Goal: Information Seeking & Learning: Learn about a topic

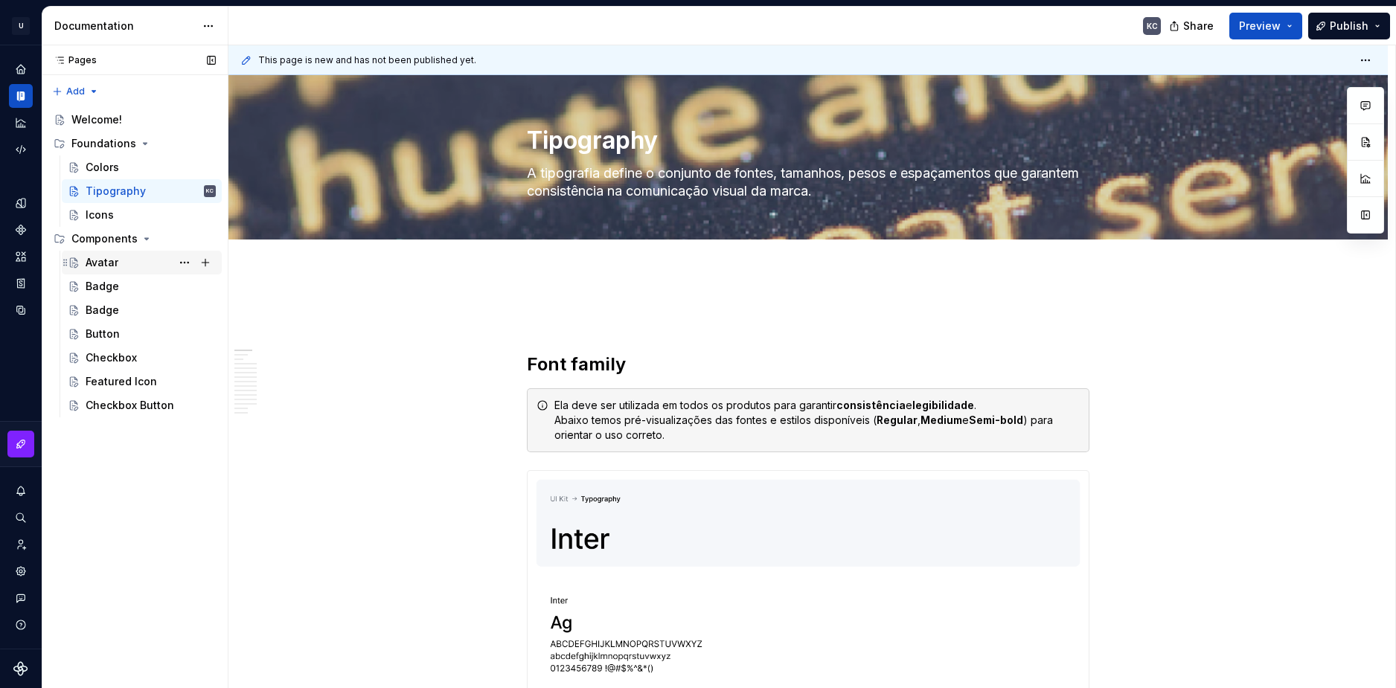
click at [95, 264] on div "Avatar" at bounding box center [102, 262] width 33 height 15
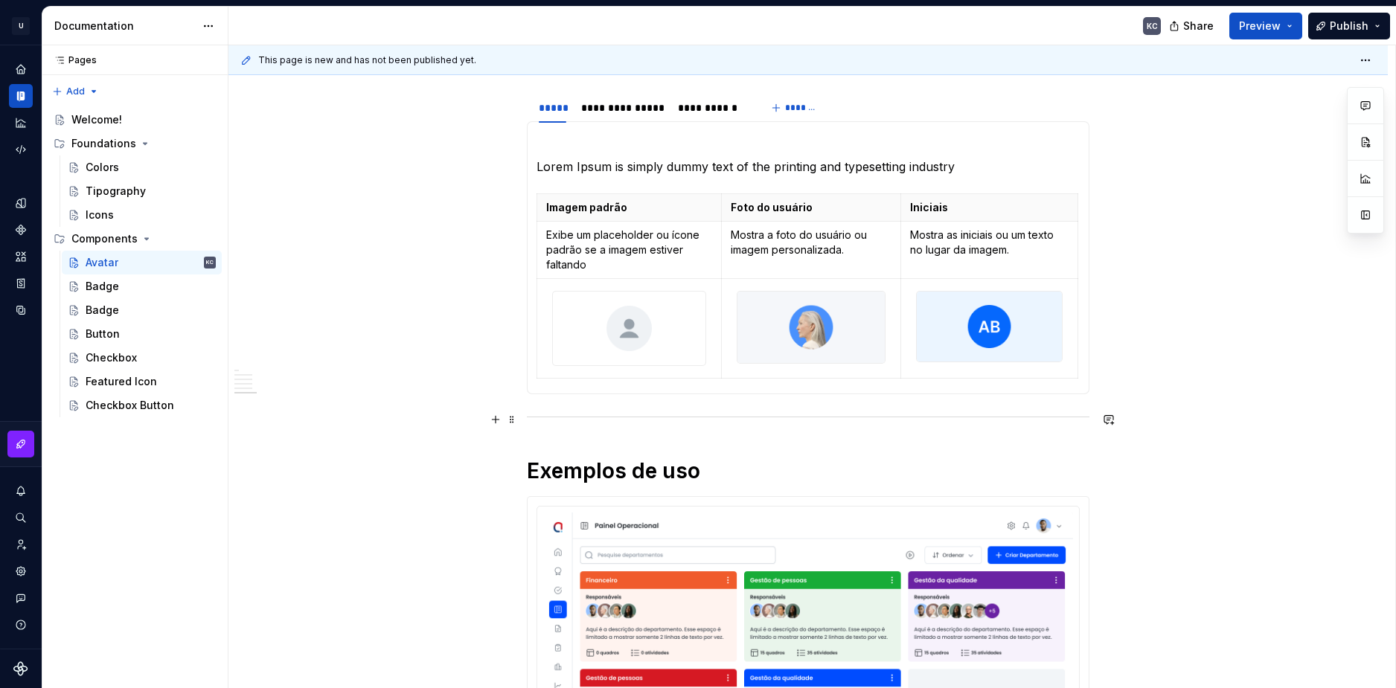
scroll to position [223, 0]
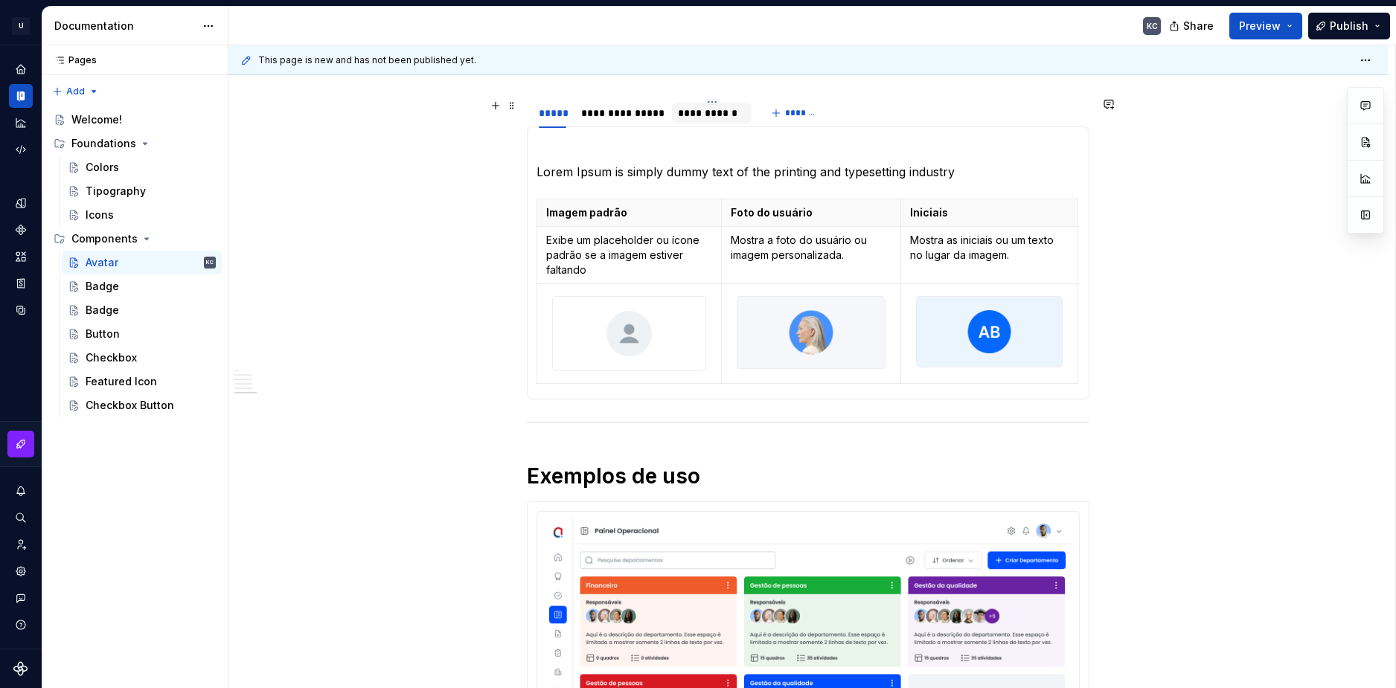
click at [714, 108] on div "**********" at bounding box center [712, 113] width 68 height 15
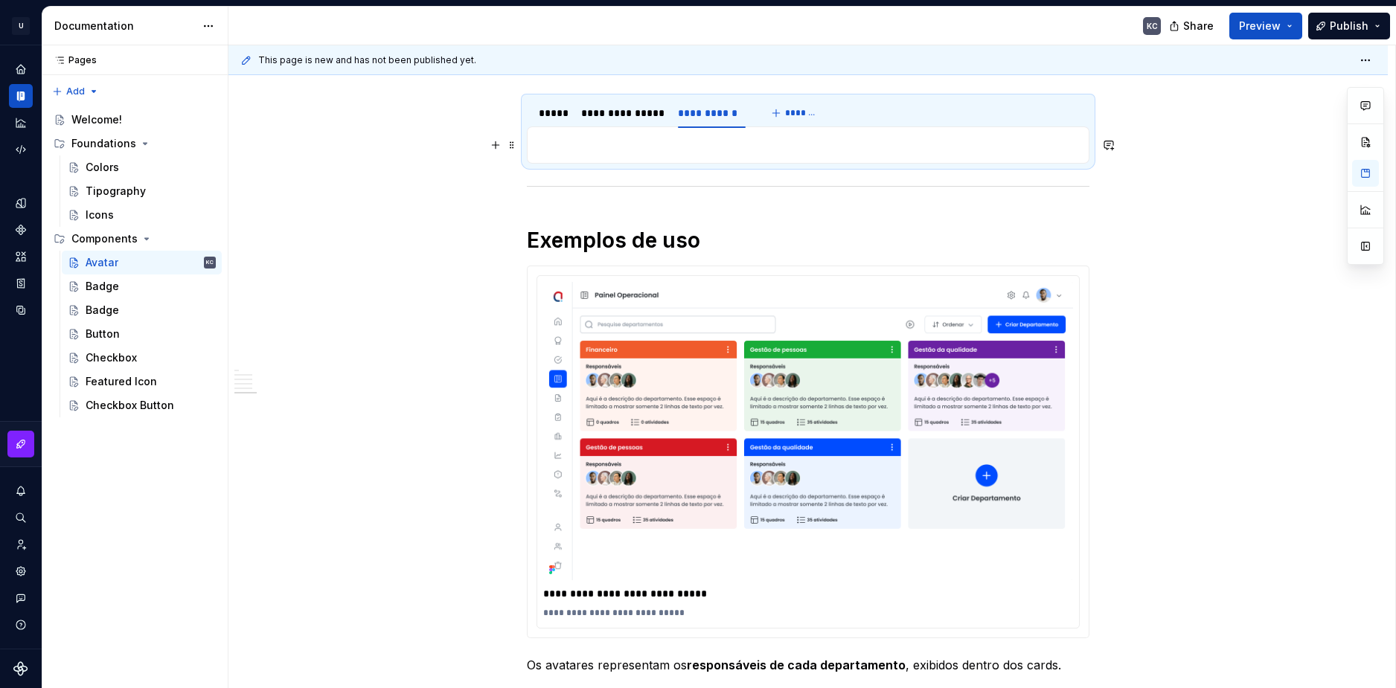
click at [586, 145] on p at bounding box center [807, 145] width 543 height 18
click at [615, 112] on div "**********" at bounding box center [622, 113] width 82 height 15
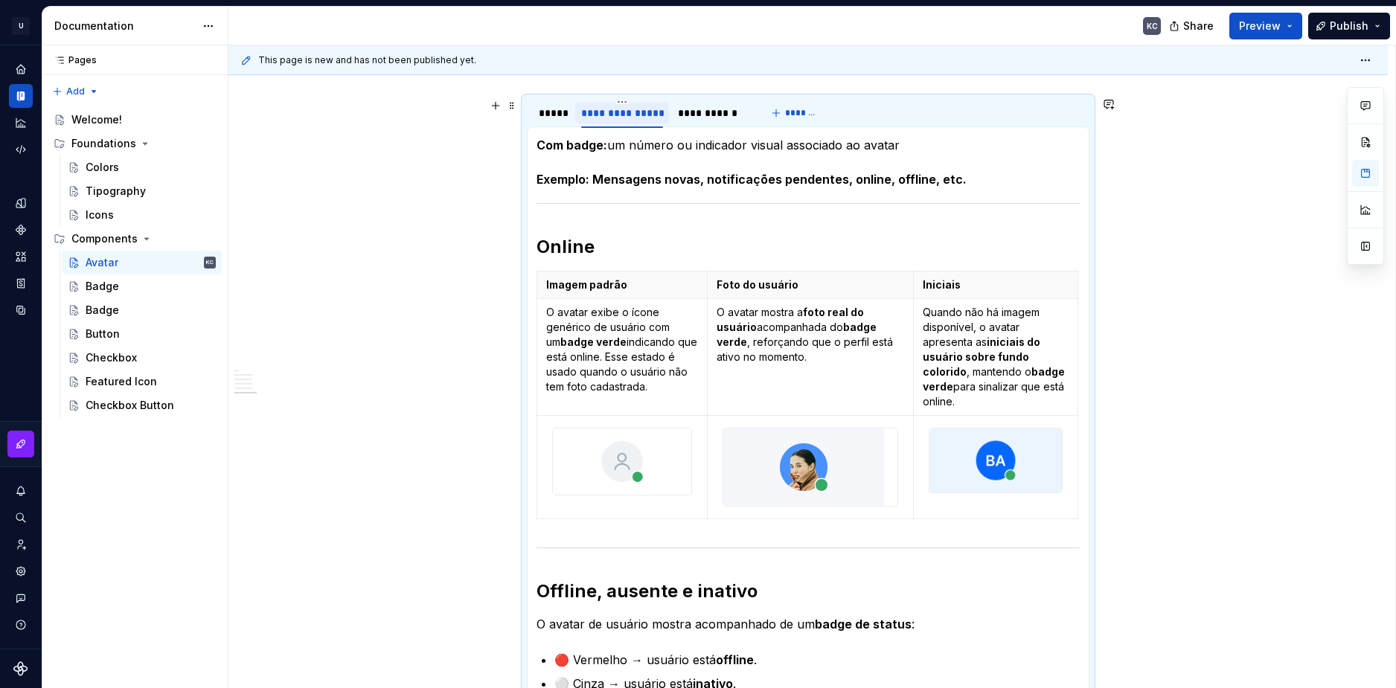
type textarea "*"
click at [679, 114] on div "**********" at bounding box center [712, 113] width 68 height 15
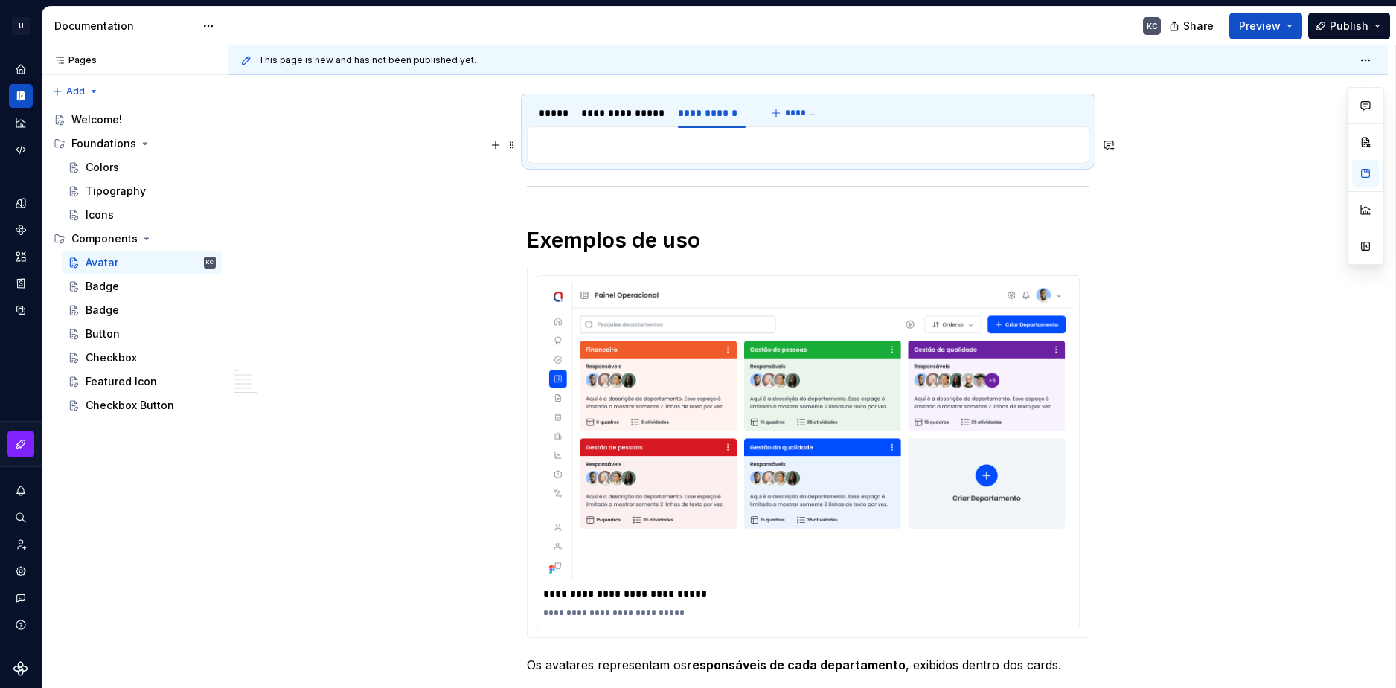
click at [532, 150] on div "Lorem Ipsum is simply dummy text of the printing and typesetting industry Image…" at bounding box center [808, 144] width 563 height 37
click at [540, 147] on p at bounding box center [807, 145] width 543 height 18
click at [516, 144] on span at bounding box center [512, 145] width 12 height 21
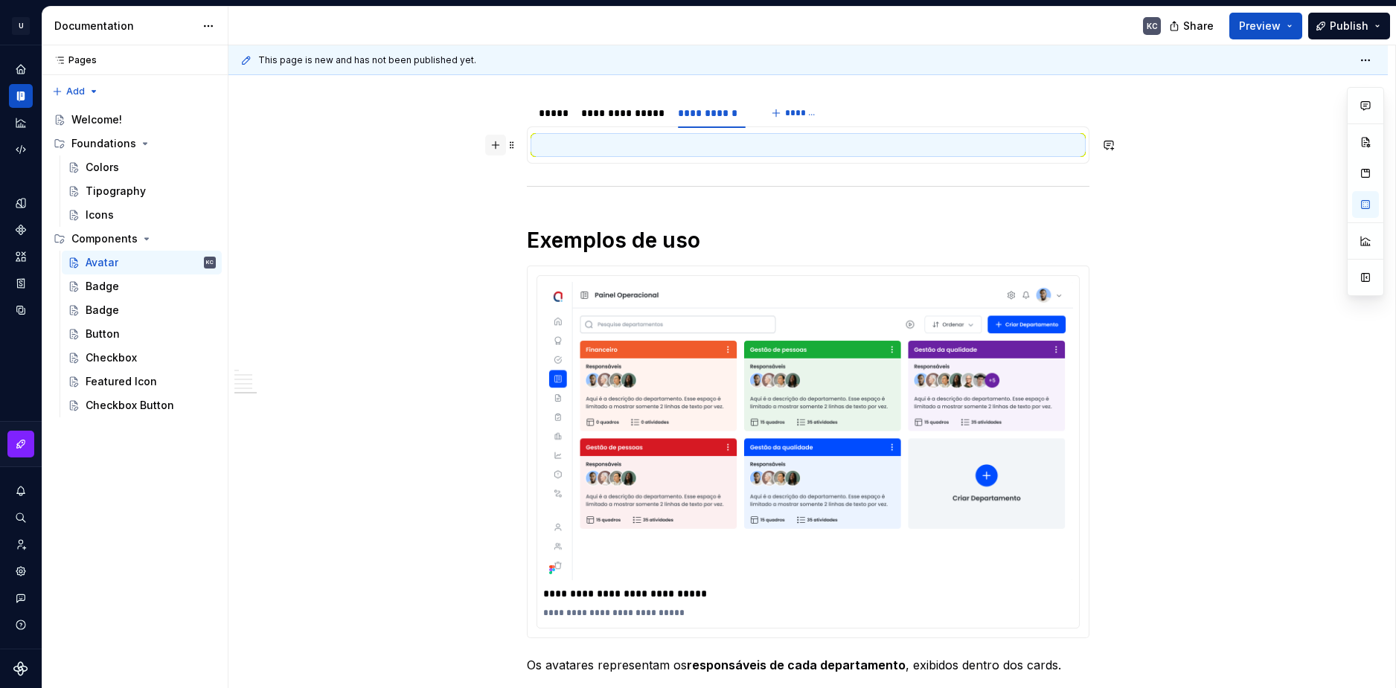
click at [494, 144] on button "button" at bounding box center [495, 145] width 21 height 21
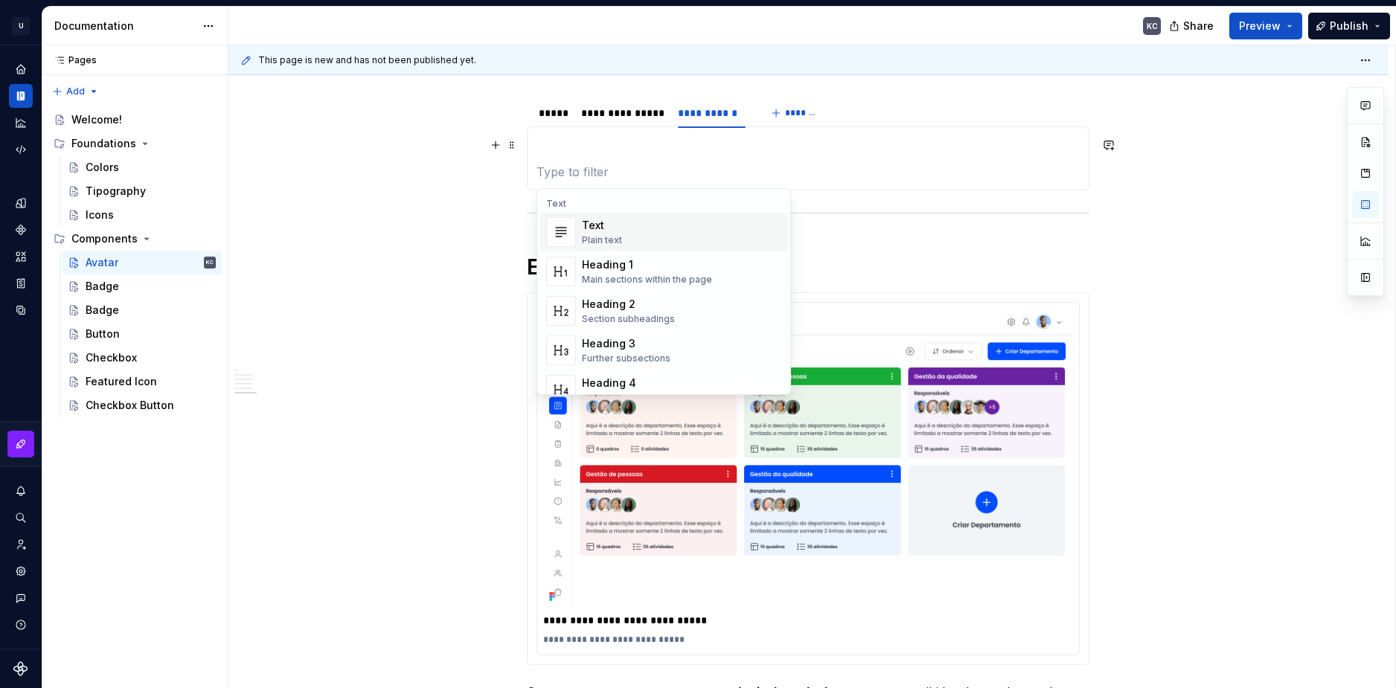
drag, startPoint x: 589, startPoint y: 231, endPoint x: 586, endPoint y: 217, distance: 15.0
click at [589, 231] on div "Text" at bounding box center [602, 225] width 40 height 15
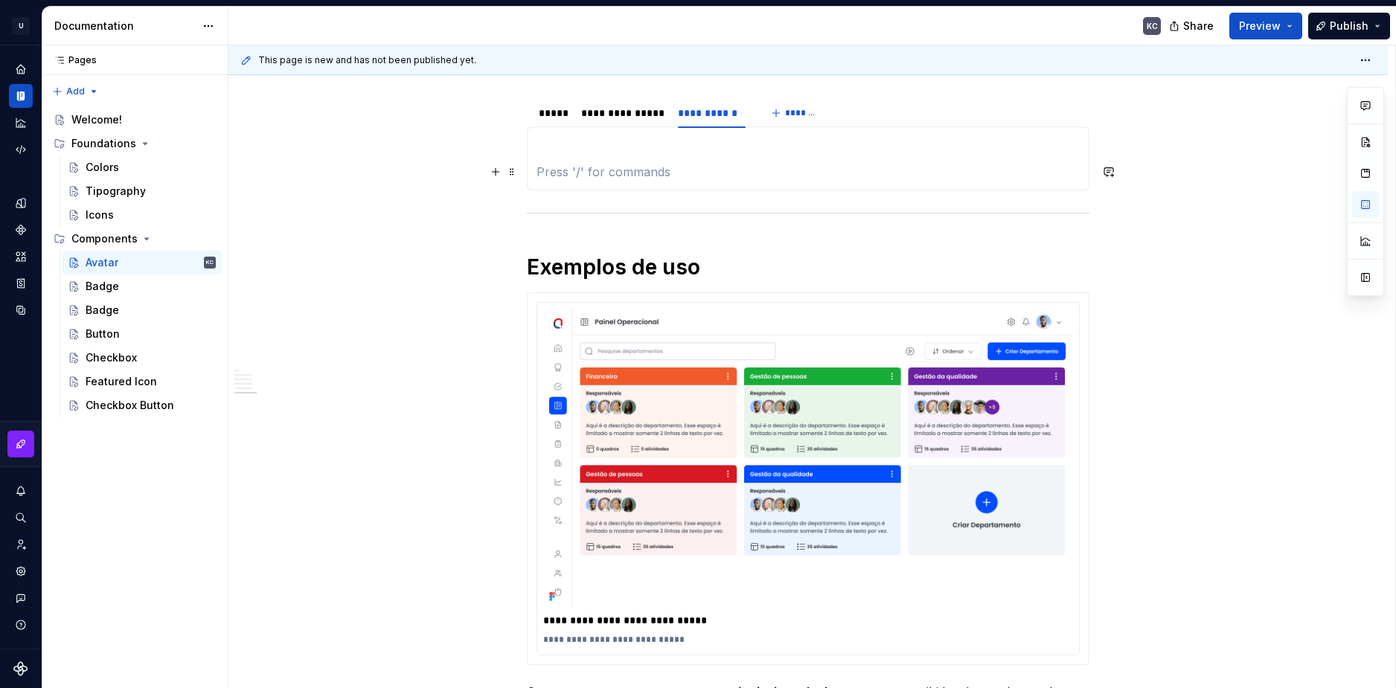
click at [577, 167] on p at bounding box center [807, 172] width 543 height 18
click at [638, 118] on div "**********" at bounding box center [622, 113] width 82 height 15
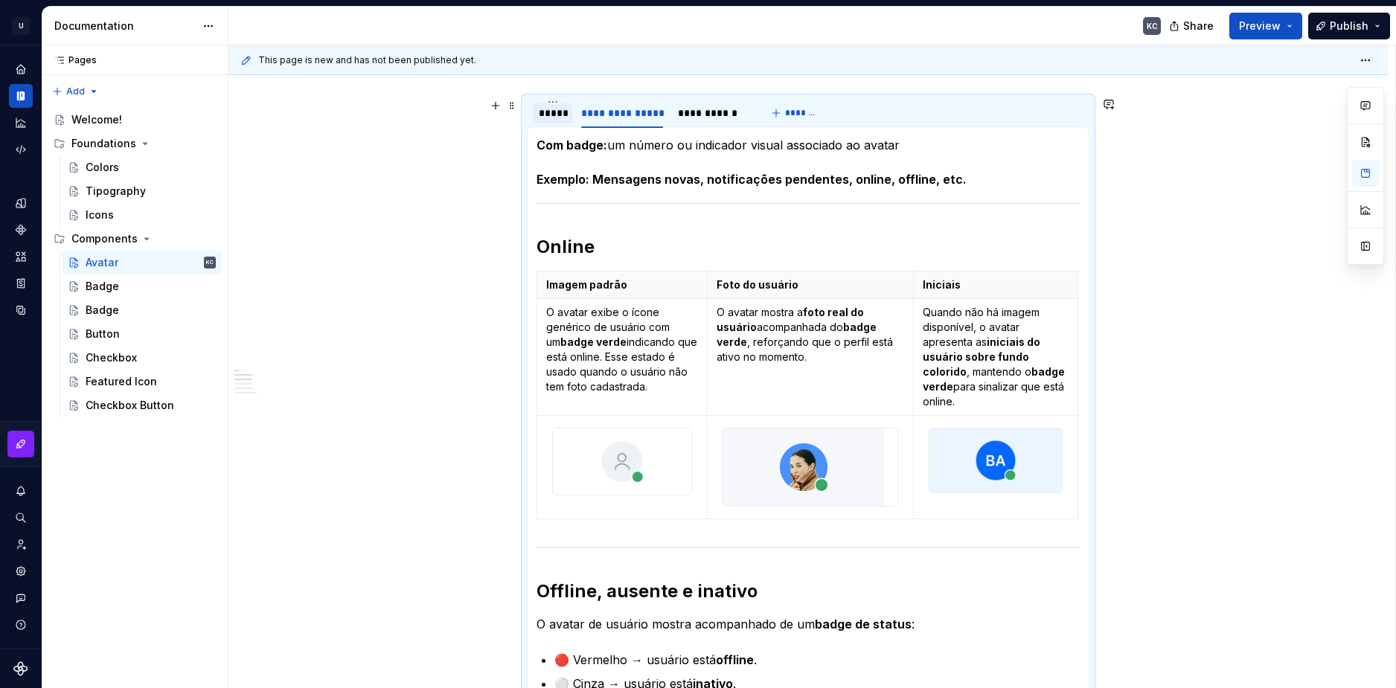
click at [547, 110] on div "*****" at bounding box center [553, 113] width 28 height 15
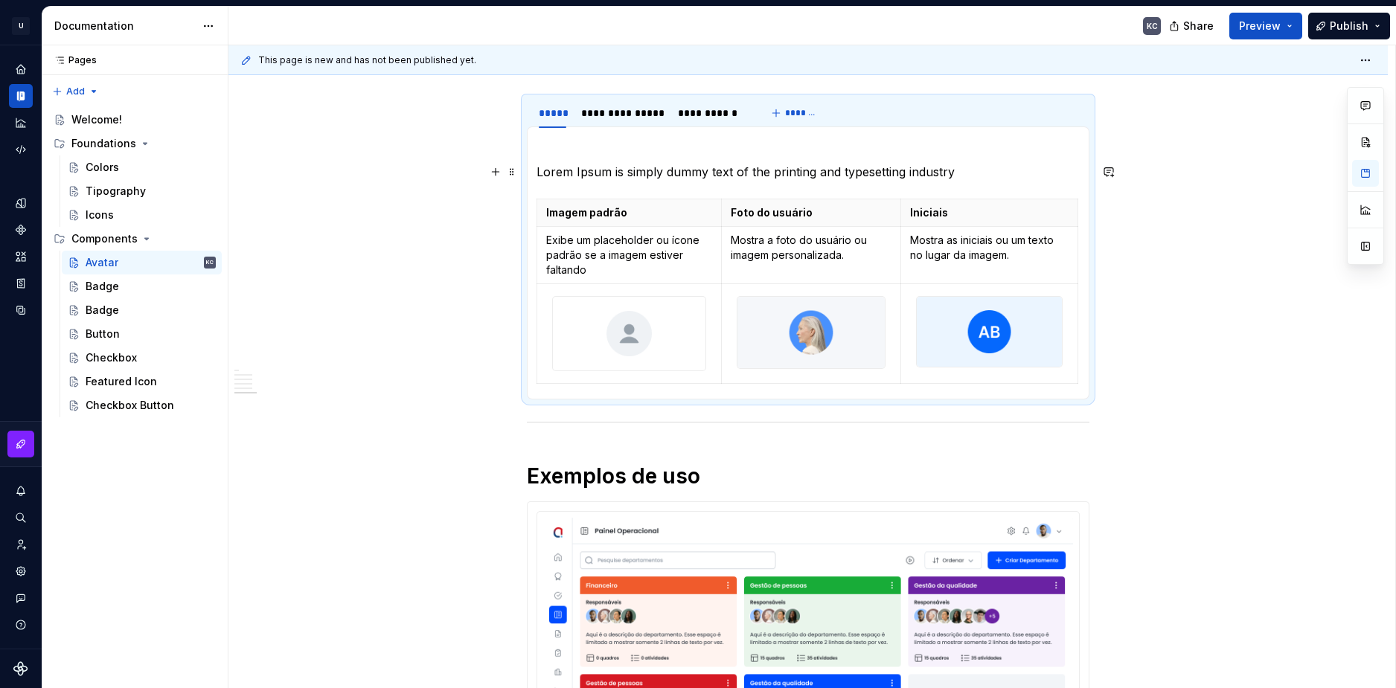
click at [619, 179] on p "Lorem Ipsum is simply dummy text of the printing and typesetting industry" at bounding box center [807, 172] width 543 height 18
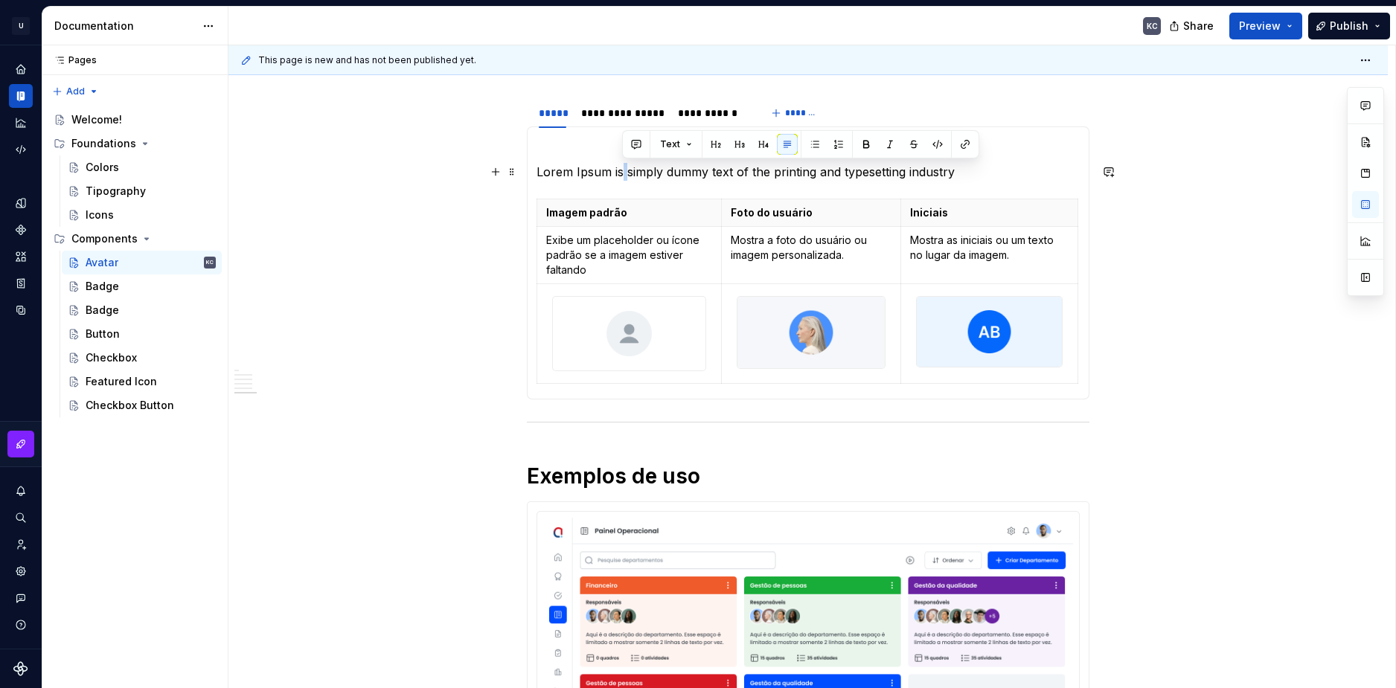
click at [619, 179] on p "Lorem Ipsum is simply dummy text of the printing and typesetting industry" at bounding box center [807, 172] width 543 height 18
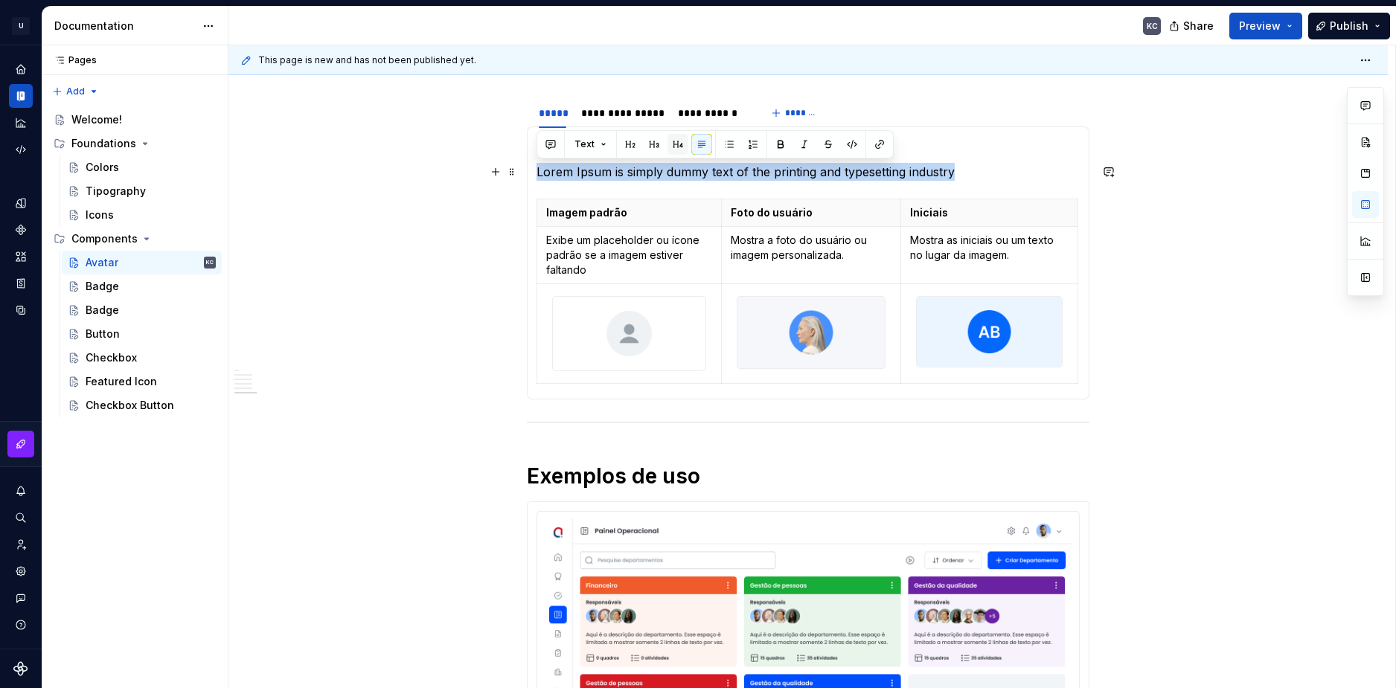
copy p "Lorem Ipsum is simply dummy text of the printing and typesetting industry"
click at [727, 111] on div "**********" at bounding box center [712, 113] width 68 height 15
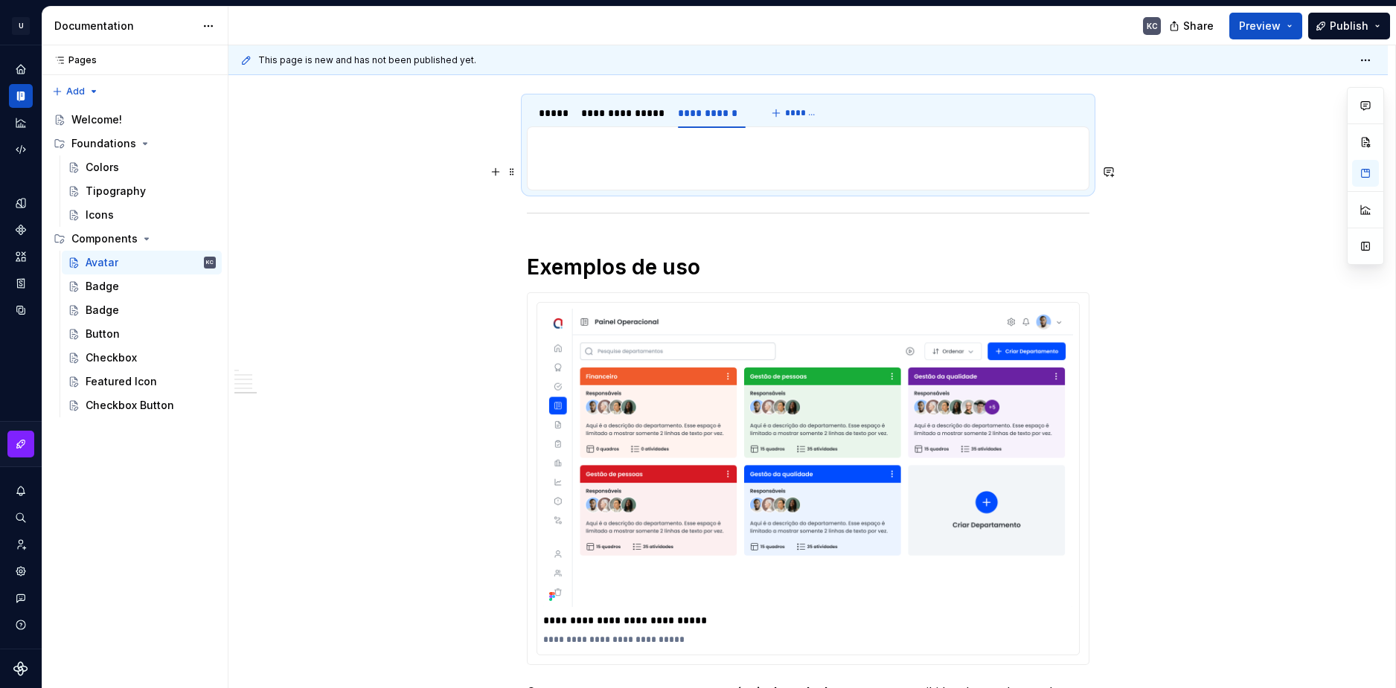
click at [618, 158] on section-item-column at bounding box center [807, 158] width 543 height 45
click at [559, 167] on p at bounding box center [807, 172] width 543 height 18
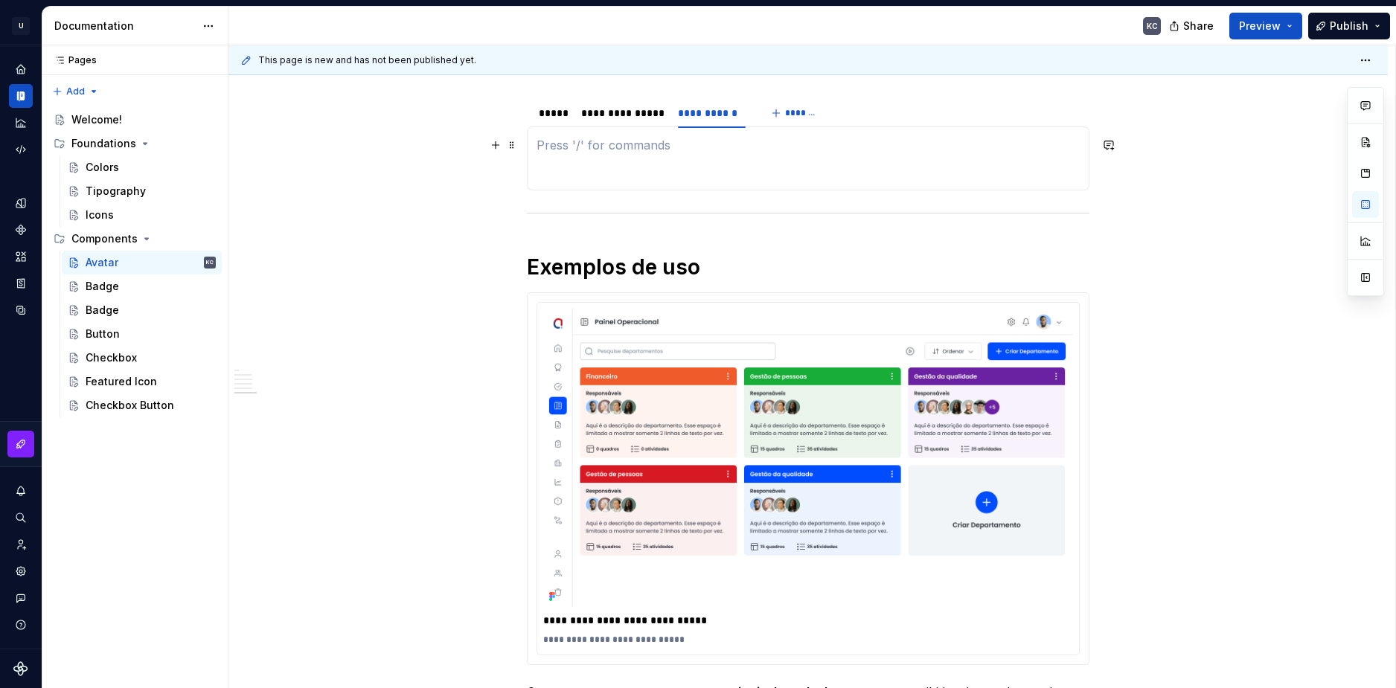
click at [560, 148] on p at bounding box center [807, 145] width 543 height 18
click at [554, 146] on p at bounding box center [807, 145] width 543 height 18
click at [536, 146] on p "Lorem Ipsum is simply dummy text of the printing and typesetting industry" at bounding box center [807, 145] width 543 height 18
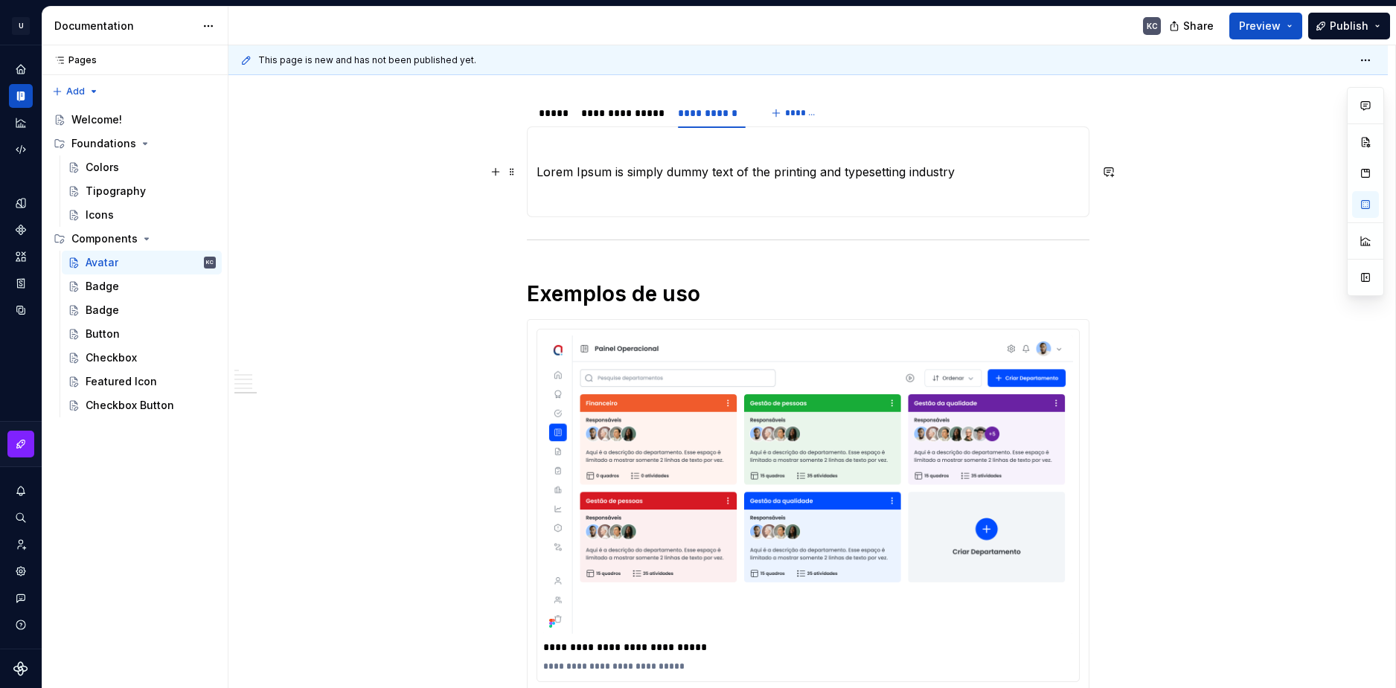
click at [970, 179] on p "Lorem Ipsum is simply dummy text of the printing and typesetting industry" at bounding box center [807, 172] width 543 height 18
click at [513, 199] on span at bounding box center [512, 198] width 12 height 21
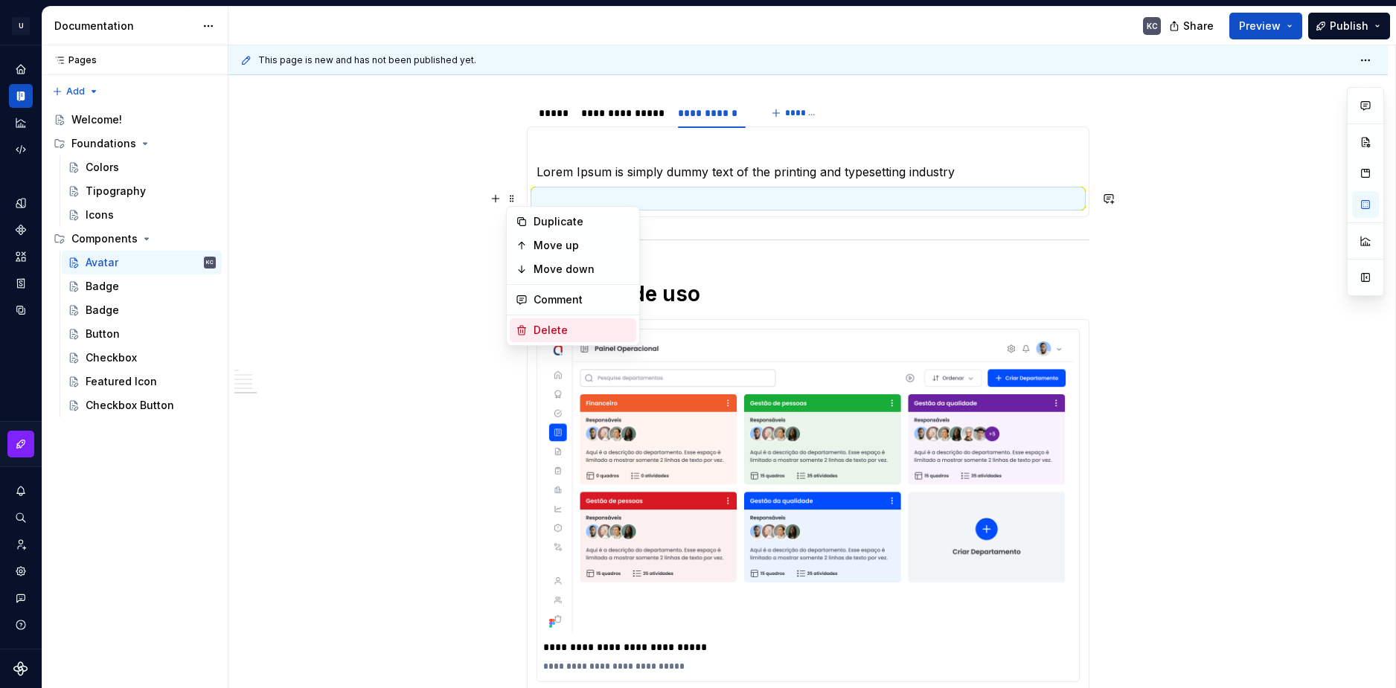
click at [559, 331] on div "Delete" at bounding box center [582, 330] width 97 height 15
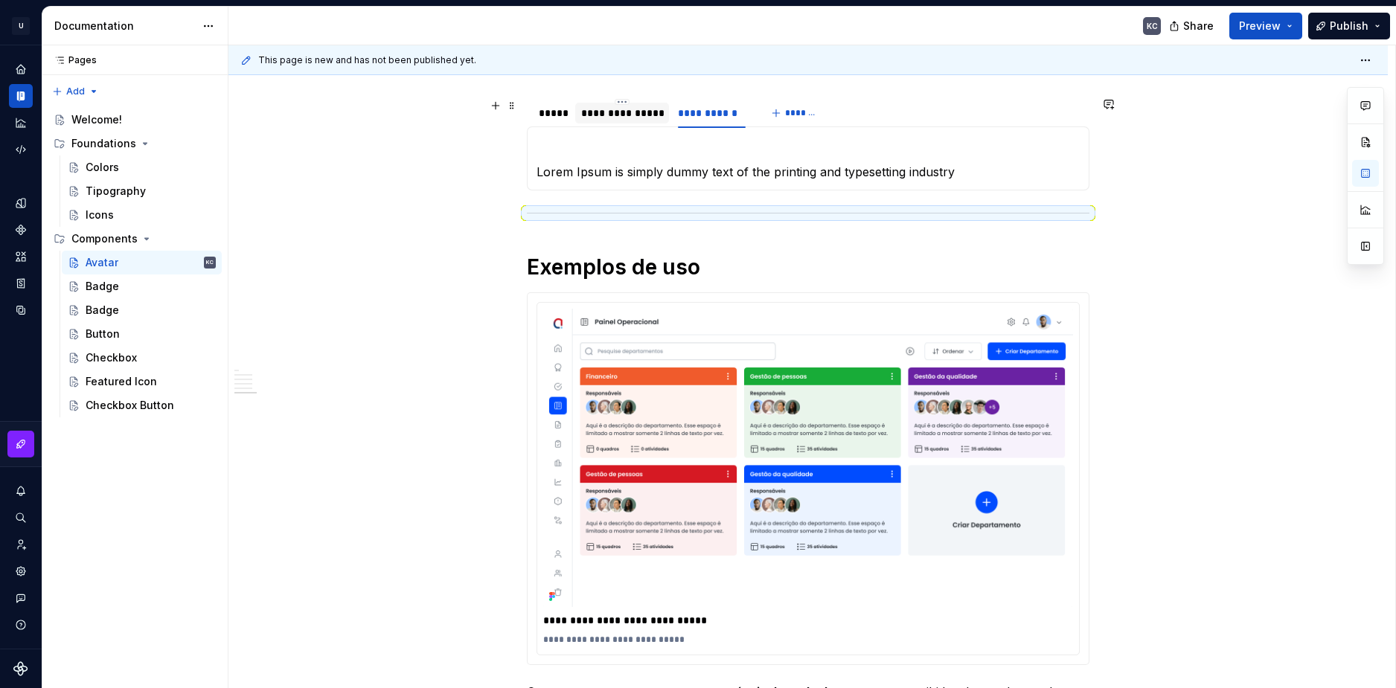
click at [619, 118] on div "**********" at bounding box center [622, 113] width 82 height 15
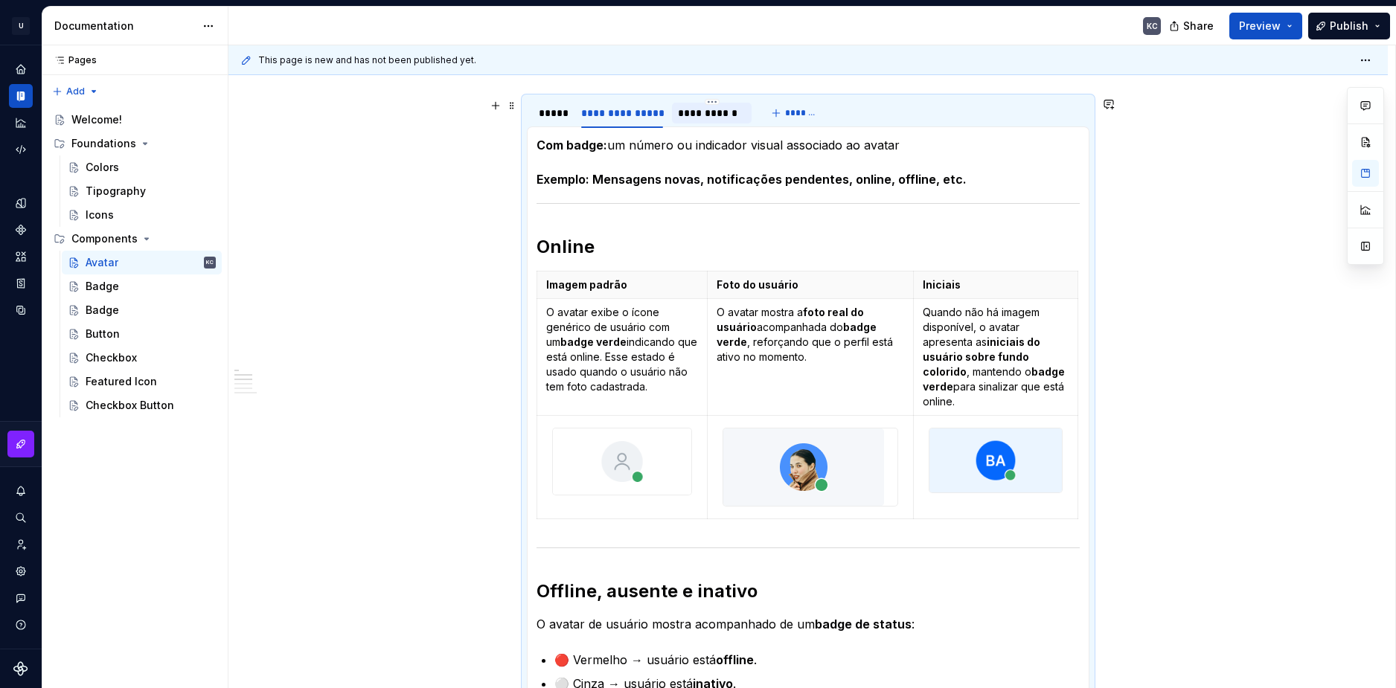
click at [685, 116] on div "**********" at bounding box center [712, 113] width 68 height 15
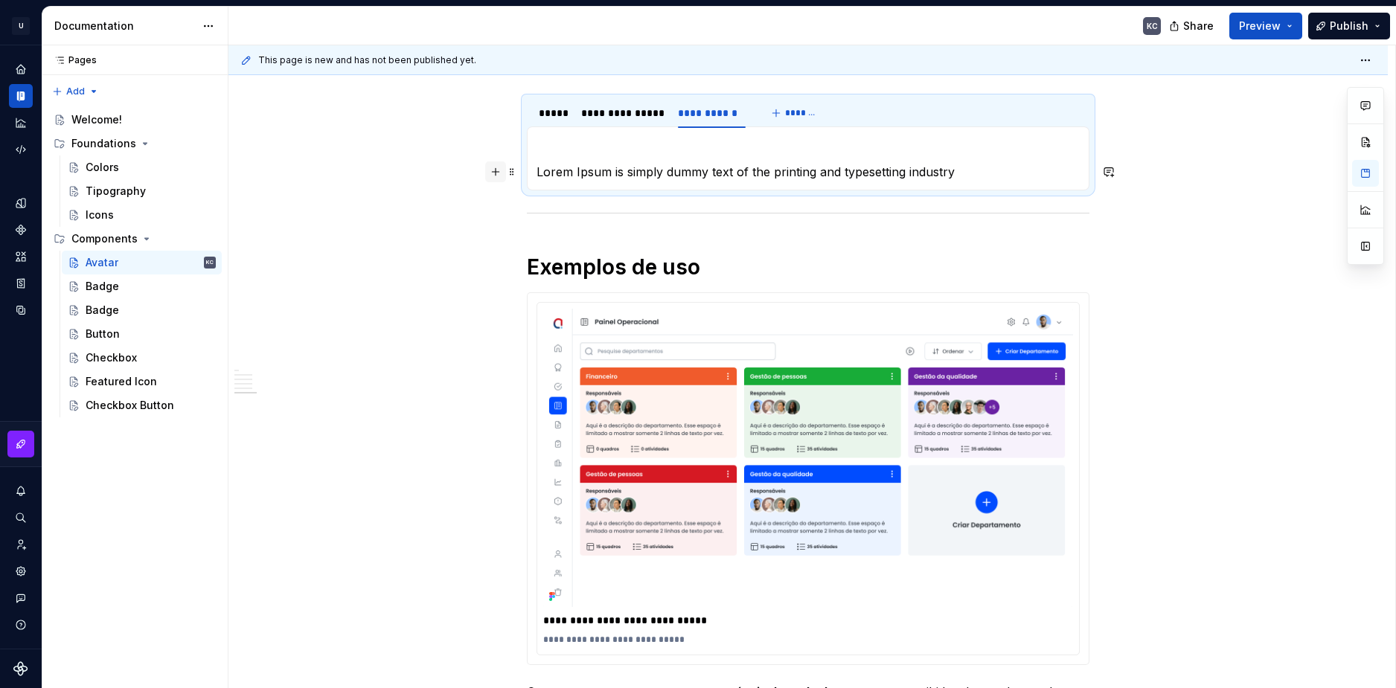
click at [496, 170] on button "button" at bounding box center [495, 171] width 21 height 21
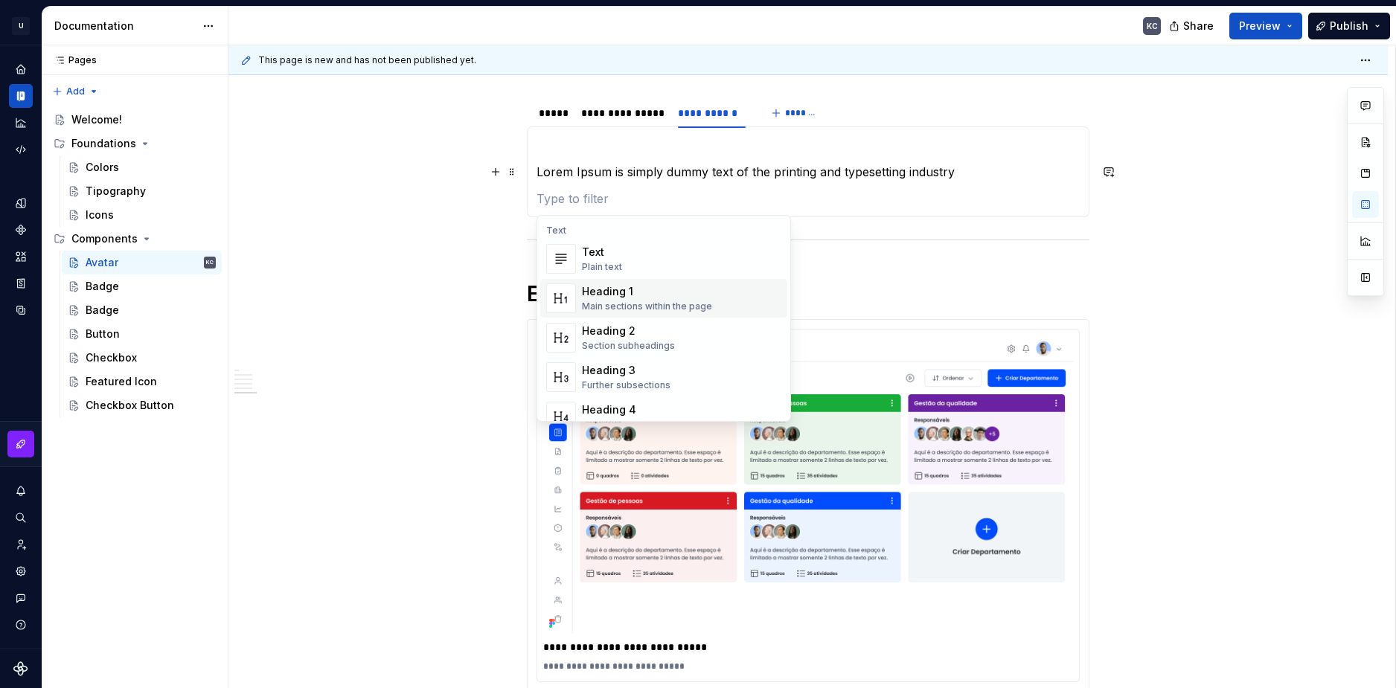
click at [610, 295] on div "Heading 1" at bounding box center [647, 291] width 130 height 15
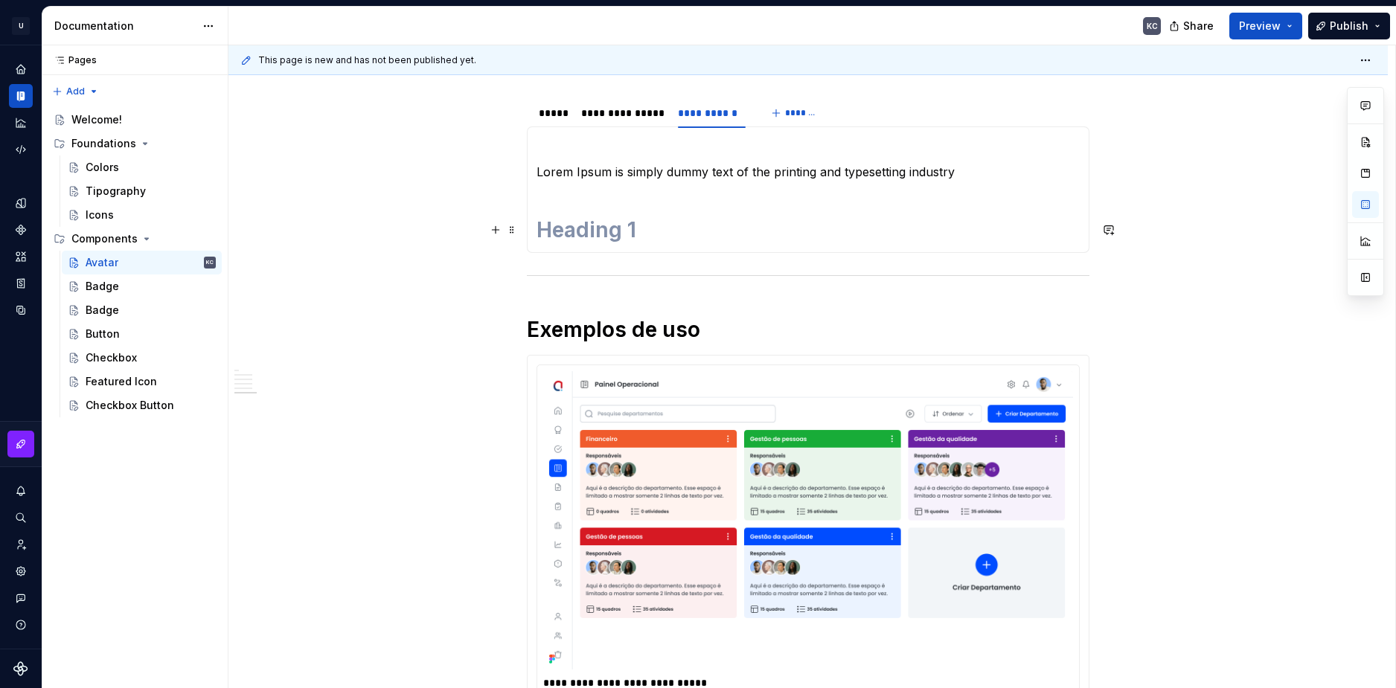
click at [597, 231] on h1 at bounding box center [807, 230] width 543 height 27
click at [619, 116] on div "**********" at bounding box center [622, 113] width 82 height 15
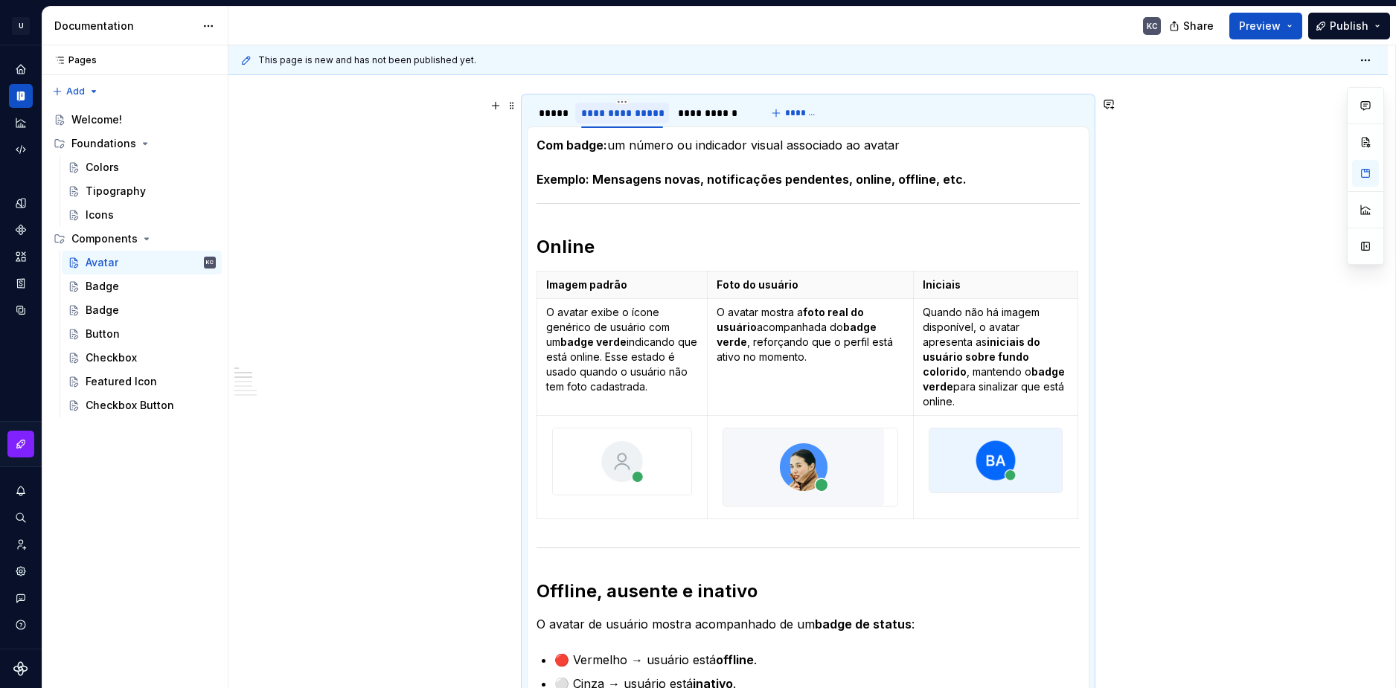
drag, startPoint x: 619, startPoint y: 116, endPoint x: 609, endPoint y: 112, distance: 11.3
click at [600, 115] on div "**********" at bounding box center [622, 113] width 82 height 15
click at [621, 98] on div "**********" at bounding box center [622, 112] width 94 height 28
click at [621, 100] on html "U Stardust DS KC Design system data Documentation KC Share Preview Publish Page…" at bounding box center [698, 344] width 1396 height 688
click at [650, 142] on div "Duplicate tab" at bounding box center [690, 147] width 97 height 15
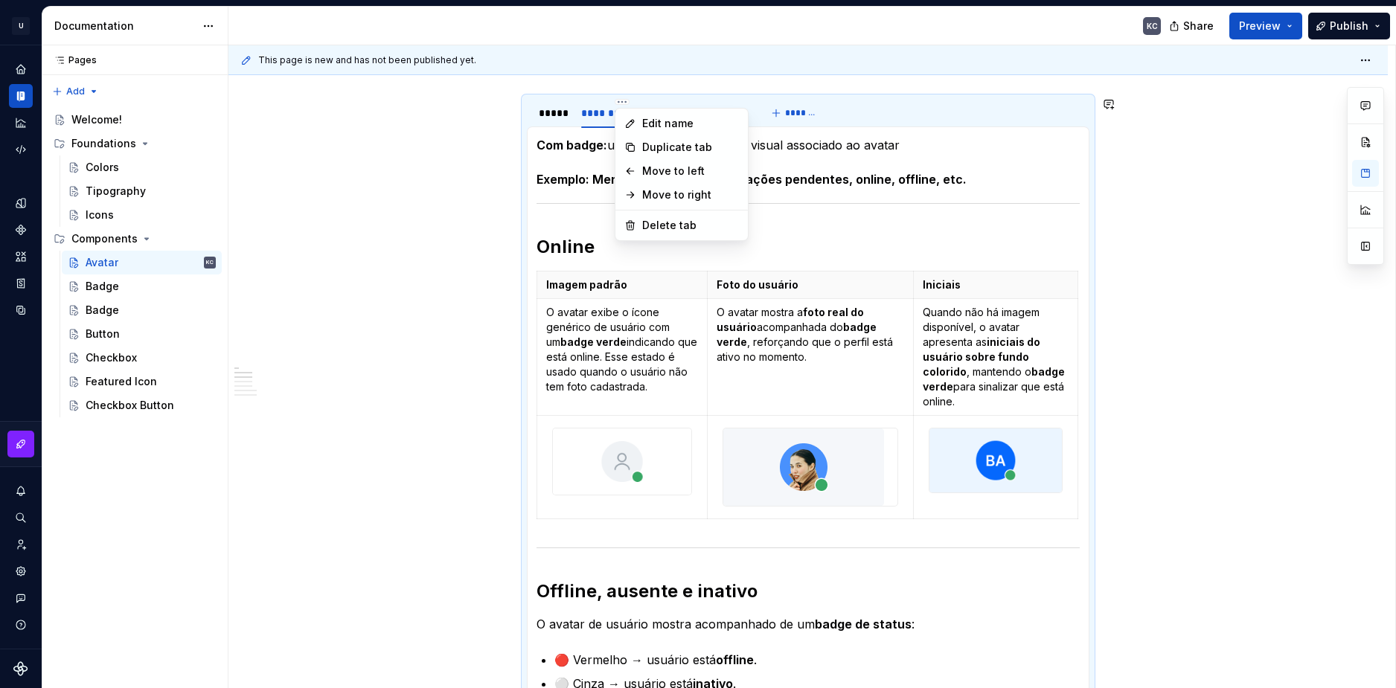
type textarea "*"
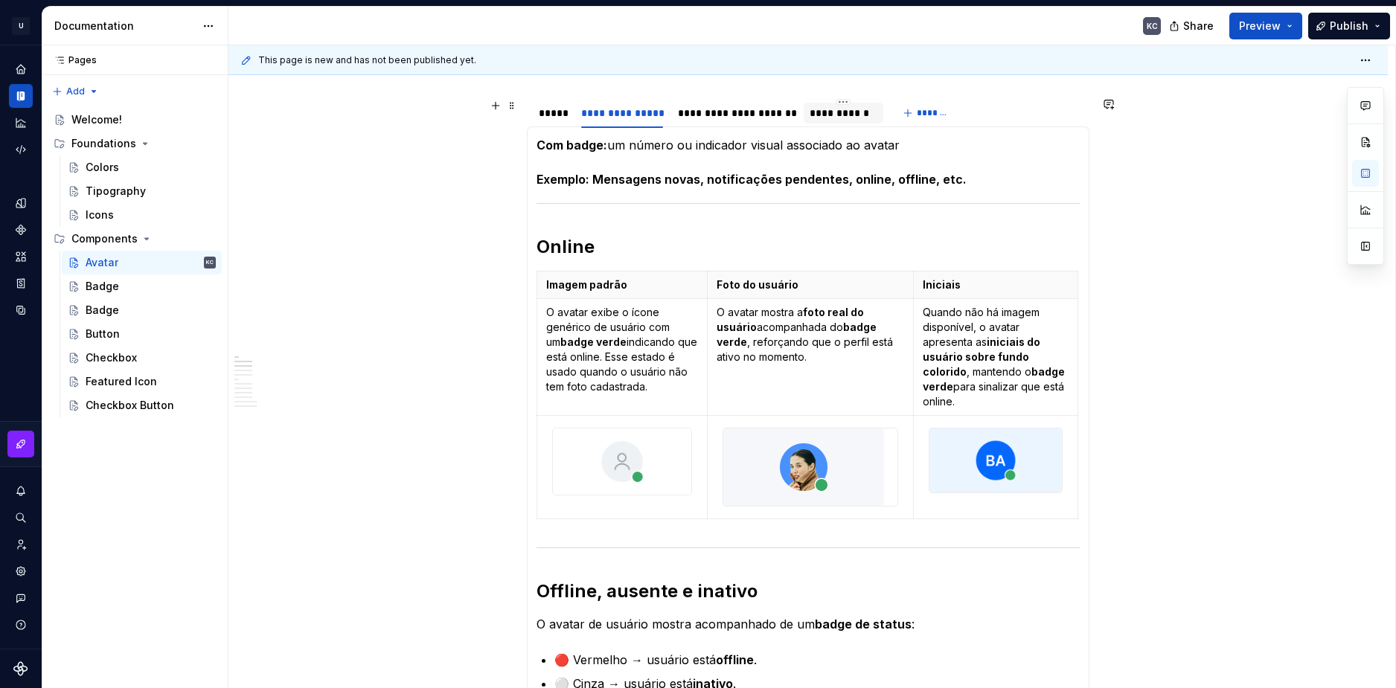
click at [849, 116] on div "**********" at bounding box center [844, 113] width 68 height 15
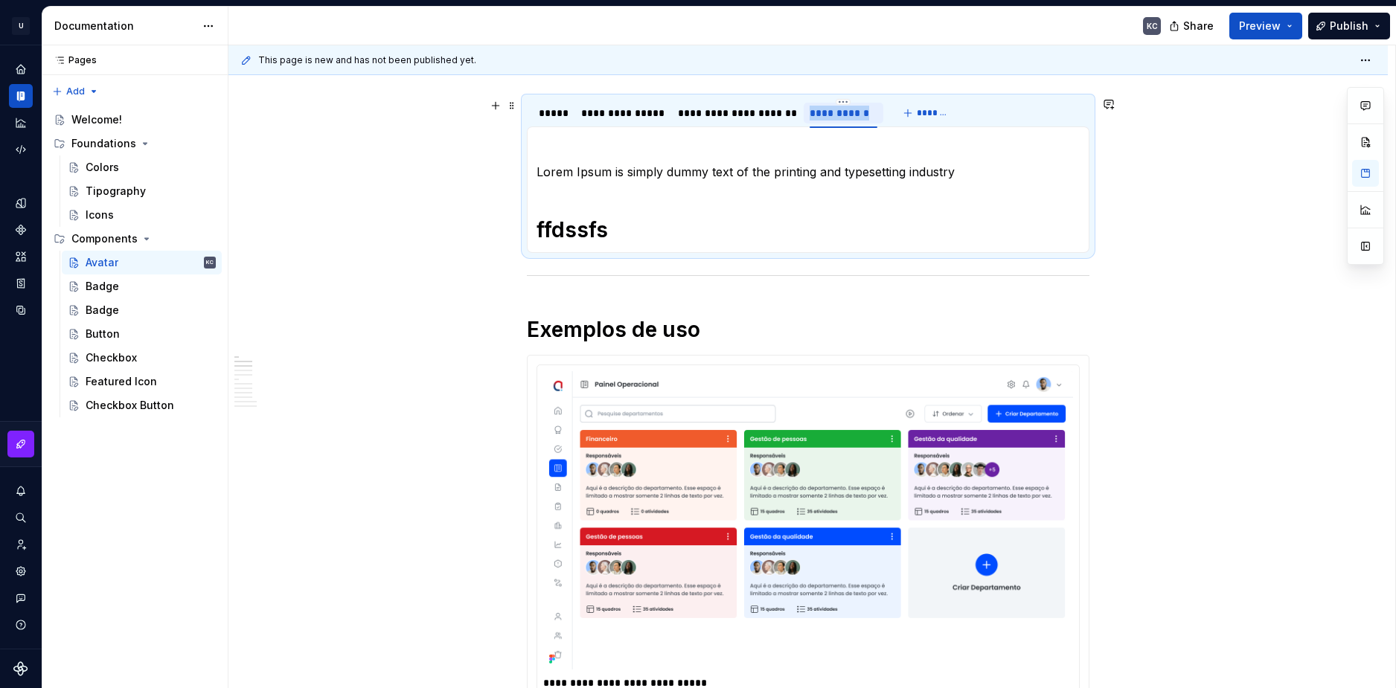
click at [849, 116] on div "**********" at bounding box center [844, 113] width 68 height 15
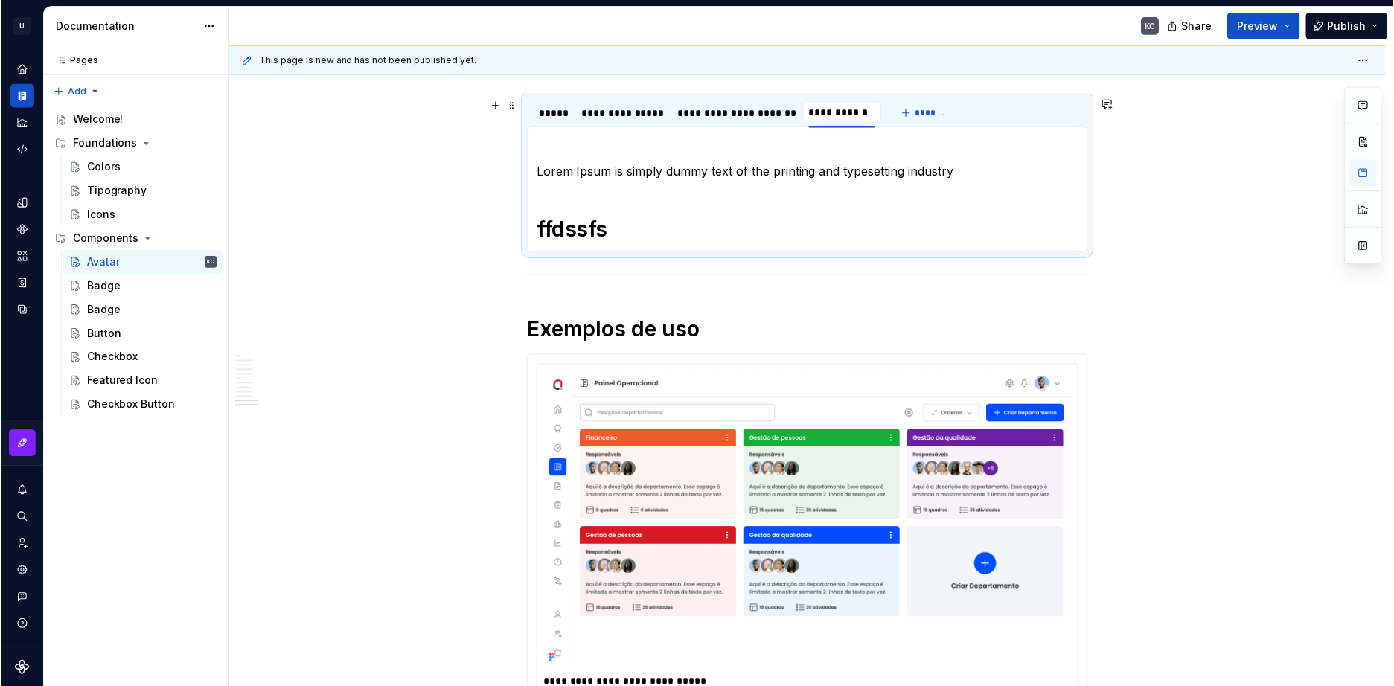
scroll to position [202, 0]
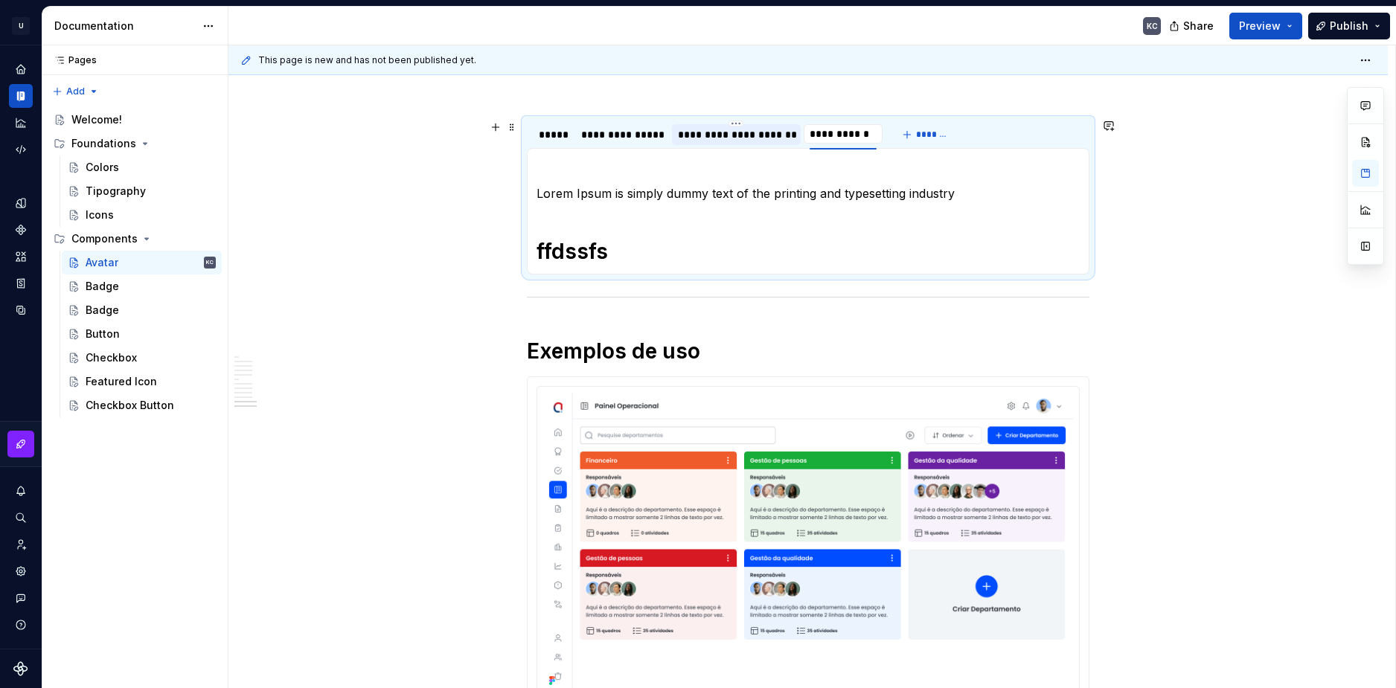
click at [745, 134] on div "**********" at bounding box center [736, 134] width 117 height 15
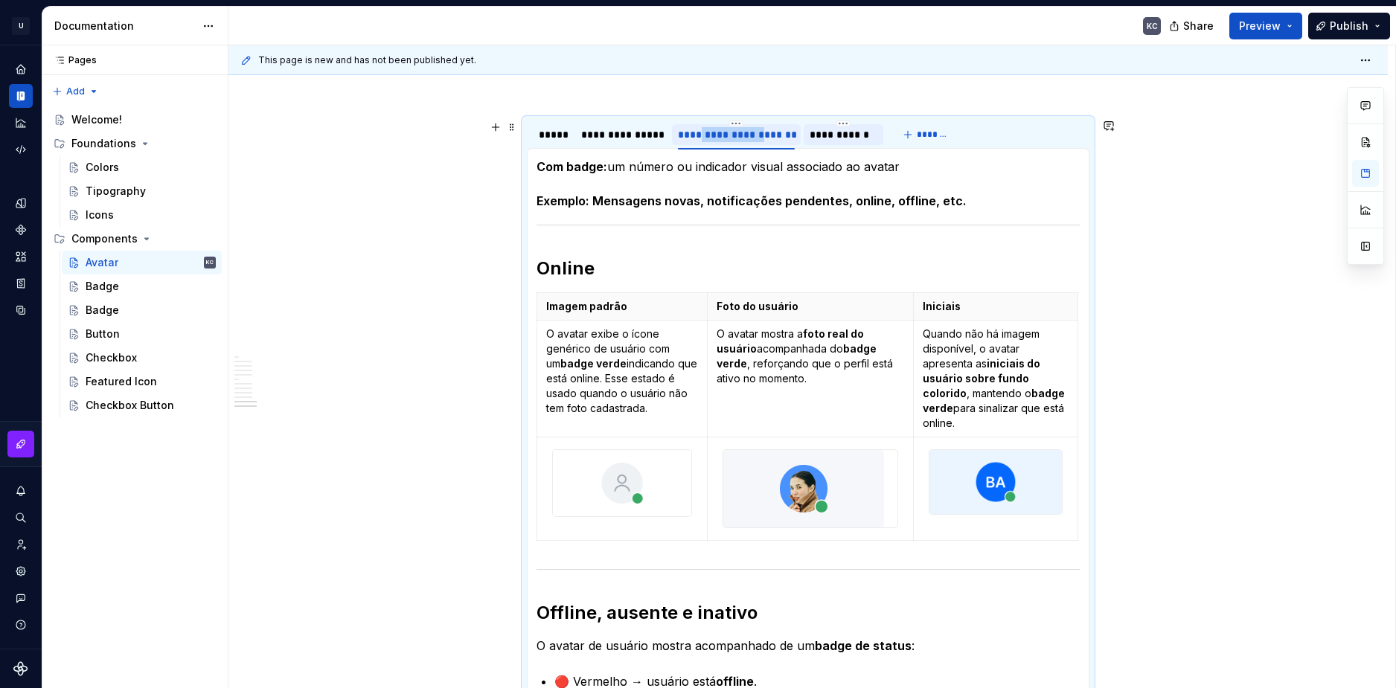
click at [745, 134] on div "**********" at bounding box center [736, 134] width 117 height 15
type input "**********"
click at [793, 120] on div "**********" at bounding box center [795, 134] width 80 height 28
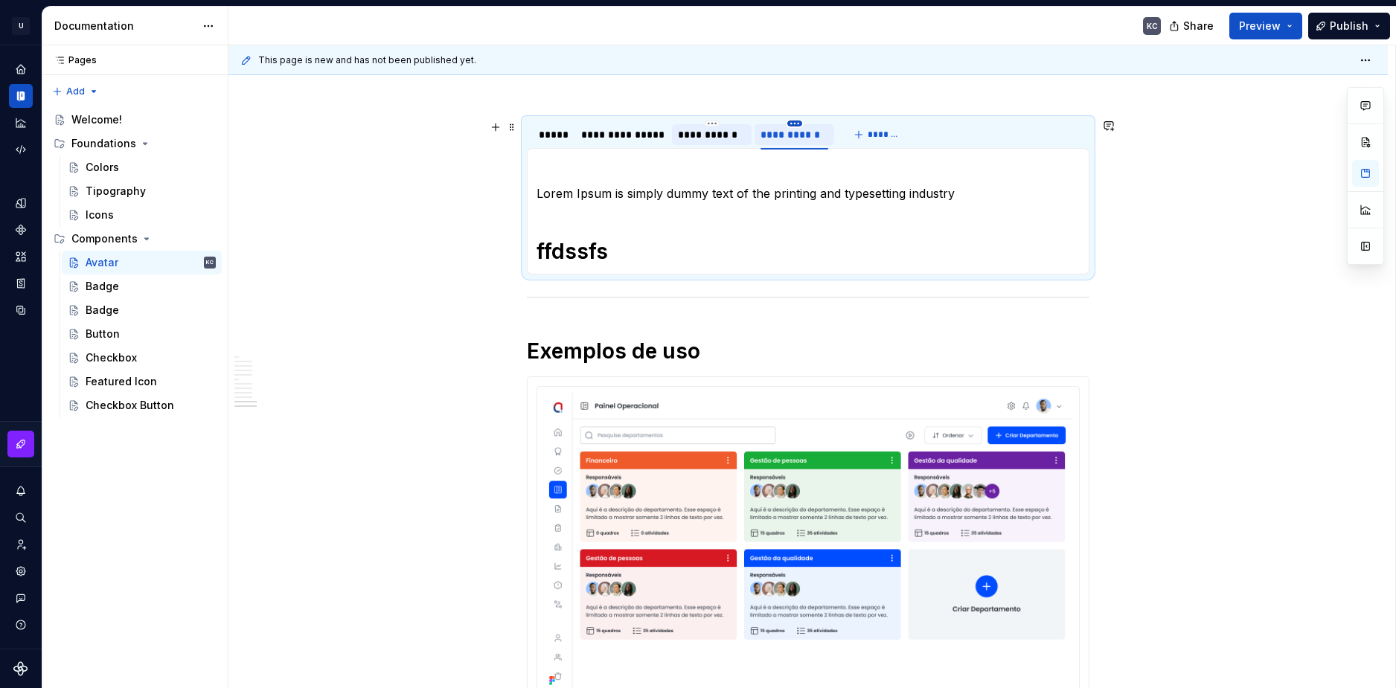
click at [796, 125] on html "U Stardust DS KC Design system data Documentation KC Share Preview Publish Page…" at bounding box center [698, 344] width 1396 height 688
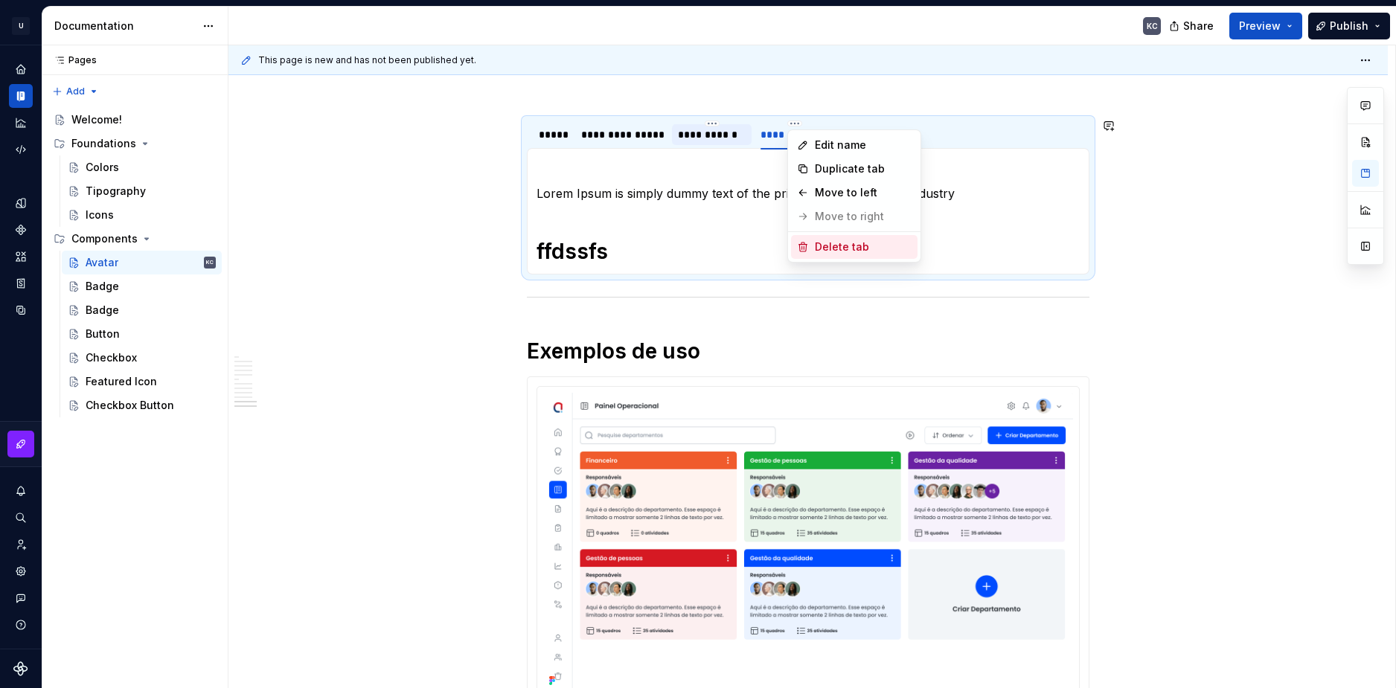
click at [816, 246] on div "Delete tab" at bounding box center [863, 247] width 97 height 15
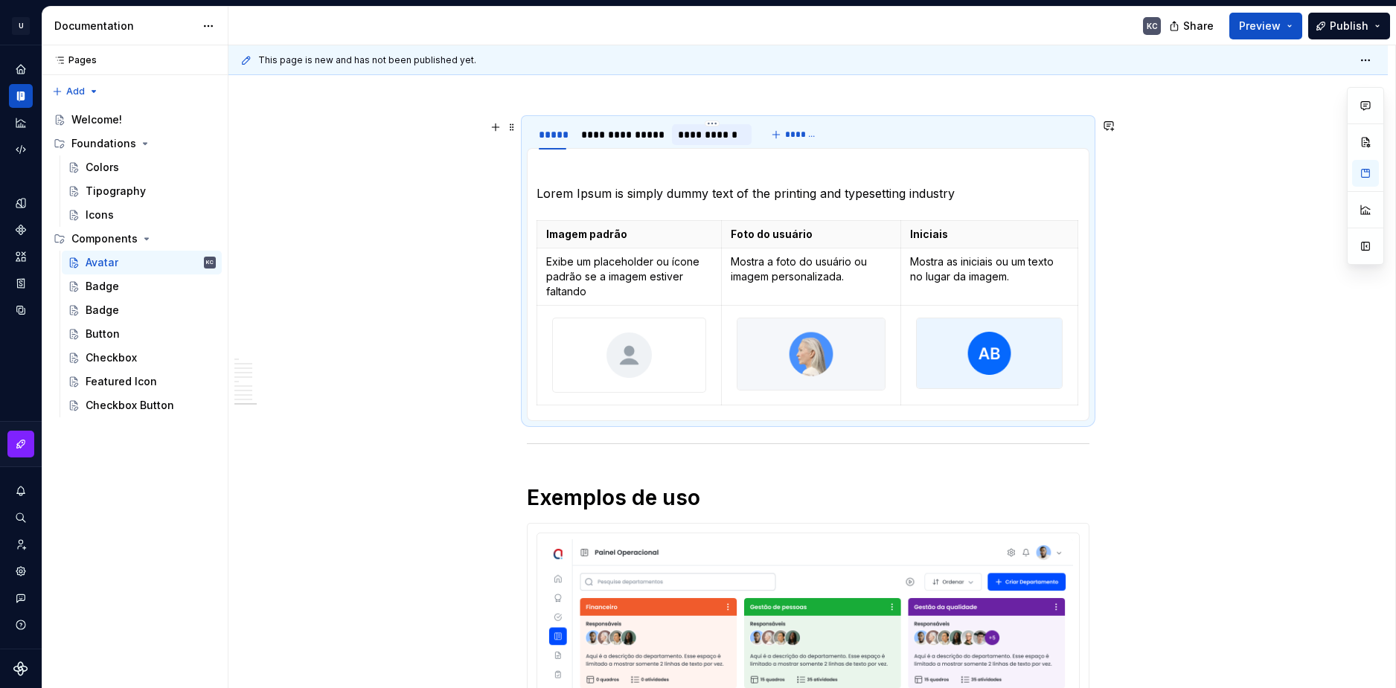
click at [720, 140] on div "**********" at bounding box center [712, 134] width 68 height 15
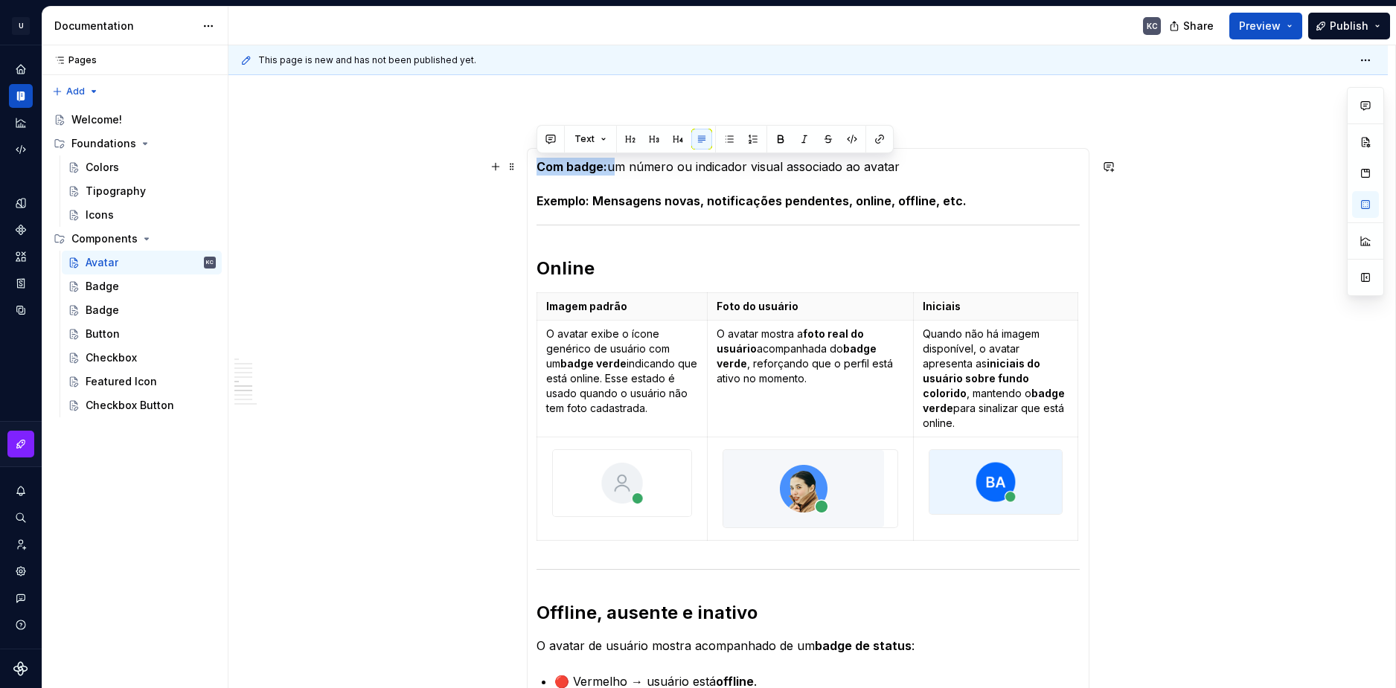
drag, startPoint x: 612, startPoint y: 167, endPoint x: 534, endPoint y: 165, distance: 78.1
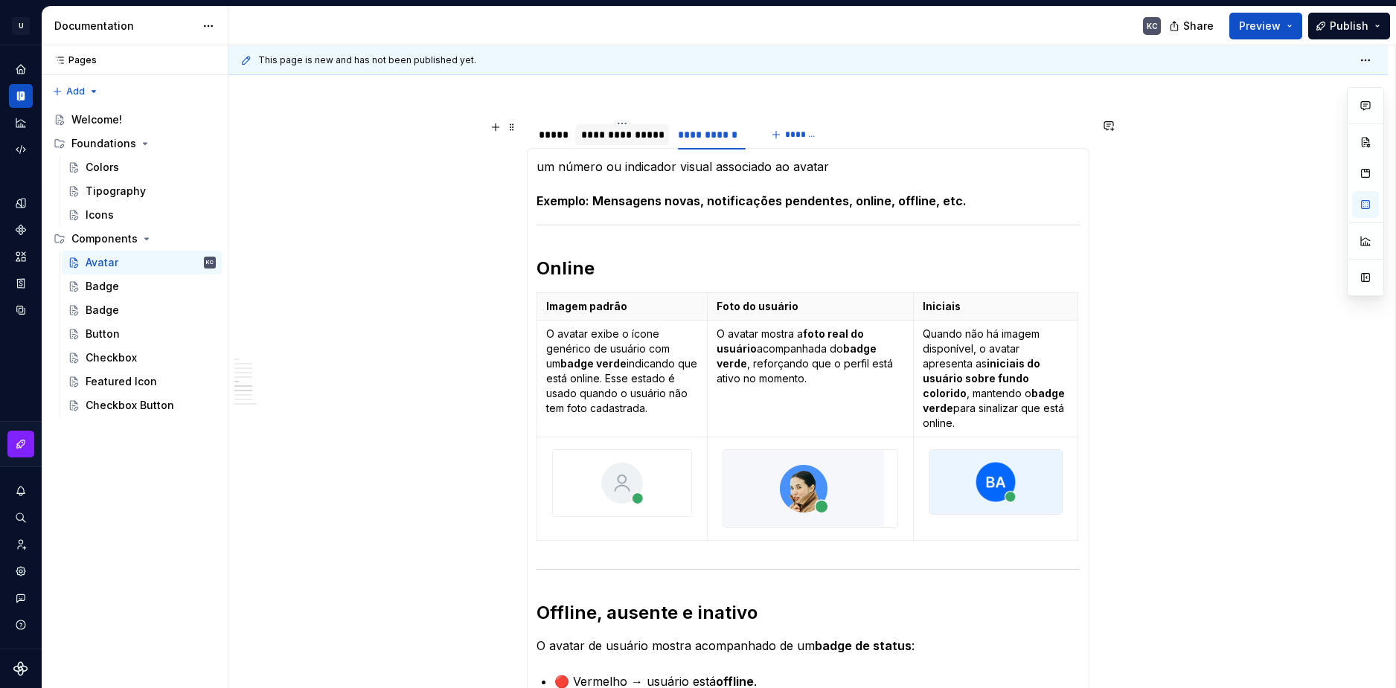
click at [624, 140] on div "**********" at bounding box center [622, 134] width 82 height 15
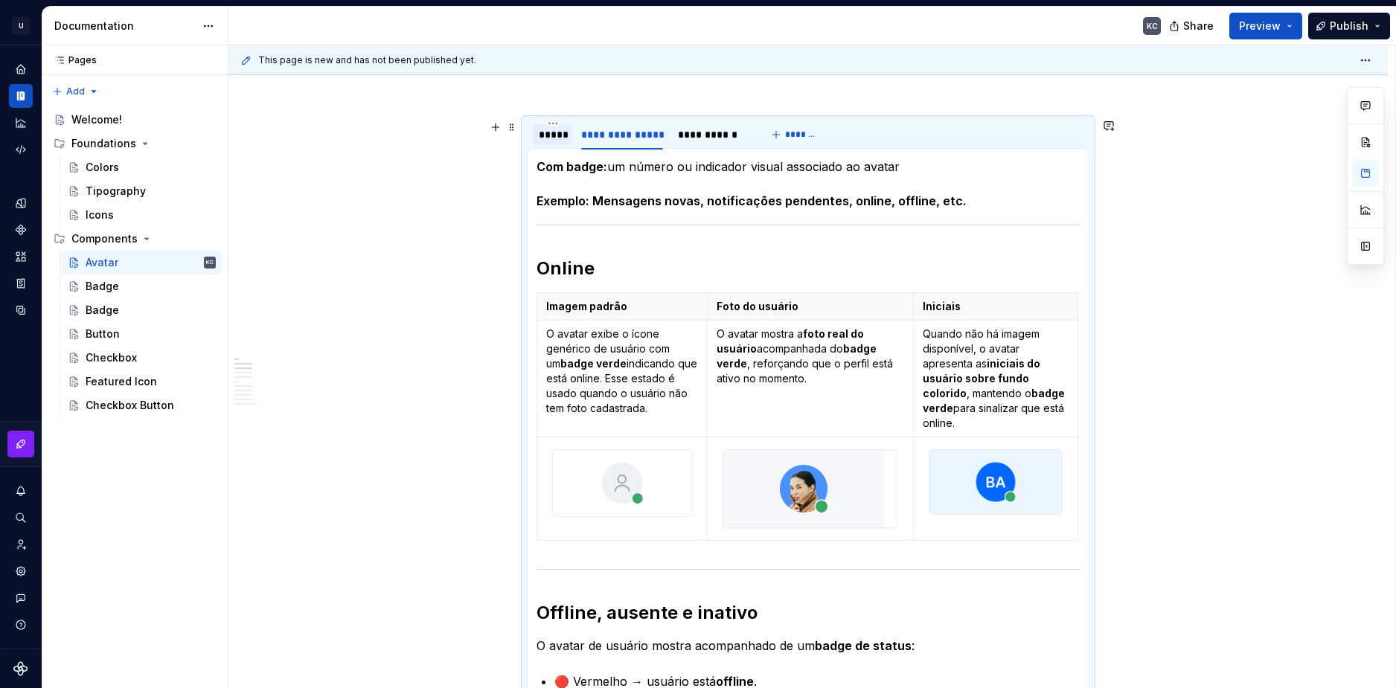
click at [554, 135] on div "*****" at bounding box center [553, 134] width 28 height 15
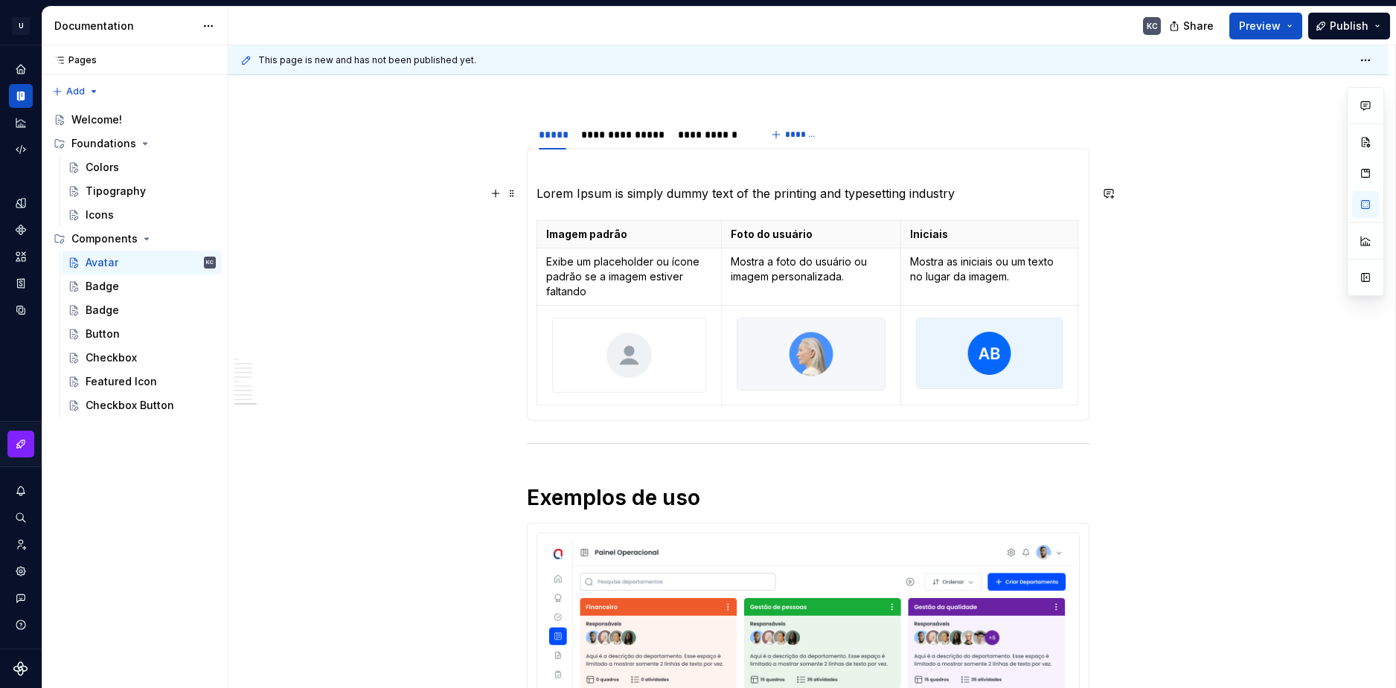
click at [586, 194] on p "Lorem Ipsum is simply dummy text of the printing and typesetting industry" at bounding box center [807, 194] width 543 height 18
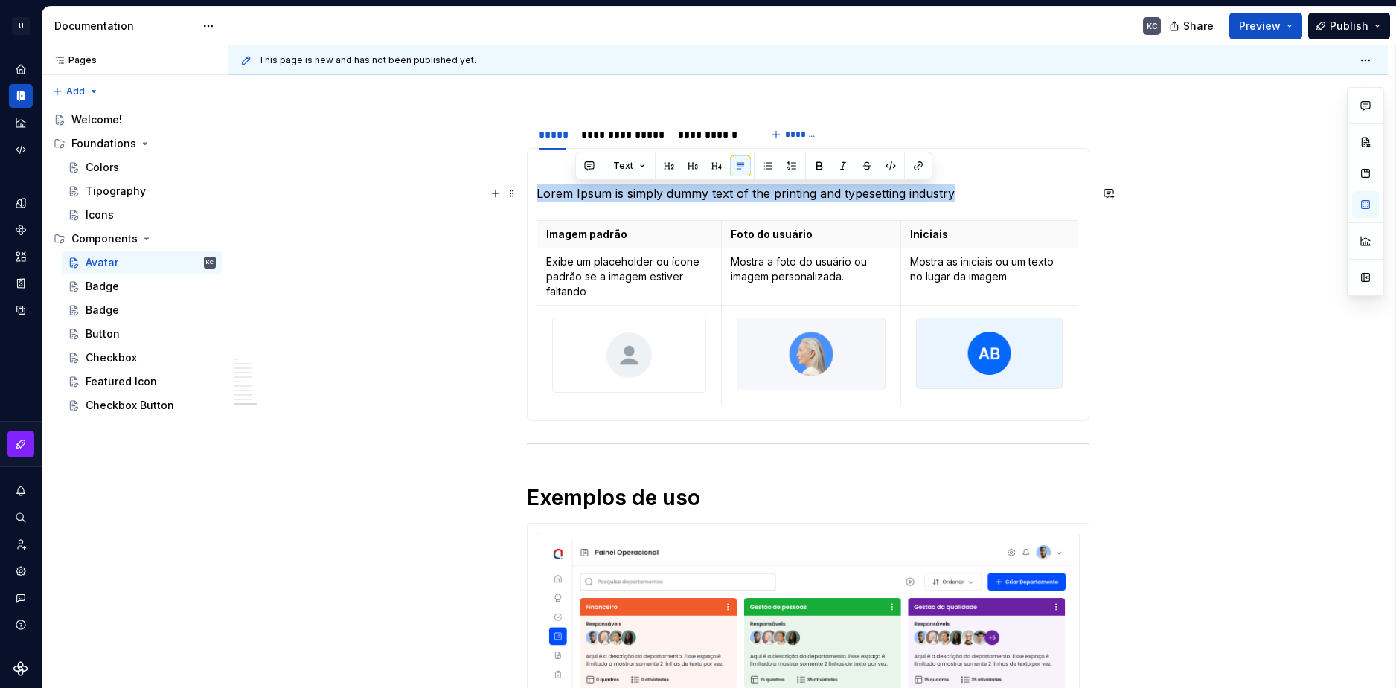
click at [586, 194] on p "Lorem Ipsum is simply dummy text of the printing and typesetting industry" at bounding box center [807, 194] width 543 height 18
copy p "Lorem Ipsum is simply dummy text of the printing and typesetting industry"
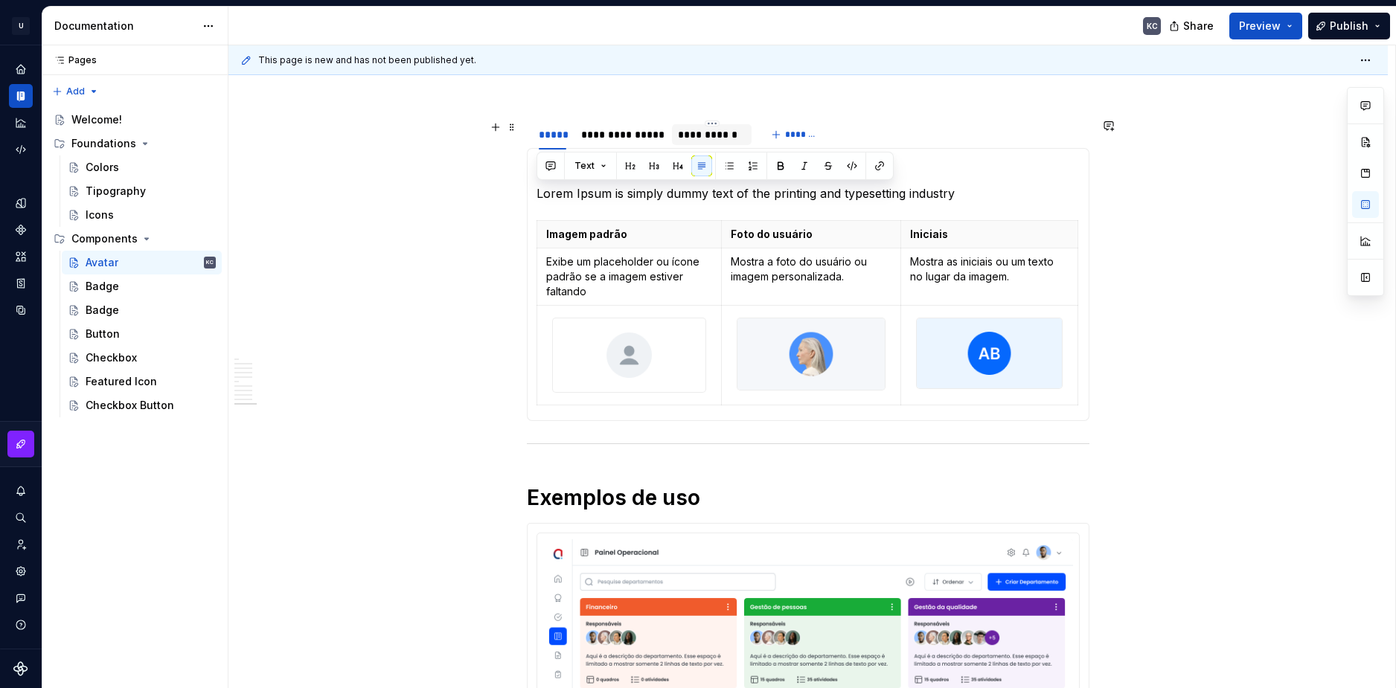
click at [712, 138] on div "**********" at bounding box center [712, 134] width 68 height 15
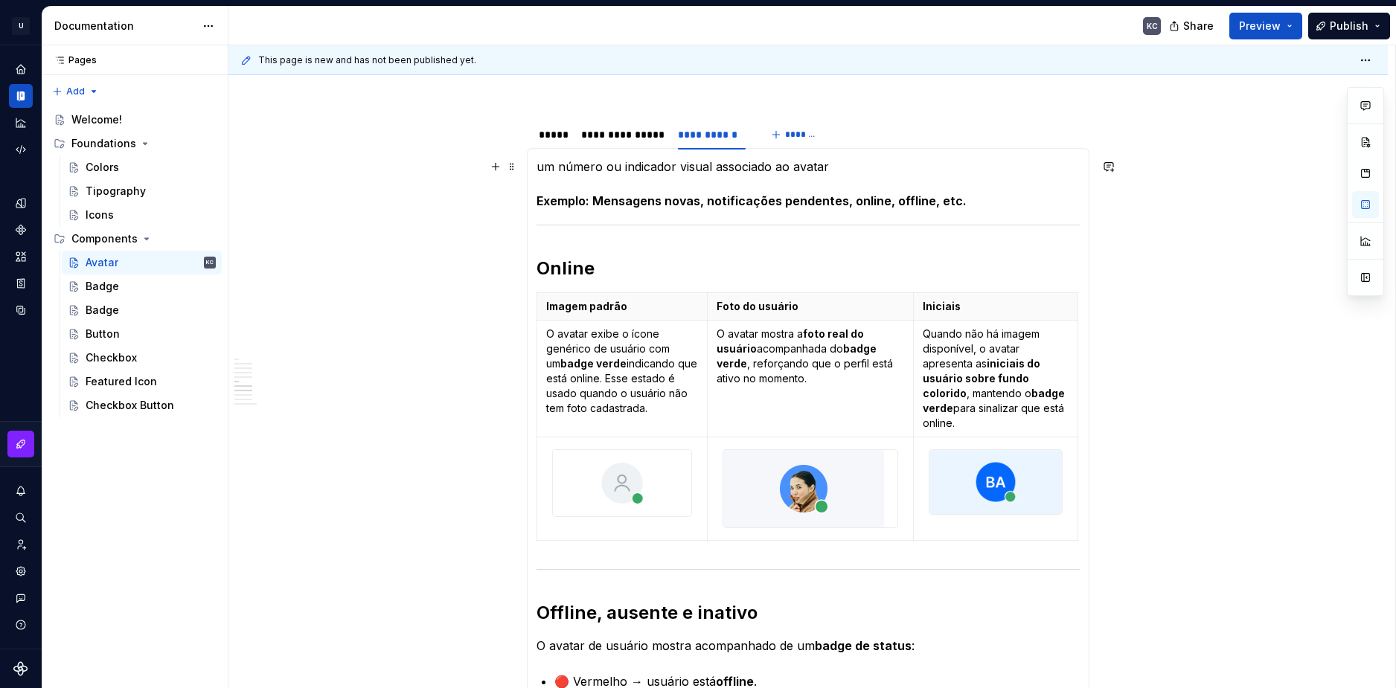
click at [571, 170] on p "um número ou indicador visual associado ao avatar" at bounding box center [807, 167] width 543 height 18
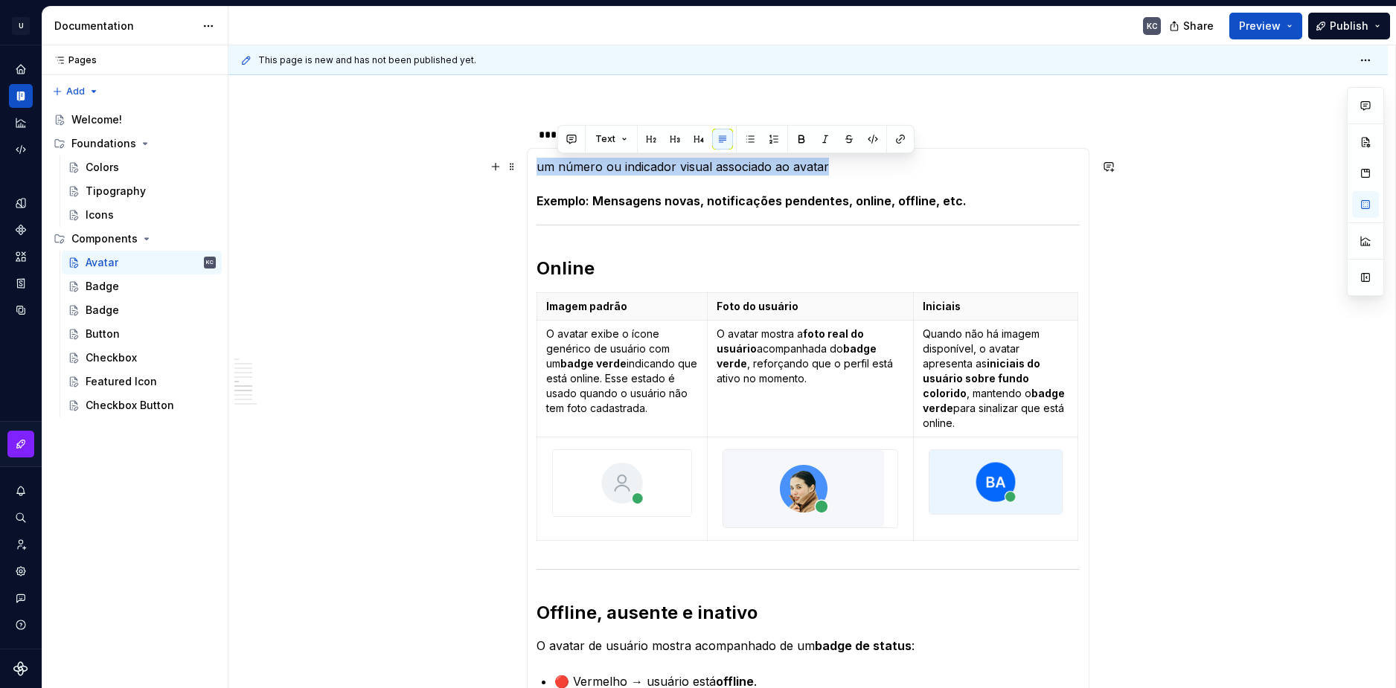
click at [570, 170] on p "um número ou indicador visual associado ao avatar" at bounding box center [807, 167] width 543 height 18
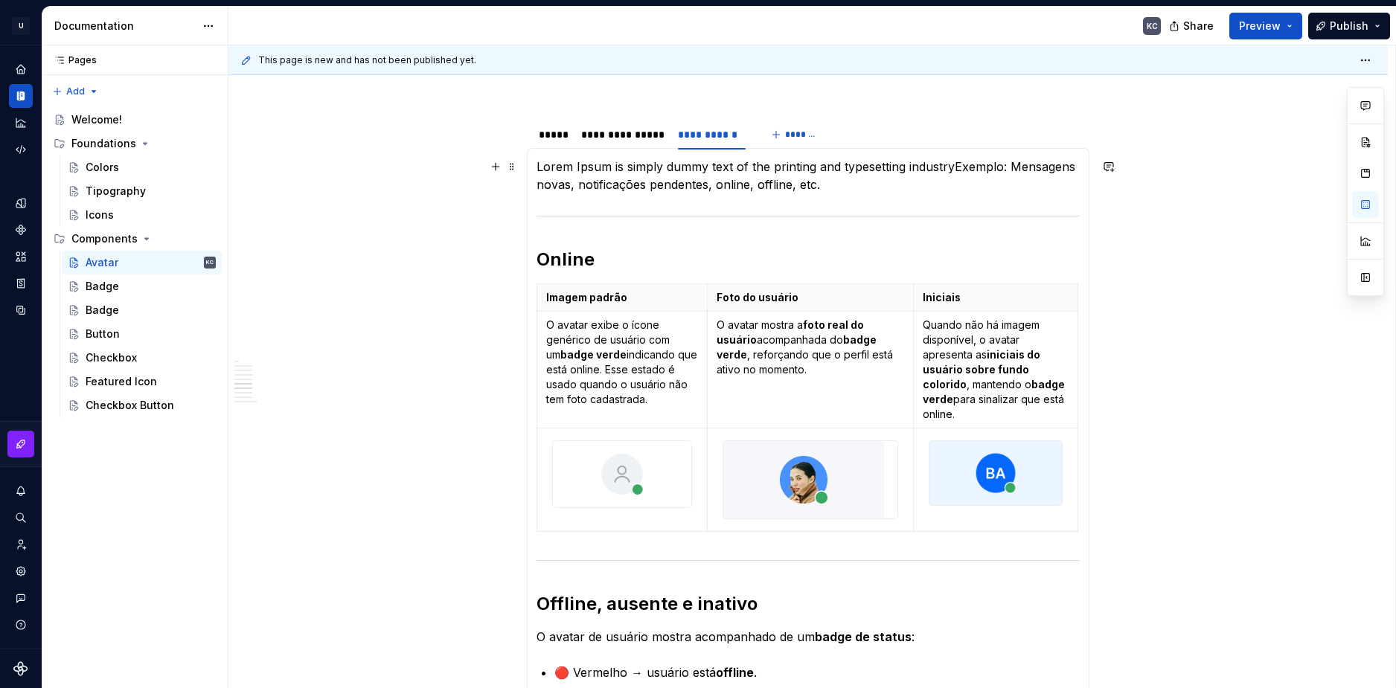
click at [836, 191] on p "Lorem Ipsum is simply dummy text of the printing and typesetting industryExempl…" at bounding box center [807, 176] width 543 height 36
click at [955, 169] on p "Lorem Ipsum is simply dummy text of the printing and typesetting industryExempl…" at bounding box center [807, 176] width 543 height 36
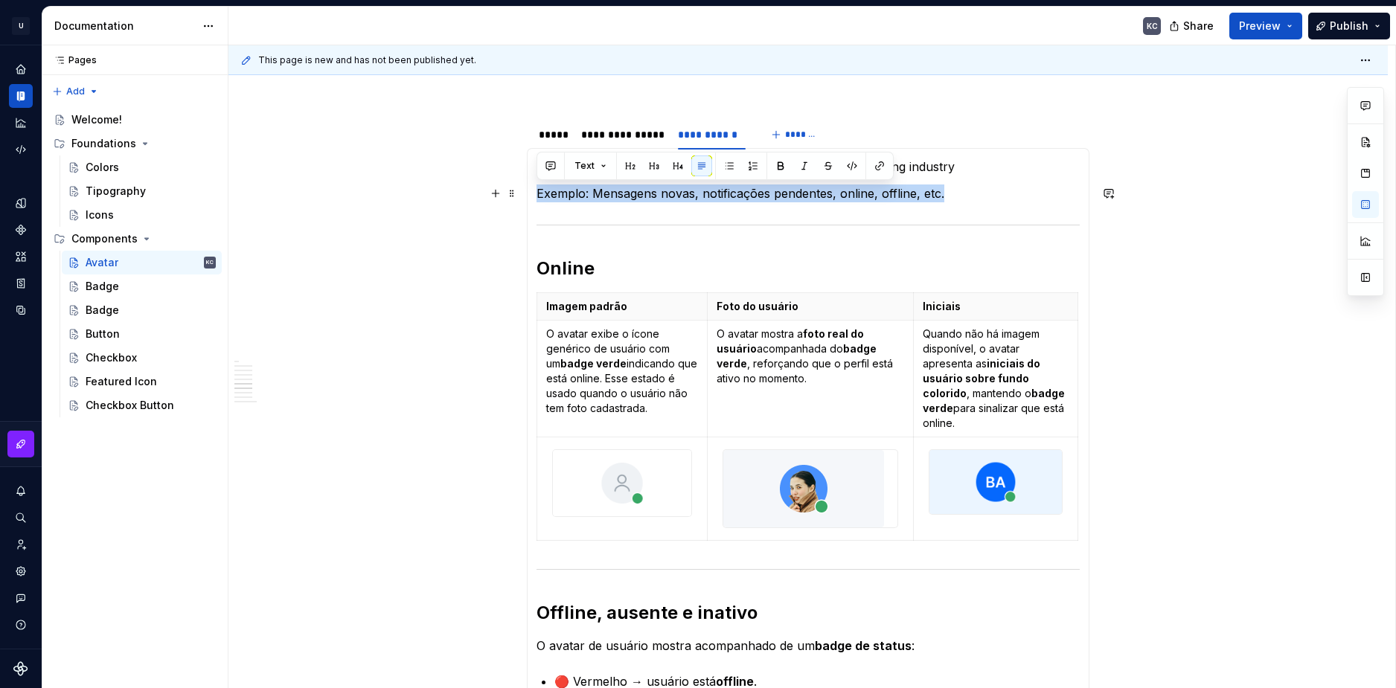
drag, startPoint x: 926, startPoint y: 193, endPoint x: 530, endPoint y: 193, distance: 395.9
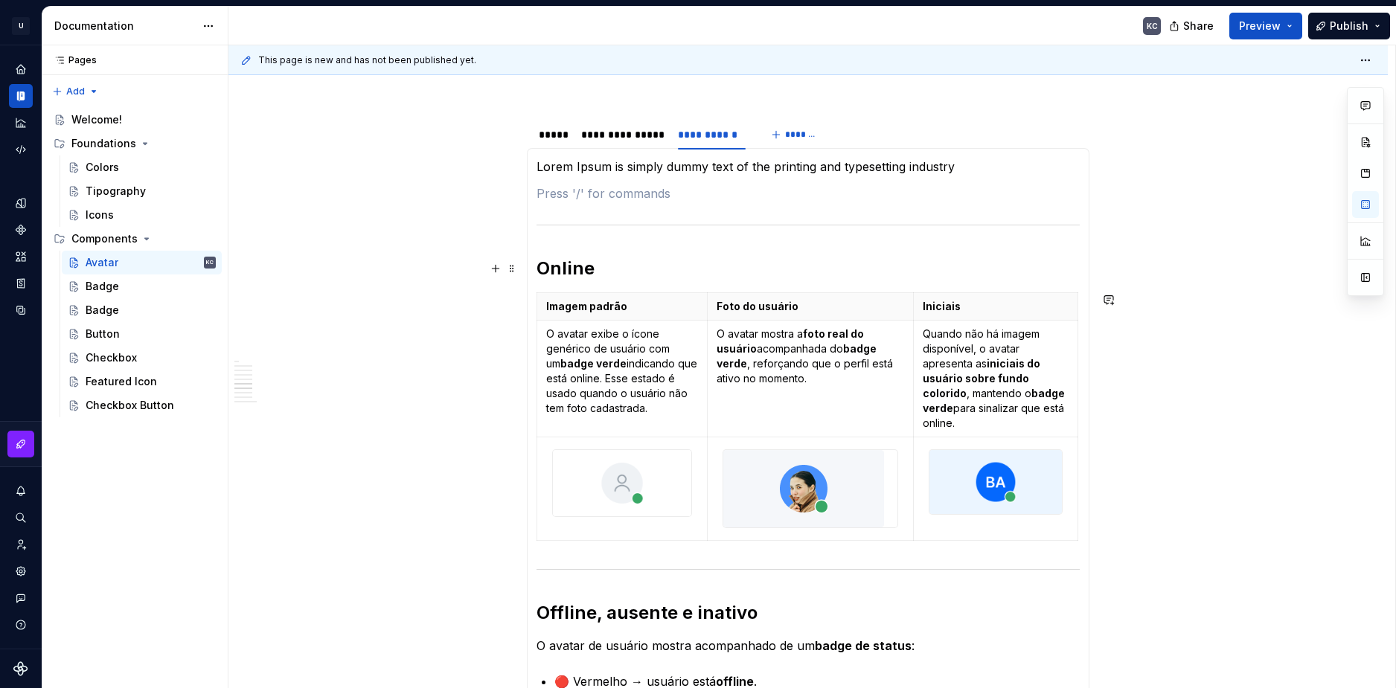
click at [568, 266] on h2 "Online" at bounding box center [807, 269] width 543 height 24
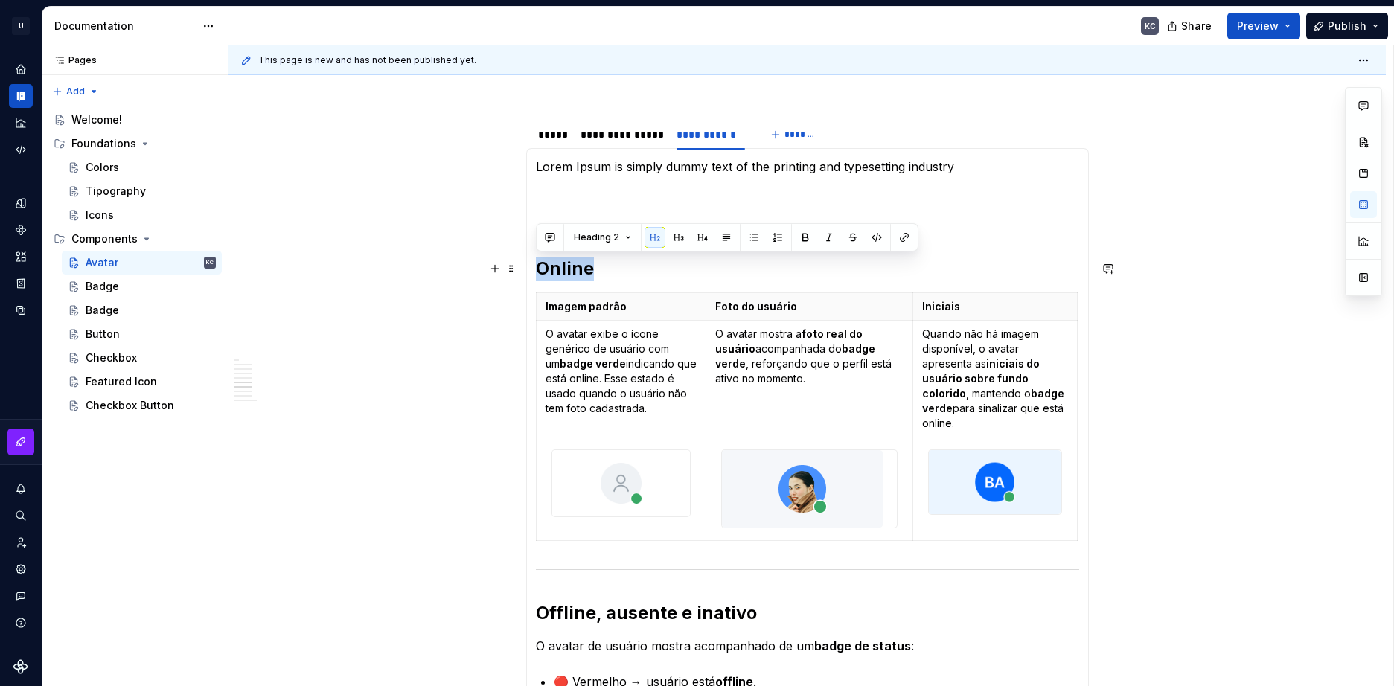
click at [568, 266] on h2 "Online" at bounding box center [807, 269] width 543 height 24
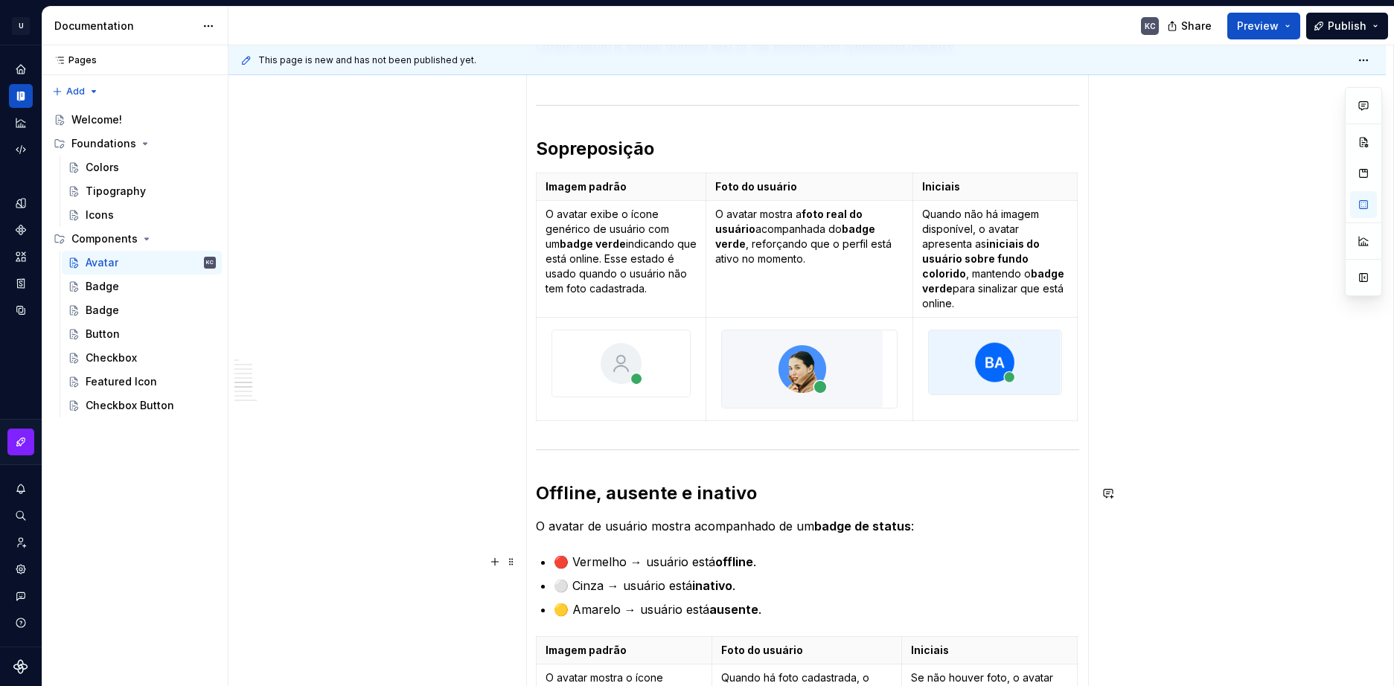
scroll to position [350, 0]
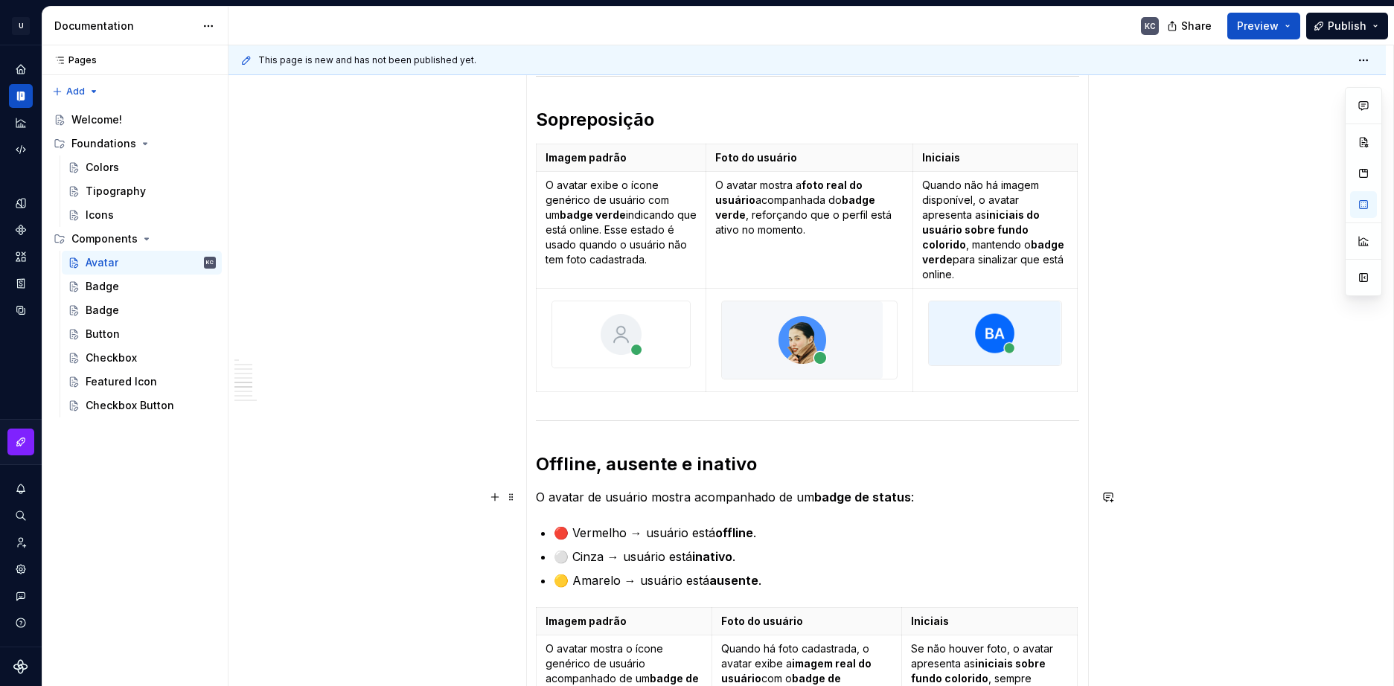
click at [617, 457] on h2 "Offline, ausente e inativo" at bounding box center [807, 464] width 543 height 24
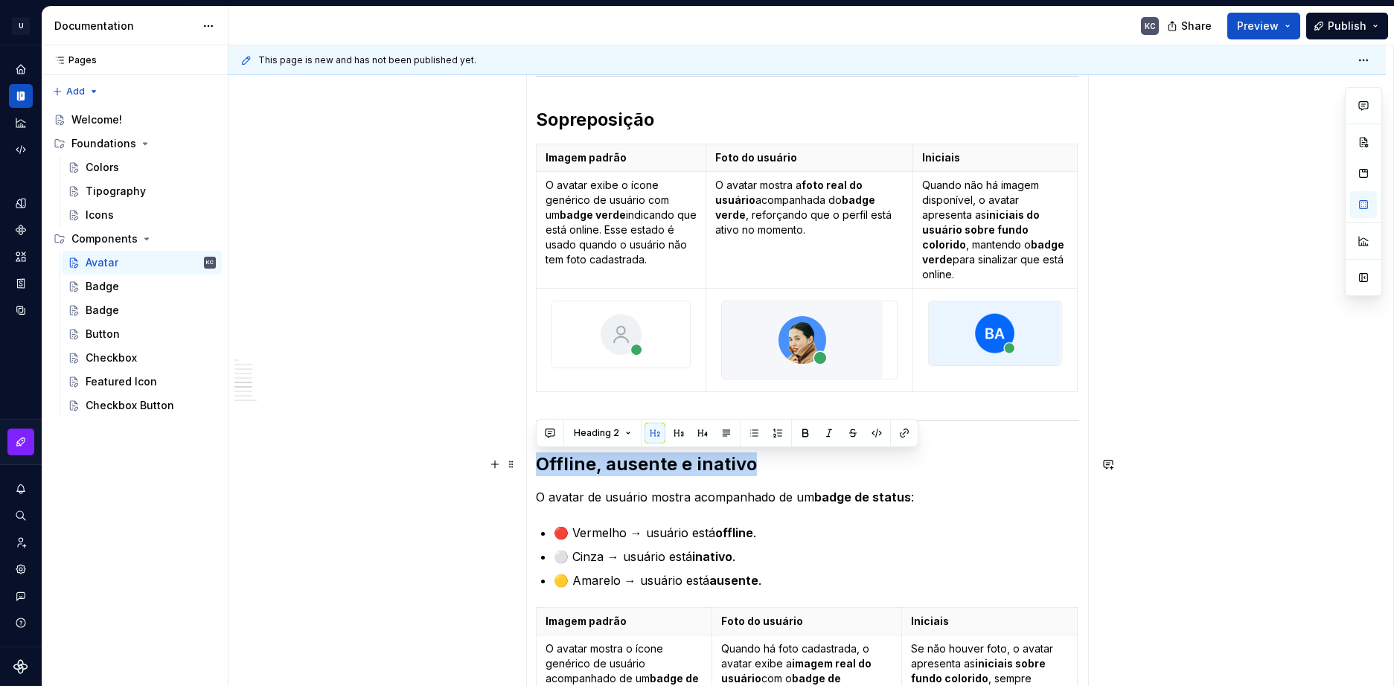
click at [617, 457] on h2 "Offline, ausente e inativo" at bounding box center [807, 464] width 543 height 24
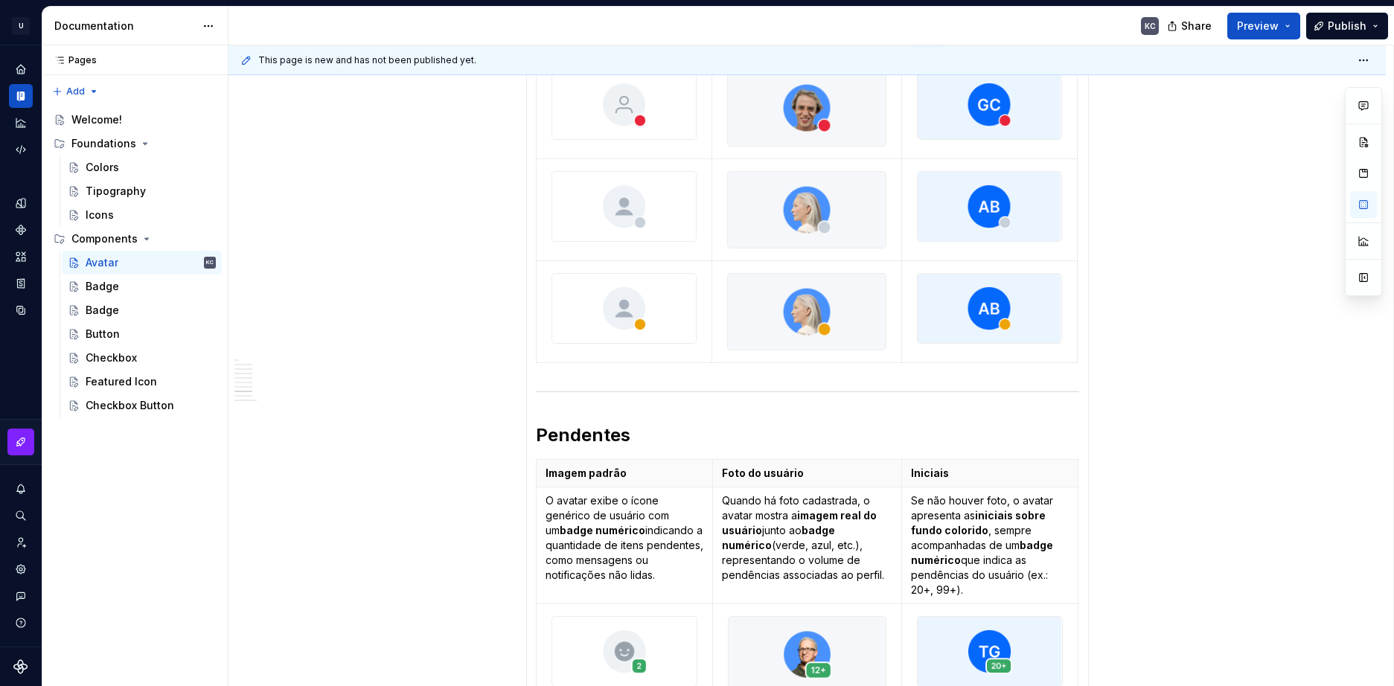
scroll to position [1020, 0]
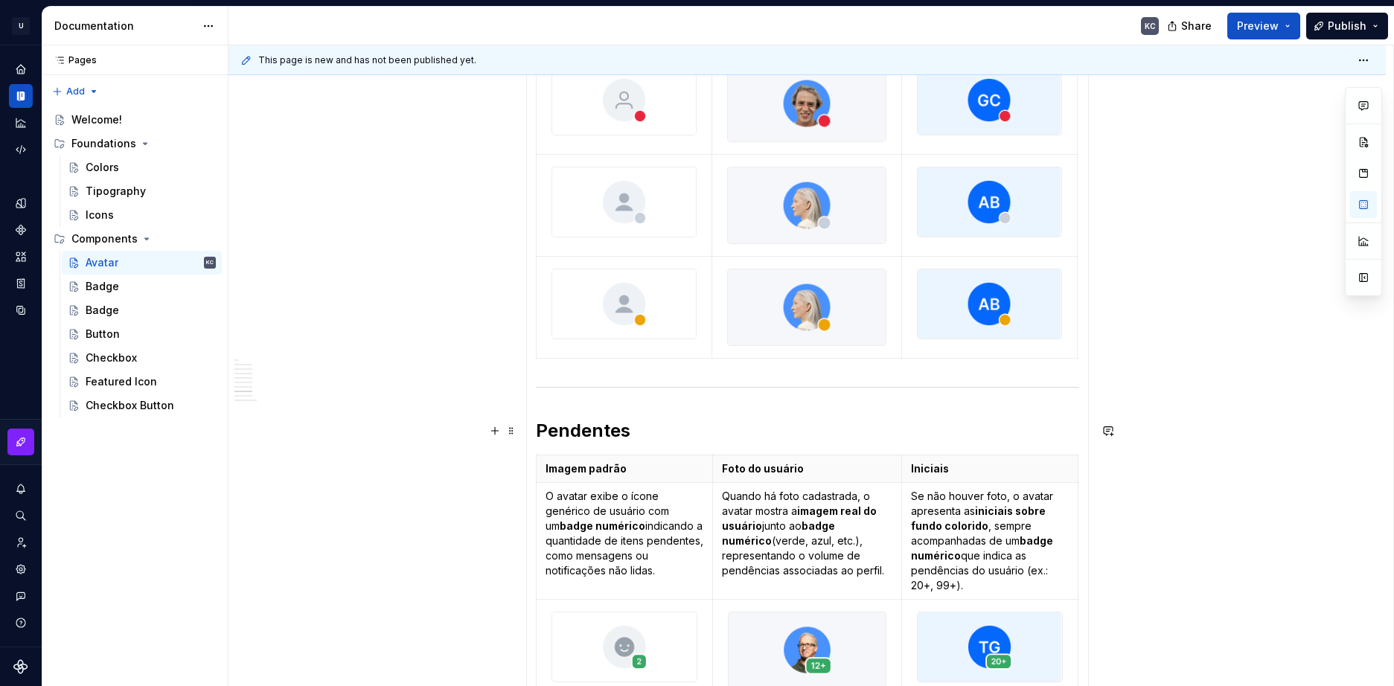
click at [596, 437] on h2 "Pendentes" at bounding box center [807, 431] width 543 height 24
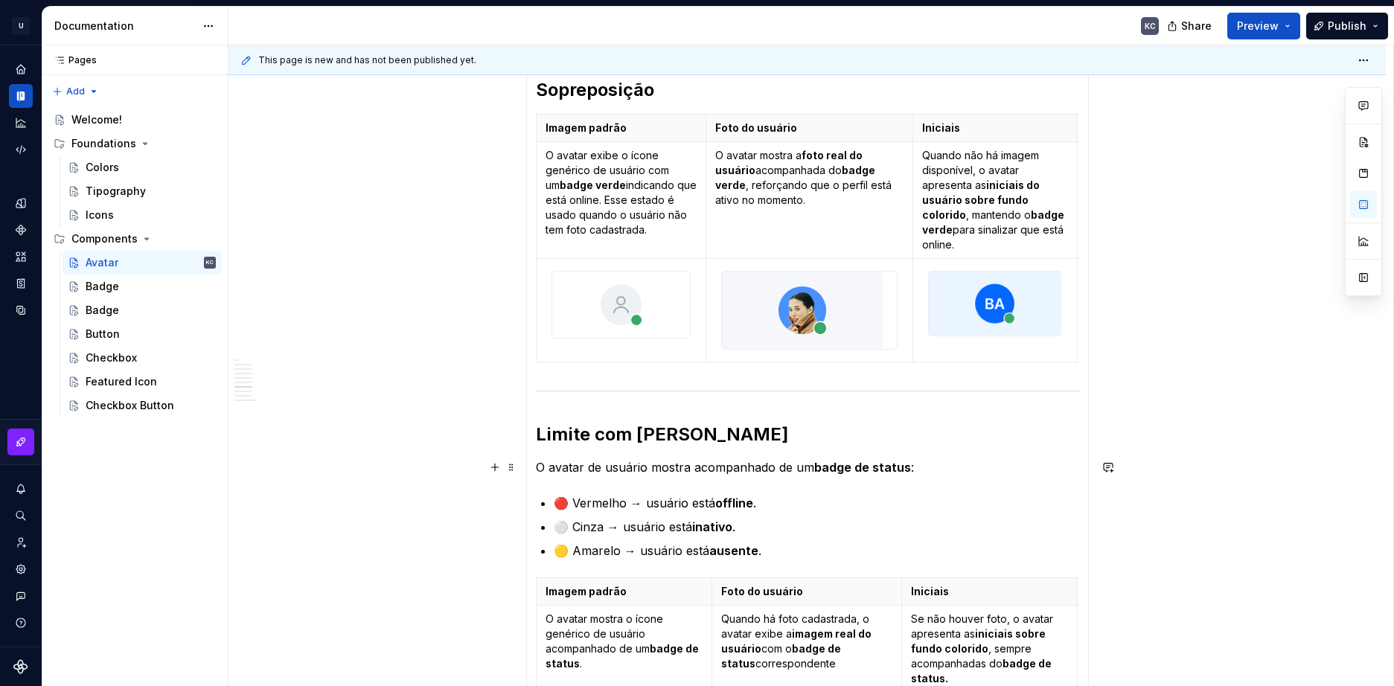
scroll to position [350, 0]
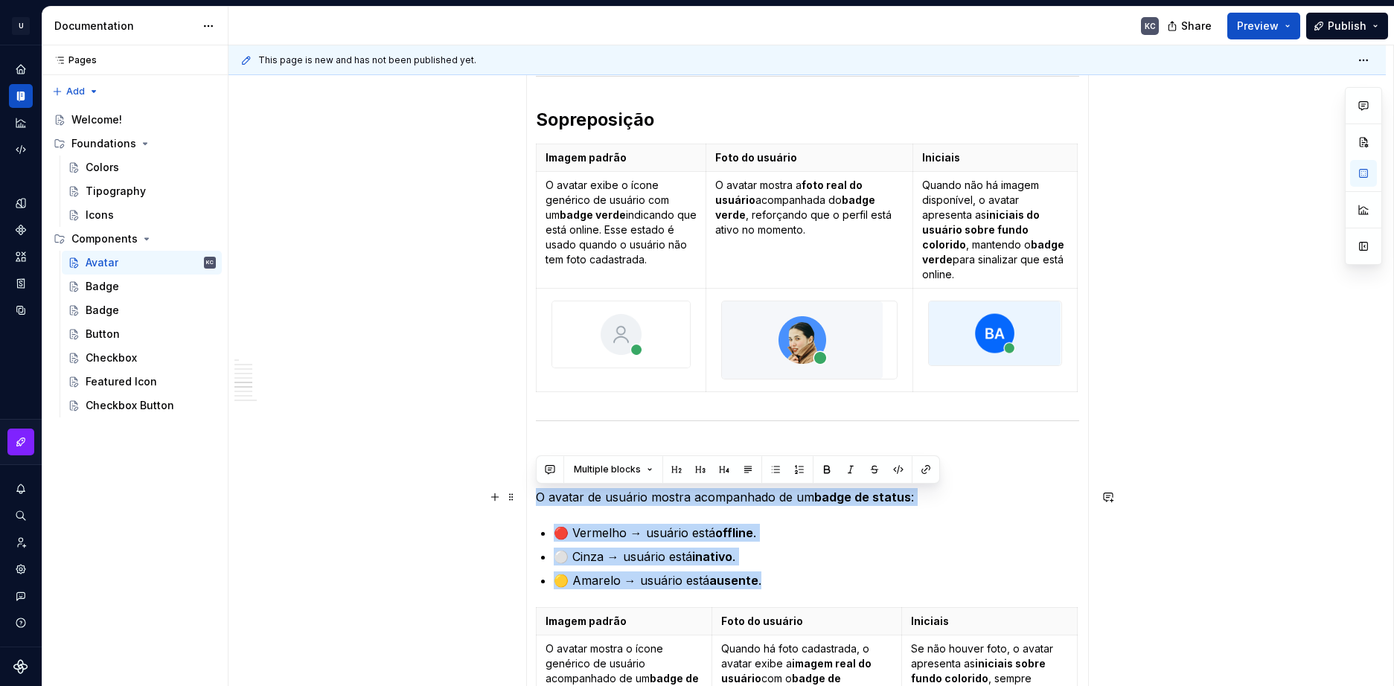
drag, startPoint x: 775, startPoint y: 583, endPoint x: 538, endPoint y: 501, distance: 250.4
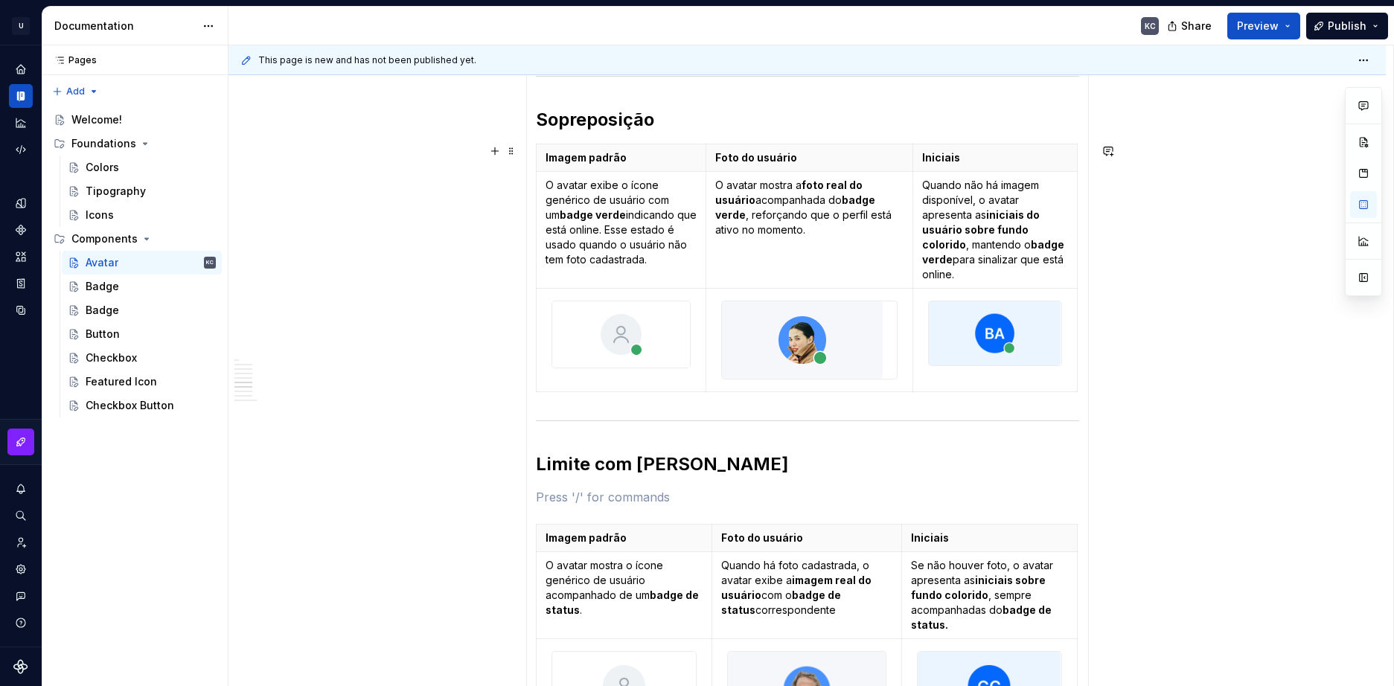
scroll to position [127, 0]
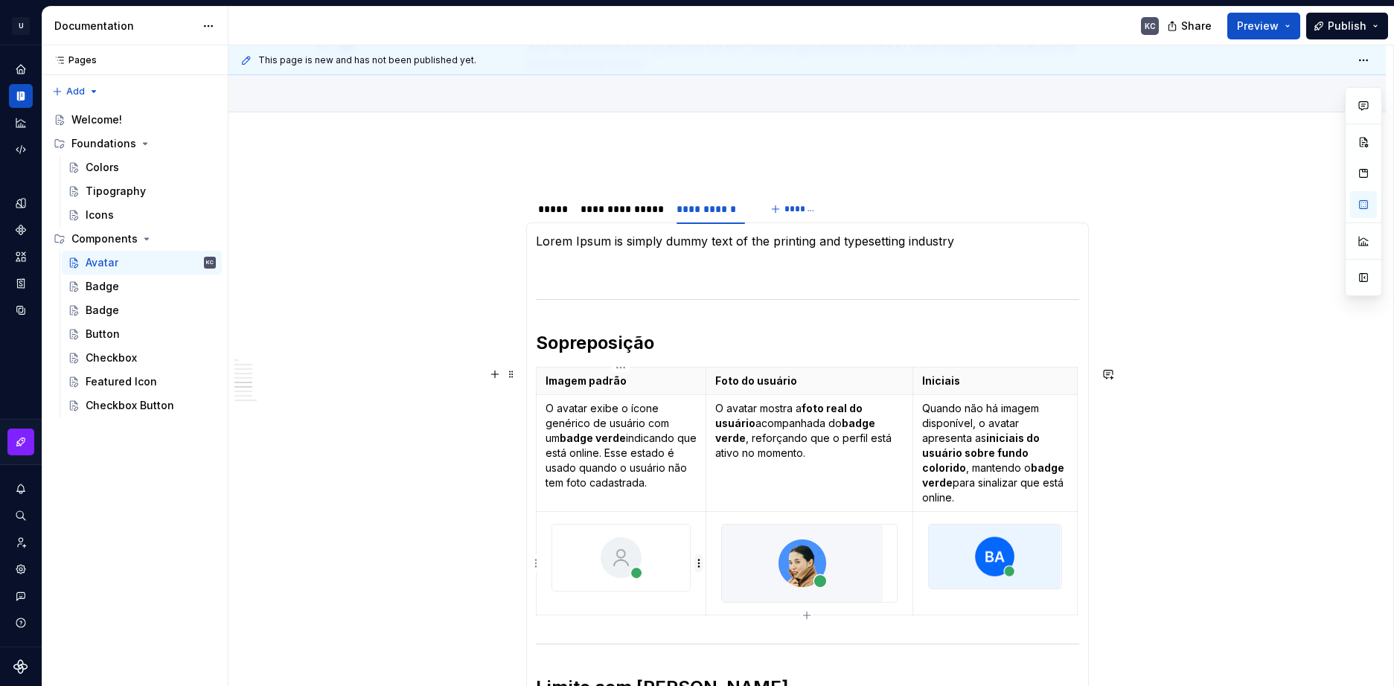
click at [696, 556] on html "U Stardust DS KC Design system data Documentation KC Share Preview Publish Page…" at bounding box center [697, 343] width 1394 height 686
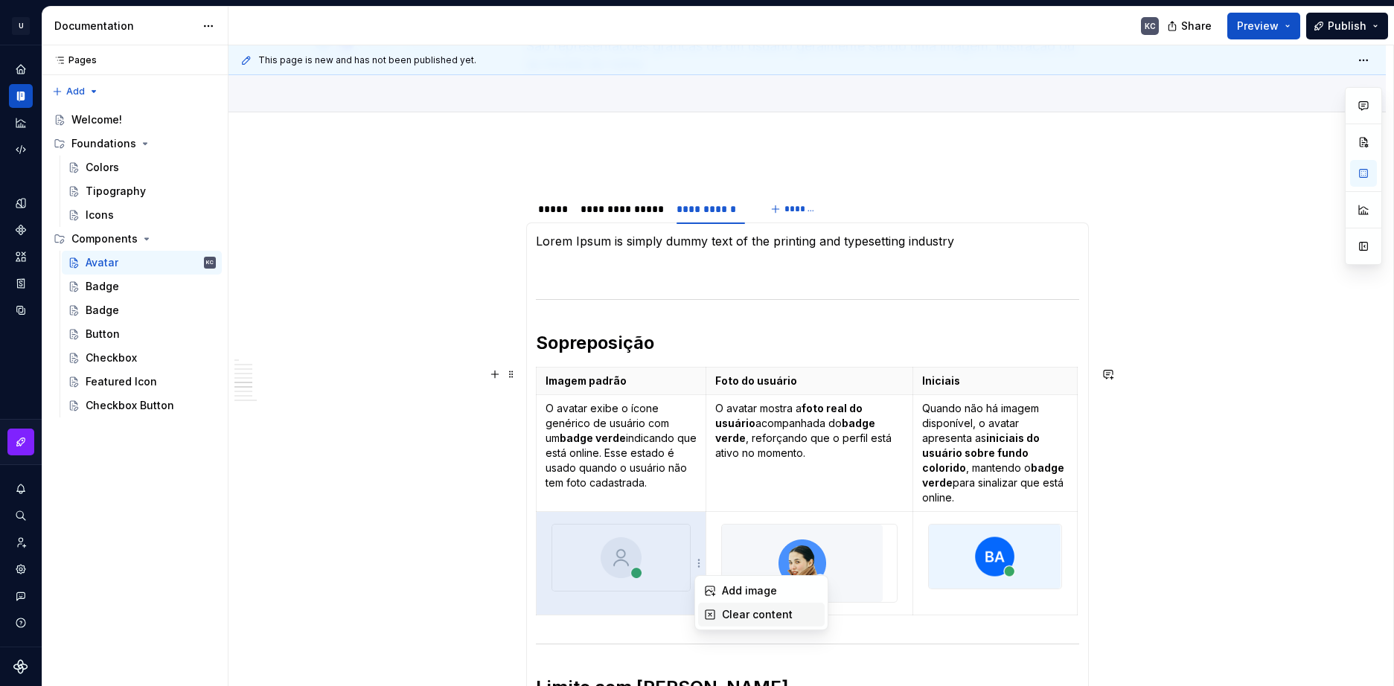
click at [749, 608] on div "Clear content" at bounding box center [770, 614] width 97 height 15
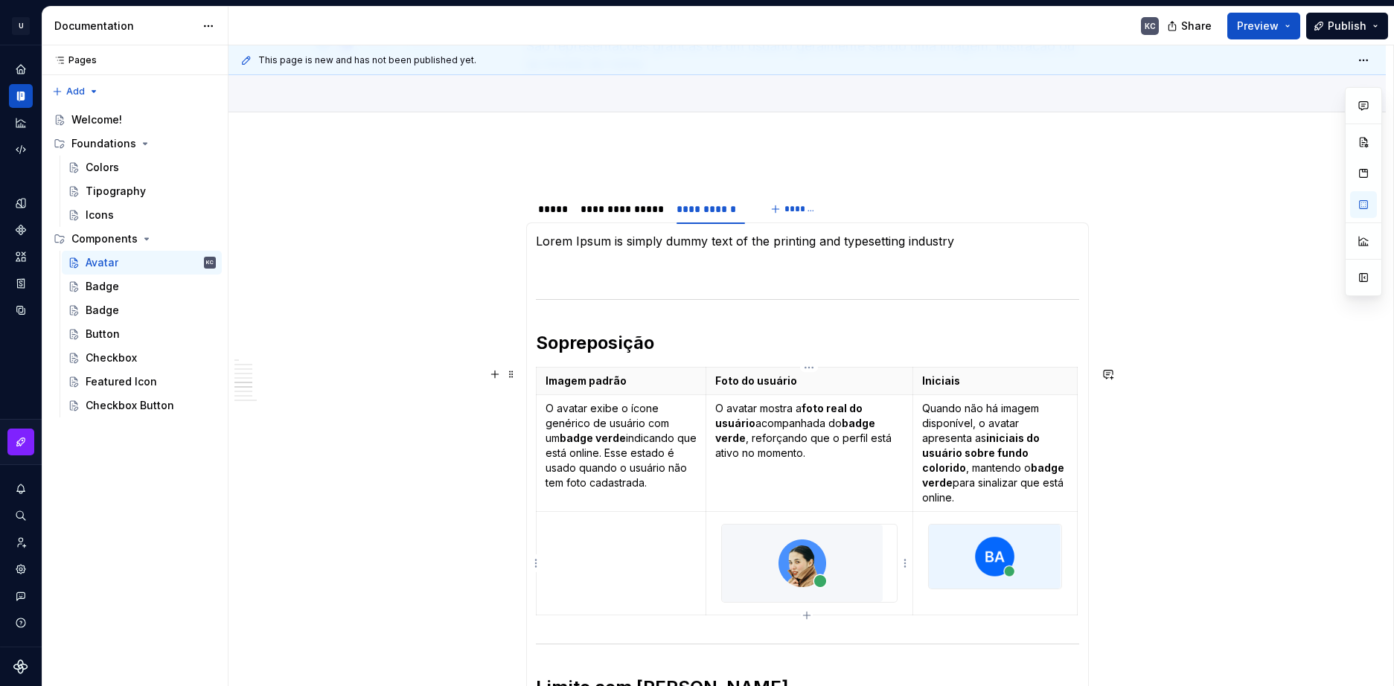
click at [905, 571] on html "U Stardust DS KC Design system data Documentation KC Share Preview Publish Page…" at bounding box center [697, 343] width 1394 height 686
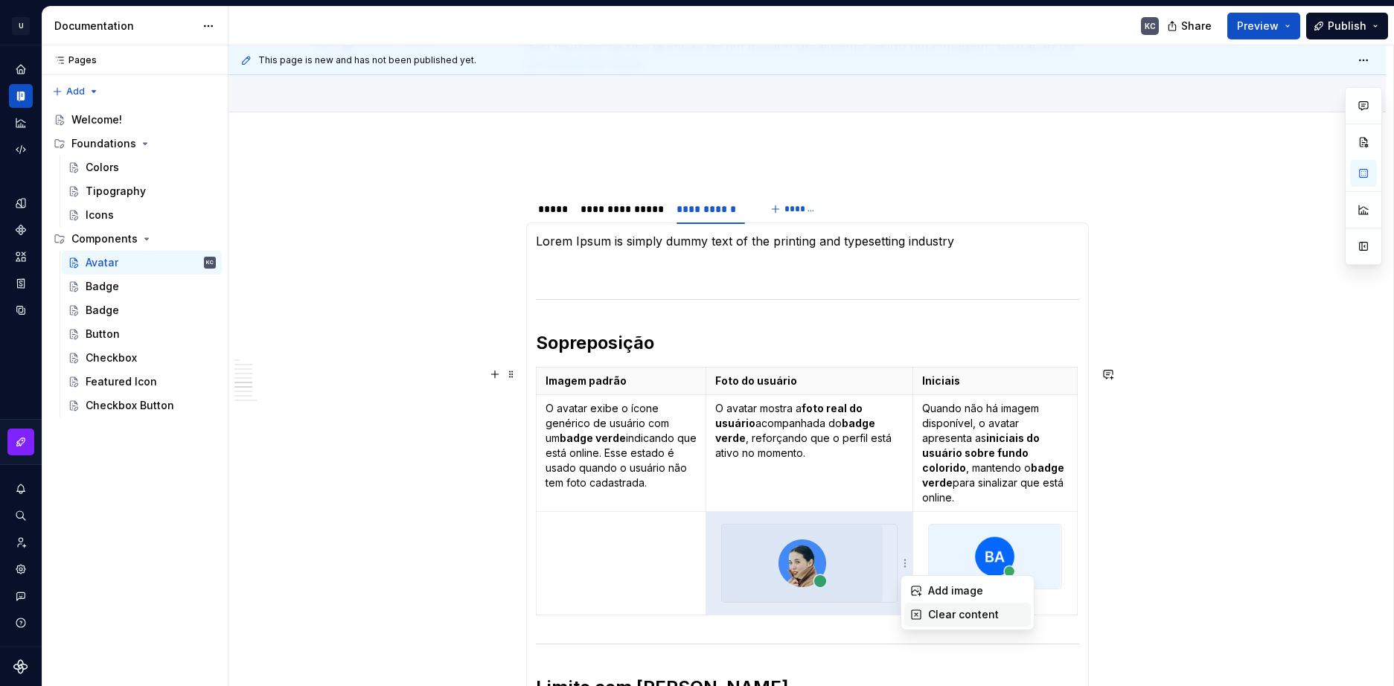
click at [917, 612] on icon at bounding box center [916, 615] width 12 height 12
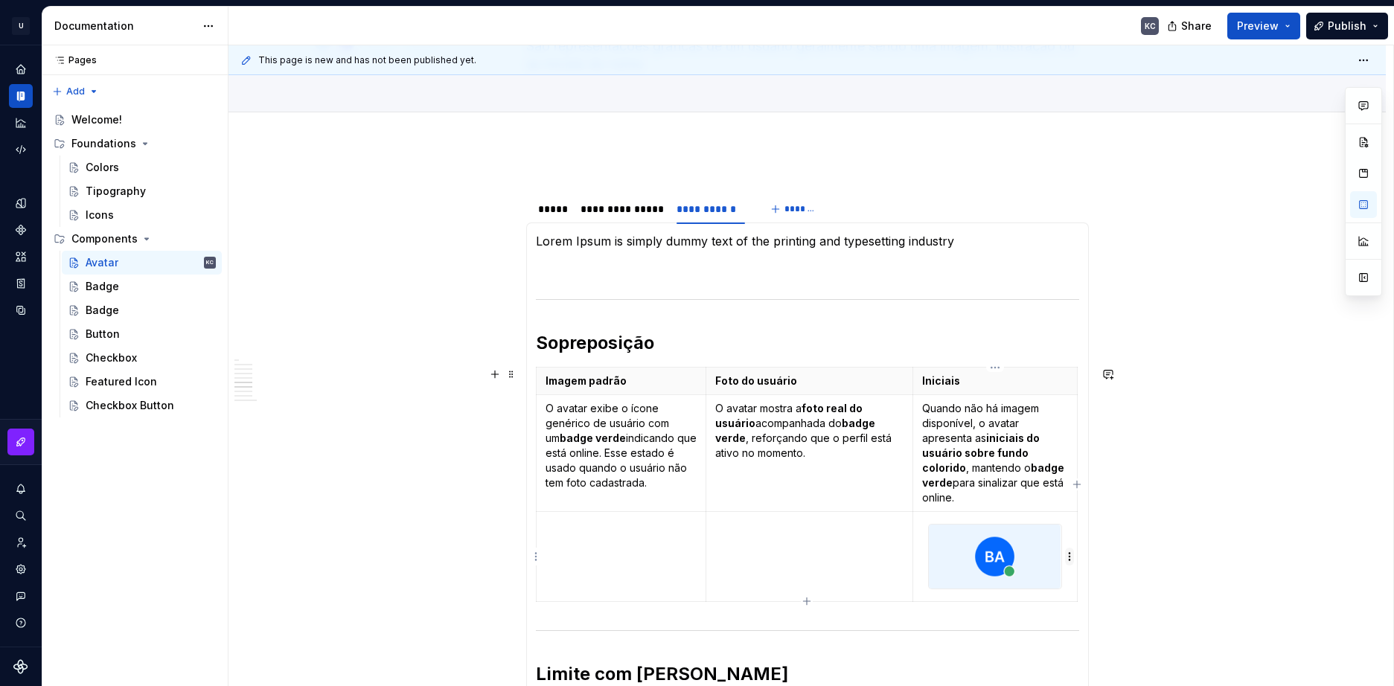
click at [1068, 558] on html "U Stardust DS KC Design system data Documentation KC Share Preview Publish Page…" at bounding box center [697, 343] width 1394 height 686
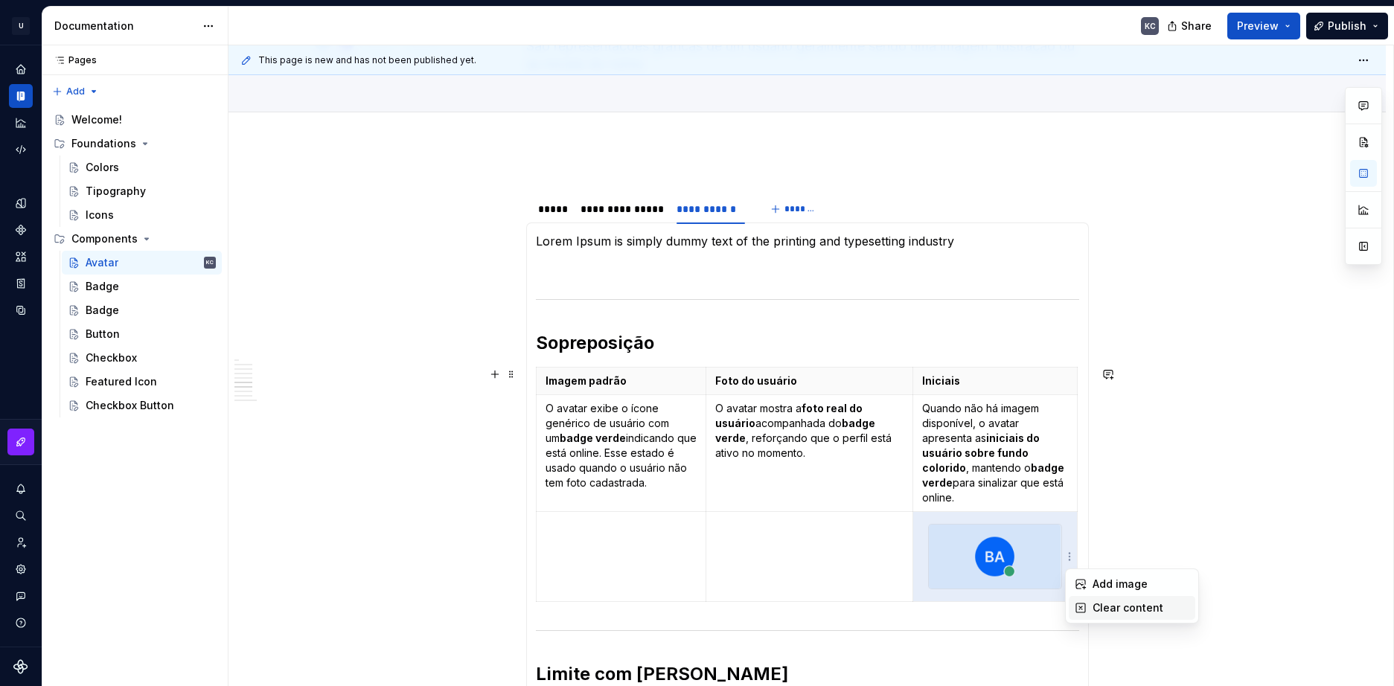
click at [1092, 608] on div "Clear content" at bounding box center [1140, 607] width 97 height 15
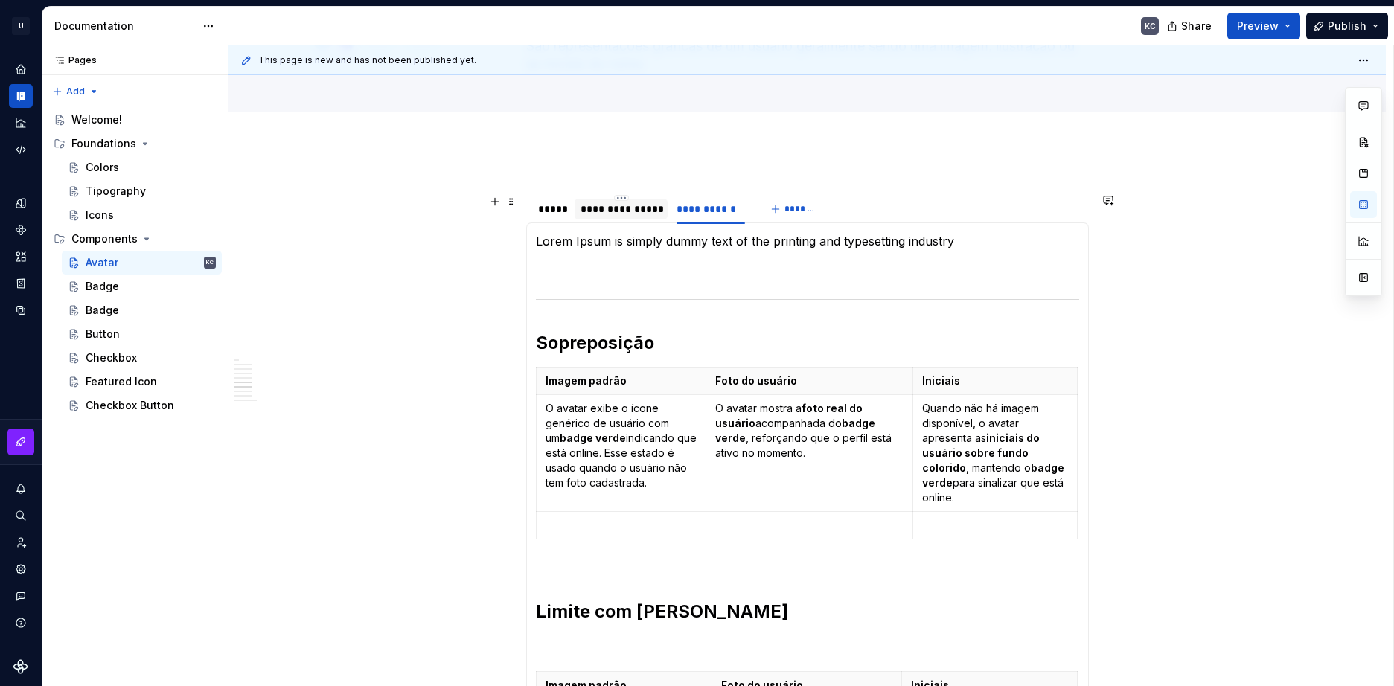
click at [605, 212] on div "**********" at bounding box center [621, 209] width 82 height 15
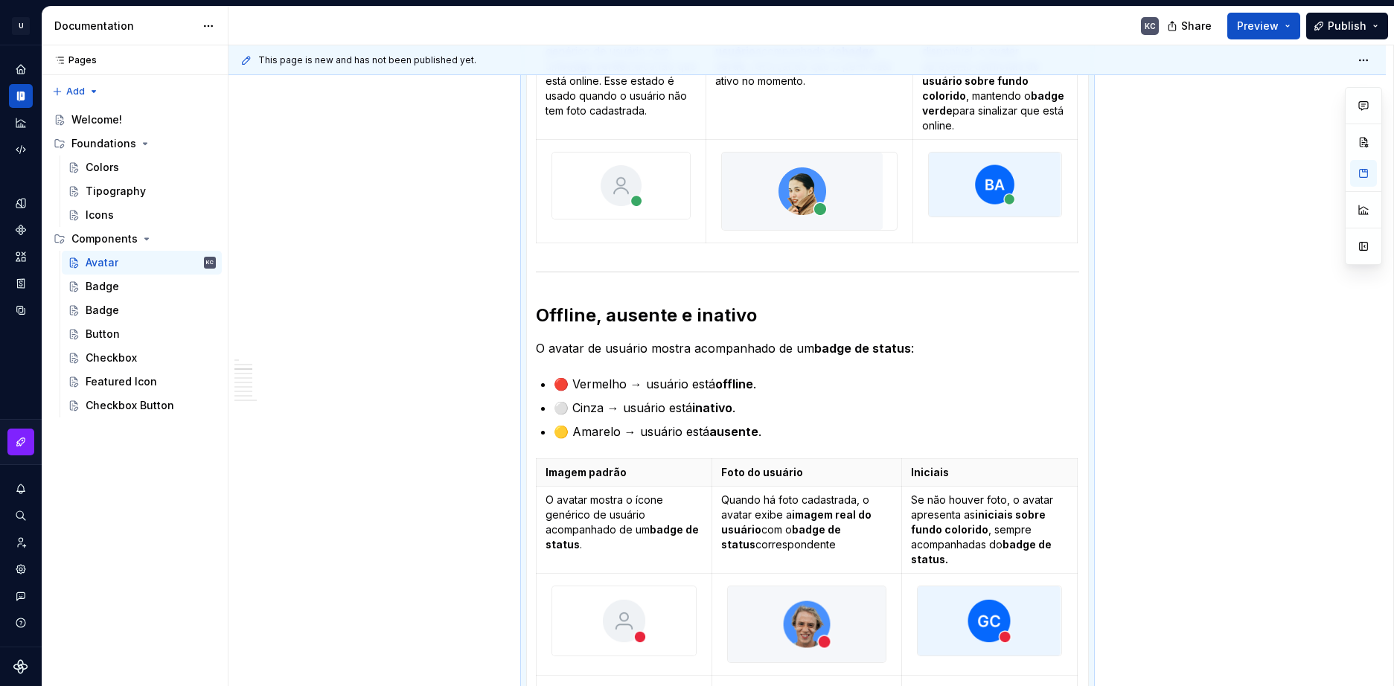
scroll to position [202, 0]
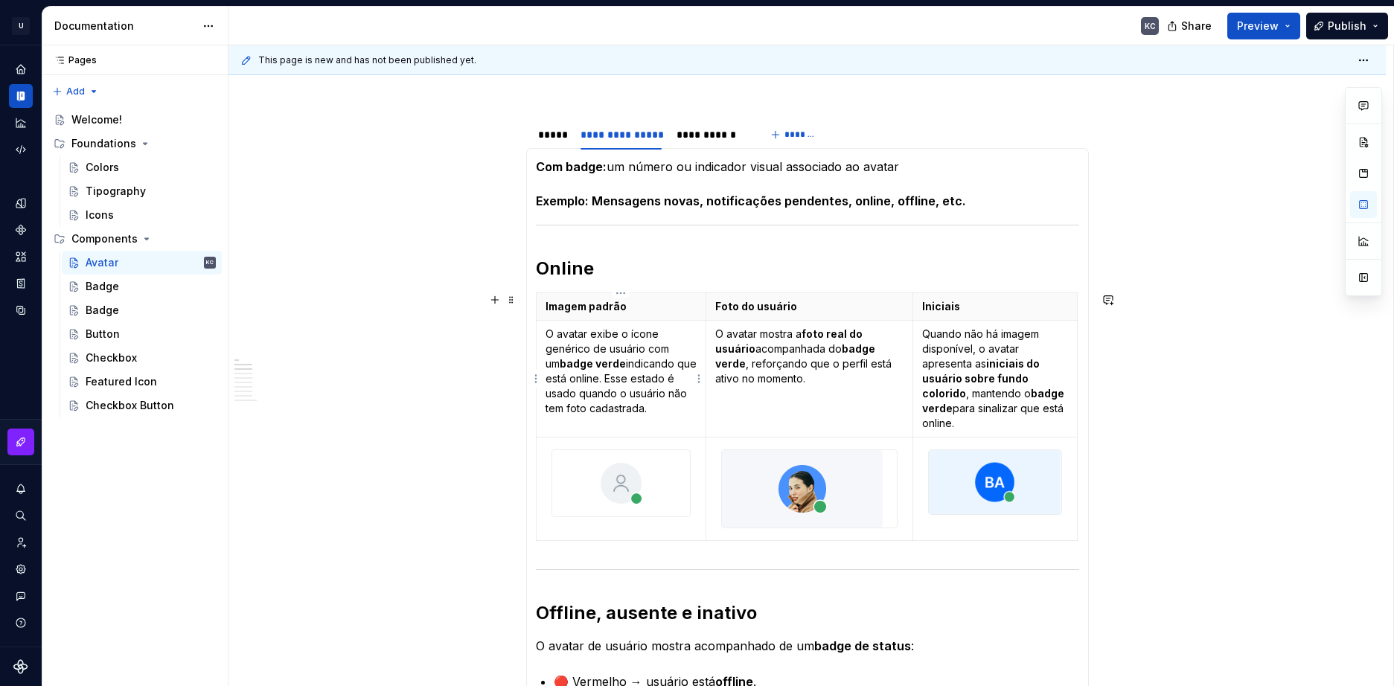
click at [577, 368] on strong "badge verde" at bounding box center [593, 363] width 66 height 13
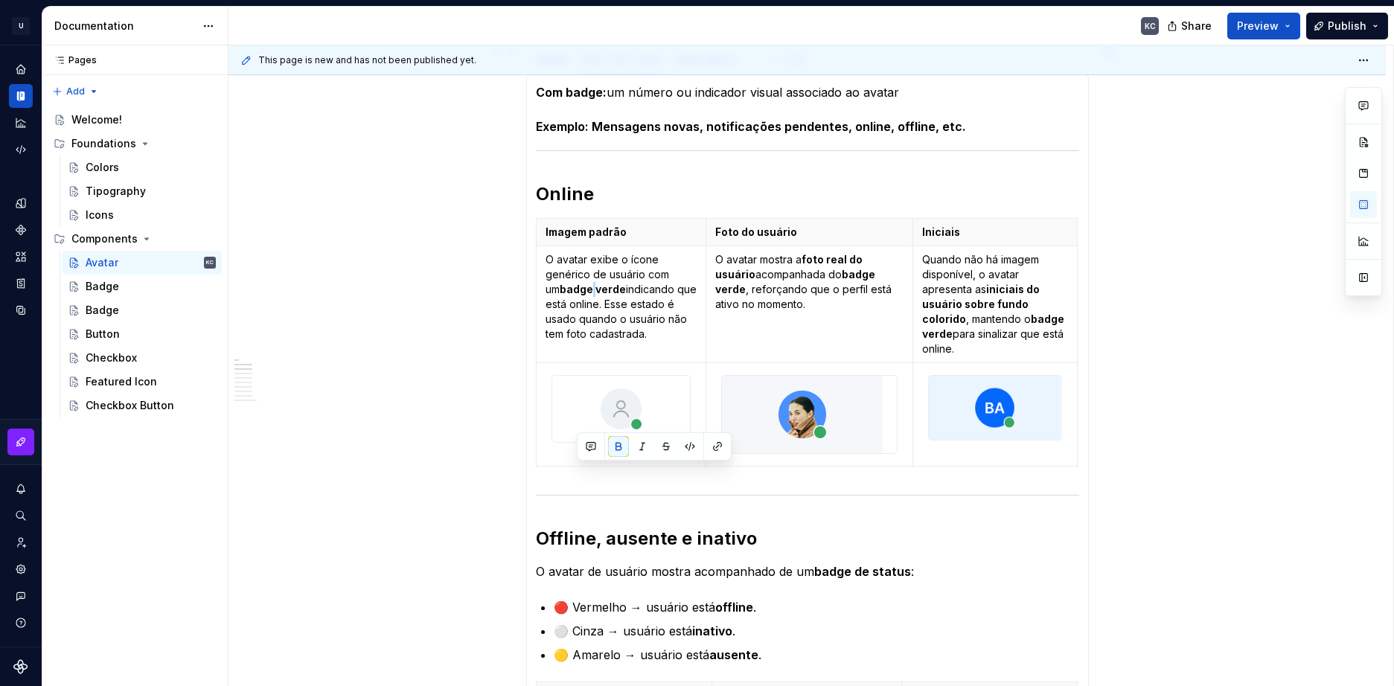
scroll to position [53, 0]
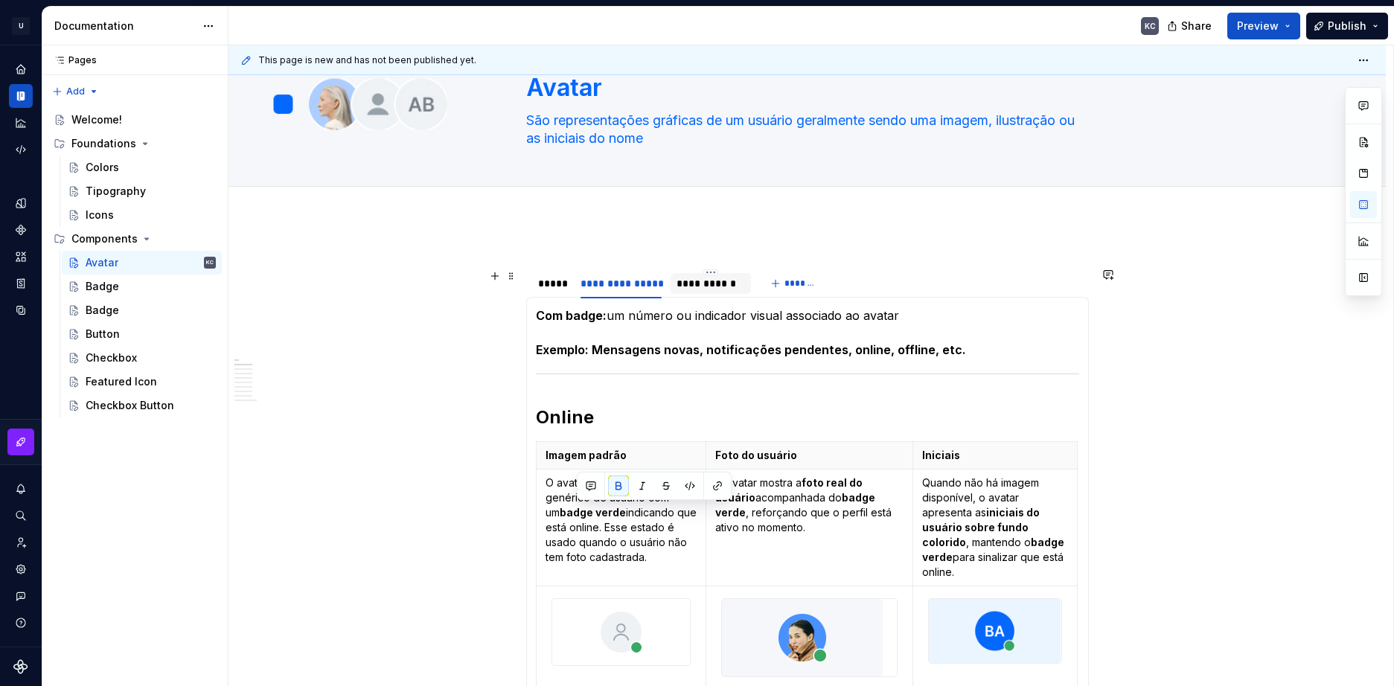
click at [705, 285] on div "**********" at bounding box center [710, 283] width 68 height 15
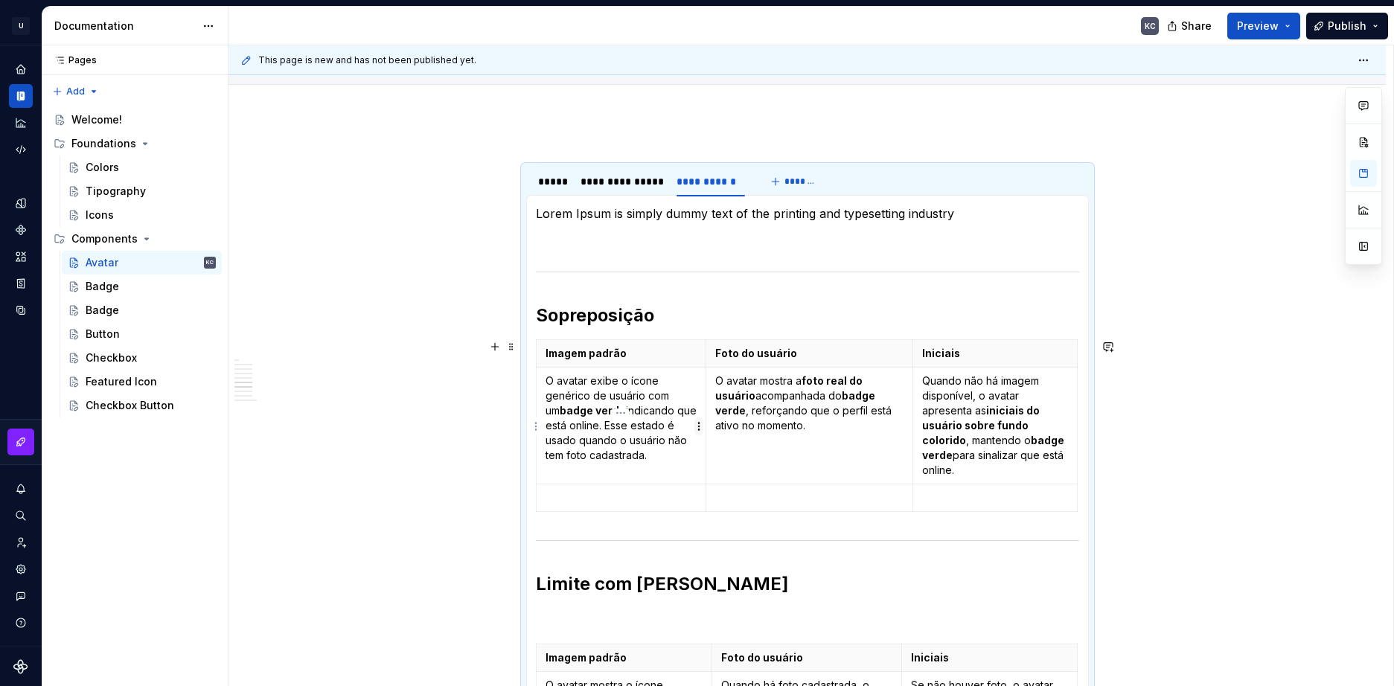
scroll to position [202, 0]
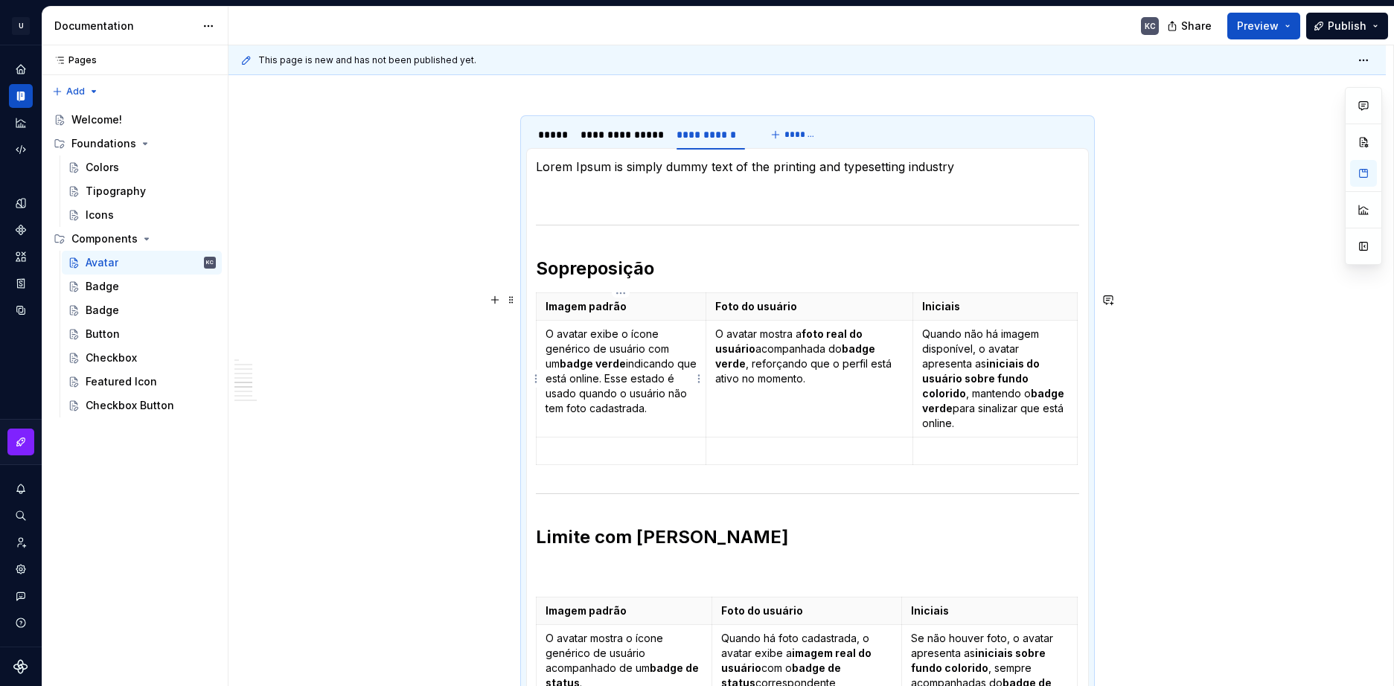
click at [618, 361] on p "O avatar exibe o ícone genérico de usuário com um badge verde indicando que est…" at bounding box center [621, 371] width 152 height 89
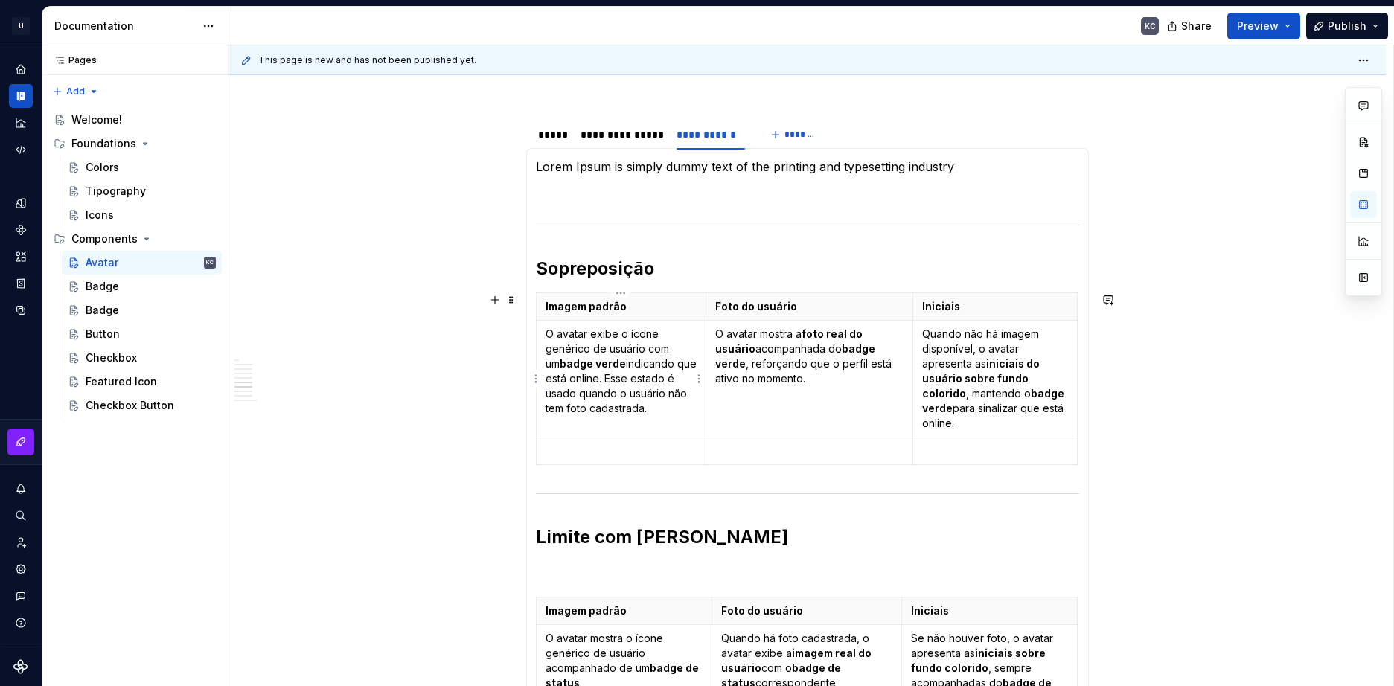
click at [618, 361] on p "O avatar exibe o ícone genérico de usuário com um badge verde indicando que est…" at bounding box center [621, 371] width 152 height 89
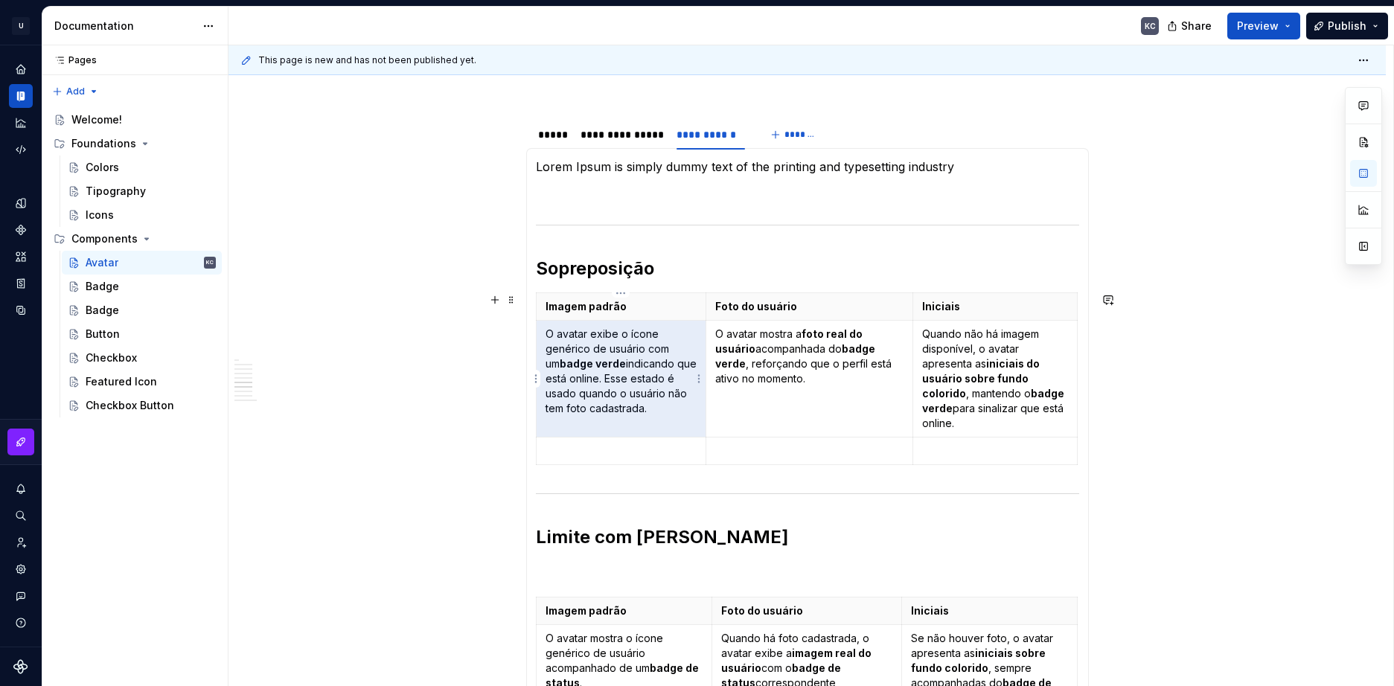
click at [618, 361] on p "O avatar exibe o ícone genérico de usuário com um badge verde indicando que est…" at bounding box center [621, 371] width 152 height 89
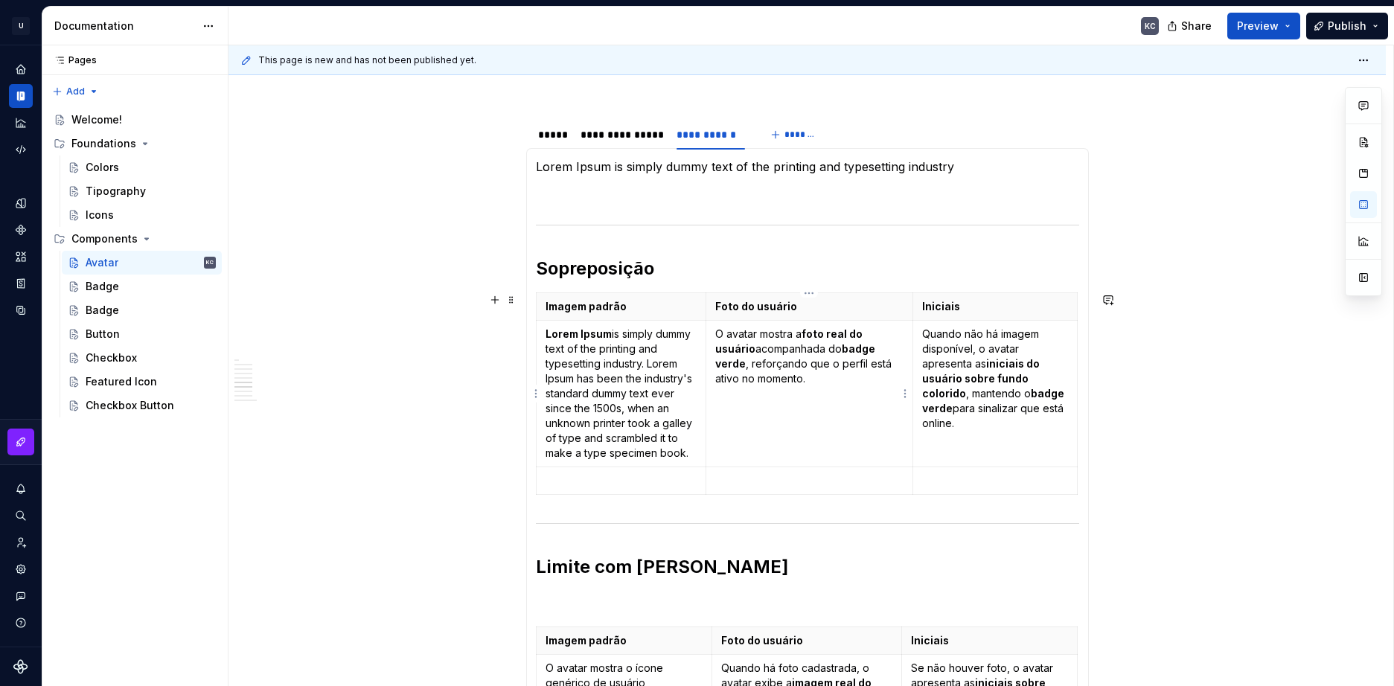
click at [784, 362] on p "O avatar mostra a foto real do usuário acompanhada do badge verde , reforçando …" at bounding box center [809, 357] width 188 height 60
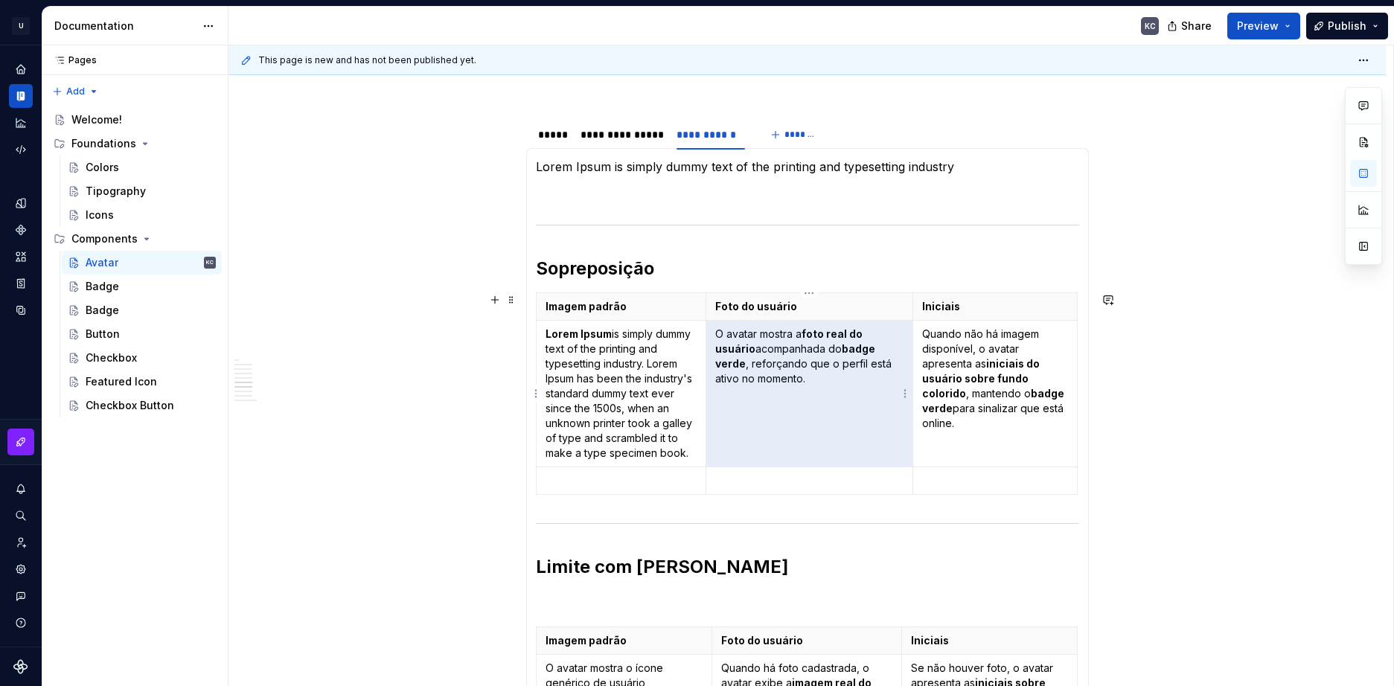
click at [784, 362] on p "O avatar mostra a foto real do usuário acompanhada do badge verde , reforçando …" at bounding box center [809, 357] width 188 height 60
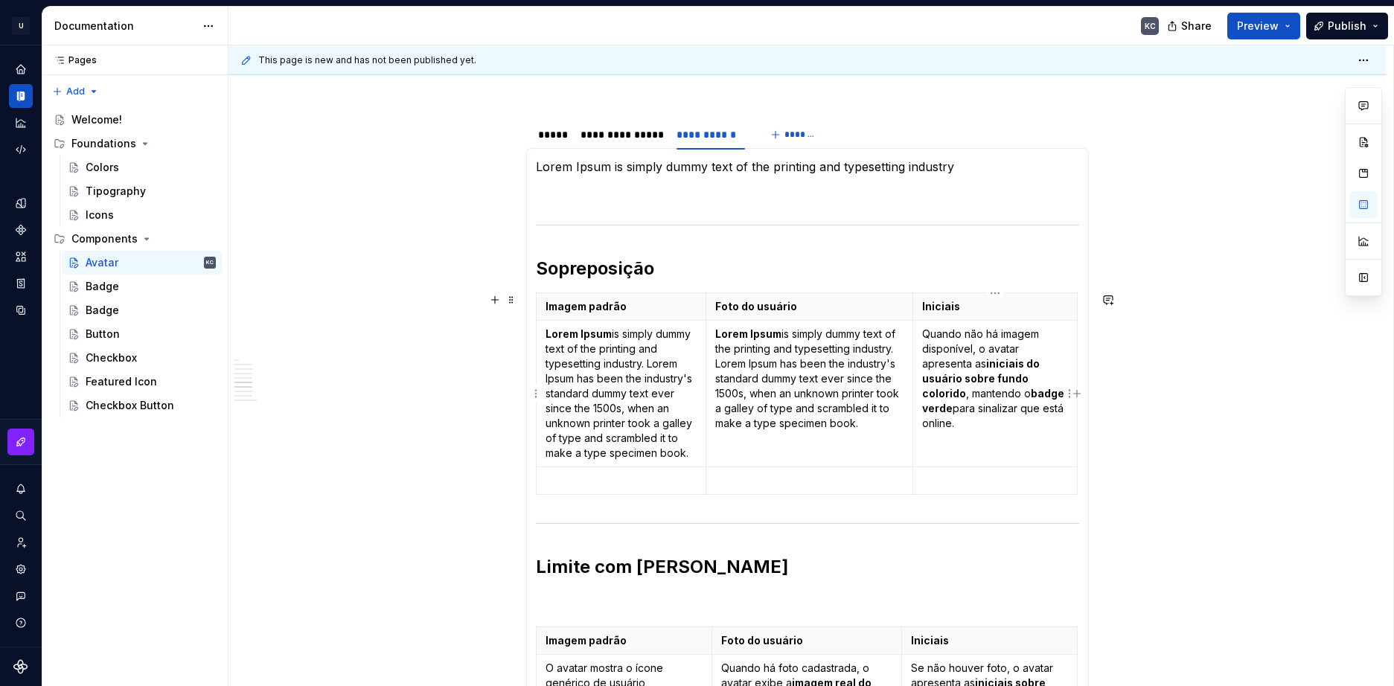
click at [954, 358] on p "Quando não há imagem disponível, o avatar apresenta as iniciais do usuário sobr…" at bounding box center [995, 379] width 146 height 104
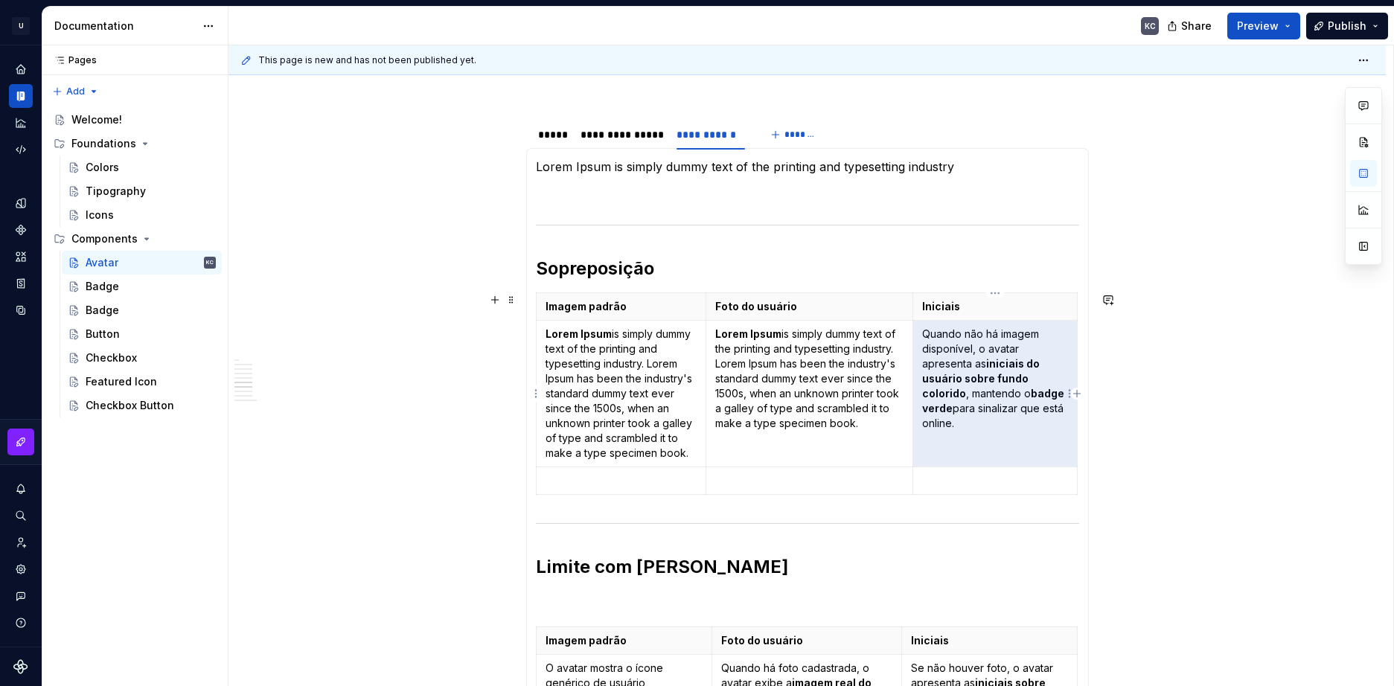
click at [954, 358] on p "Quando não há imagem disponível, o avatar apresenta as iniciais do usuário sobr…" at bounding box center [995, 379] width 146 height 104
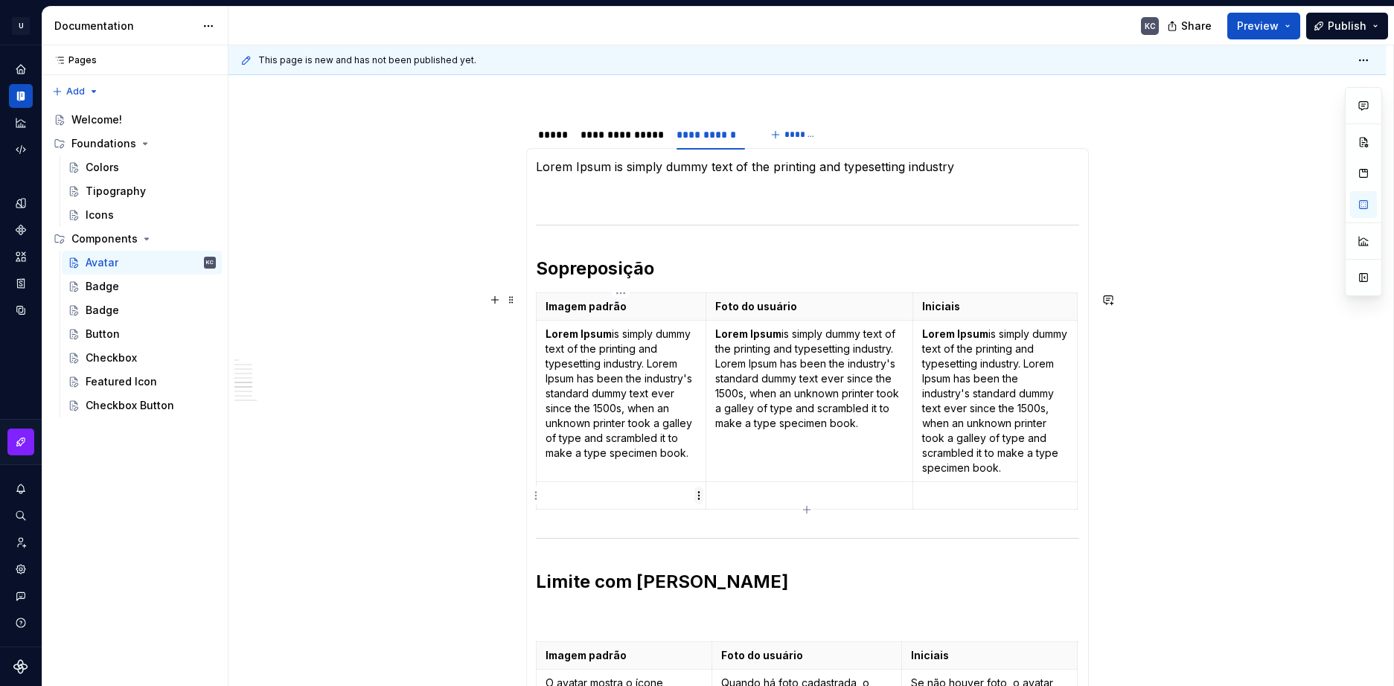
click at [697, 492] on html "U Stardust DS KC Design system data Documentation KC Share Preview Publish Page…" at bounding box center [697, 343] width 1394 height 686
click at [717, 519] on div "Add image" at bounding box center [761, 523] width 126 height 24
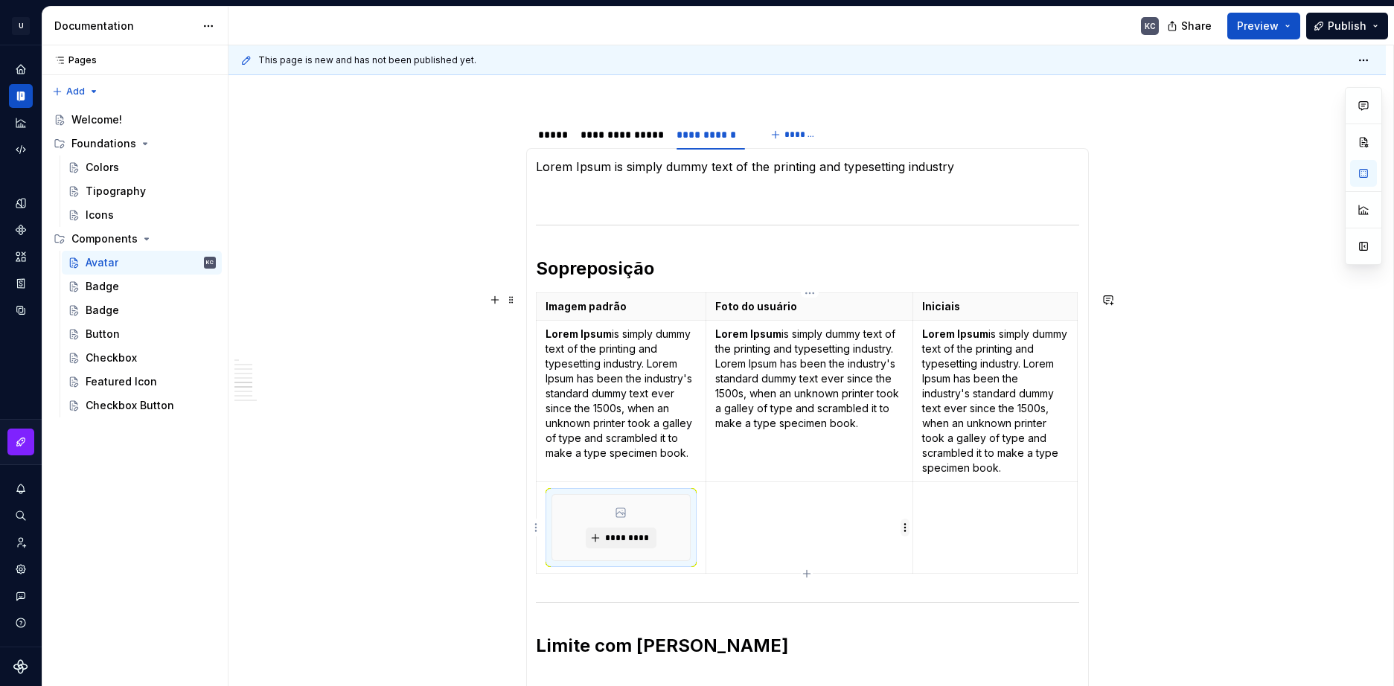
click at [905, 533] on html "U Stardust DS KC Design system data Documentation KC Share Preview Publish Page…" at bounding box center [697, 343] width 1394 height 686
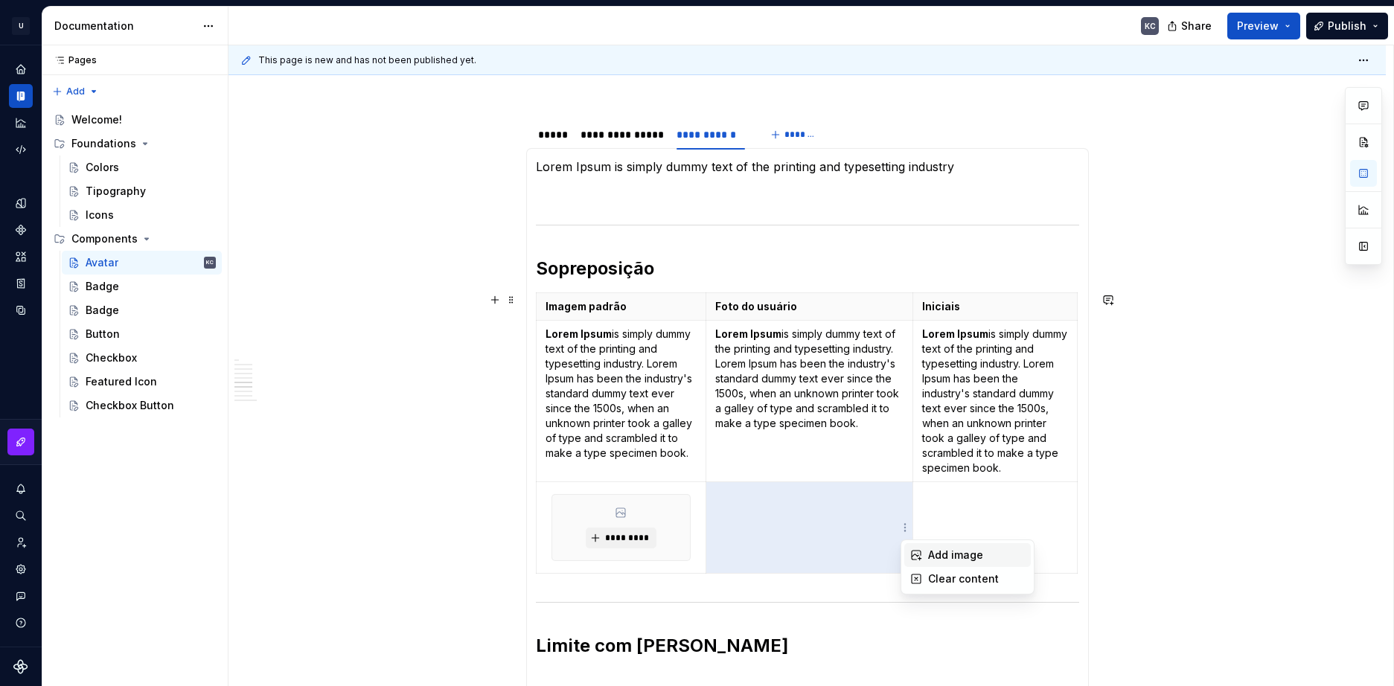
click at [926, 551] on div "Add image" at bounding box center [967, 555] width 126 height 24
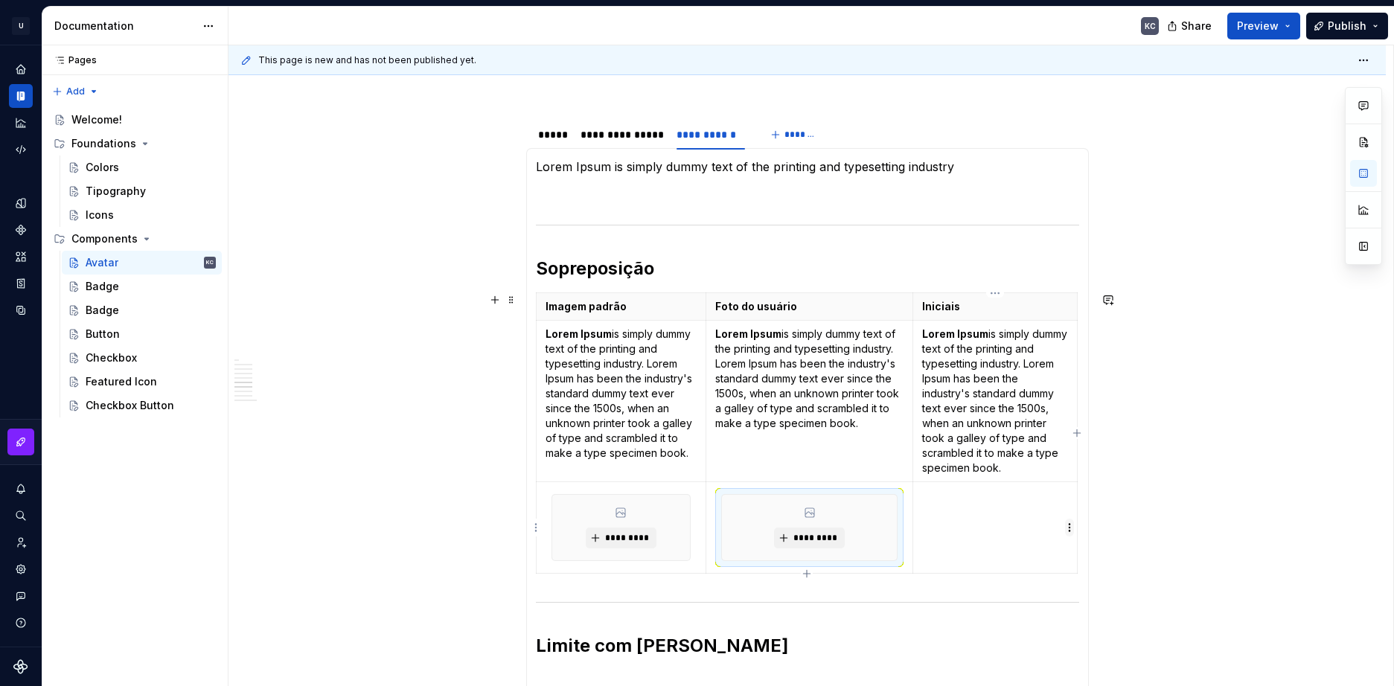
click at [1069, 524] on html "U Stardust DS KC Design system data Documentation KC Share Preview Publish Page…" at bounding box center [697, 343] width 1394 height 686
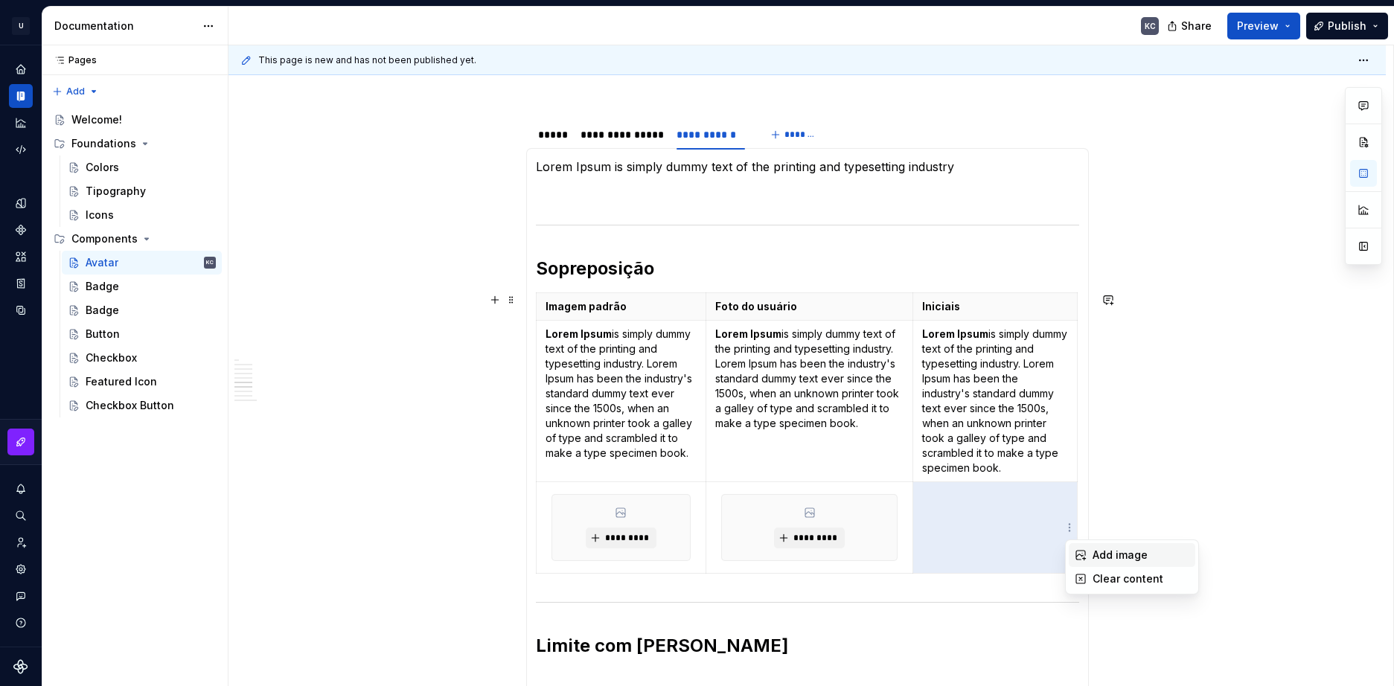
drag, startPoint x: 1093, startPoint y: 554, endPoint x: 671, endPoint y: 517, distance: 423.5
click at [1092, 554] on div "Add image" at bounding box center [1140, 555] width 97 height 15
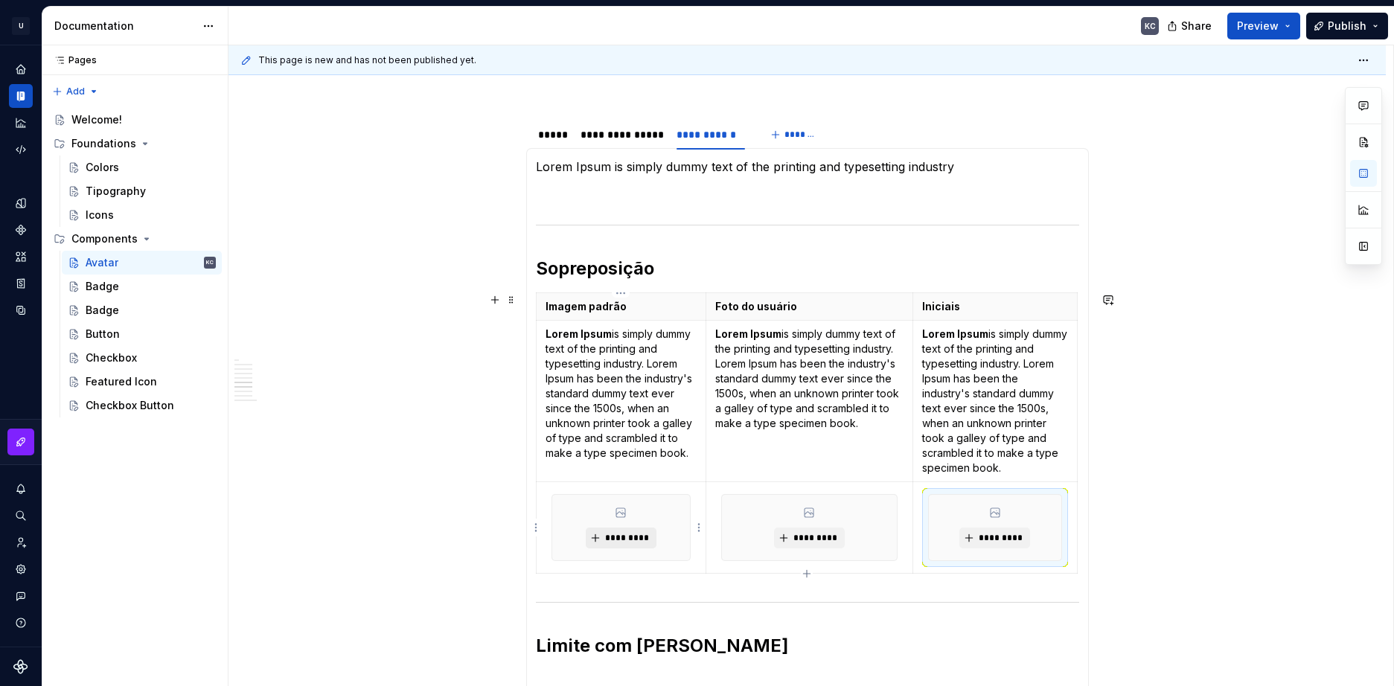
click at [641, 539] on span "*********" at bounding box center [626, 538] width 45 height 12
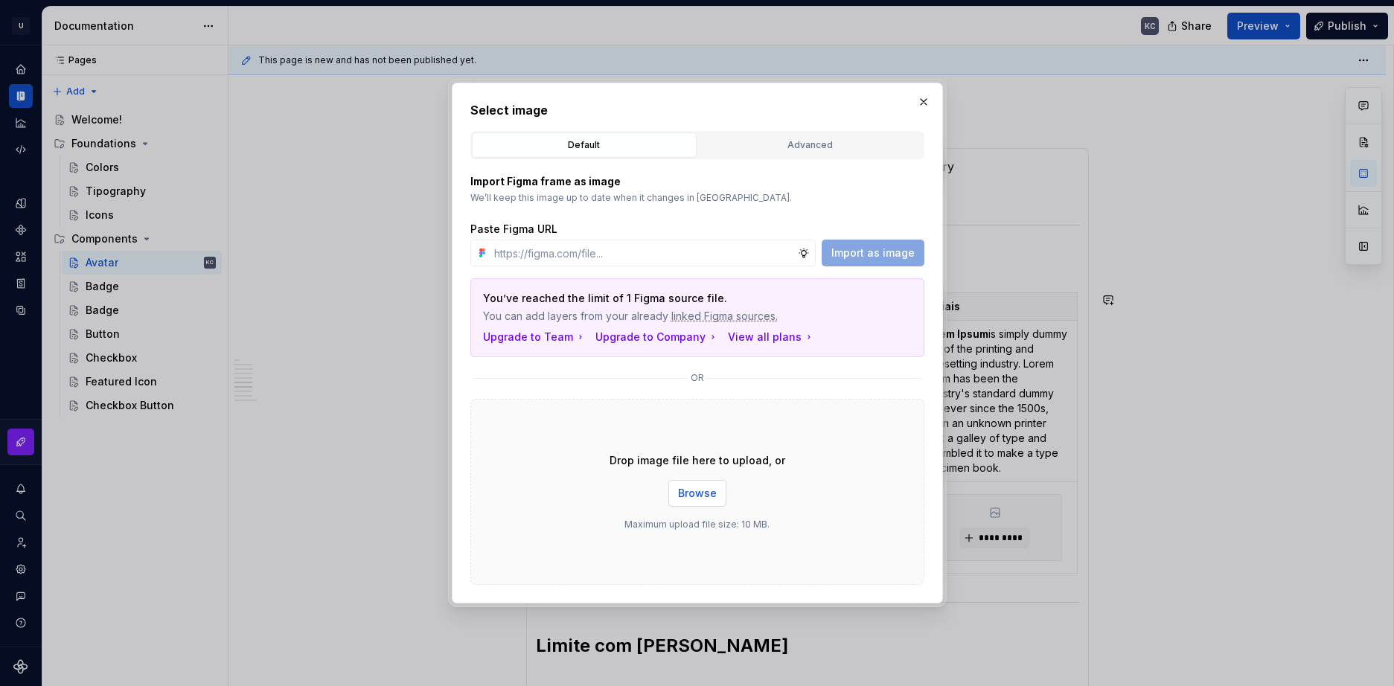
click at [691, 493] on span "Browse" at bounding box center [697, 493] width 39 height 15
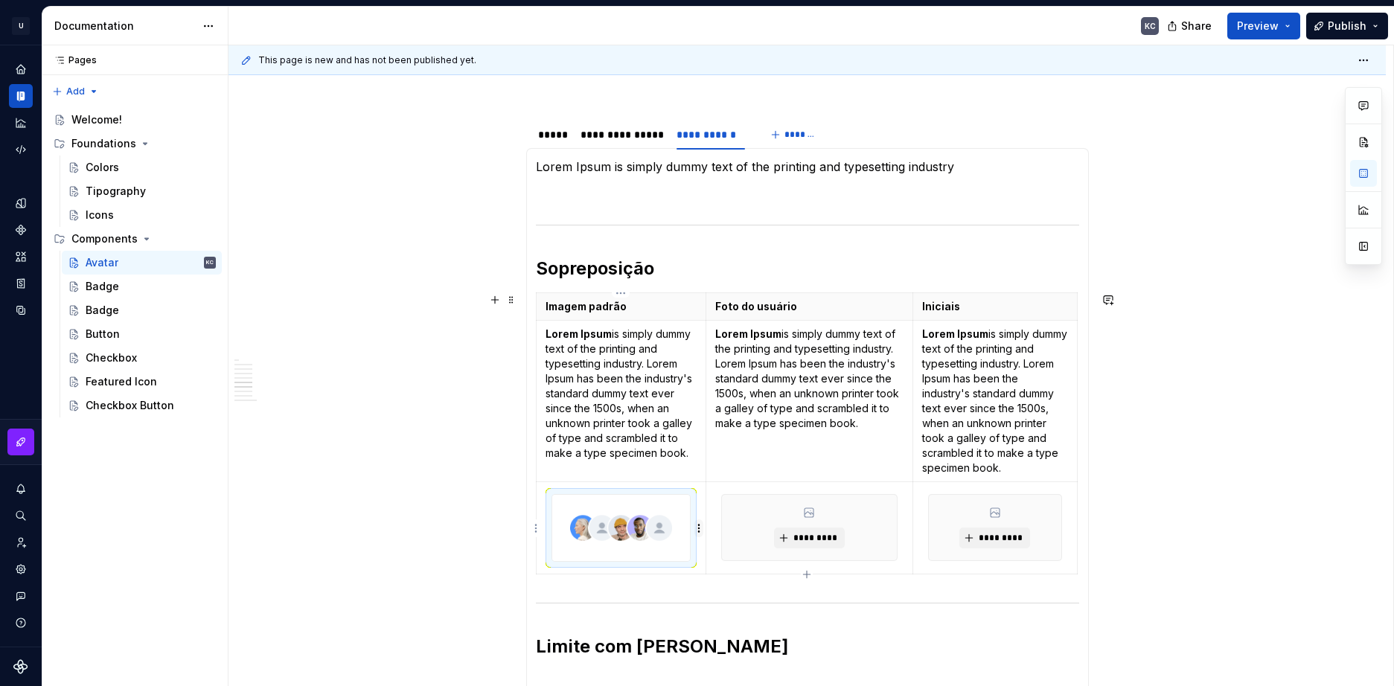
click at [696, 528] on html "U Stardust DS KC Design system data Documentation KC Share Preview Publish Page…" at bounding box center [697, 343] width 1394 height 686
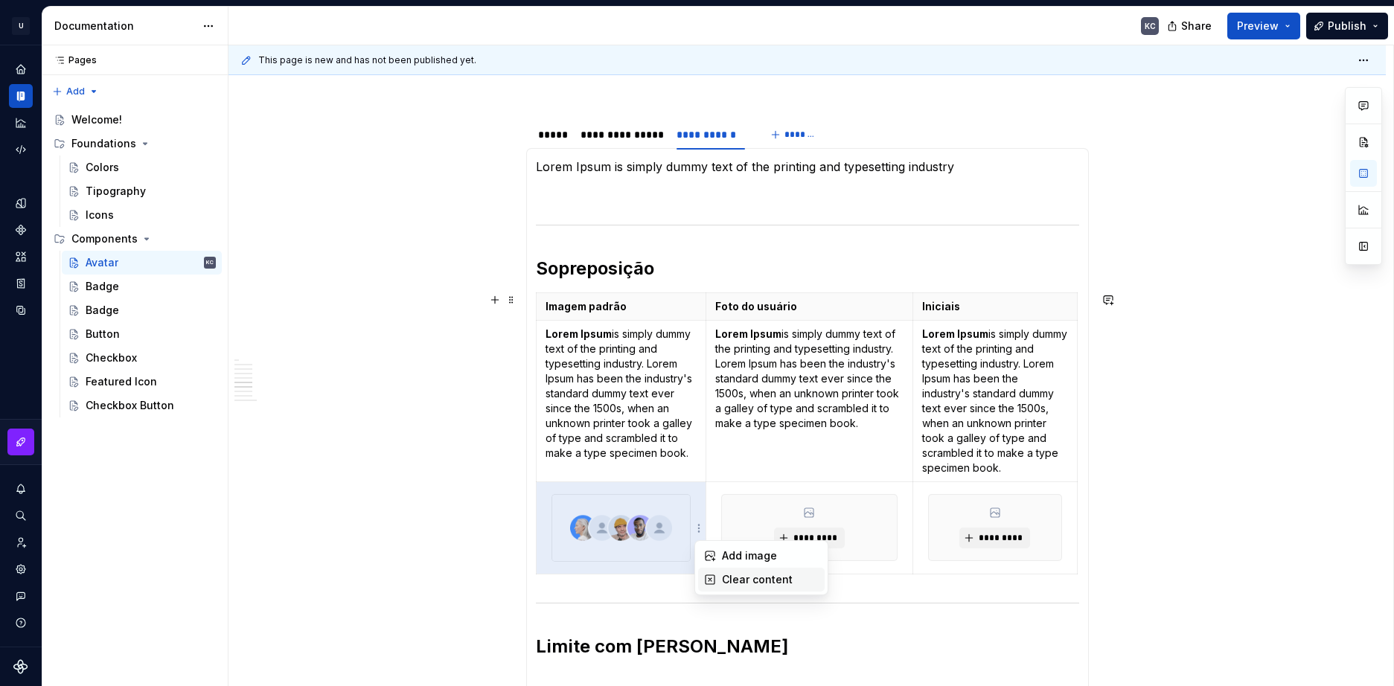
click at [728, 574] on div "Clear content" at bounding box center [770, 579] width 97 height 15
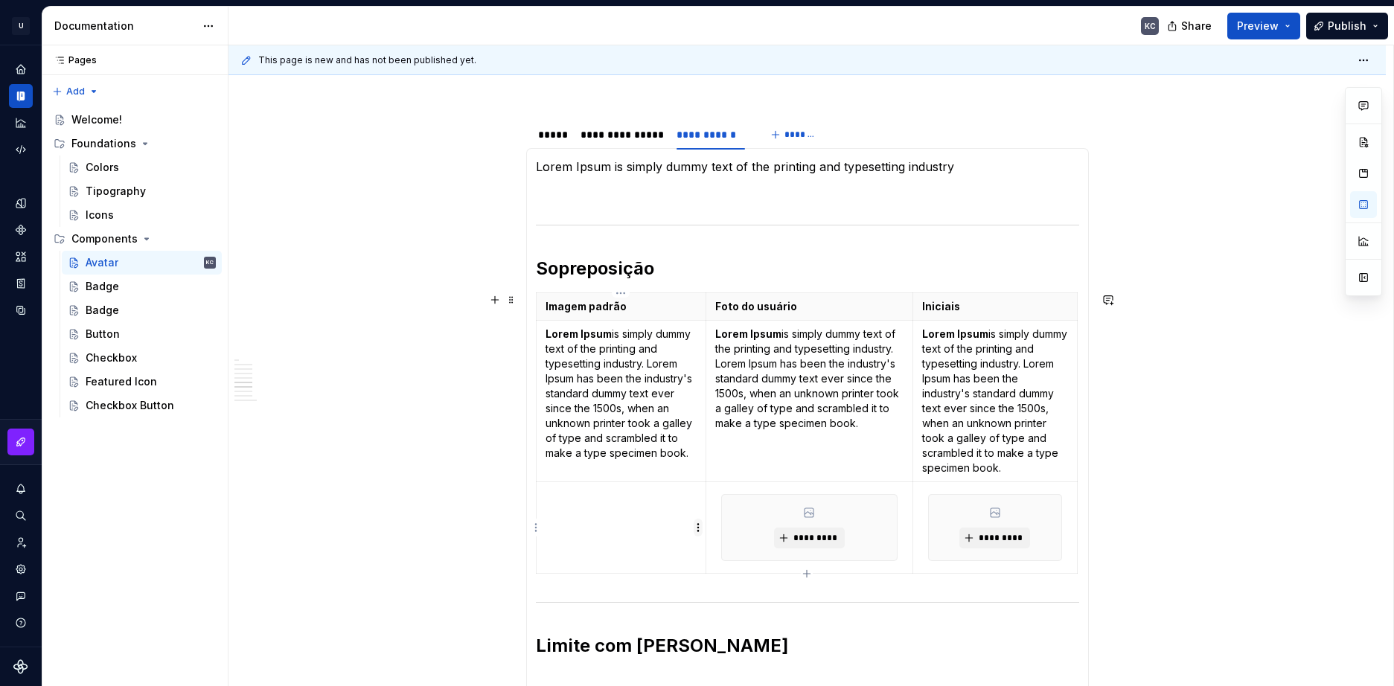
click at [699, 533] on html "U Stardust DS KC Design system data Documentation KC Share Preview Publish Page…" at bounding box center [697, 343] width 1394 height 686
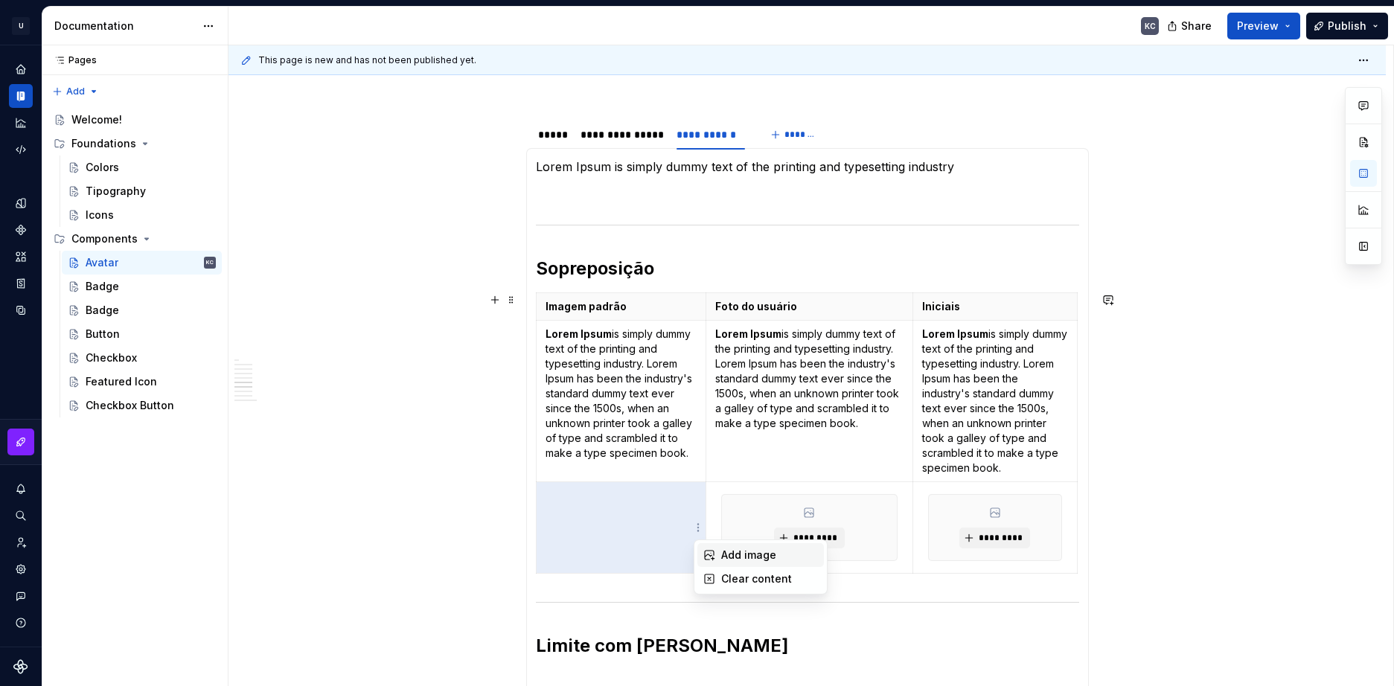
click at [737, 562] on div "Add image" at bounding box center [769, 555] width 97 height 15
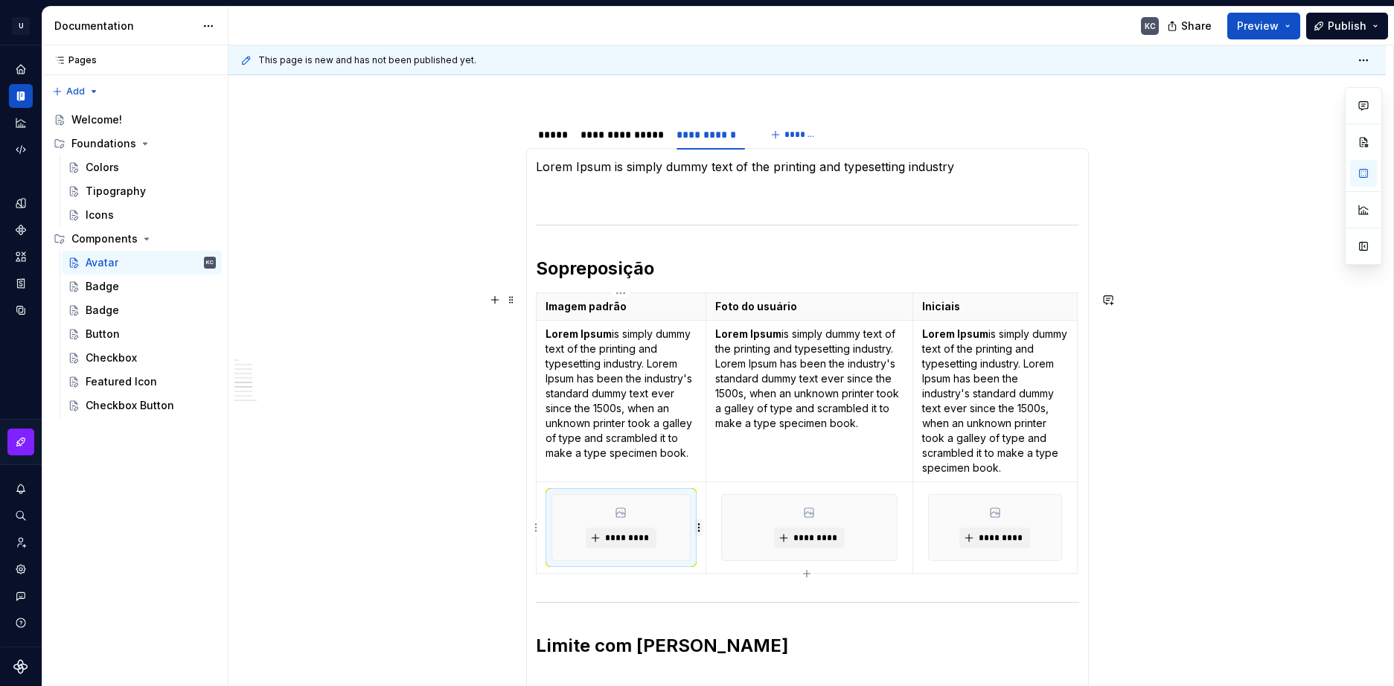
click at [700, 531] on html "U Stardust DS KC Design system data Documentation KC Share Preview Publish Page…" at bounding box center [697, 343] width 1394 height 686
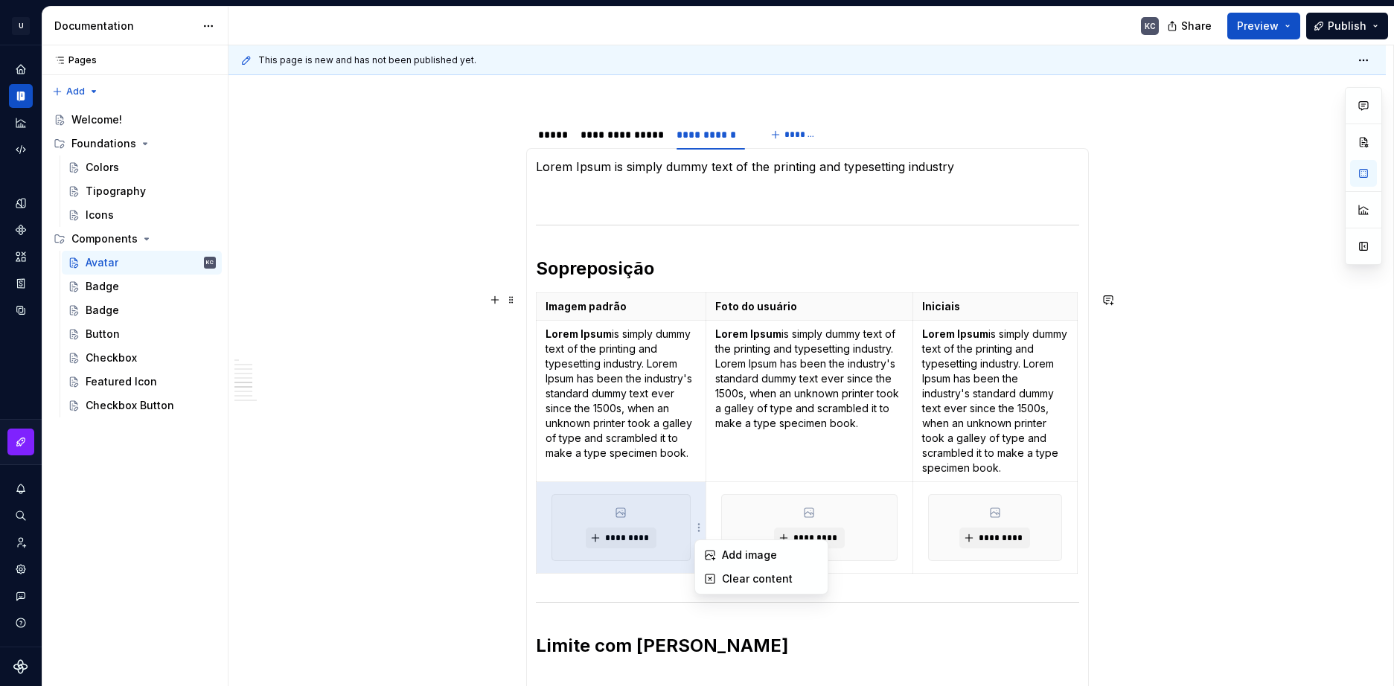
click at [630, 540] on html "U Stardust DS KC Design system data Documentation KC Share Preview Publish Page…" at bounding box center [697, 343] width 1394 height 686
click at [629, 540] on span "*********" at bounding box center [626, 538] width 45 height 12
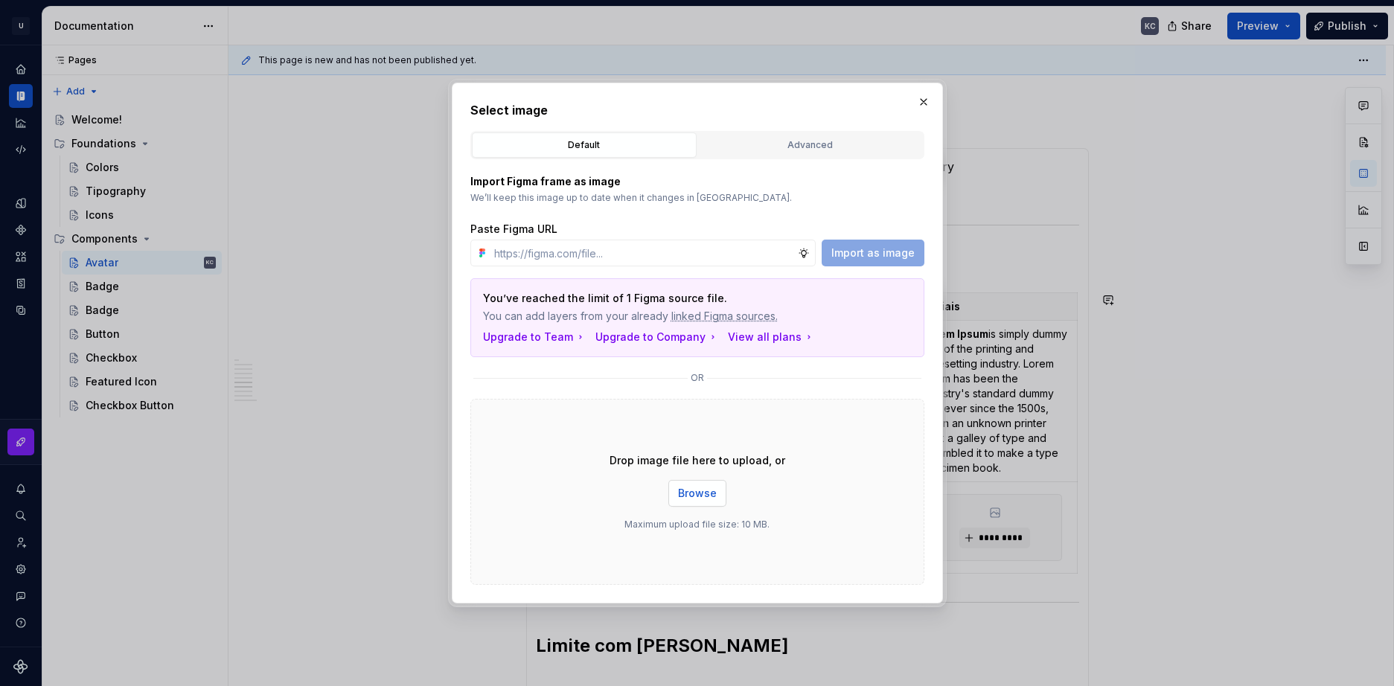
click at [700, 499] on span "Browse" at bounding box center [697, 493] width 39 height 15
drag, startPoint x: 926, startPoint y: 98, endPoint x: 906, endPoint y: 124, distance: 33.4
click at [929, 97] on button "button" at bounding box center [923, 102] width 21 height 21
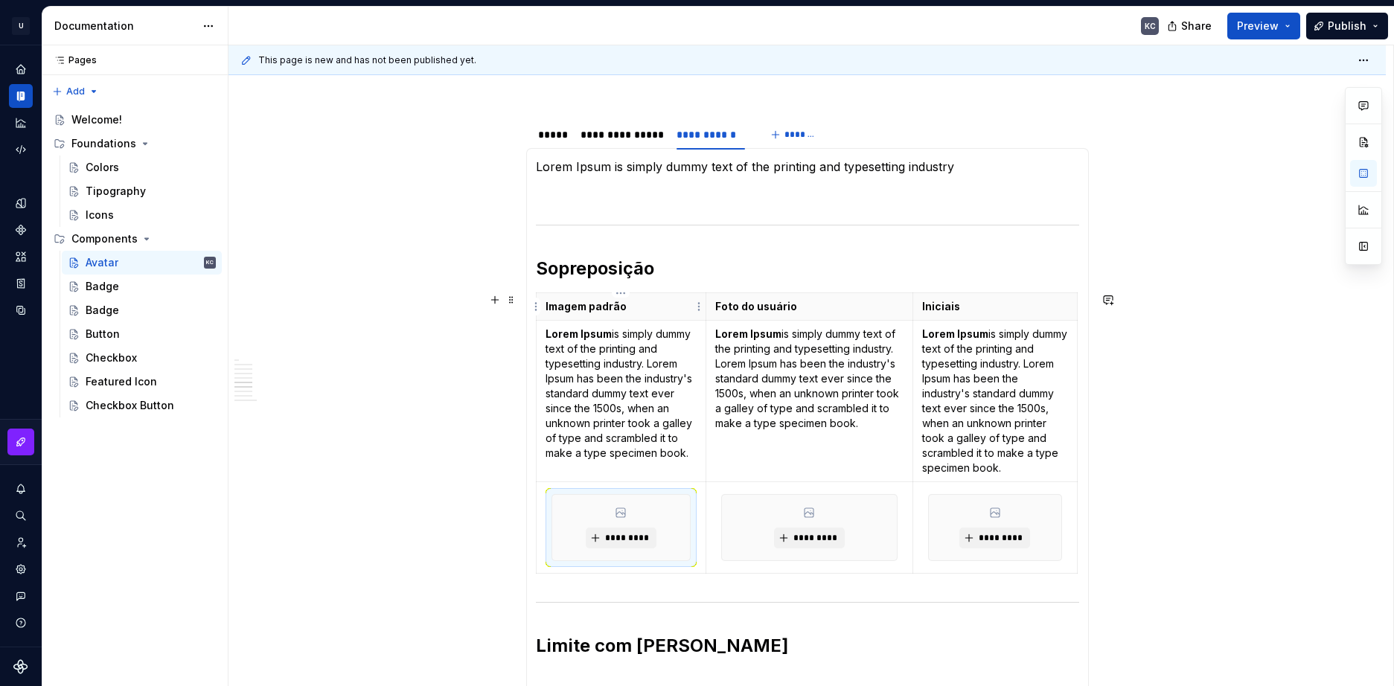
click at [608, 310] on p "Imagem padrão" at bounding box center [621, 306] width 152 height 15
click at [582, 307] on p "Imagem padrão" at bounding box center [621, 306] width 152 height 15
click at [548, 307] on p "Imagem padrão" at bounding box center [621, 306] width 152 height 15
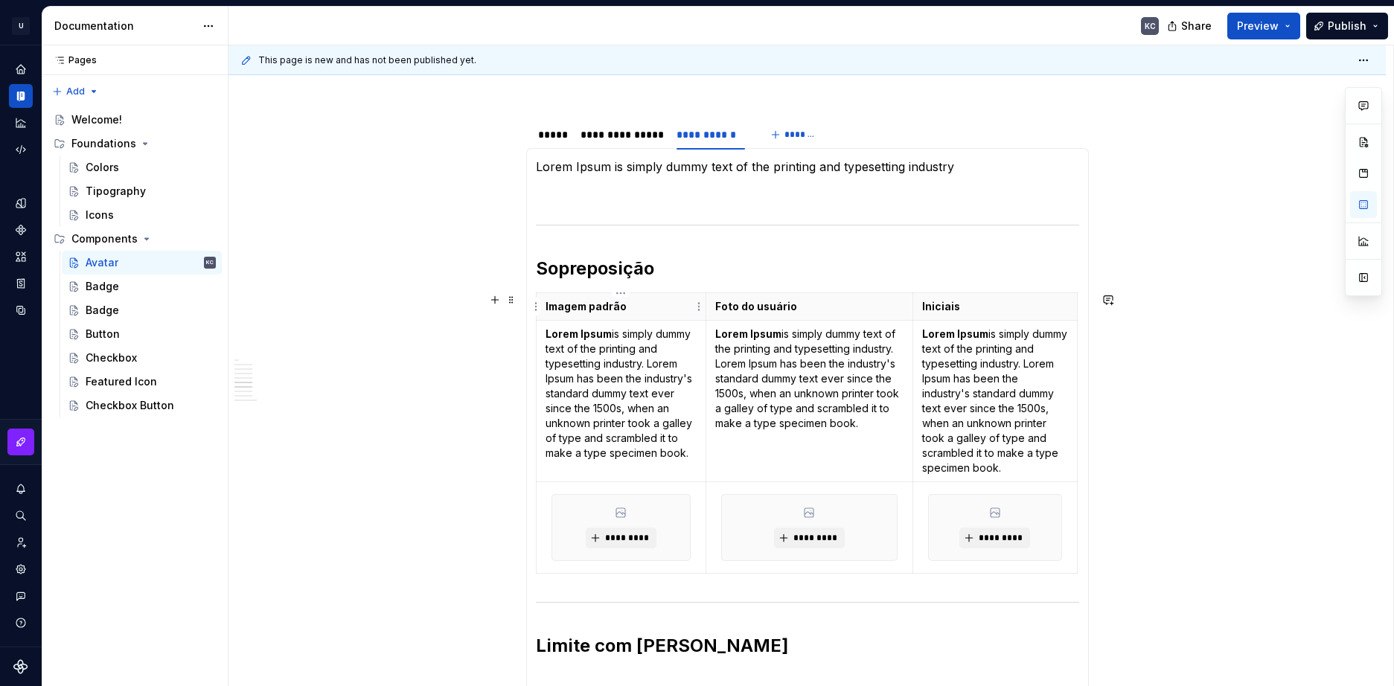
click at [545, 307] on p "Imagem padrão" at bounding box center [621, 306] width 152 height 15
click at [716, 306] on p "Foto do usuário" at bounding box center [809, 306] width 188 height 15
drag, startPoint x: 920, startPoint y: 308, endPoint x: 1000, endPoint y: 324, distance: 81.3
click at [922, 308] on th "Iniciais" at bounding box center [994, 307] width 164 height 28
click at [695, 532] on html "U Stardust DS KC Design system data Documentation KC Share Preview Publish Page…" at bounding box center [697, 343] width 1394 height 686
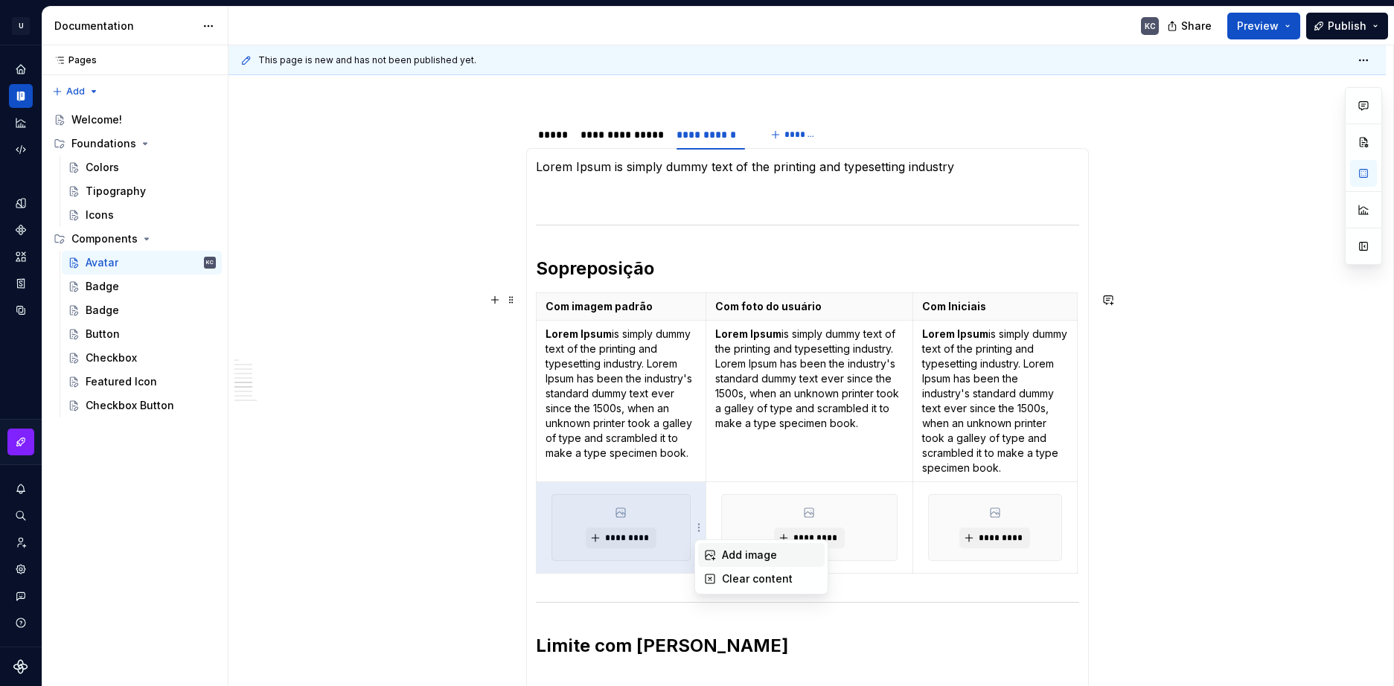
click at [720, 552] on div "Add image" at bounding box center [761, 555] width 126 height 24
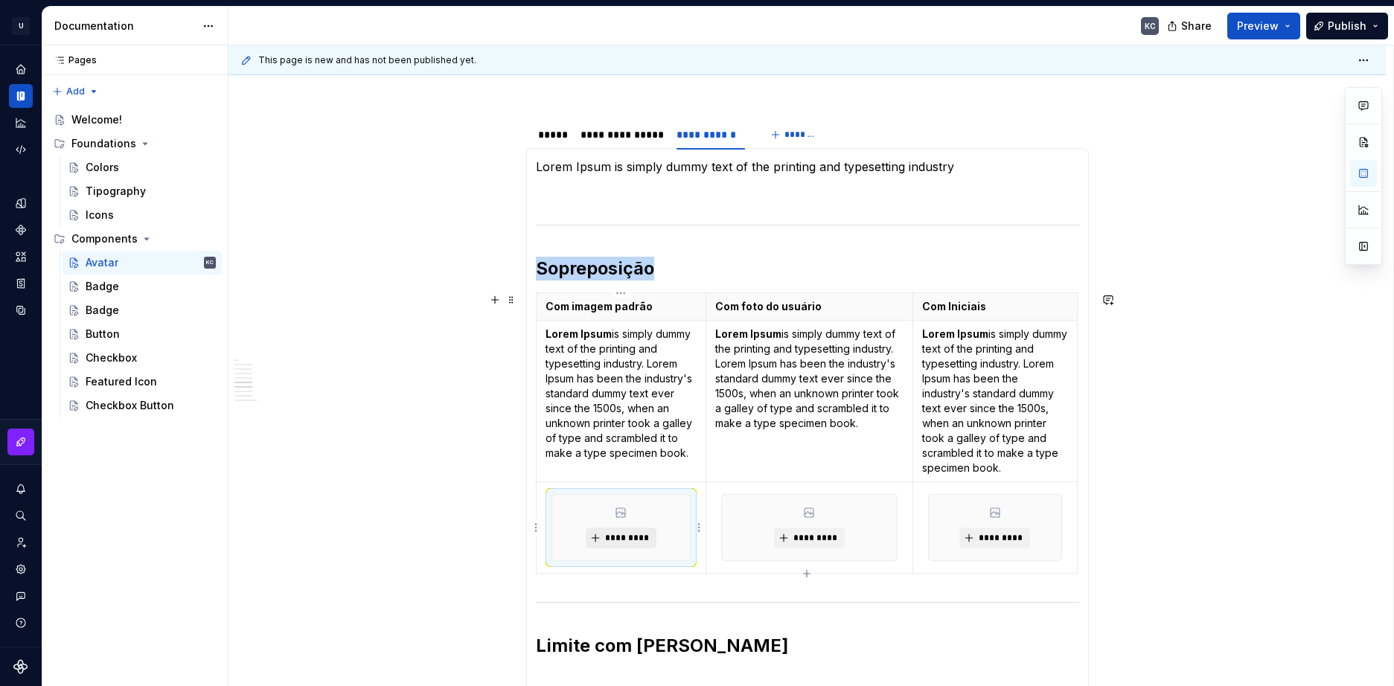
click at [638, 542] on span "*********" at bounding box center [626, 538] width 45 height 12
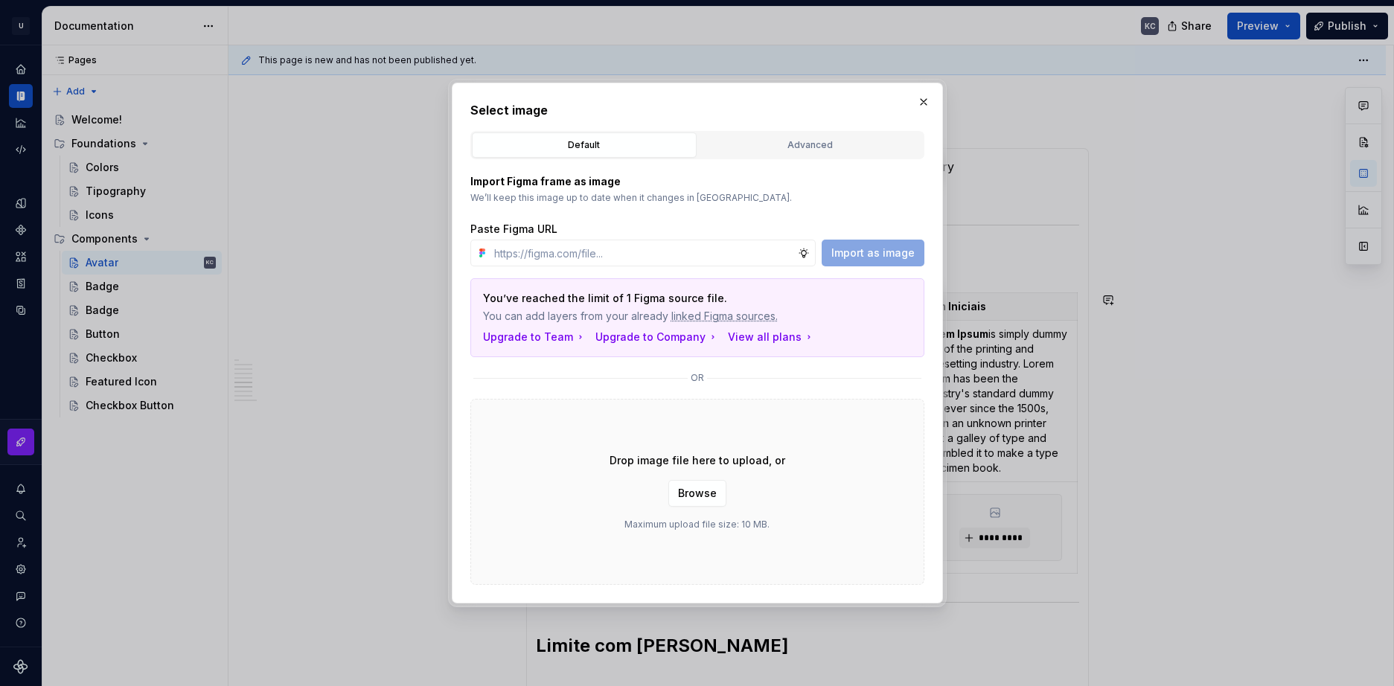
click at [704, 492] on span "Browse" at bounding box center [697, 493] width 39 height 15
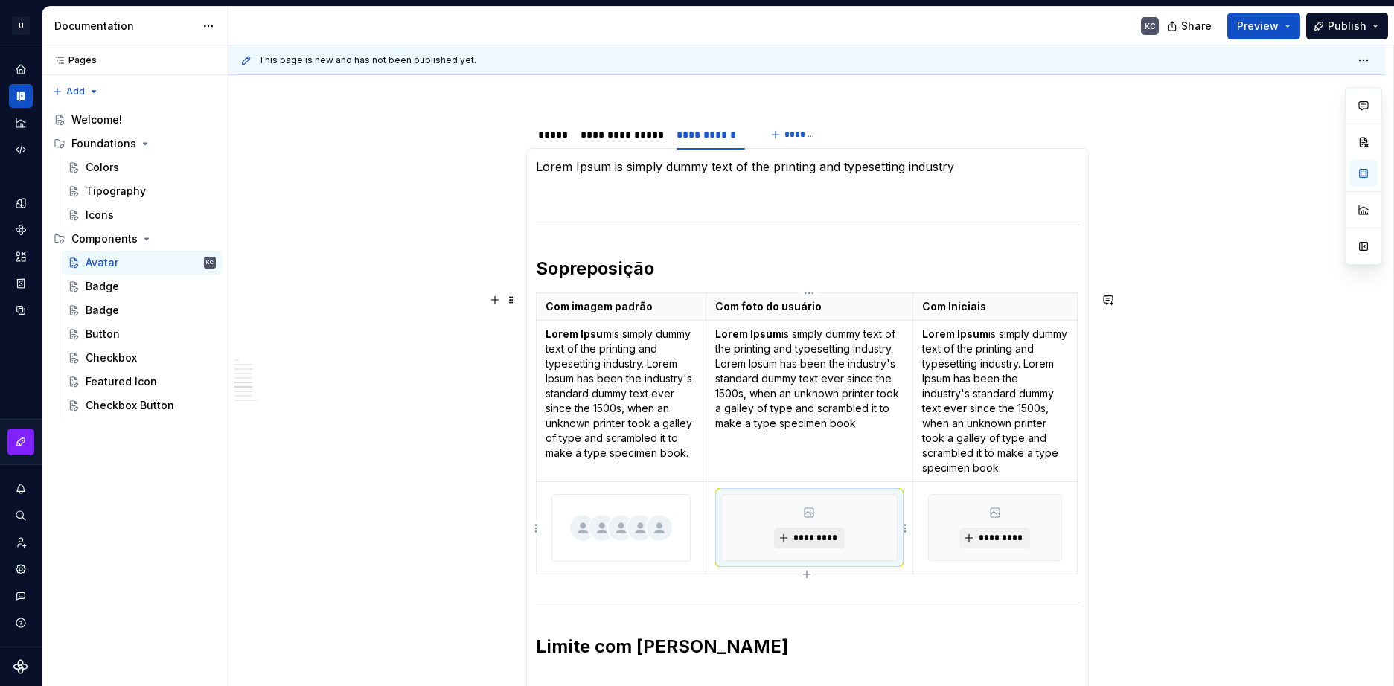
click at [809, 541] on span "*********" at bounding box center [814, 538] width 45 height 12
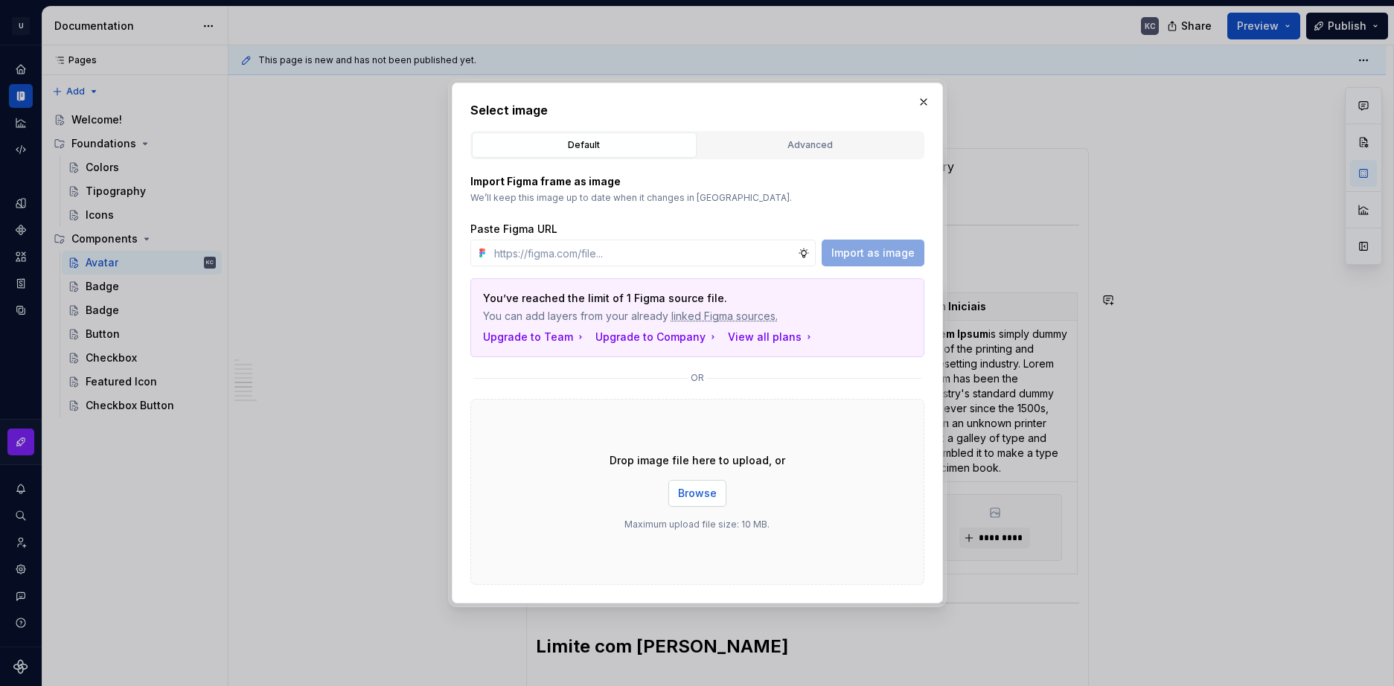
click at [709, 493] on span "Browse" at bounding box center [697, 493] width 39 height 15
click at [697, 489] on span "Browse" at bounding box center [697, 493] width 39 height 15
click at [928, 95] on button "button" at bounding box center [923, 102] width 21 height 21
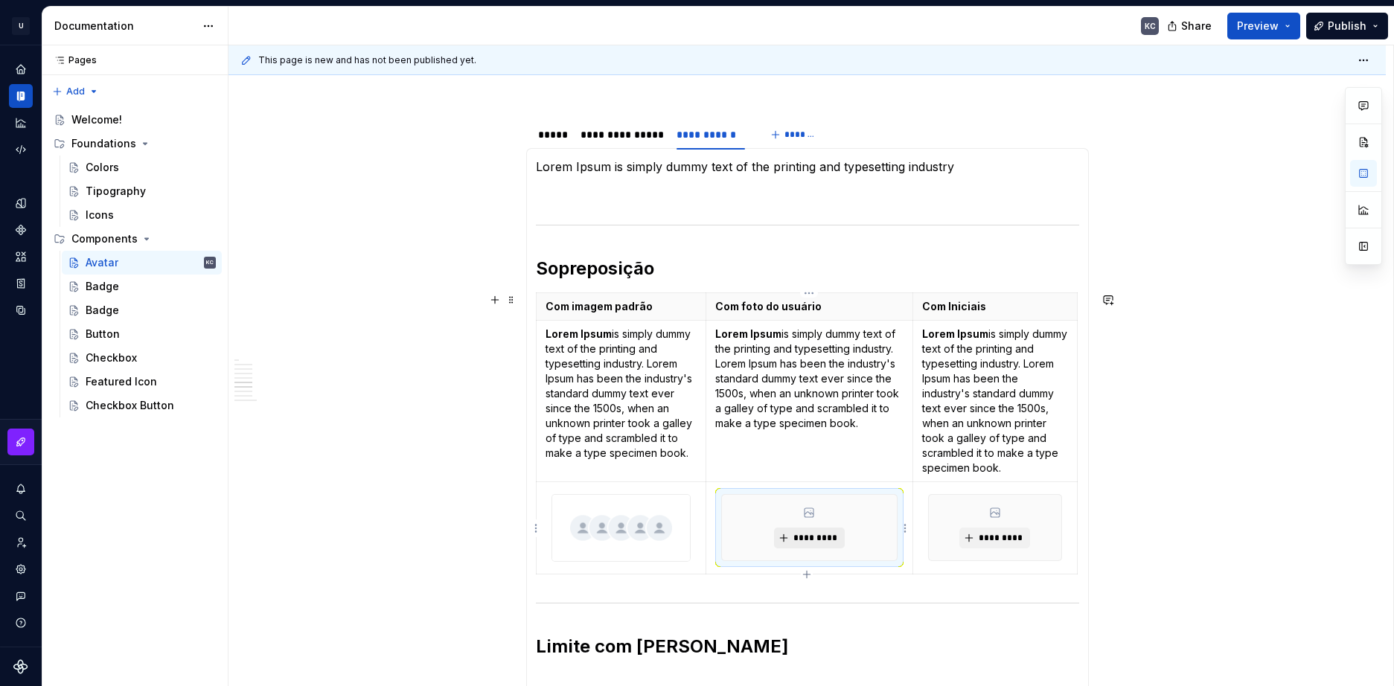
click at [809, 544] on button "*********" at bounding box center [809, 538] width 71 height 21
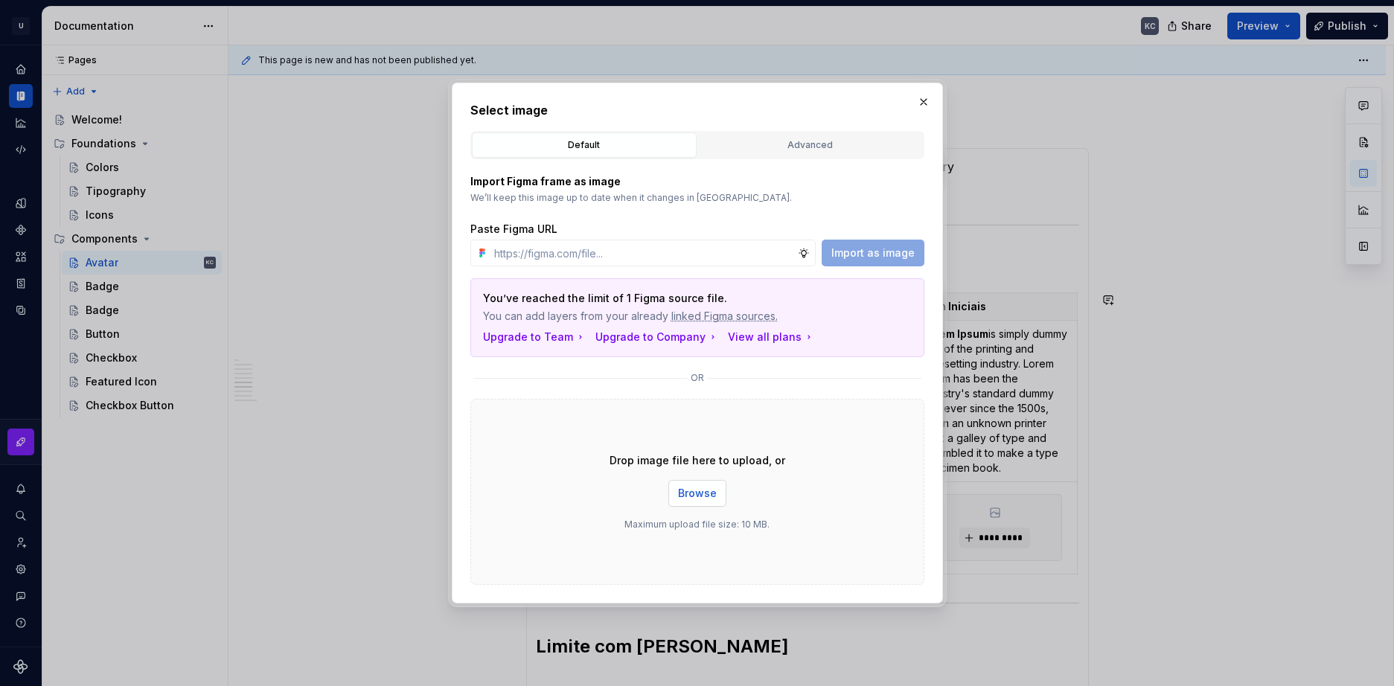
click at [675, 493] on button "Browse" at bounding box center [697, 493] width 58 height 27
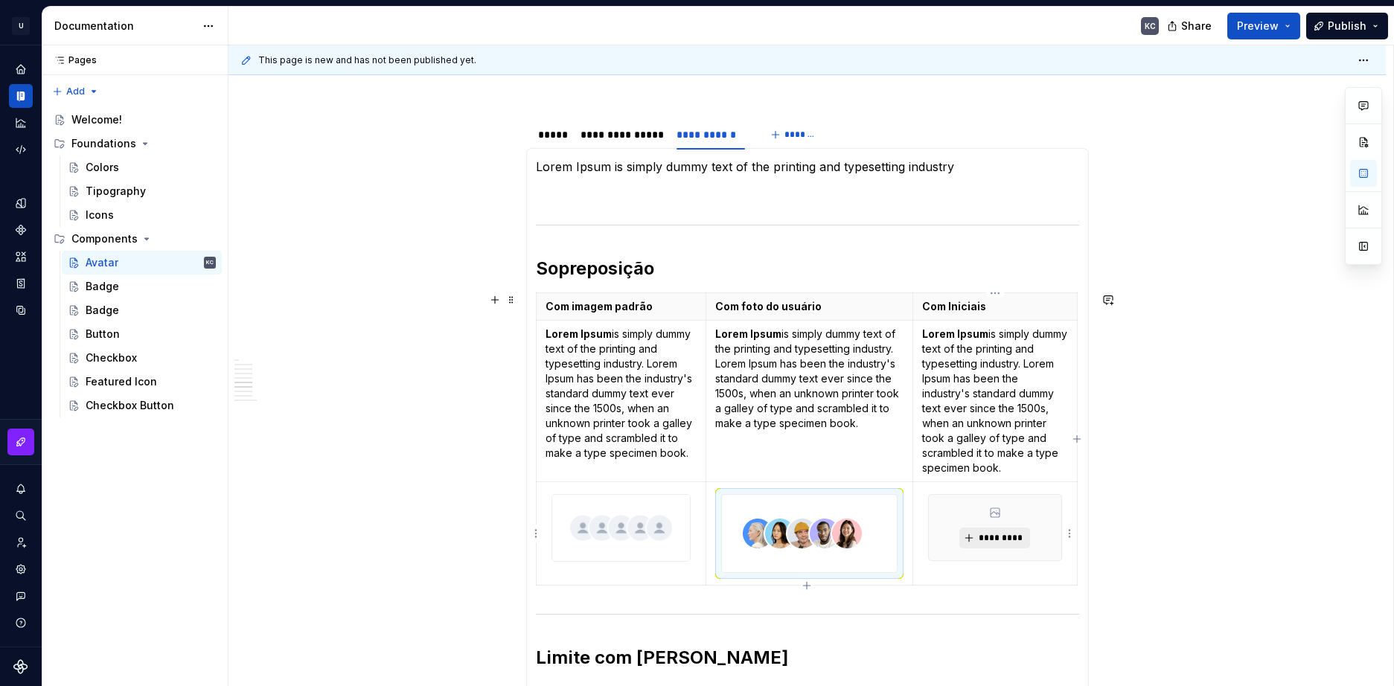
click at [1001, 528] on button "*********" at bounding box center [994, 538] width 71 height 21
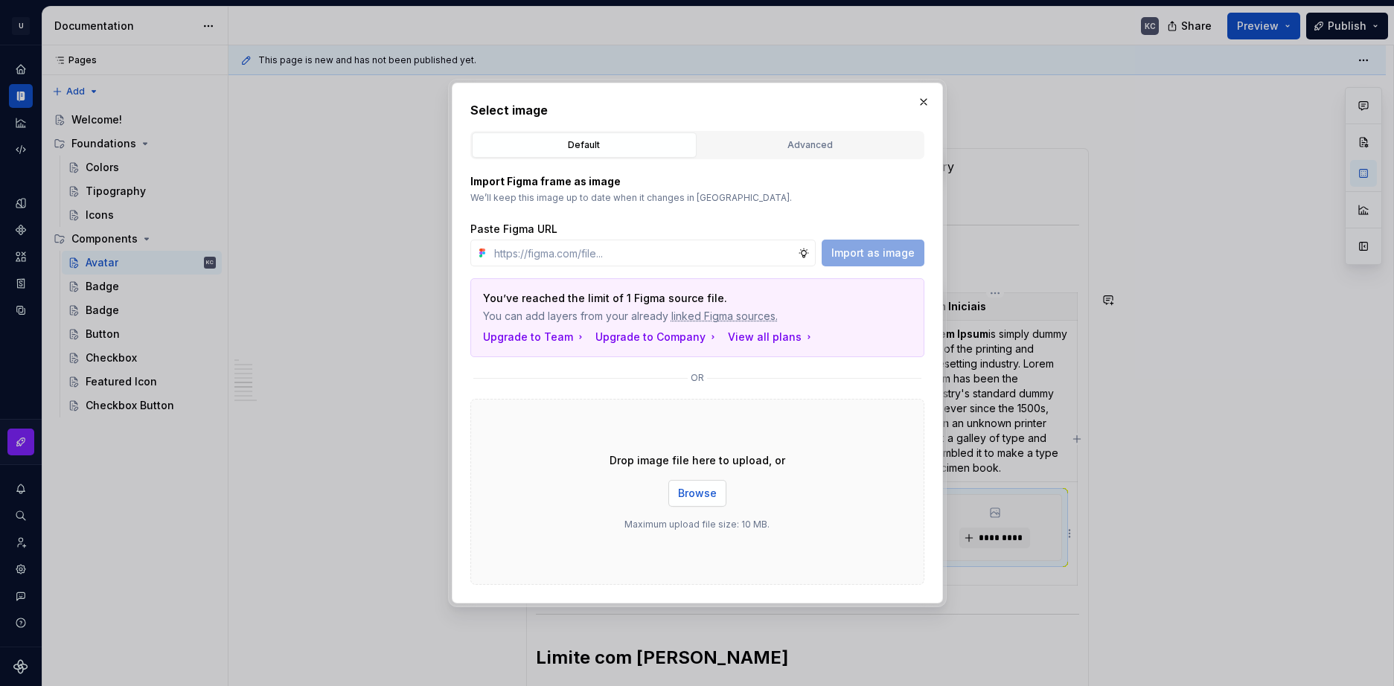
click at [688, 492] on span "Browse" at bounding box center [697, 493] width 39 height 15
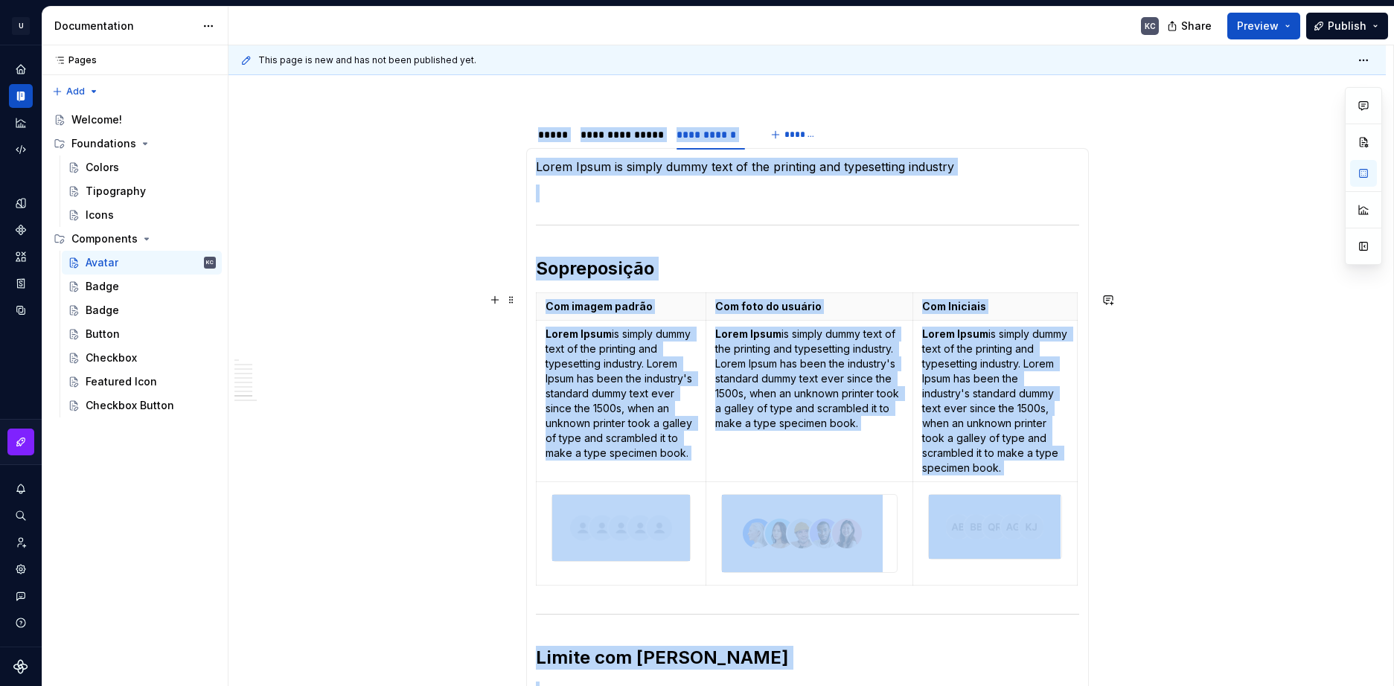
scroll to position [1490, 0]
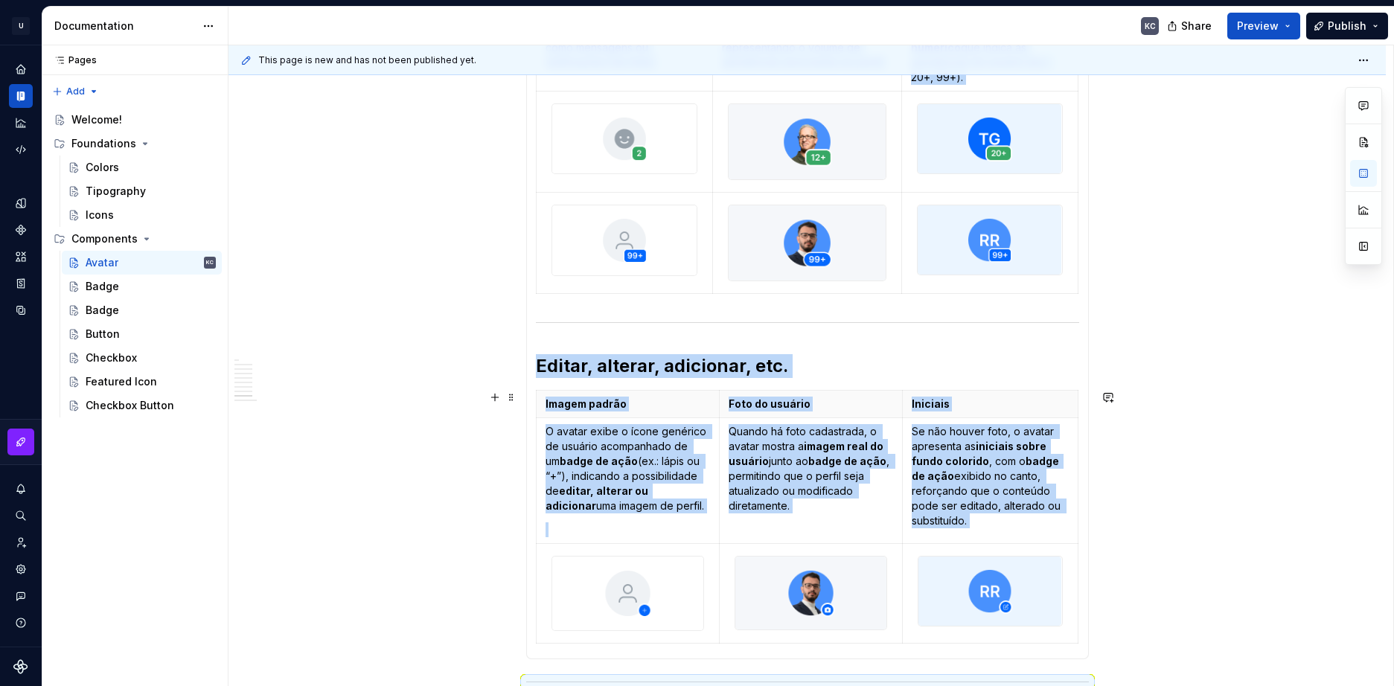
click at [1185, 612] on div "**********" at bounding box center [806, 251] width 1157 height 2937
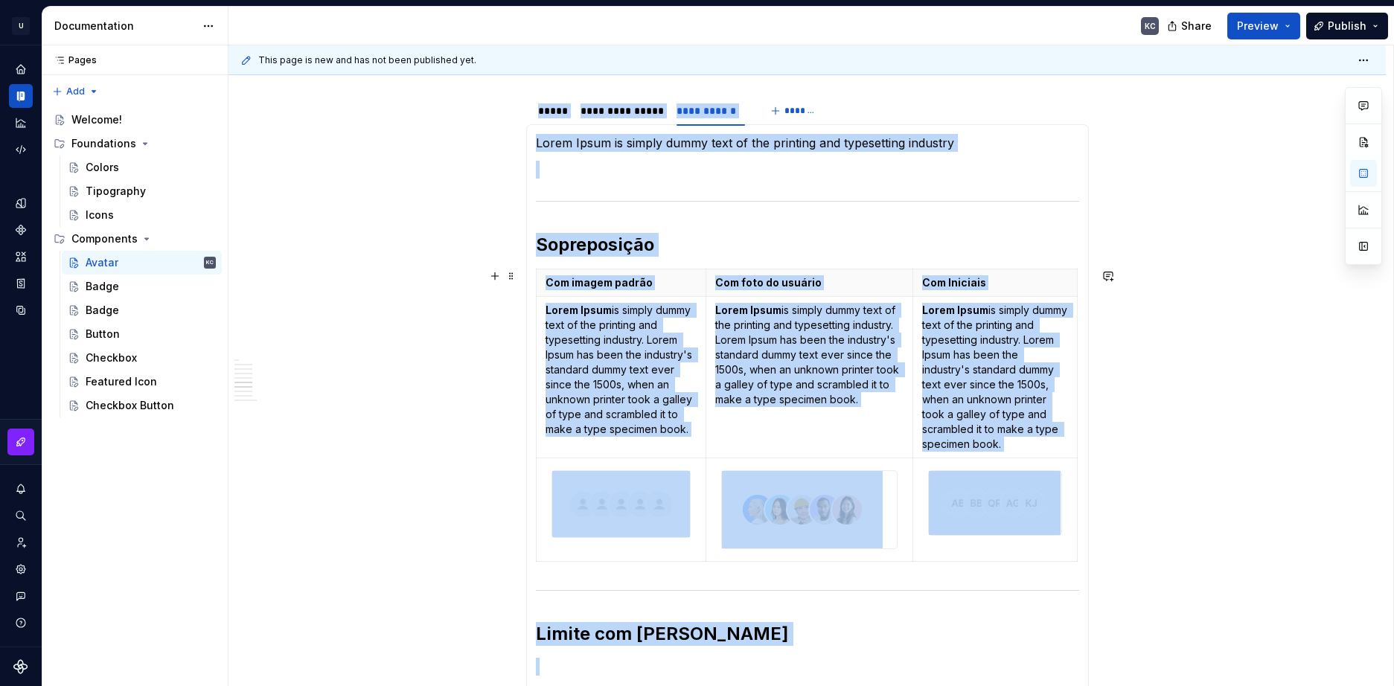
scroll to position [225, 0]
click at [1008, 503] on img at bounding box center [995, 504] width 132 height 64
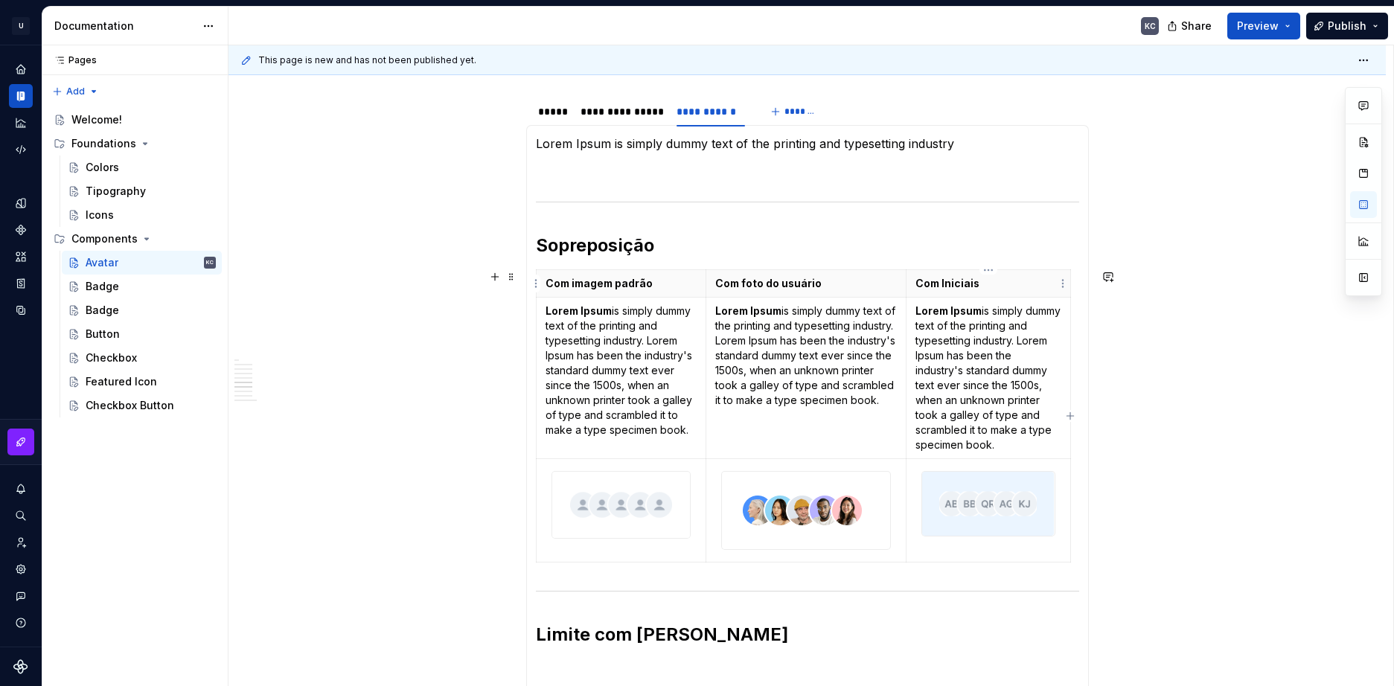
click at [1070, 289] on table "Com imagem padrão Com foto do usuário Com Iniciais Lorem Ipsum is simply dummy …" at bounding box center [803, 415] width 535 height 293
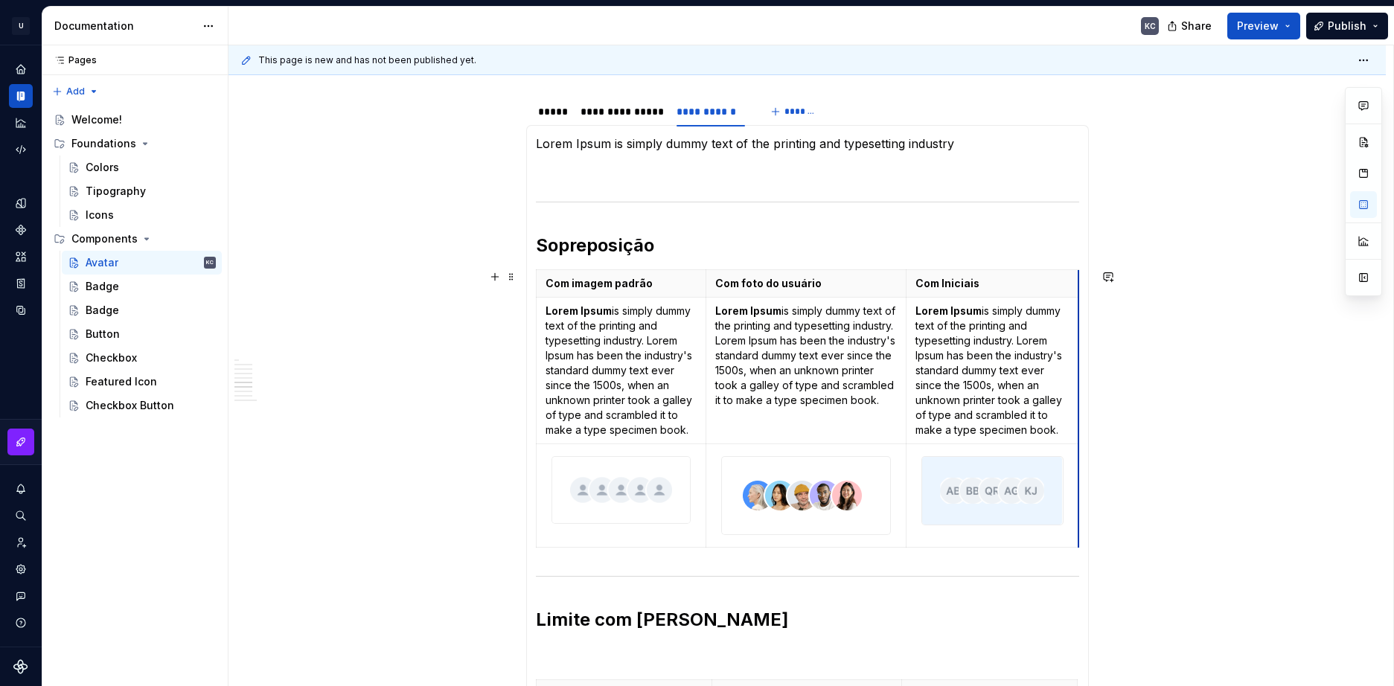
drag, startPoint x: 1069, startPoint y: 289, endPoint x: 1077, endPoint y: 289, distance: 8.2
click at [1030, 481] on img at bounding box center [989, 491] width 144 height 69
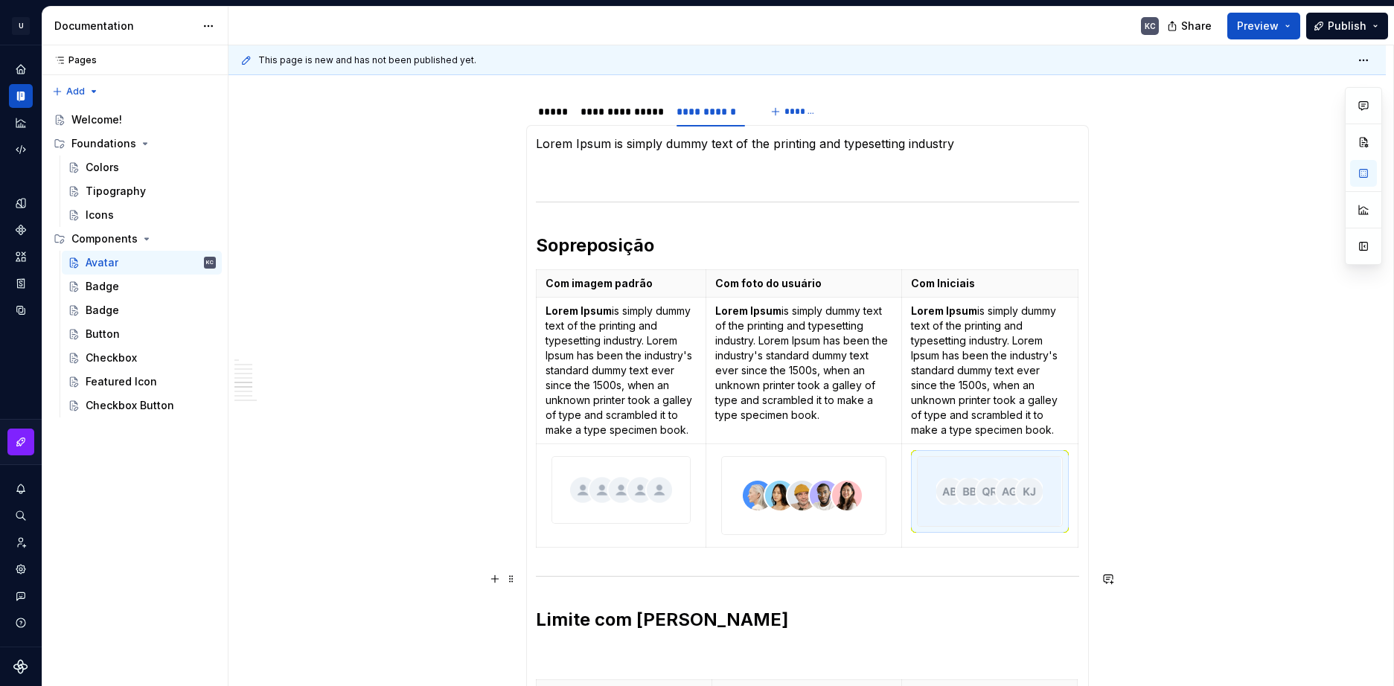
click at [1203, 523] on div "**********" at bounding box center [810, 365] width 1165 height 641
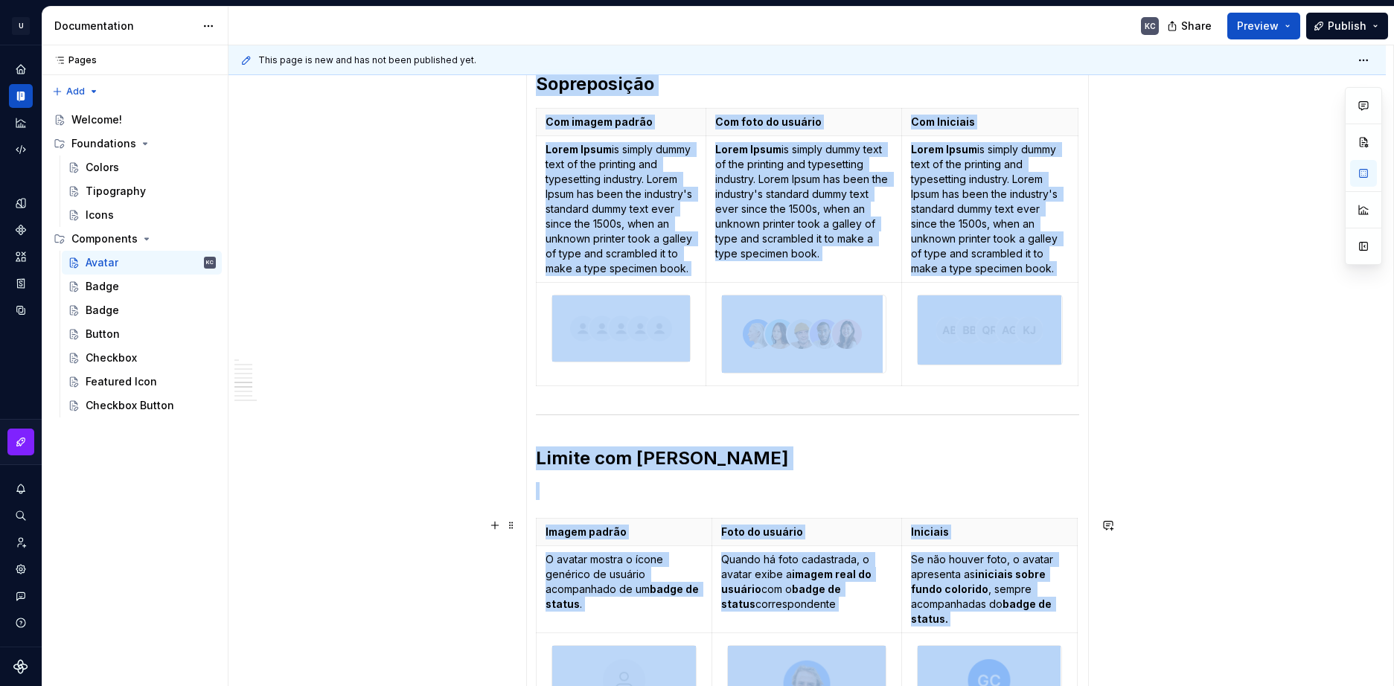
scroll to position [210, 0]
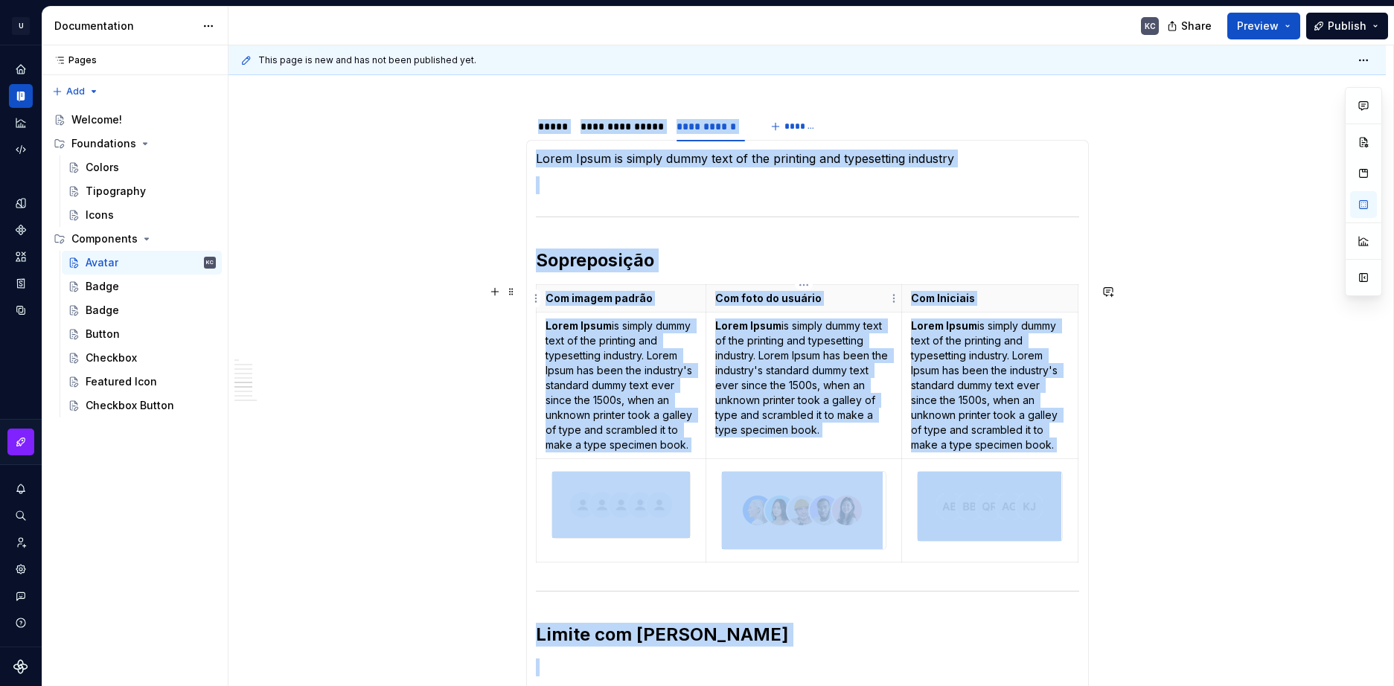
click at [742, 299] on p "Com foto do usuário" at bounding box center [803, 298] width 177 height 15
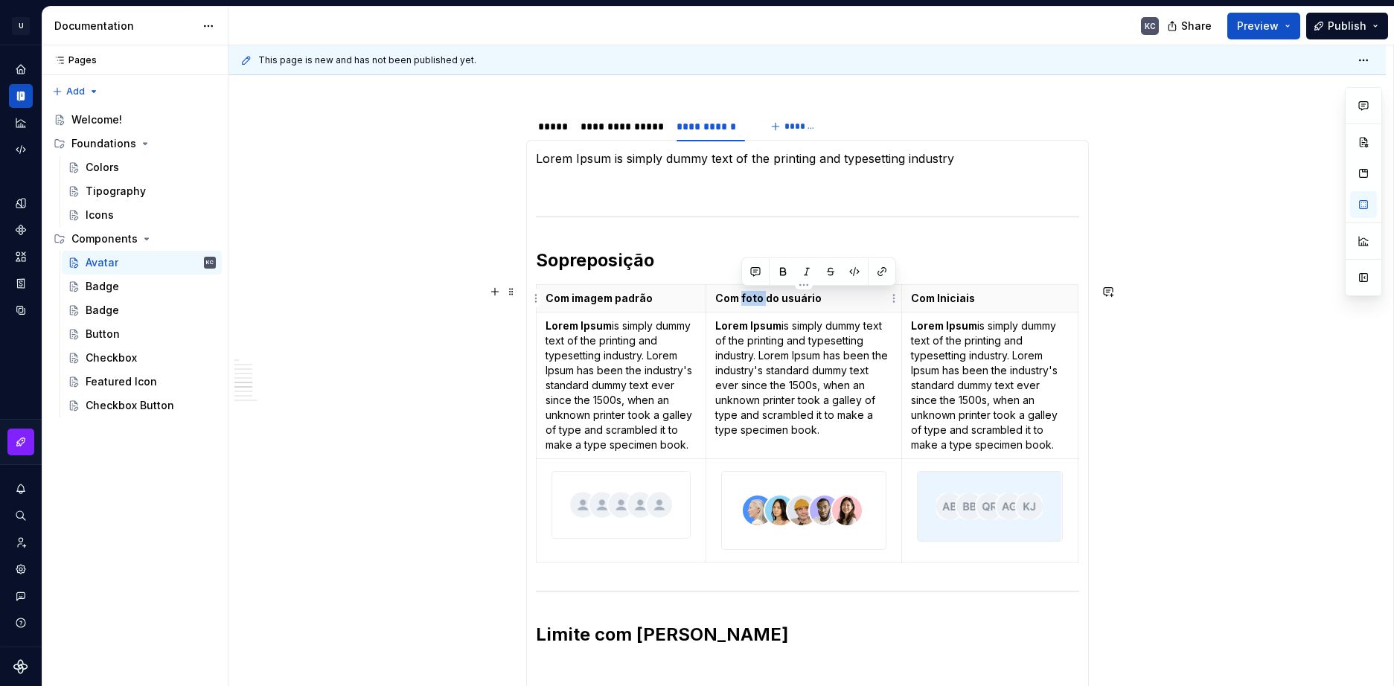
click at [742, 299] on p "Com foto do usuário" at bounding box center [803, 298] width 177 height 15
click at [765, 365] on p "Lorem Ipsum is simply dummy text of the printing and typesetting industry. Lore…" at bounding box center [803, 377] width 177 height 119
click at [587, 302] on p "Com imagem padrão" at bounding box center [621, 298] width 152 height 15
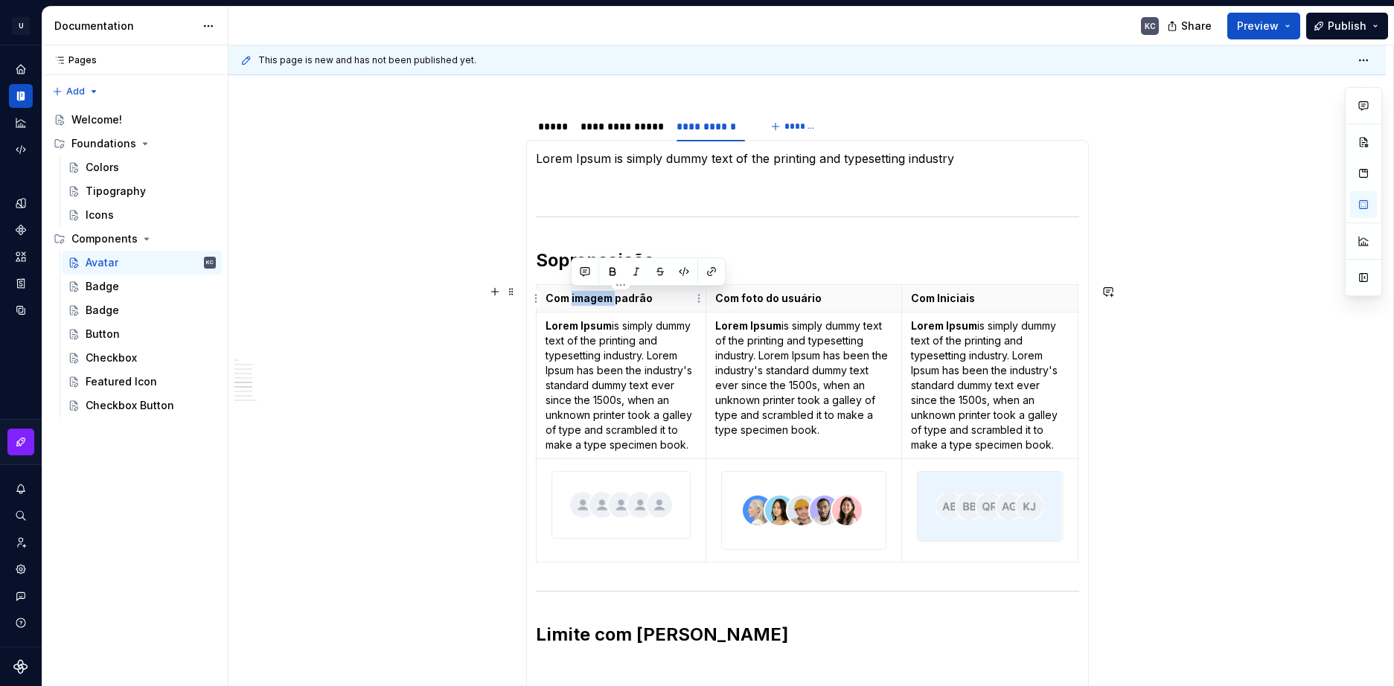
click at [587, 302] on p "Com imagem padrão" at bounding box center [621, 298] width 152 height 15
click at [560, 157] on p "Lorem Ipsum is simply dummy text of the printing and typesetting industry" at bounding box center [807, 159] width 543 height 18
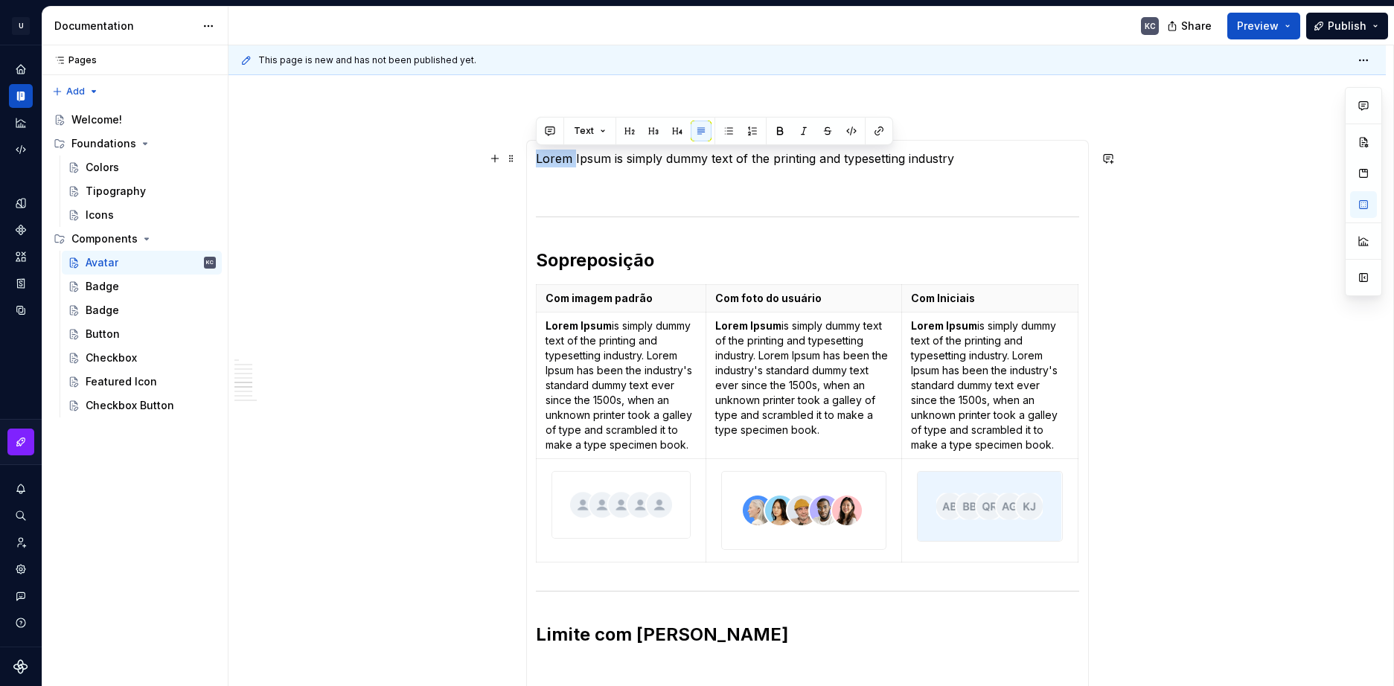
click at [560, 157] on p "Lorem Ipsum is simply dummy text of the printing and typesetting industry" at bounding box center [807, 159] width 543 height 18
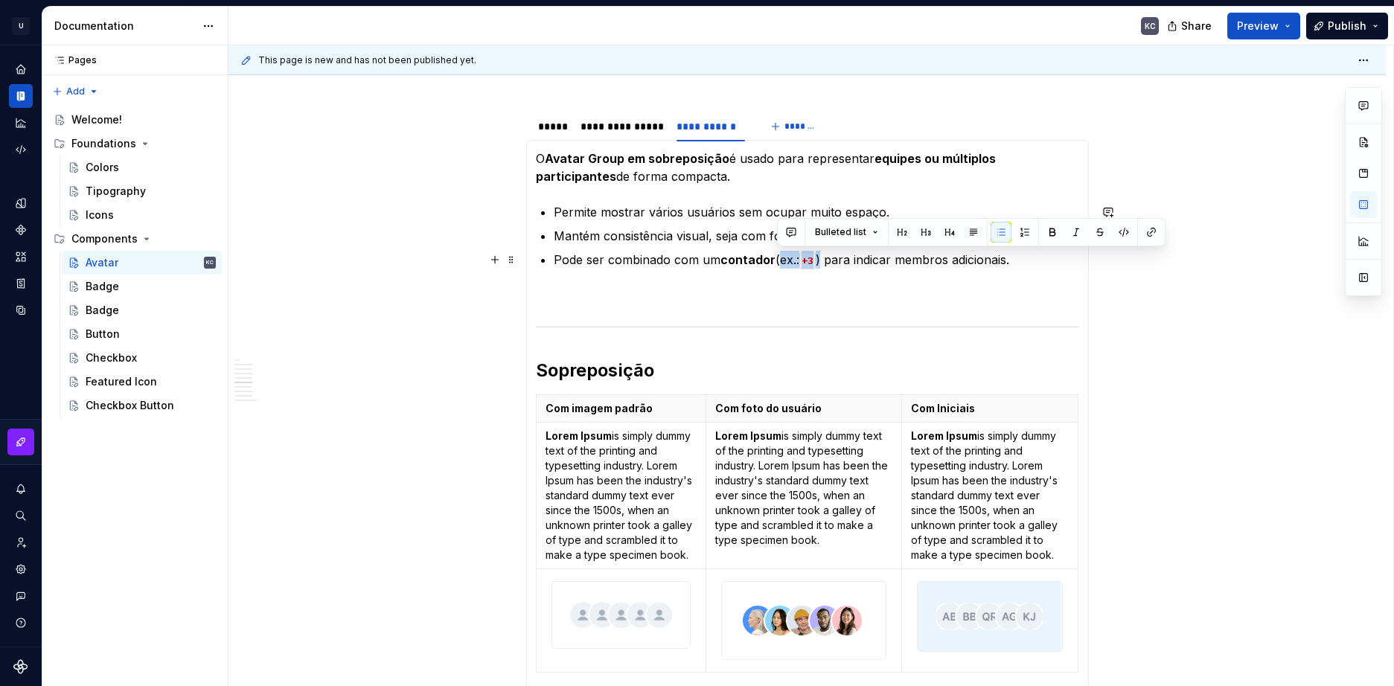
drag, startPoint x: 825, startPoint y: 257, endPoint x: 777, endPoint y: 257, distance: 48.4
click at [777, 257] on p "Pode ser combinado com um contador (ex.: +3 ) para indicar membros adicionais." at bounding box center [816, 260] width 525 height 18
click at [782, 262] on p "Pode ser combinado com um contador (+3) para indicar membros adicionais." at bounding box center [816, 260] width 525 height 18
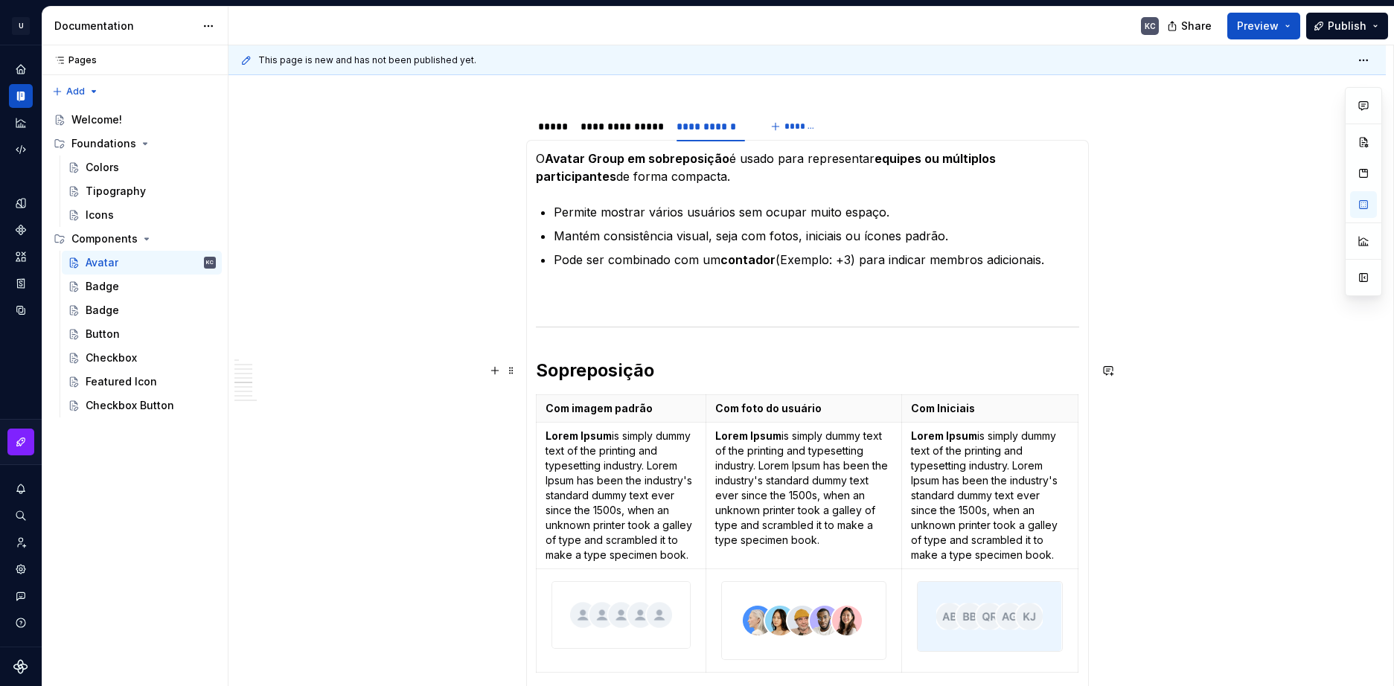
click at [920, 362] on h2 "Sopreposição" at bounding box center [807, 371] width 543 height 24
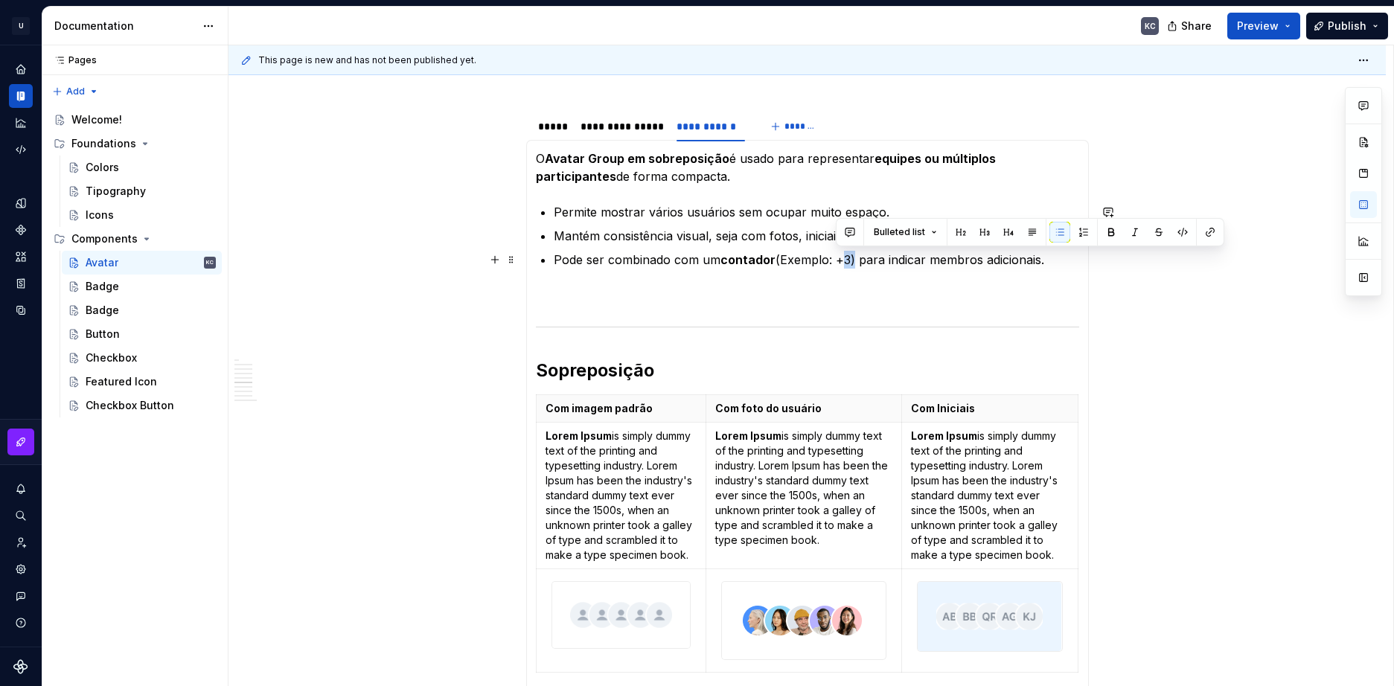
drag, startPoint x: 838, startPoint y: 260, endPoint x: 853, endPoint y: 260, distance: 14.9
click at [853, 260] on p "Pode ser combinado com um contador (Exemplo: +3) para indicar membros adicionai…" at bounding box center [816, 260] width 525 height 18
click at [1112, 235] on button "button" at bounding box center [1111, 232] width 21 height 21
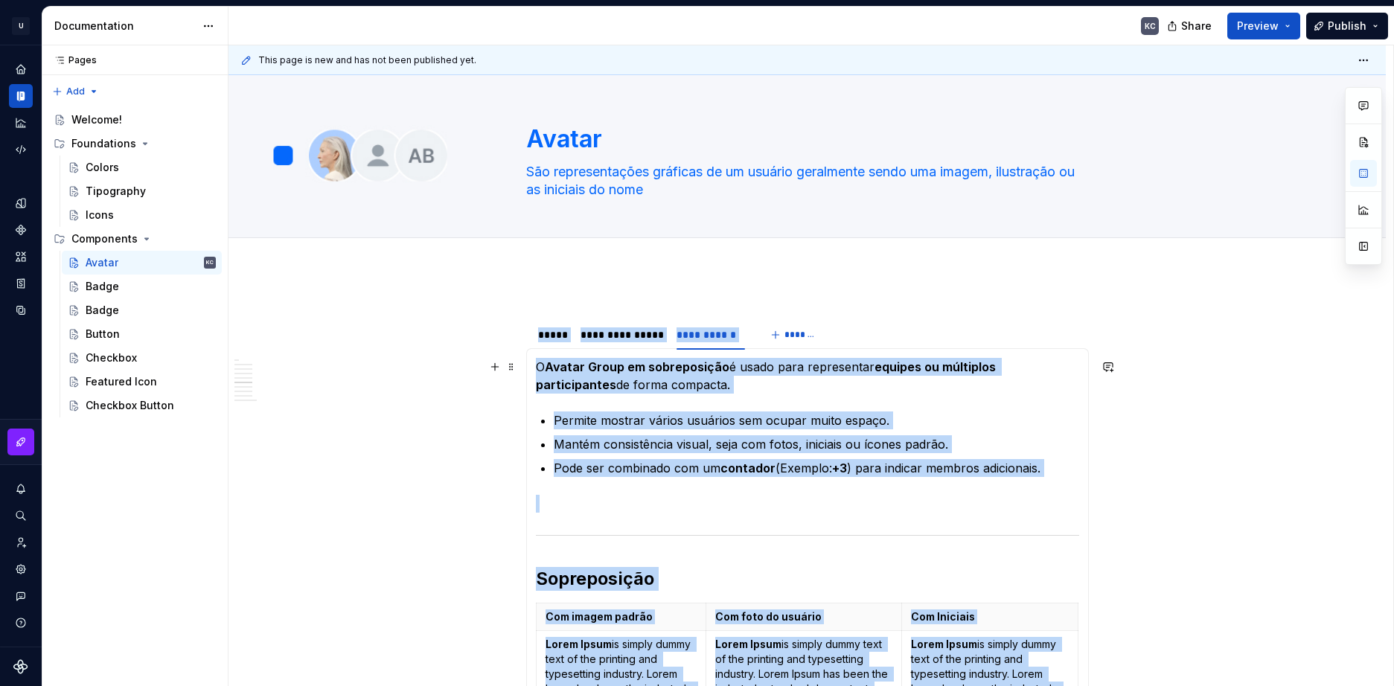
scroll to position [0, 0]
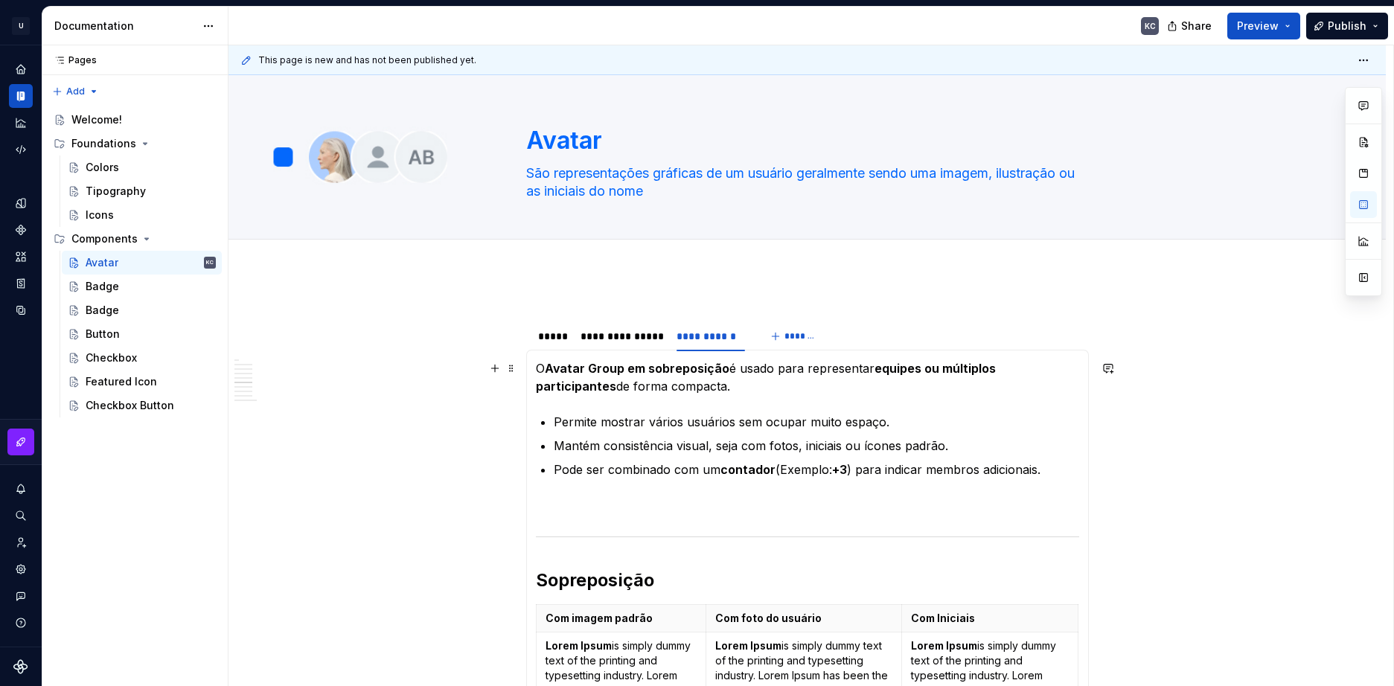
click at [539, 370] on p "O Avatar Group em sobreposição é usado para representar equipes ou múltiplos pa…" at bounding box center [807, 377] width 543 height 36
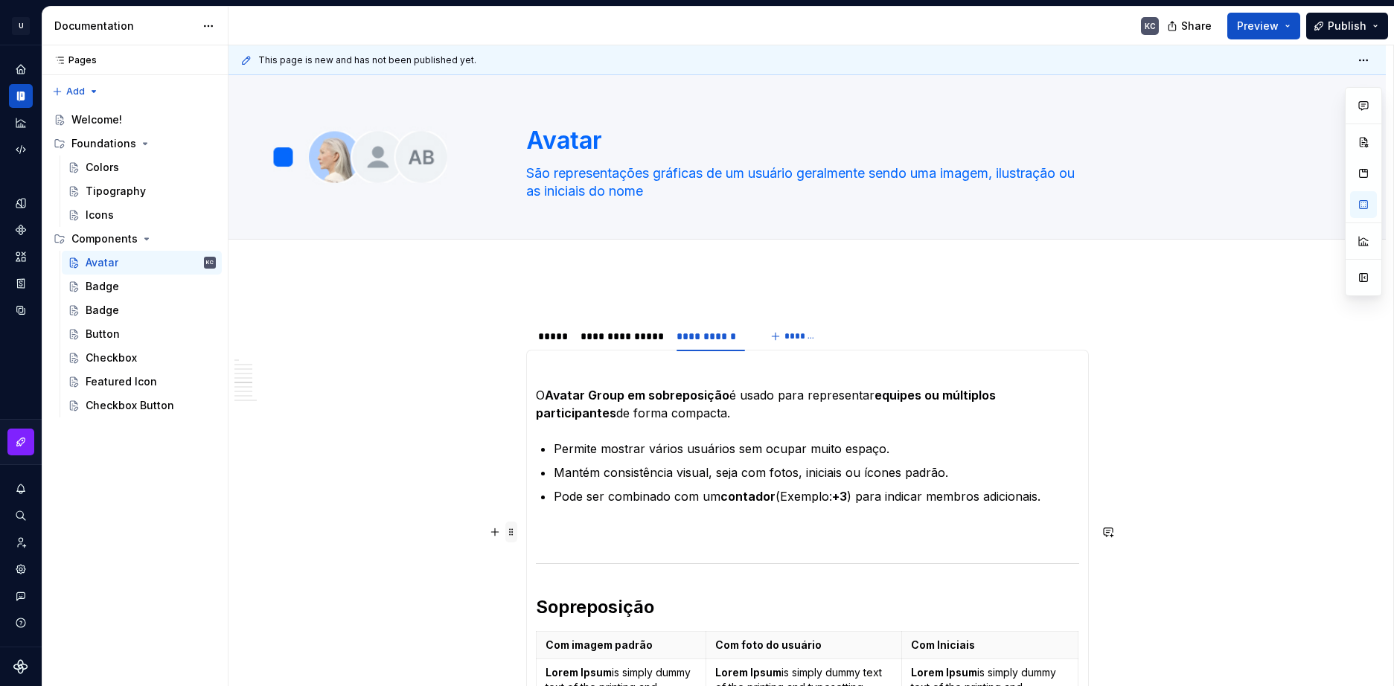
click at [508, 531] on span at bounding box center [511, 532] width 12 height 21
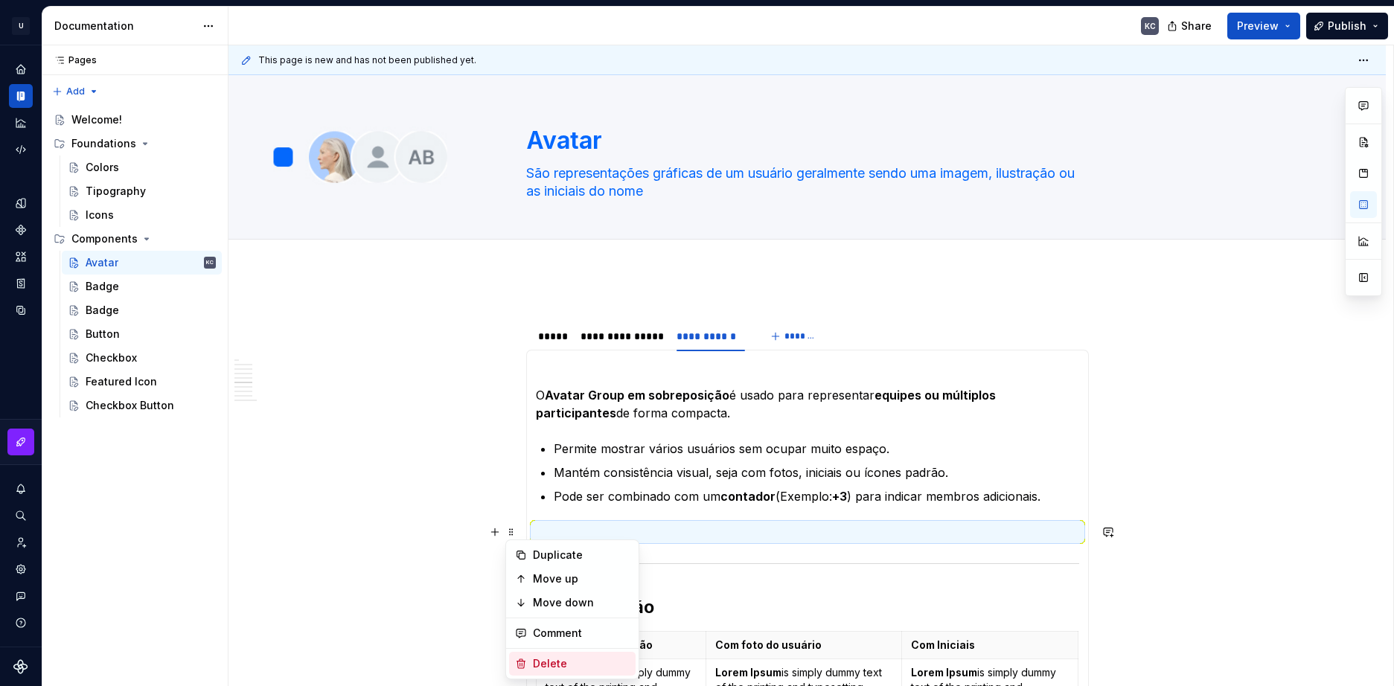
click at [545, 657] on div "Delete" at bounding box center [581, 663] width 97 height 15
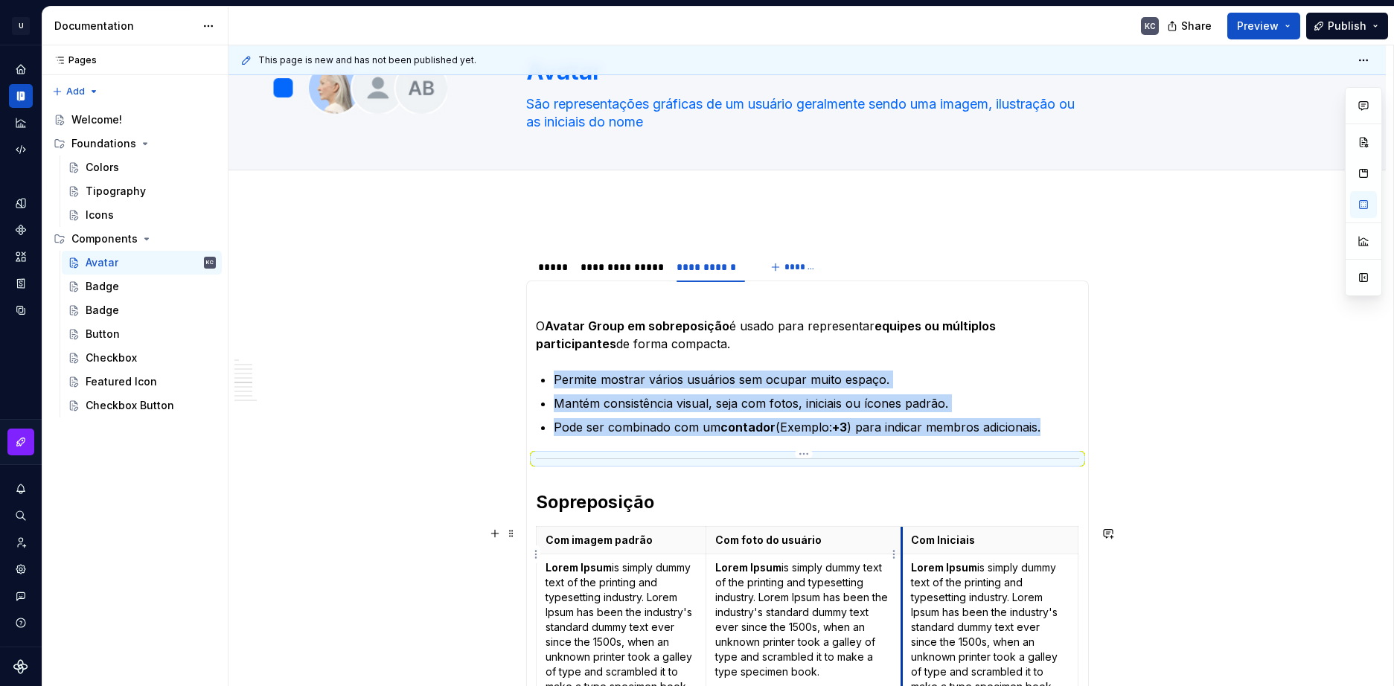
scroll to position [149, 0]
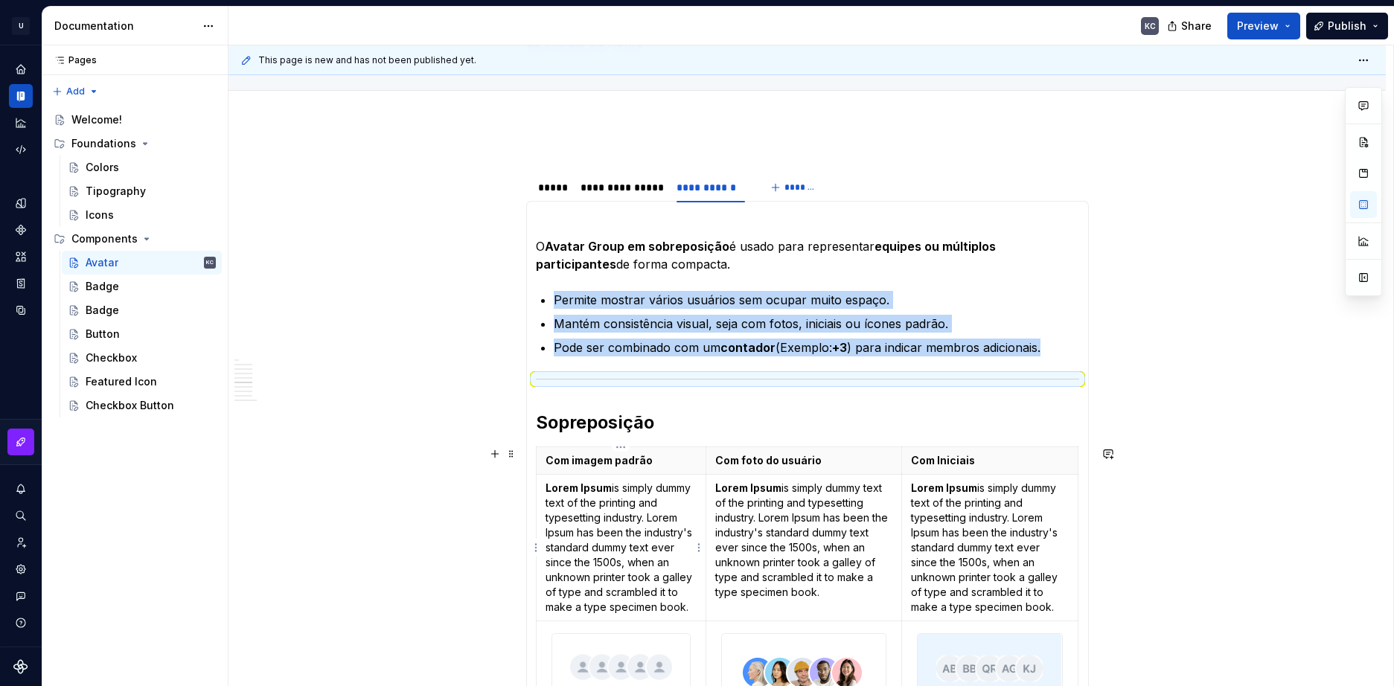
click at [586, 517] on p "Lorem Ipsum is simply dummy text of the printing and typesetting industry. Lore…" at bounding box center [621, 548] width 152 height 134
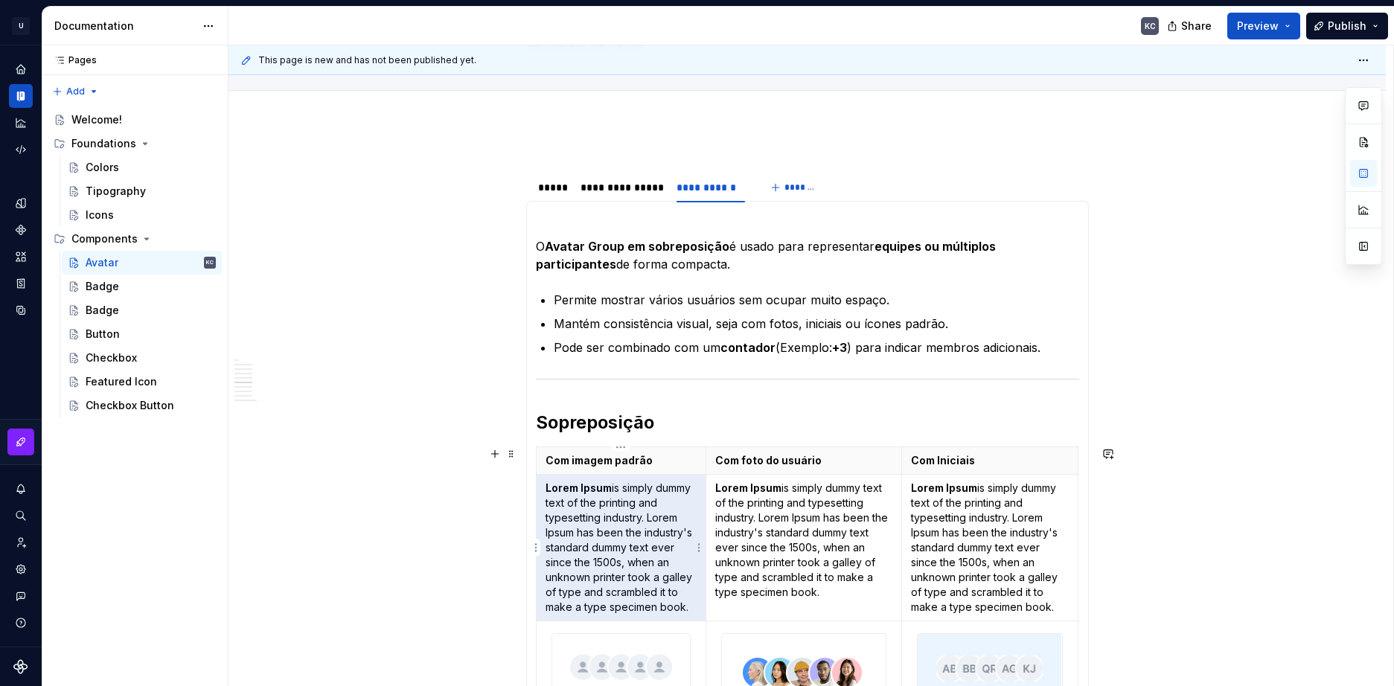
click at [586, 517] on p "Lorem Ipsum is simply dummy text of the printing and typesetting industry. Lore…" at bounding box center [621, 548] width 152 height 134
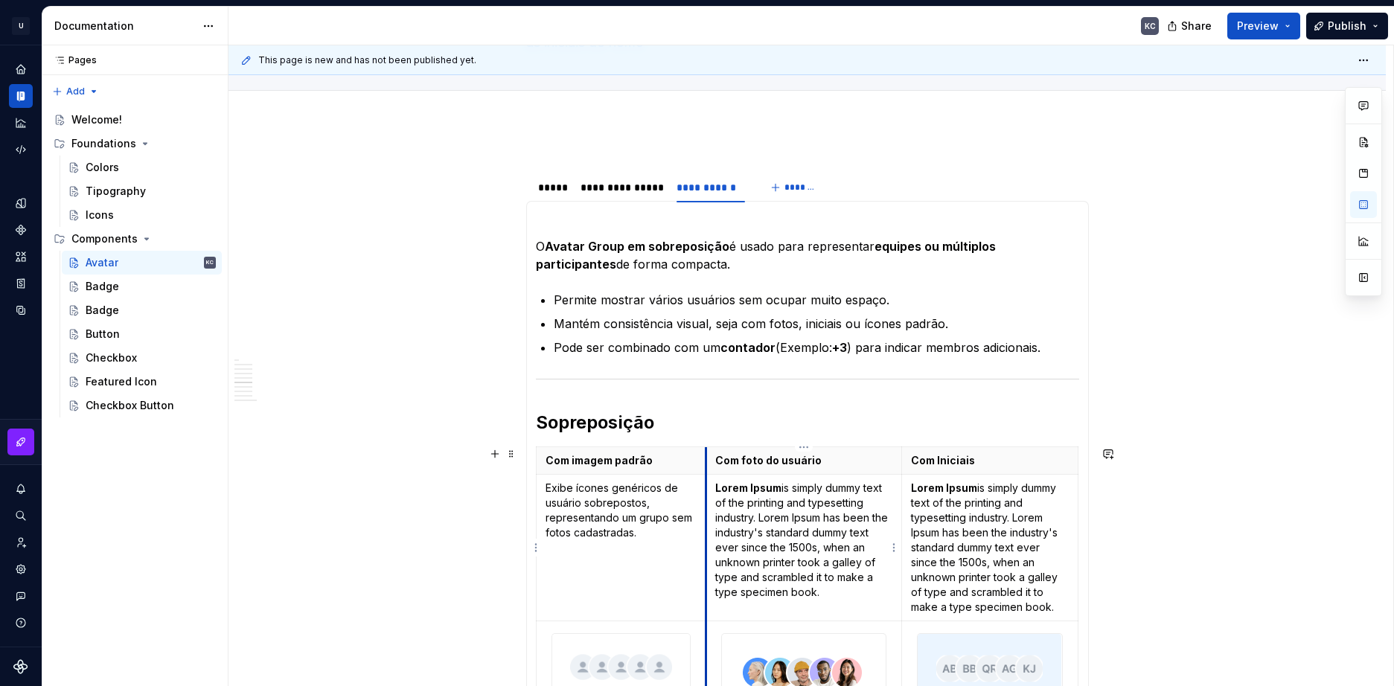
click at [737, 513] on p "Lorem Ipsum is simply dummy text of the printing and typesetting industry. Lore…" at bounding box center [803, 540] width 177 height 119
click at [767, 504] on p "Lorem Ipsum is simply dummy text of the printing and typesetting industry. Lore…" at bounding box center [803, 540] width 177 height 119
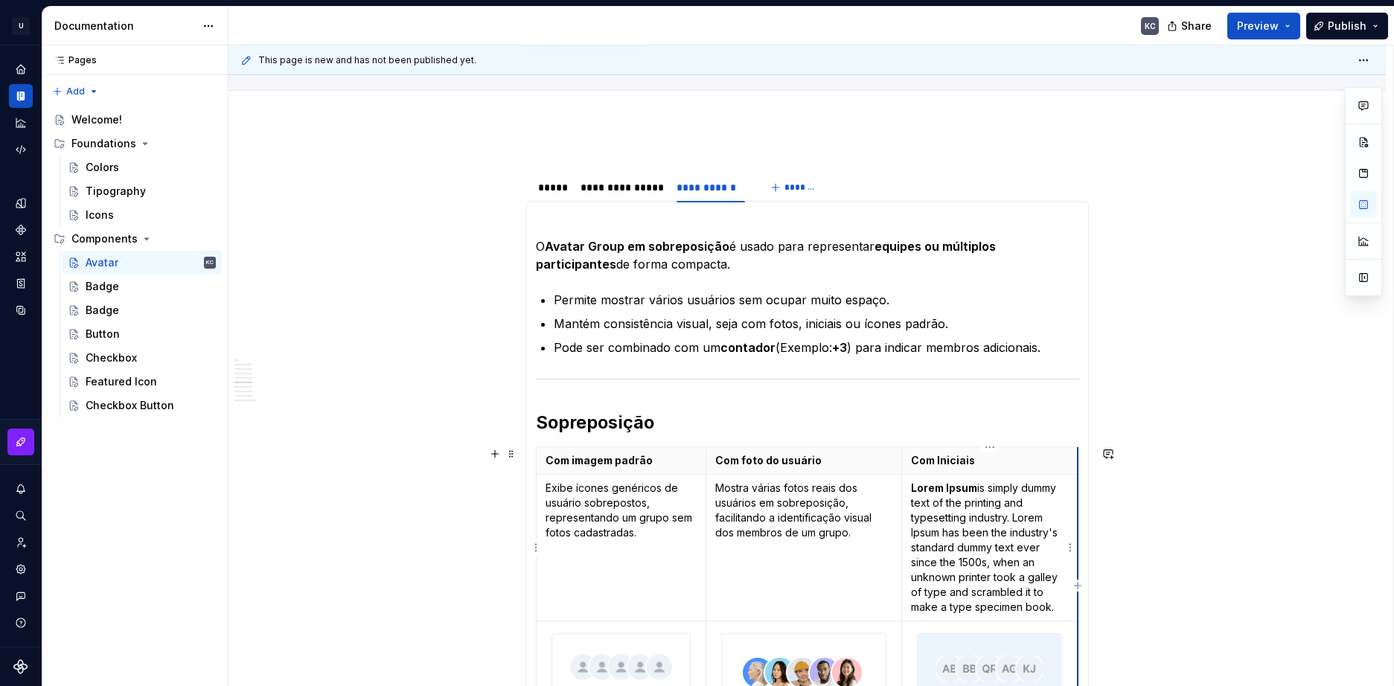
click at [1005, 561] on p "Lorem Ipsum is simply dummy text of the printing and typesetting industry. Lore…" at bounding box center [990, 548] width 158 height 134
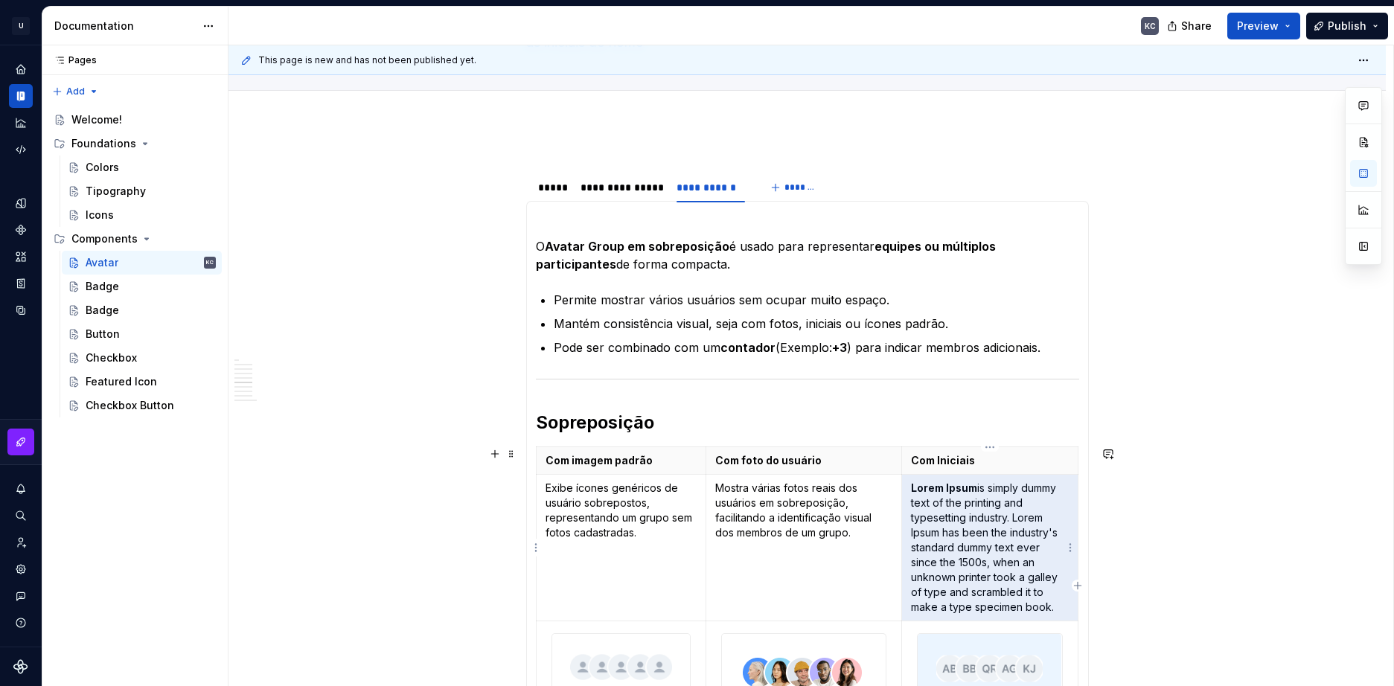
click at [1005, 561] on p "Lorem Ipsum is simply dummy text of the printing and typesetting industry. Lore…" at bounding box center [990, 548] width 158 height 134
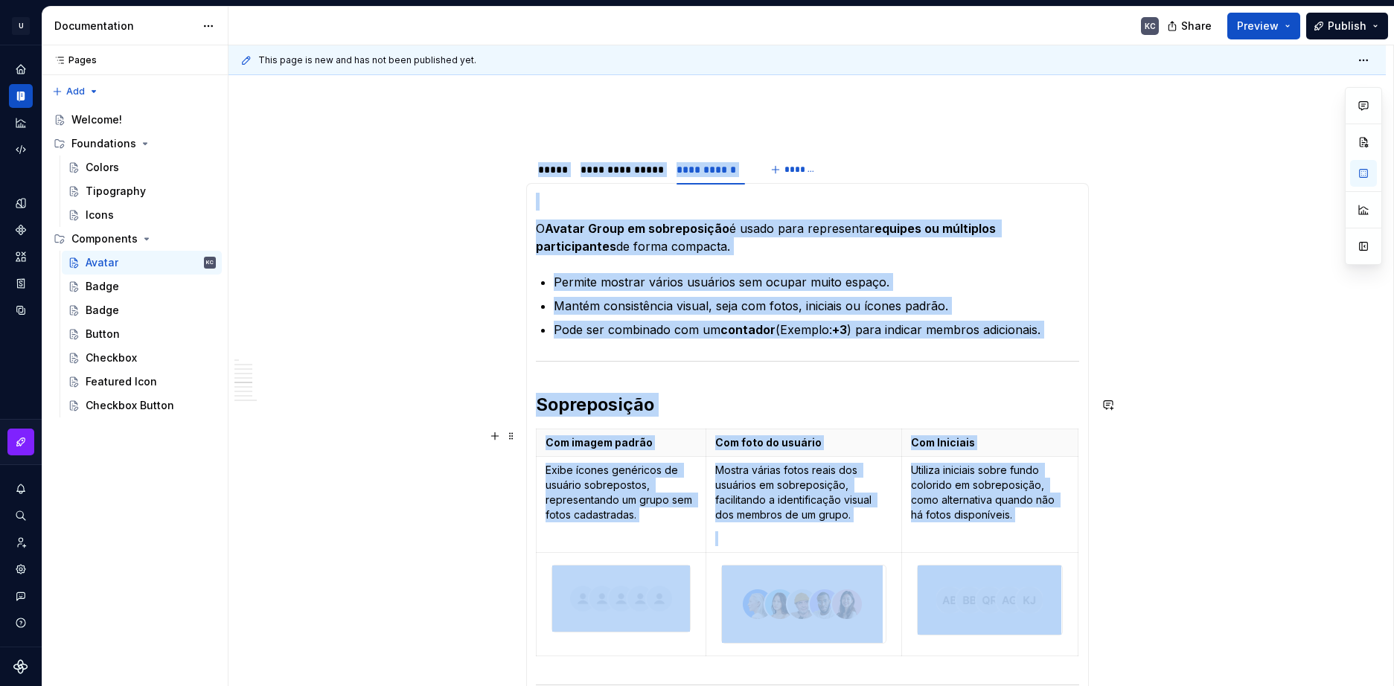
scroll to position [223, 0]
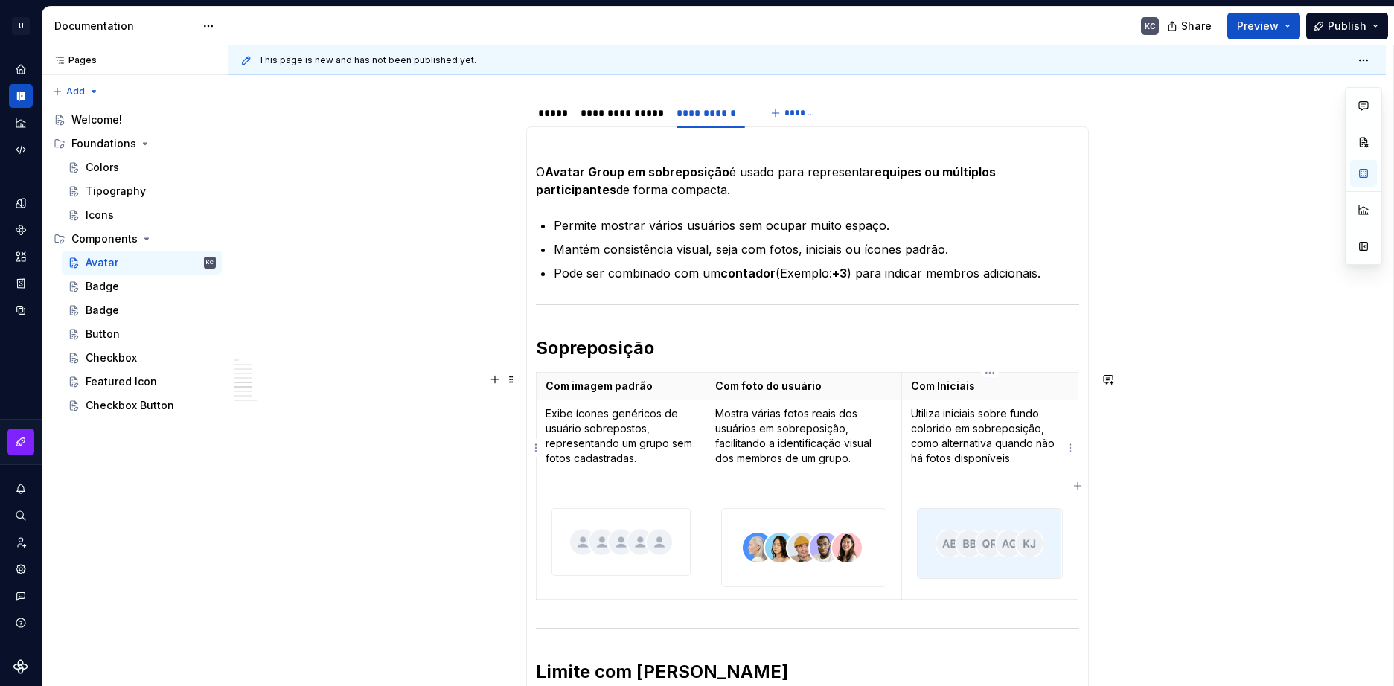
click at [1013, 467] on td "Utiliza iniciais sobre fundo colorido em sobreposição, como alternativa quando …" at bounding box center [989, 448] width 176 height 96
click at [856, 459] on p "Mostra várias fotos reais dos usuários em sobreposição, facilitando a identific…" at bounding box center [803, 436] width 177 height 60
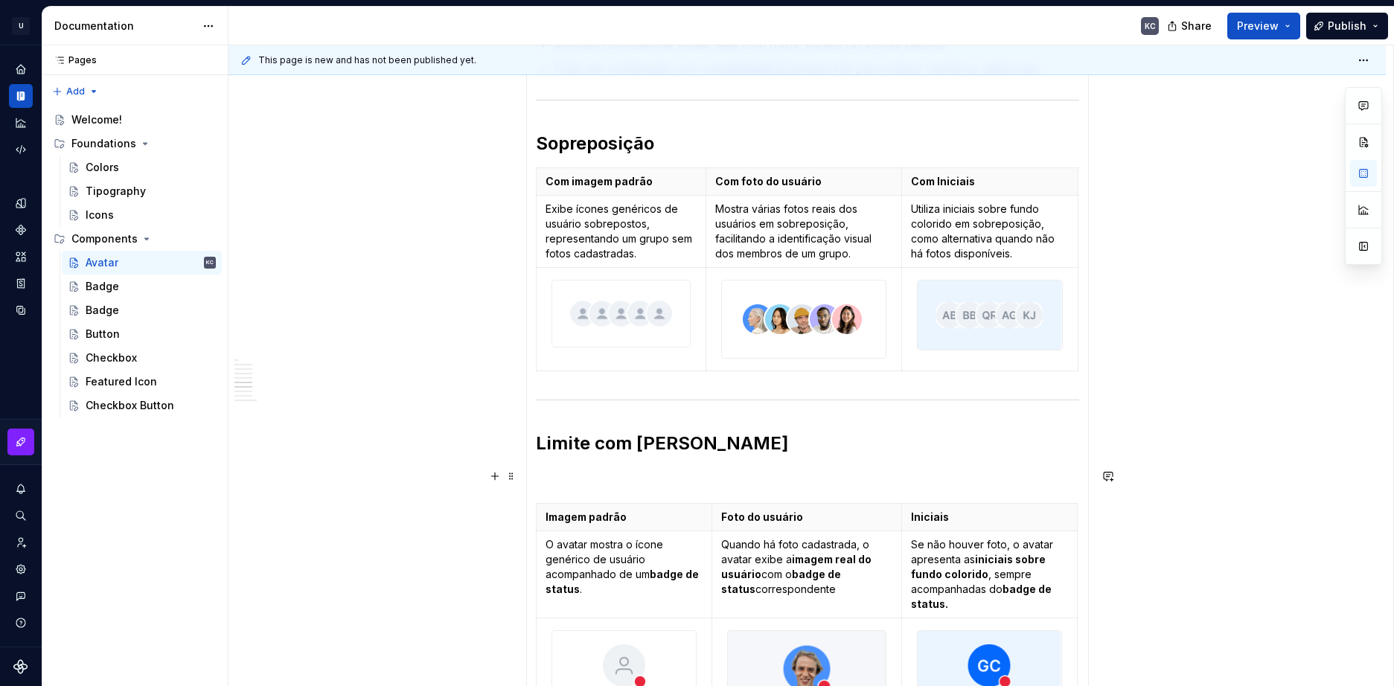
scroll to position [521, 0]
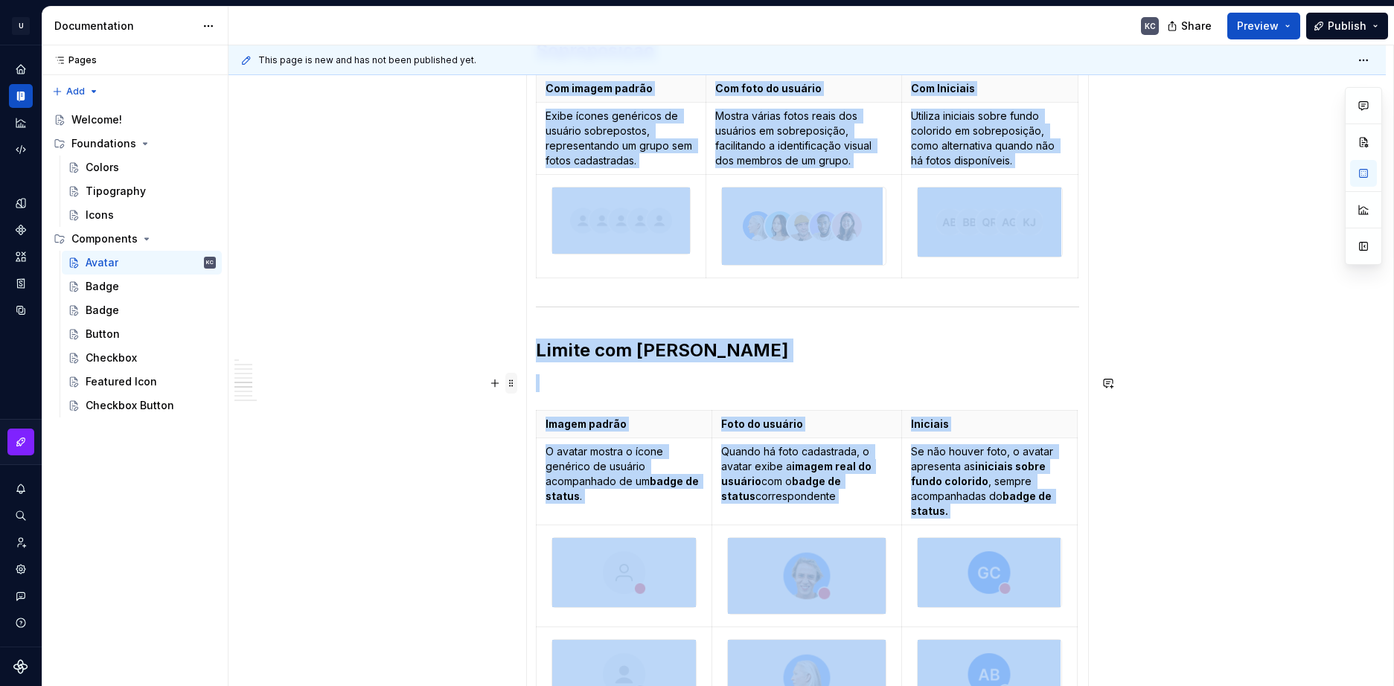
click at [508, 386] on span at bounding box center [511, 383] width 12 height 21
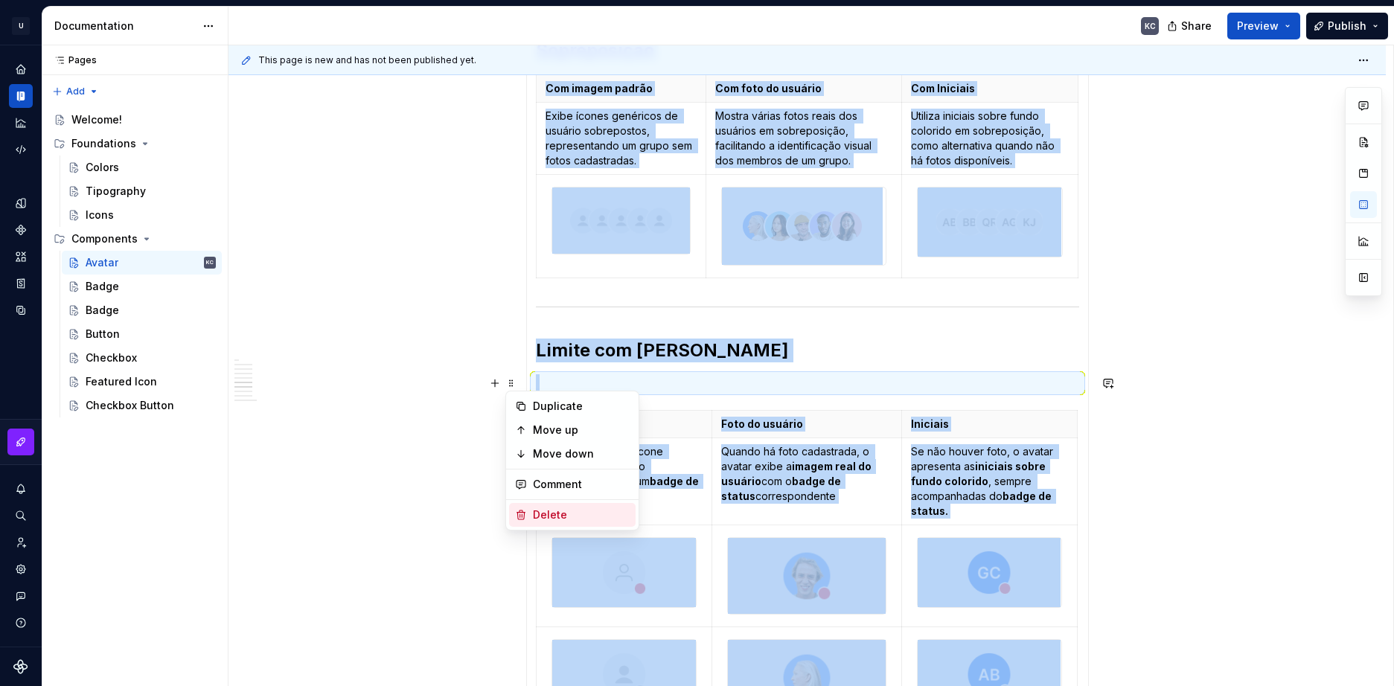
click at [563, 511] on div "Delete" at bounding box center [581, 514] width 97 height 15
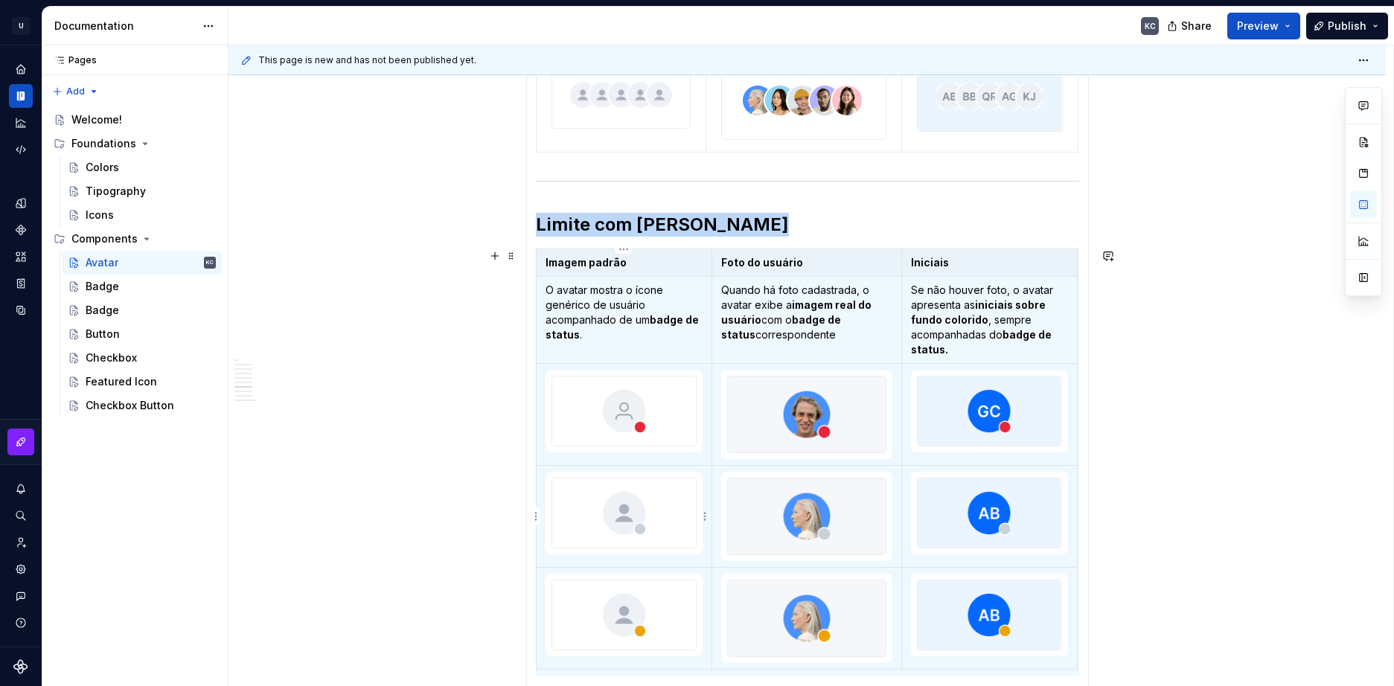
scroll to position [6, 0]
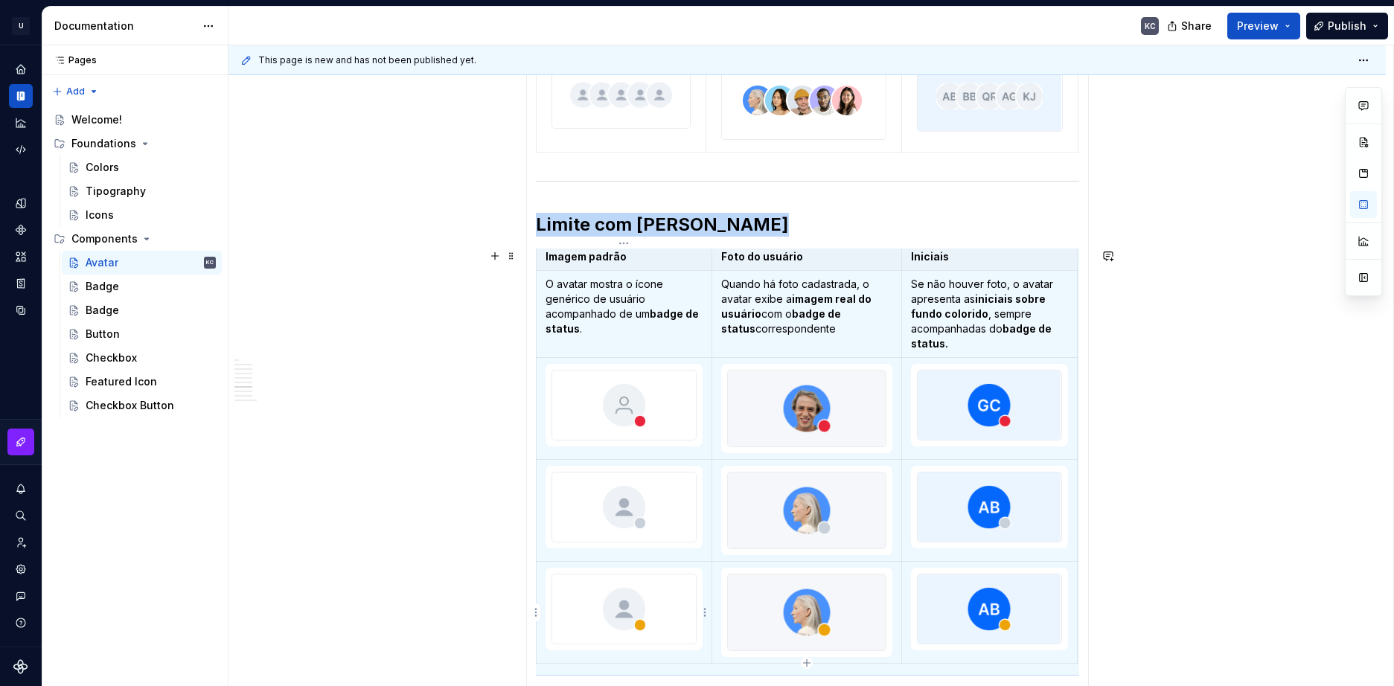
click at [697, 613] on div at bounding box center [624, 609] width 146 height 71
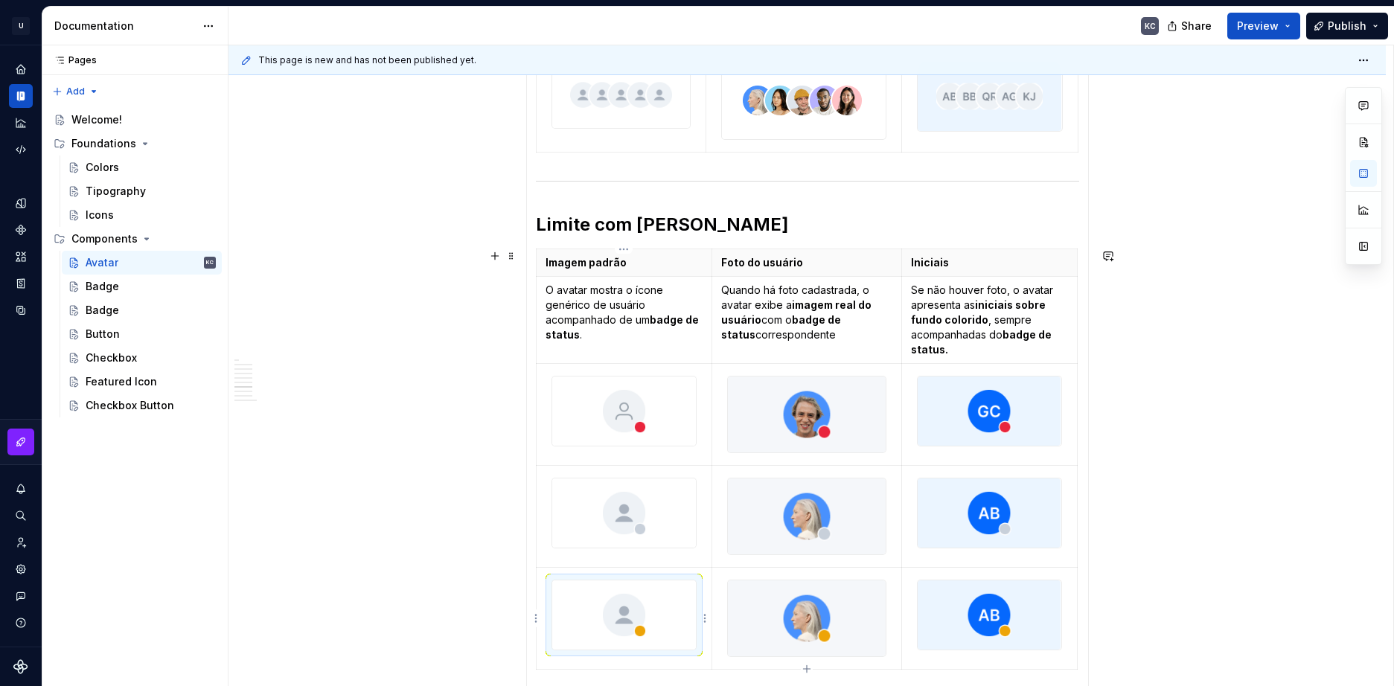
scroll to position [0, 0]
click at [703, 619] on html "U Stardust DS KC Design system data Documentation KC Share Preview Publish Page…" at bounding box center [697, 343] width 1394 height 686
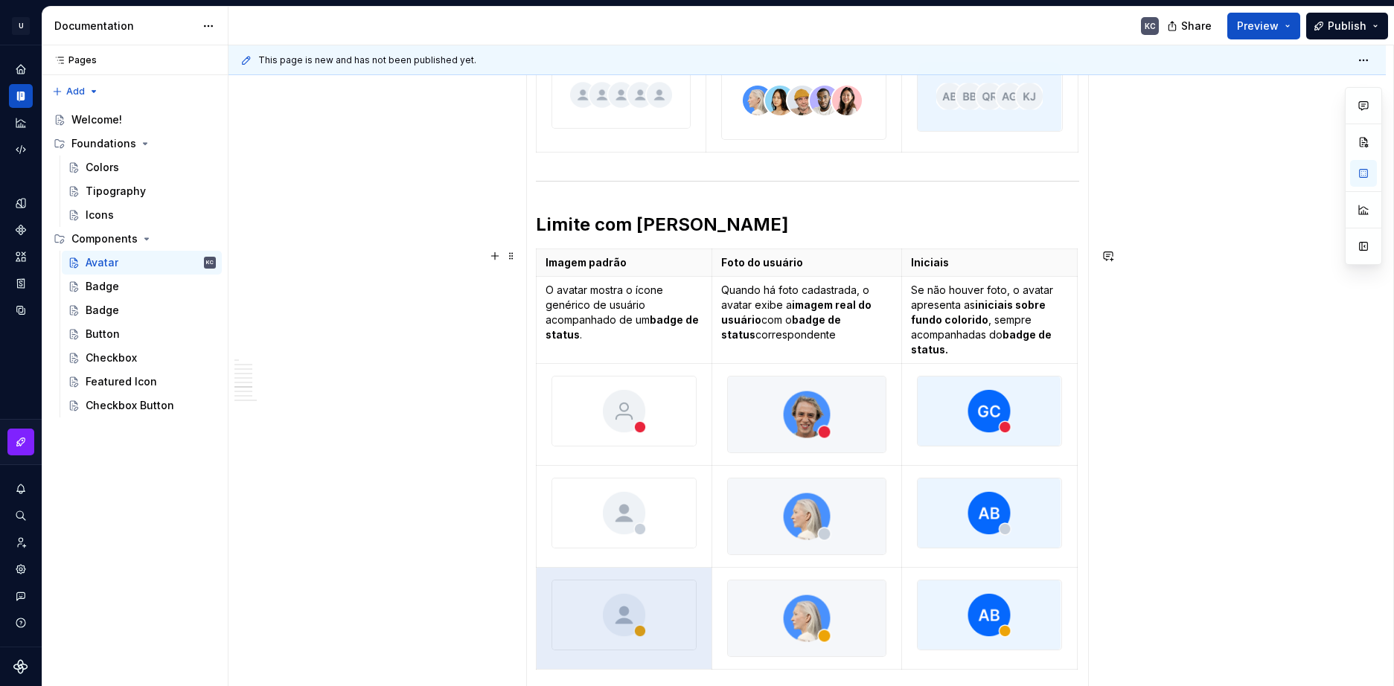
click at [533, 611] on html "U Stardust DS KC Design system data Documentation KC Share Preview Publish Page…" at bounding box center [697, 343] width 1394 height 686
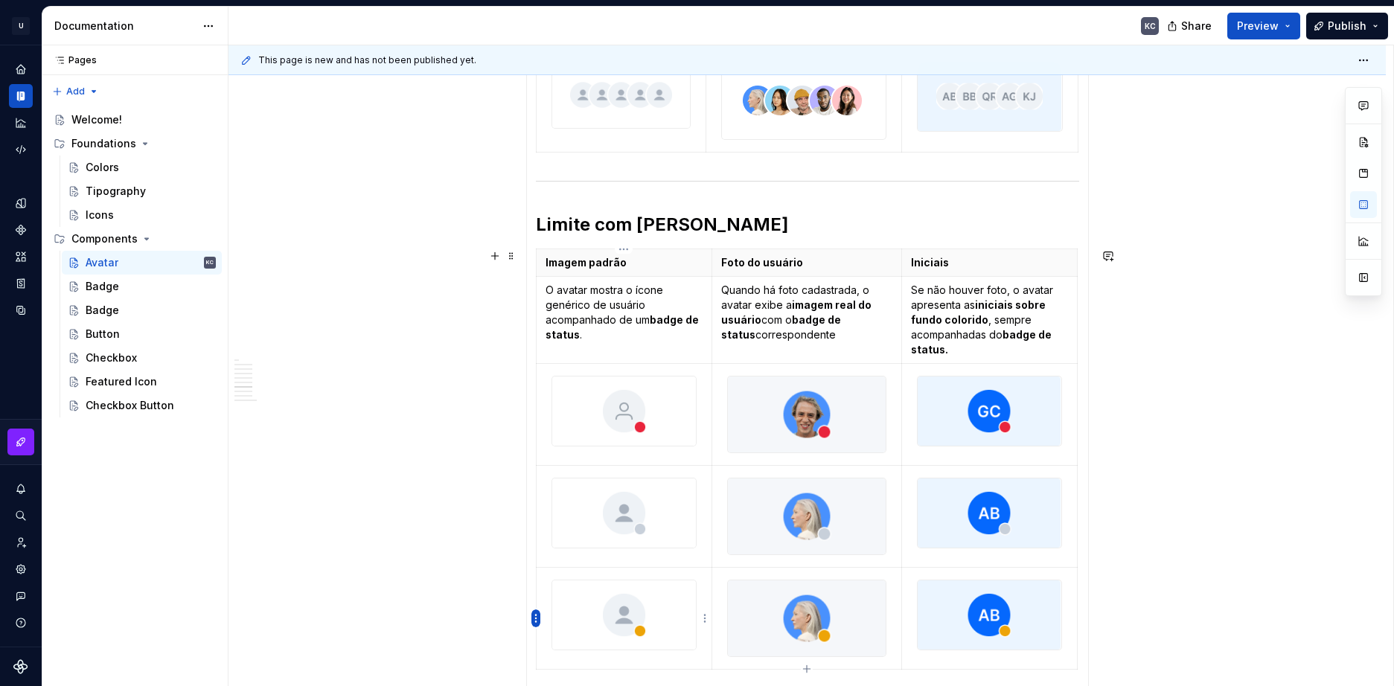
click at [534, 618] on html "U Stardust DS KC Design system data Documentation KC Share Preview Publish Page…" at bounding box center [697, 343] width 1394 height 686
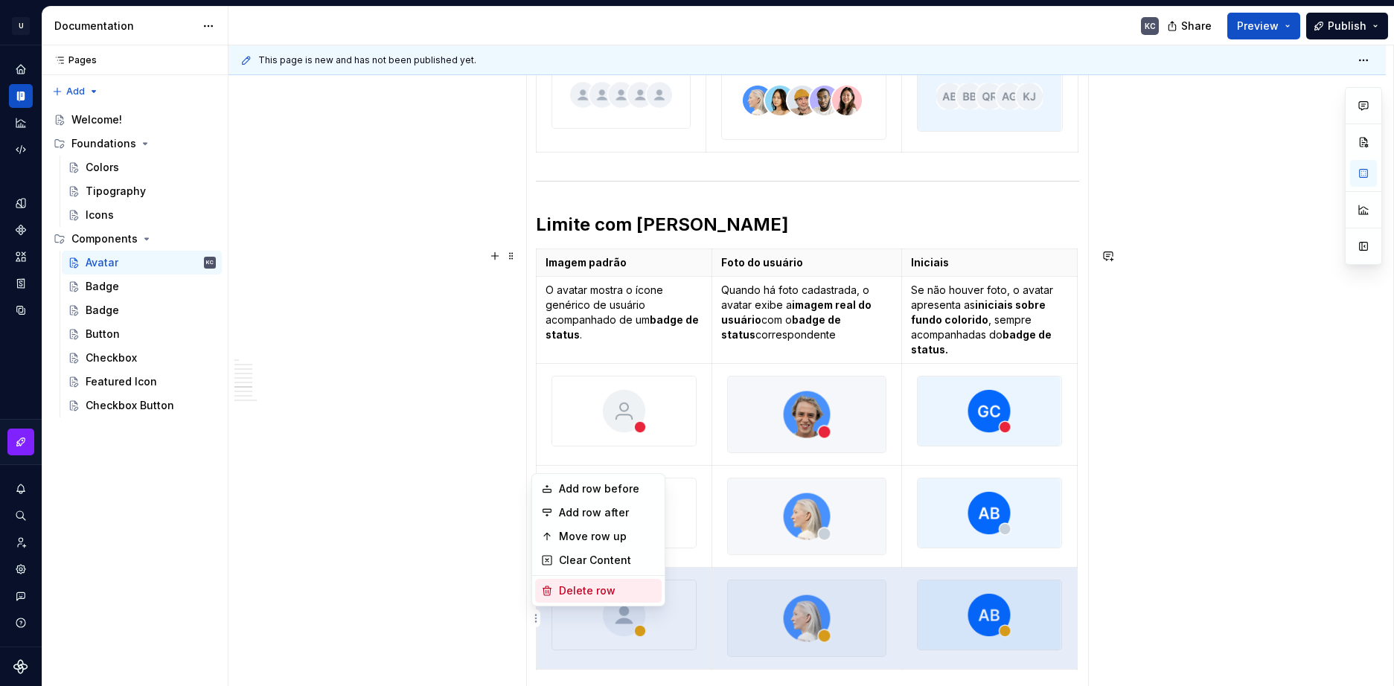
click at [564, 591] on div "Delete row" at bounding box center [607, 590] width 97 height 15
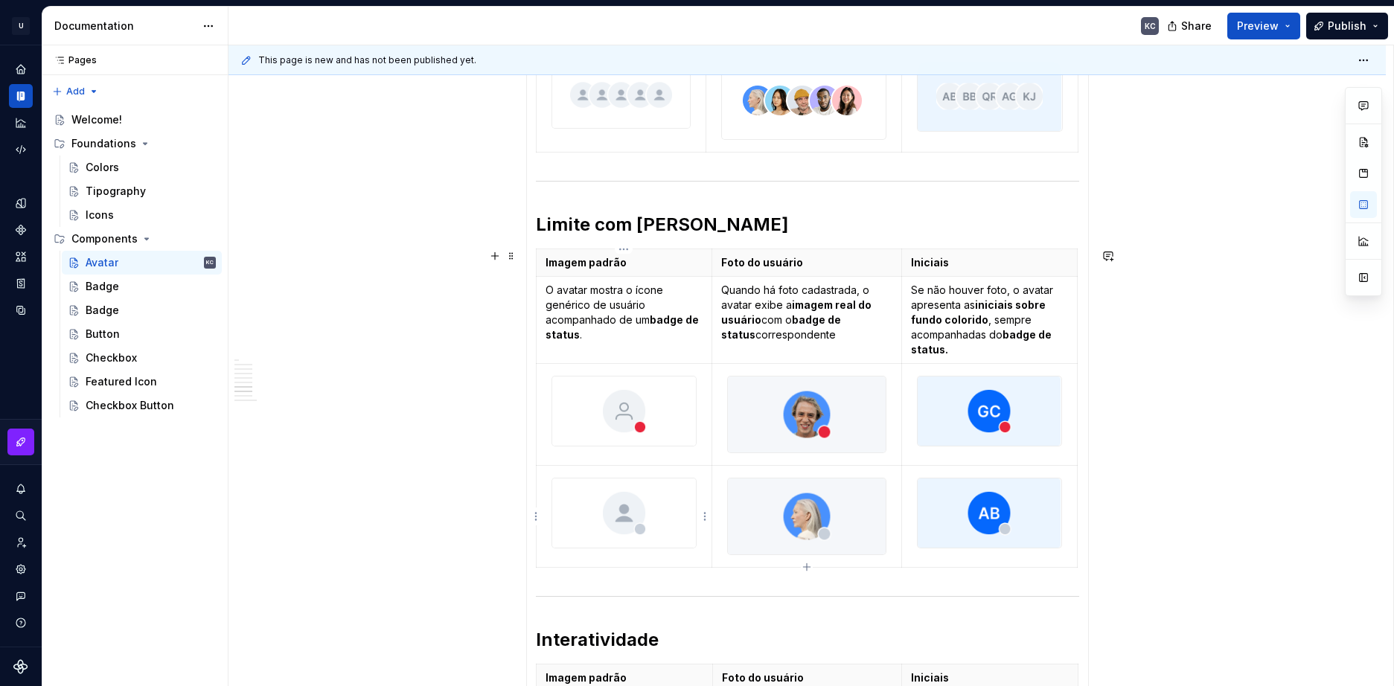
click at [536, 507] on html "U Stardust DS KC Design system data Documentation KC Share Preview Publish Page…" at bounding box center [697, 343] width 1394 height 686
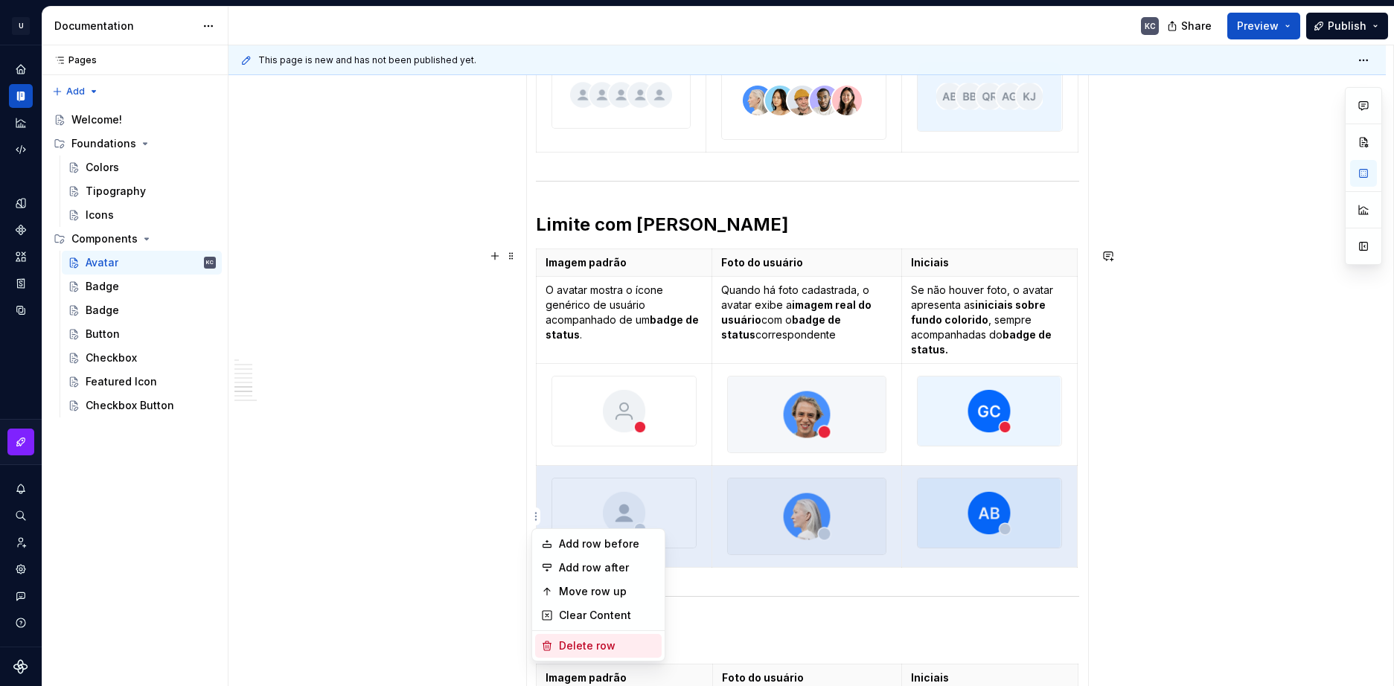
click at [566, 645] on div "Delete row" at bounding box center [607, 645] width 97 height 15
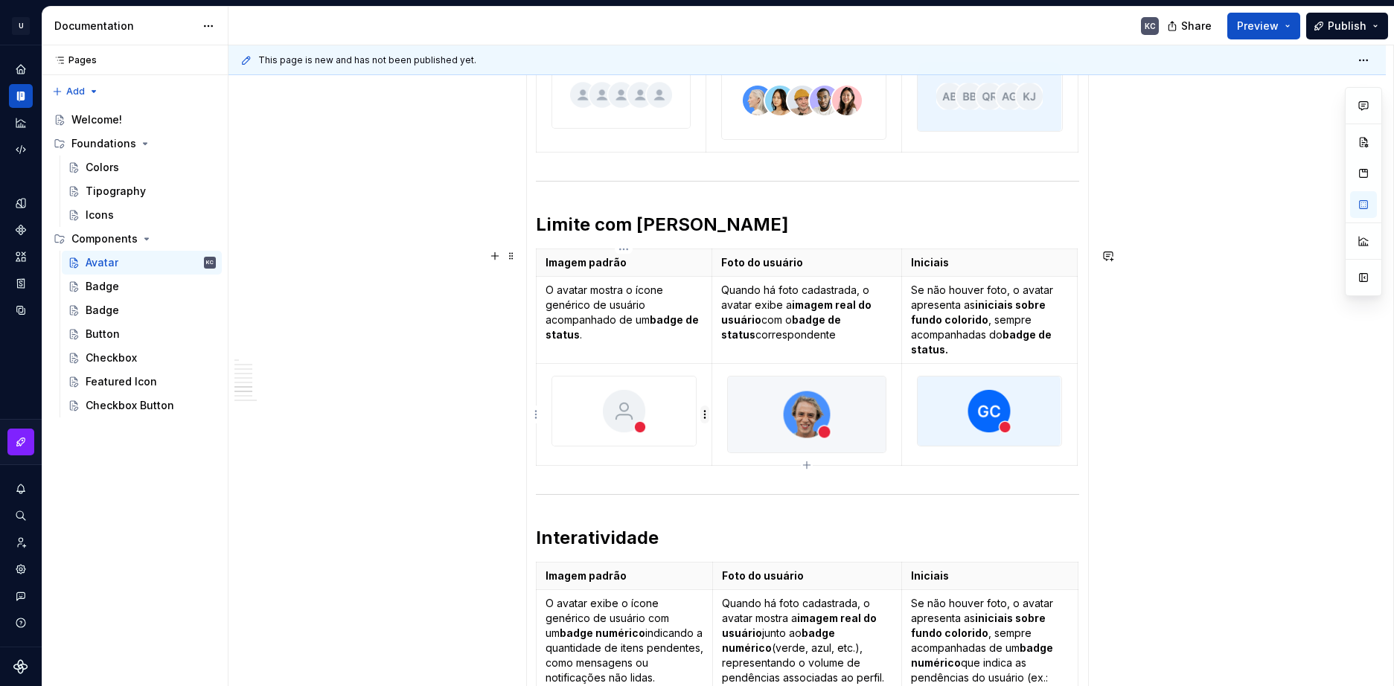
click at [708, 407] on html "U Stardust DS KC Design system data Documentation KC Share Preview Publish Page…" at bounding box center [697, 343] width 1394 height 686
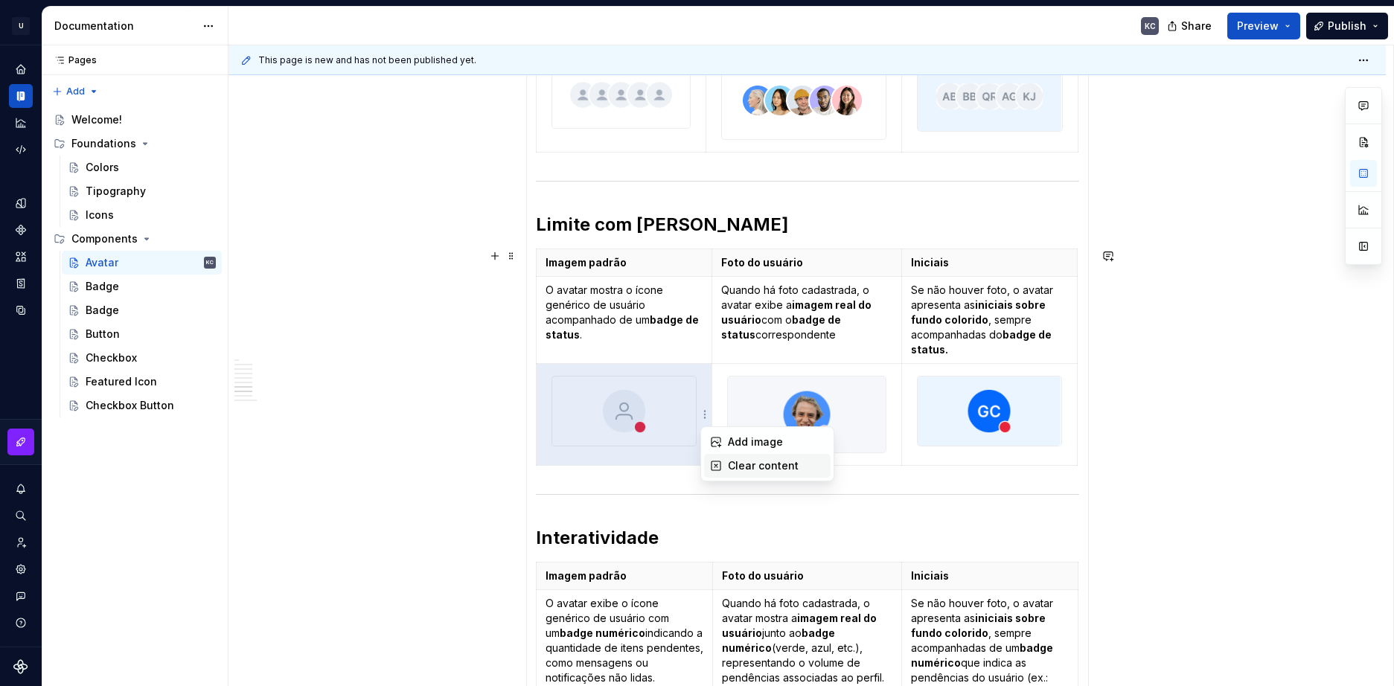
click at [743, 465] on div "Clear content" at bounding box center [776, 465] width 97 height 15
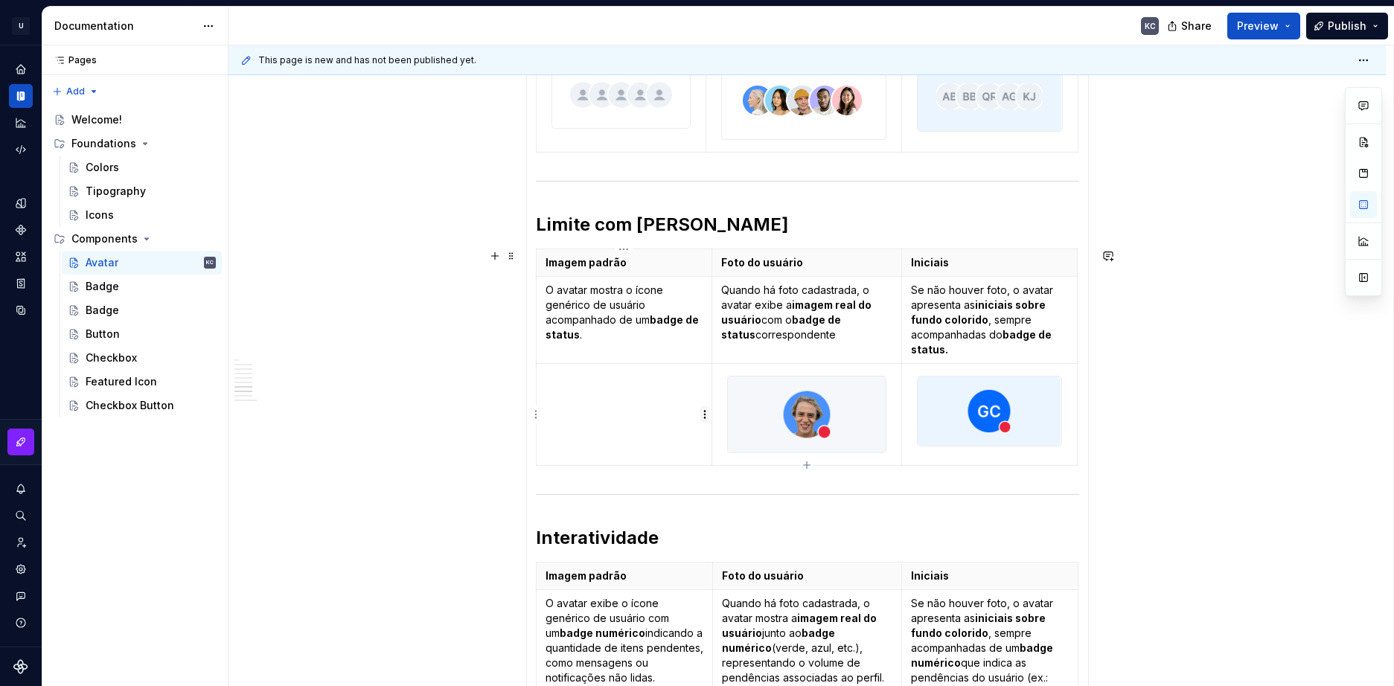
click at [704, 411] on html "U Stardust DS KC Design system data Documentation KC Share Preview Publish Page…" at bounding box center [697, 343] width 1394 height 686
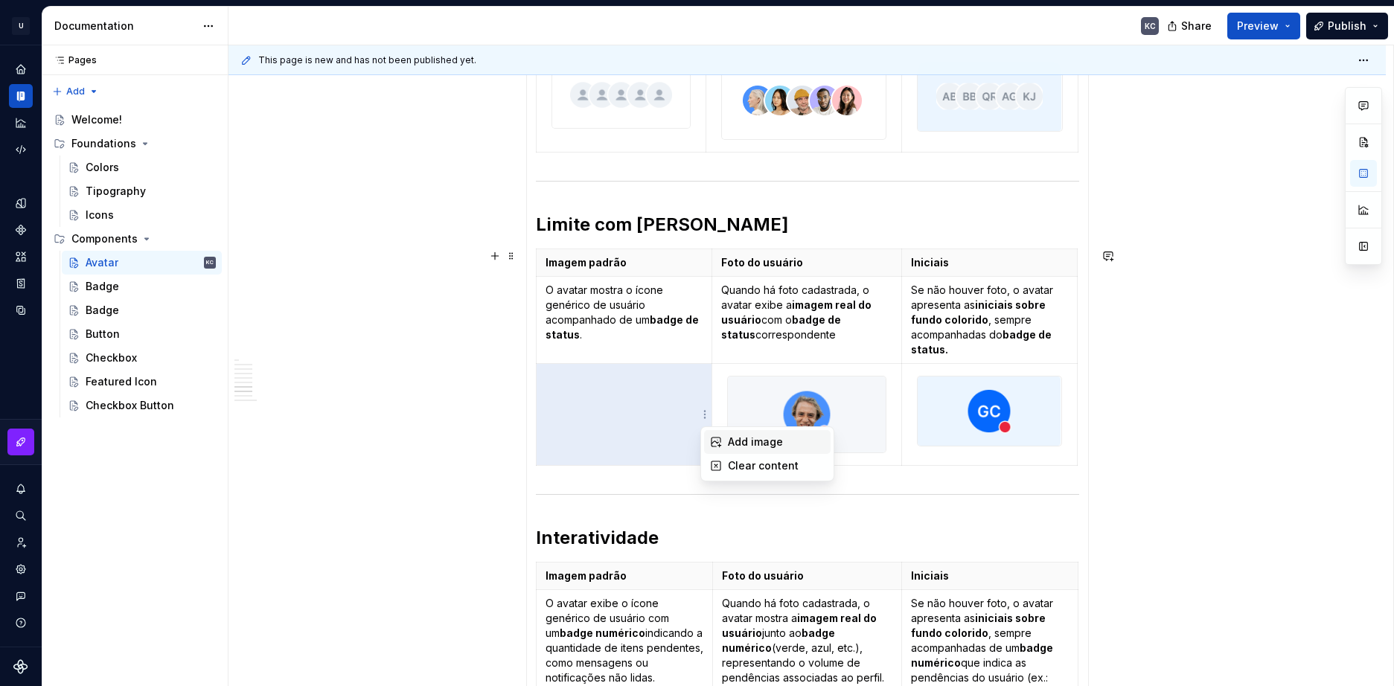
click at [741, 447] on div "Add image" at bounding box center [776, 442] width 97 height 15
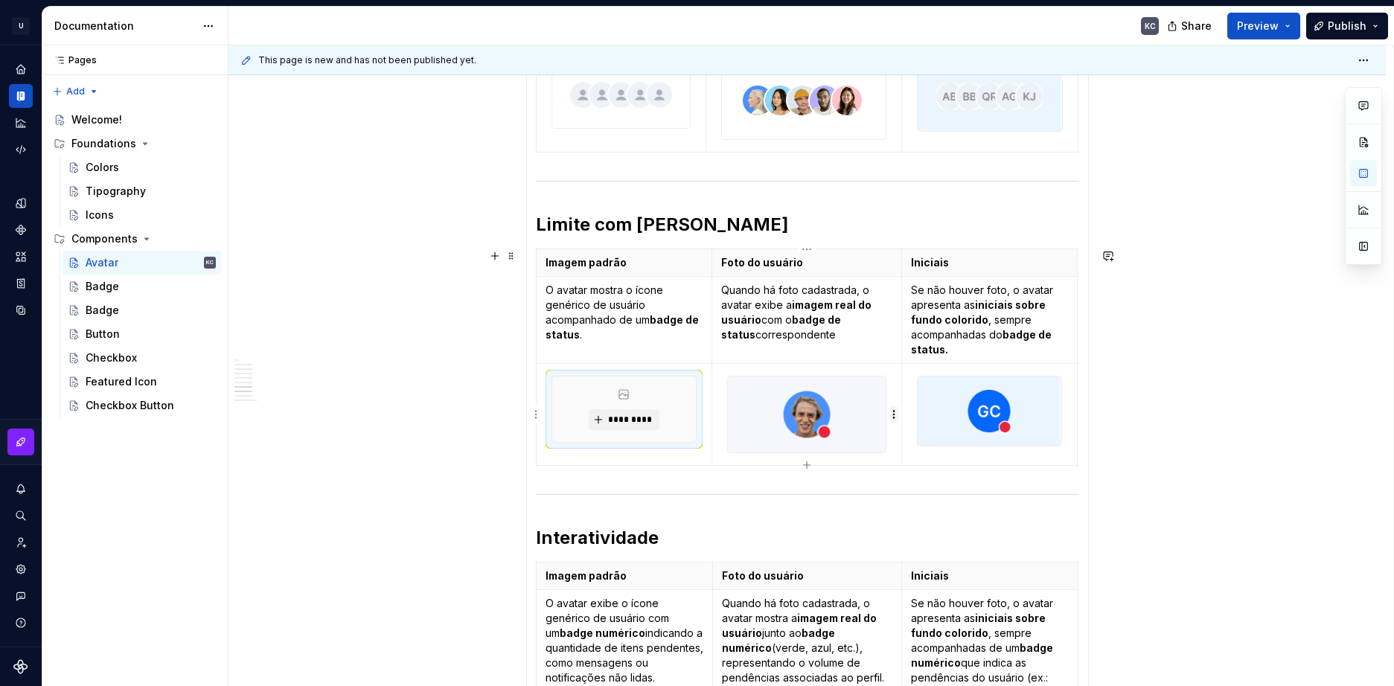
click at [892, 411] on html "U Stardust DS KC Design system data Documentation KC Share Preview Publish Page…" at bounding box center [697, 343] width 1394 height 686
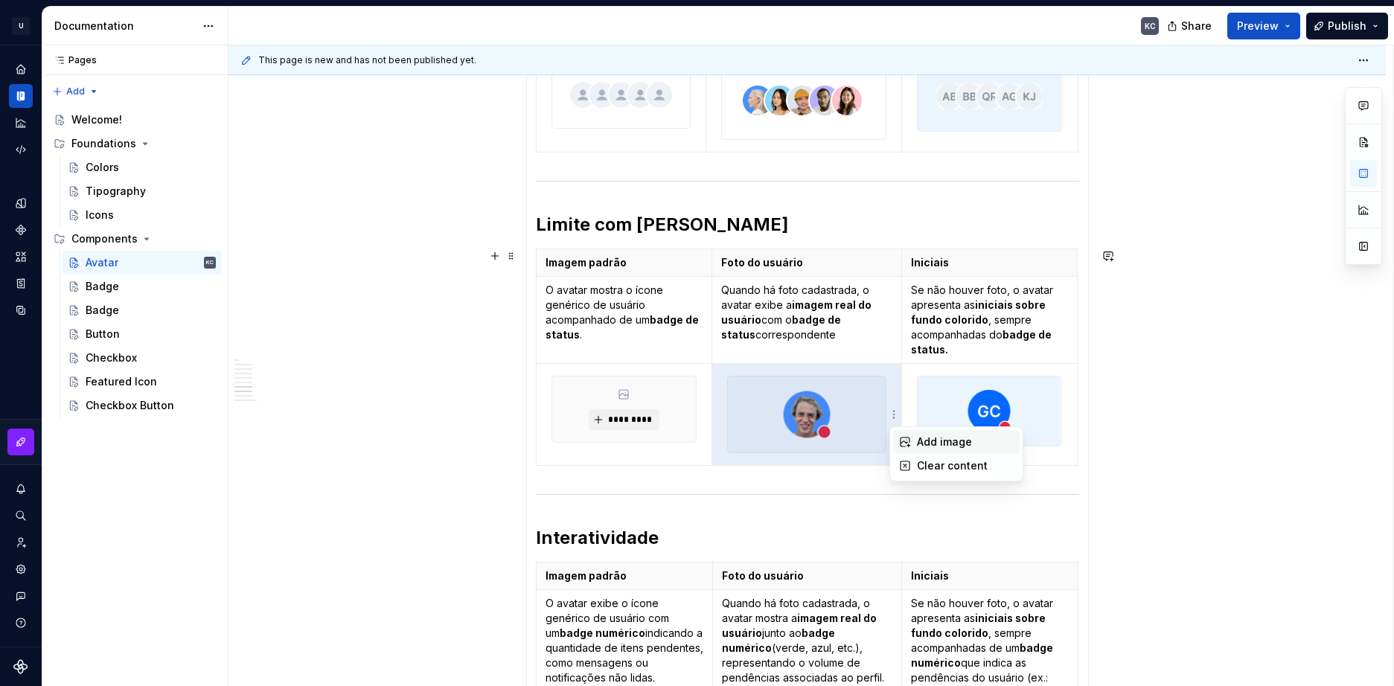
click at [922, 440] on div "Add image" at bounding box center [965, 442] width 97 height 15
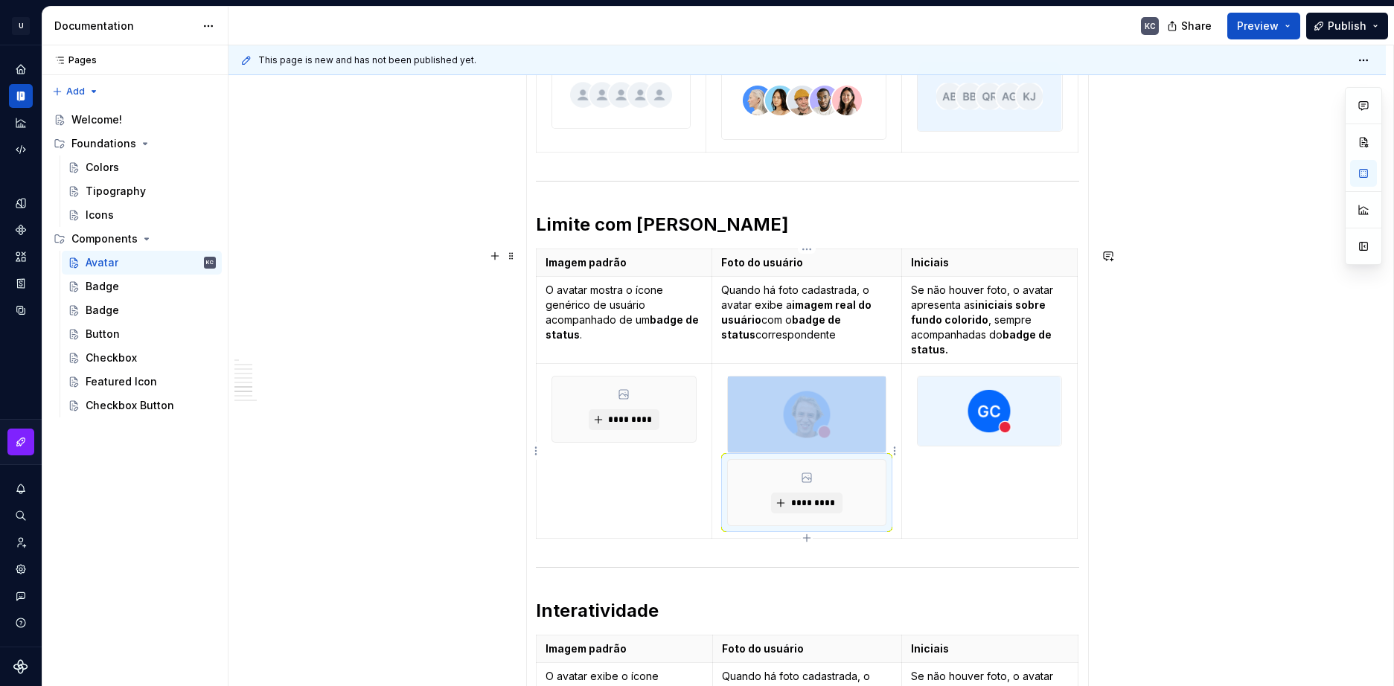
click at [896, 449] on html "U Stardust DS KC Design system data Documentation KC Share Preview Publish Page…" at bounding box center [697, 343] width 1394 height 686
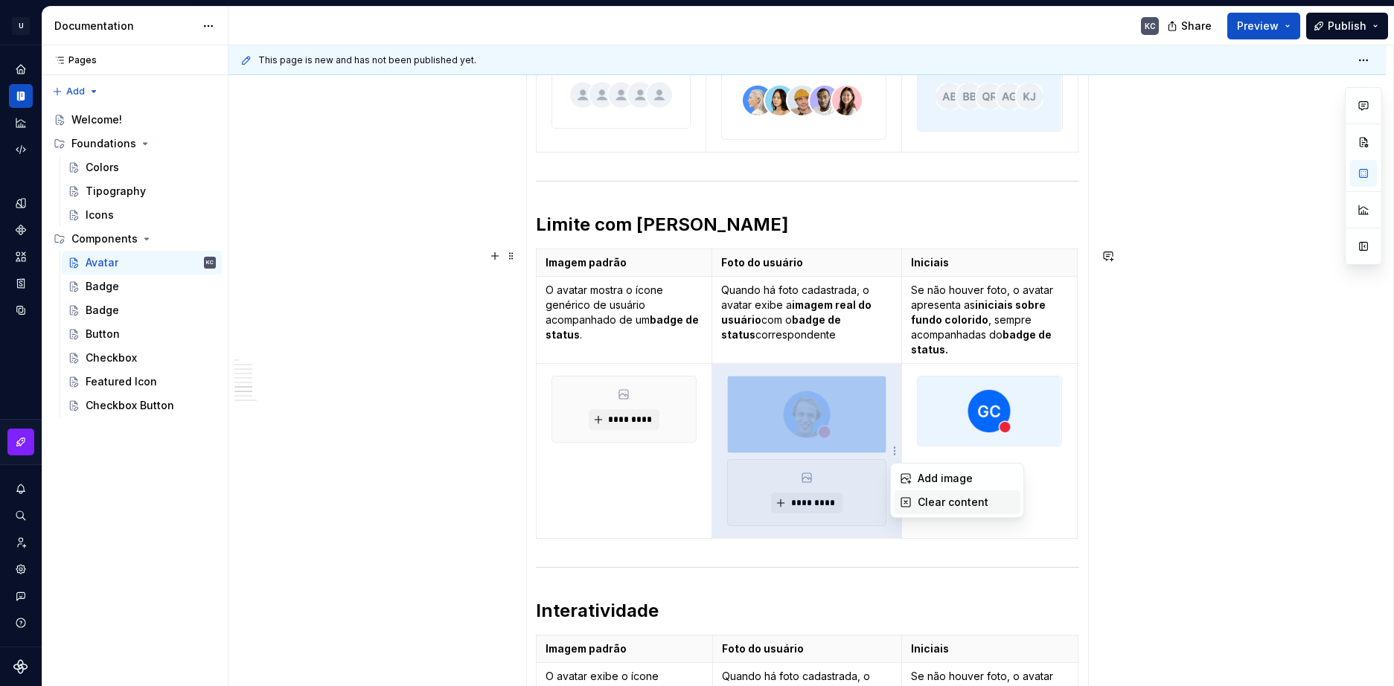
click at [926, 499] on div "Clear content" at bounding box center [965, 502] width 97 height 15
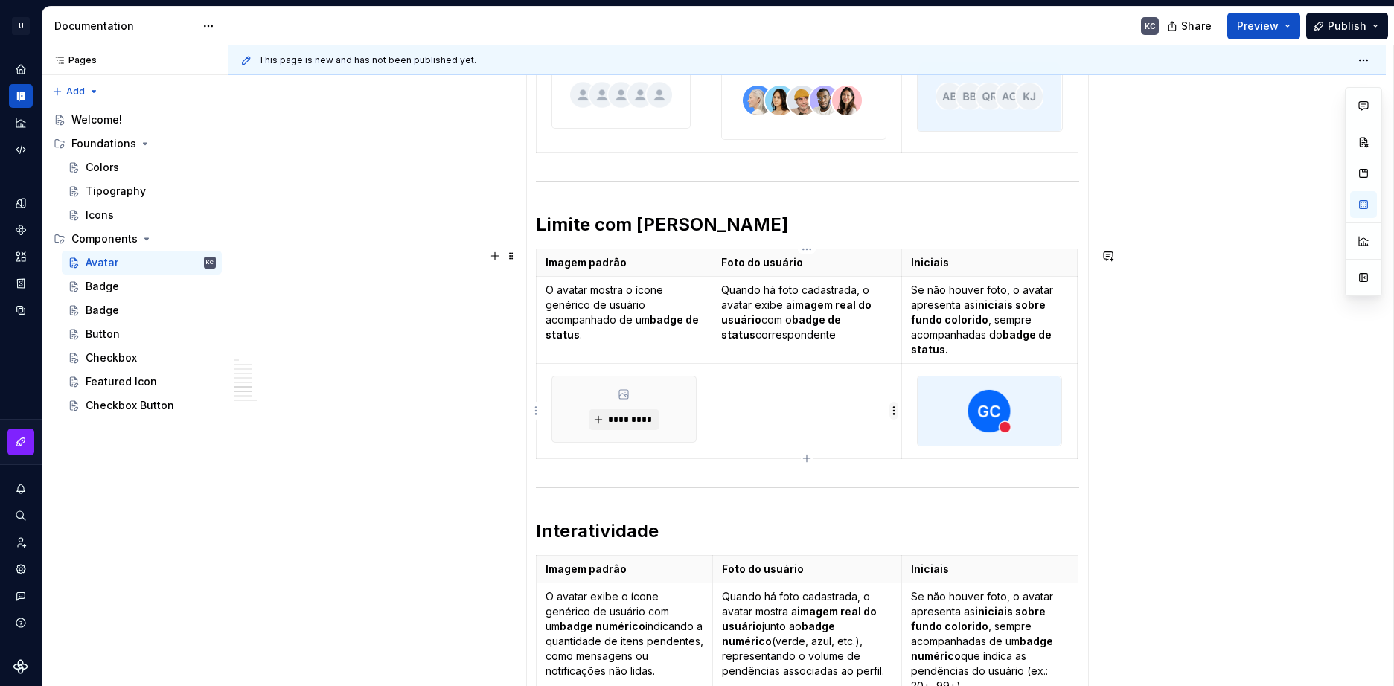
click at [894, 415] on html "U Stardust DS KC Design system data Documentation KC Share Preview Publish Page…" at bounding box center [697, 343] width 1394 height 686
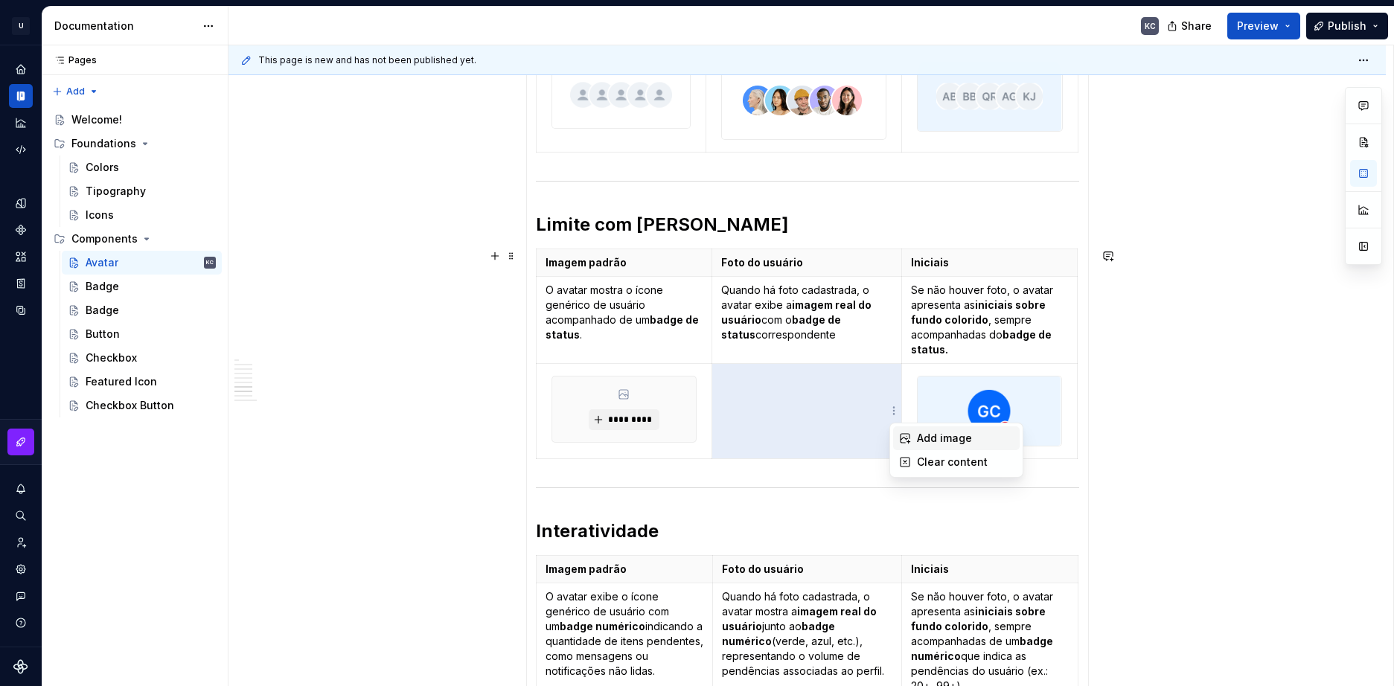
click at [917, 437] on div "Add image" at bounding box center [965, 438] width 97 height 15
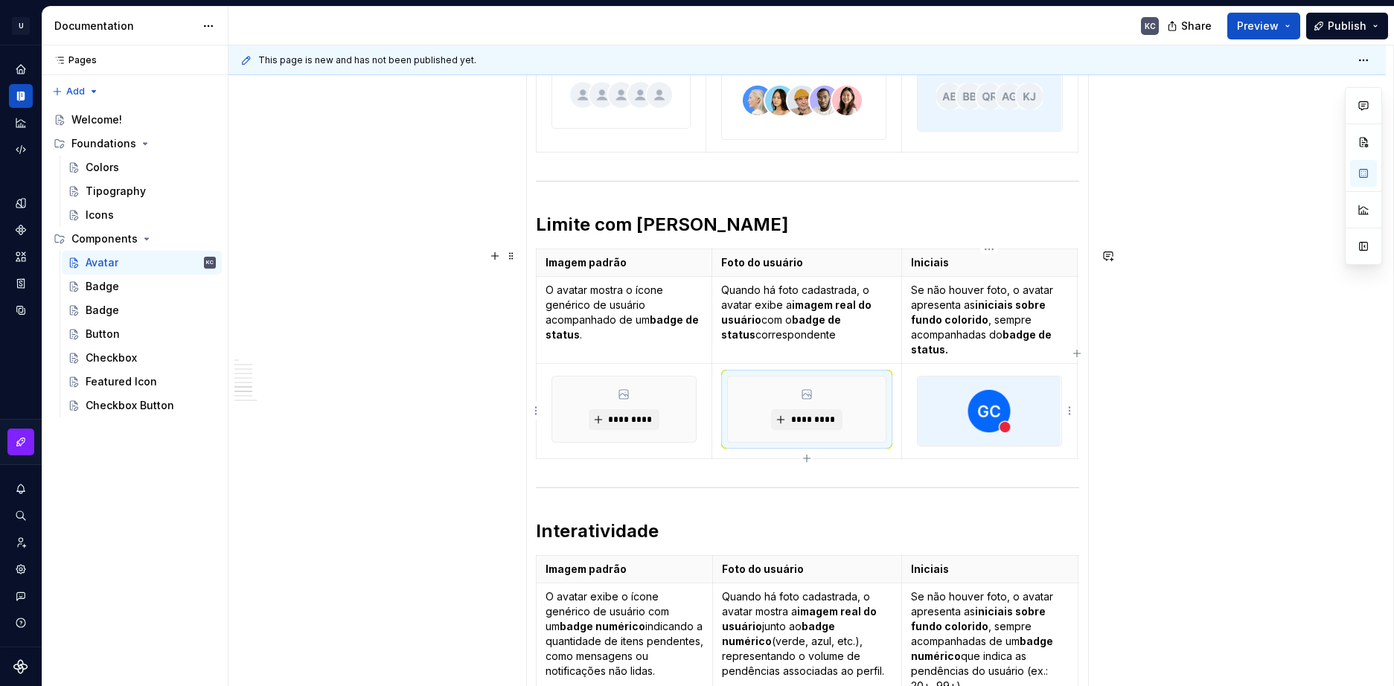
click at [1070, 411] on html "U Stardust DS KC Design system data Documentation KC Share Preview Publish Page…" at bounding box center [697, 343] width 1394 height 686
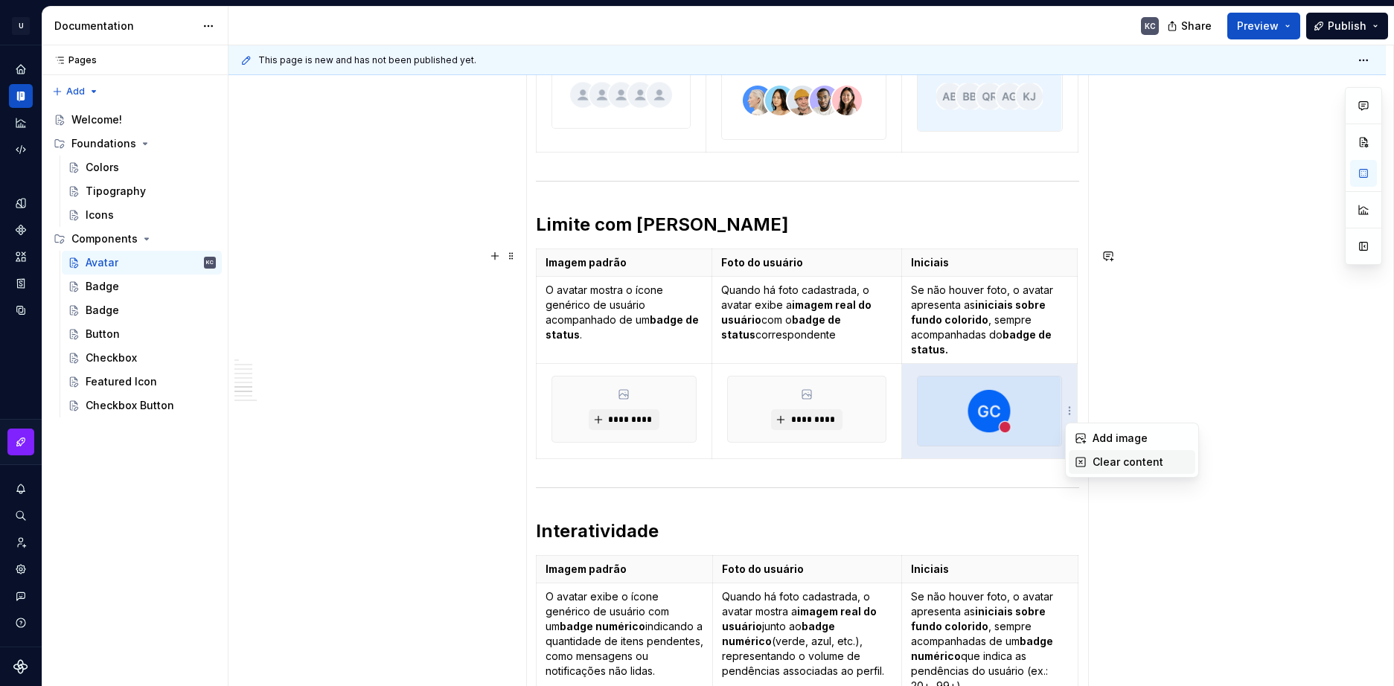
click at [1079, 458] on icon at bounding box center [1080, 462] width 9 height 9
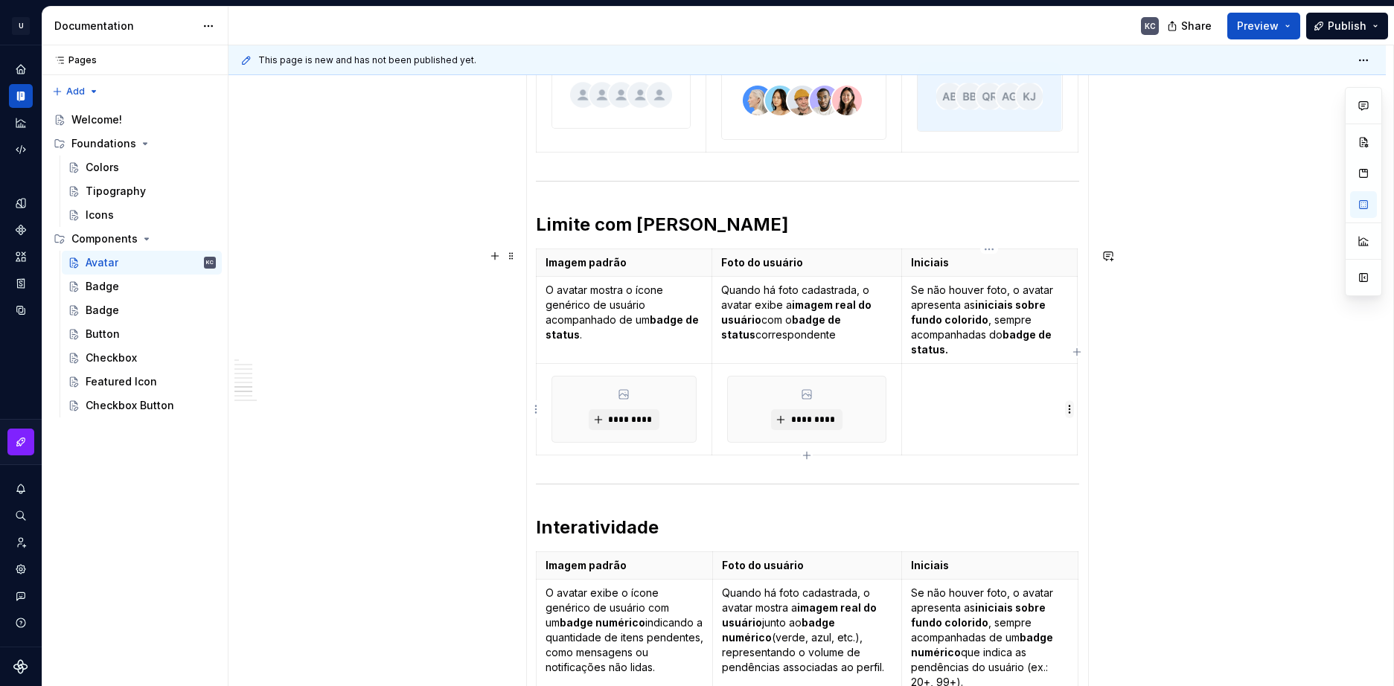
click at [1072, 407] on html "U Stardust DS KC Design system data Documentation KC Share Preview Publish Page…" at bounding box center [697, 343] width 1394 height 686
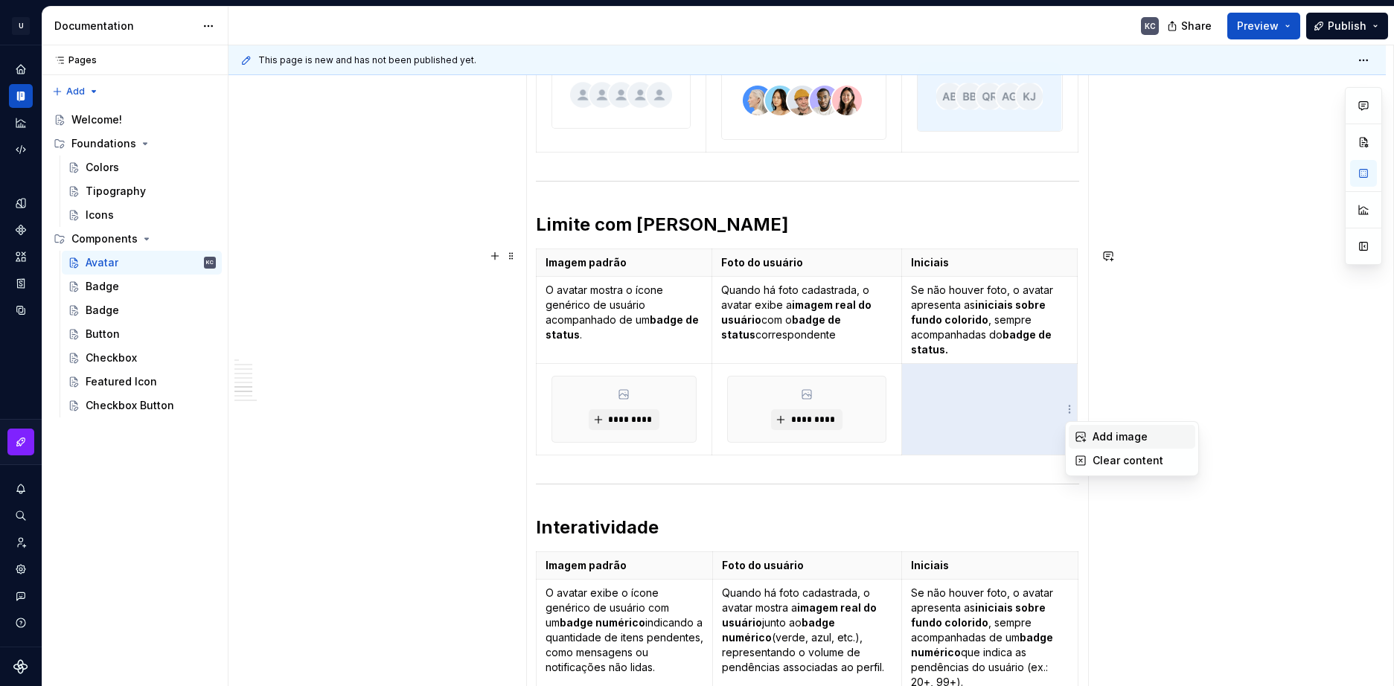
click at [1094, 429] on div "Add image" at bounding box center [1140, 436] width 97 height 15
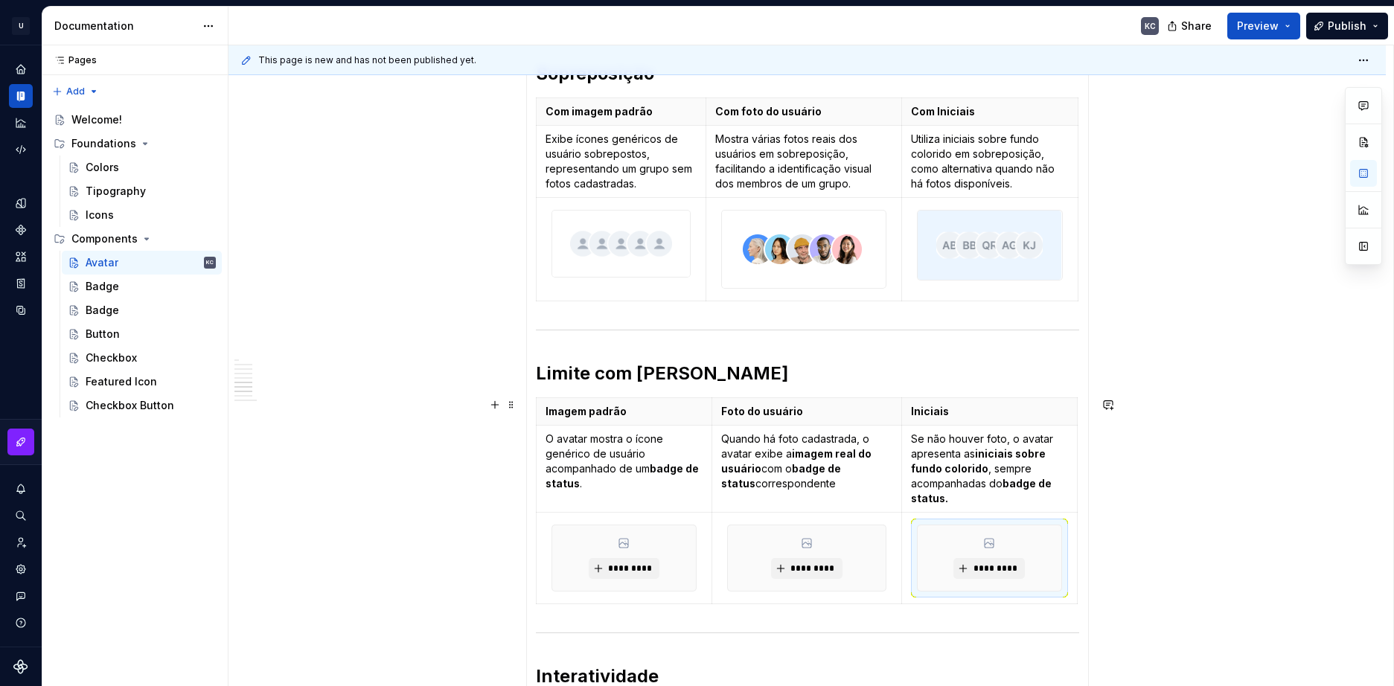
scroll to position [647, 0]
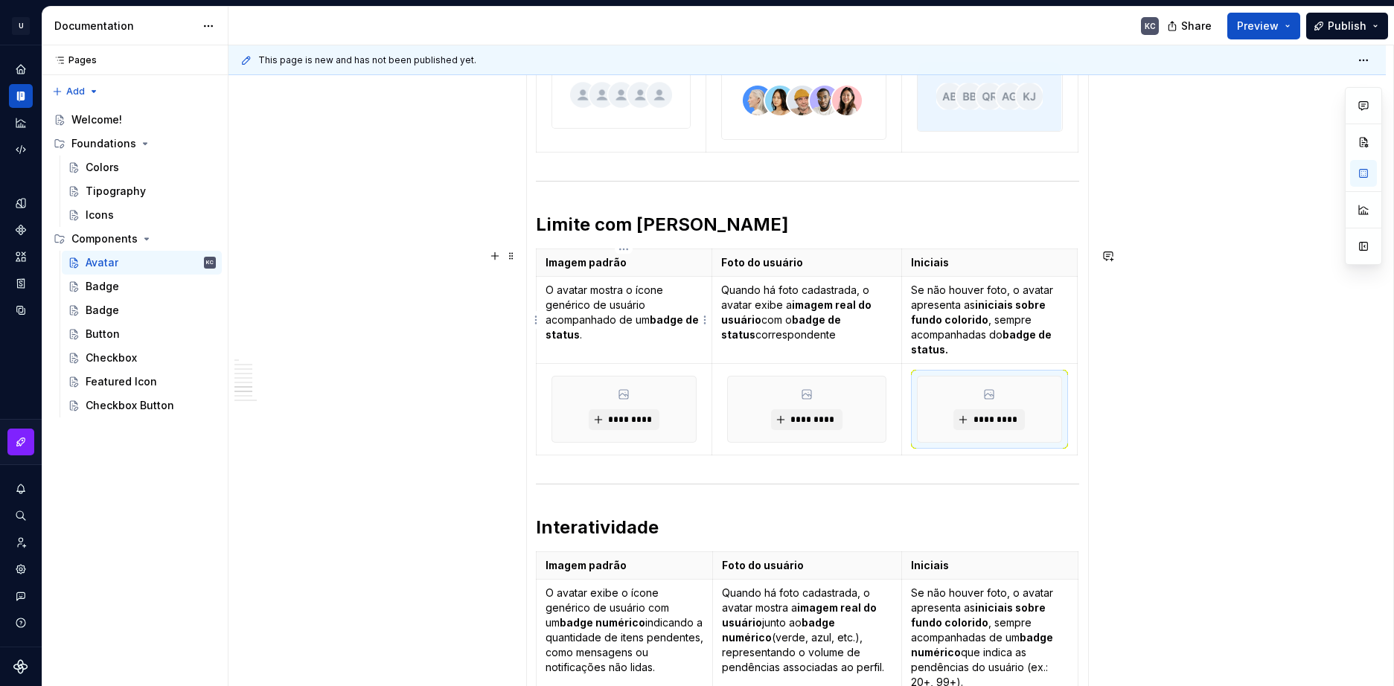
click at [612, 316] on p "O avatar mostra o ícone genérico de usuário acompanhado de um badge de status ." at bounding box center [624, 313] width 158 height 60
click at [563, 324] on p "O avatar mostra o ícone genérico de usuário acompanhado de um badge de status ." at bounding box center [624, 313] width 158 height 60
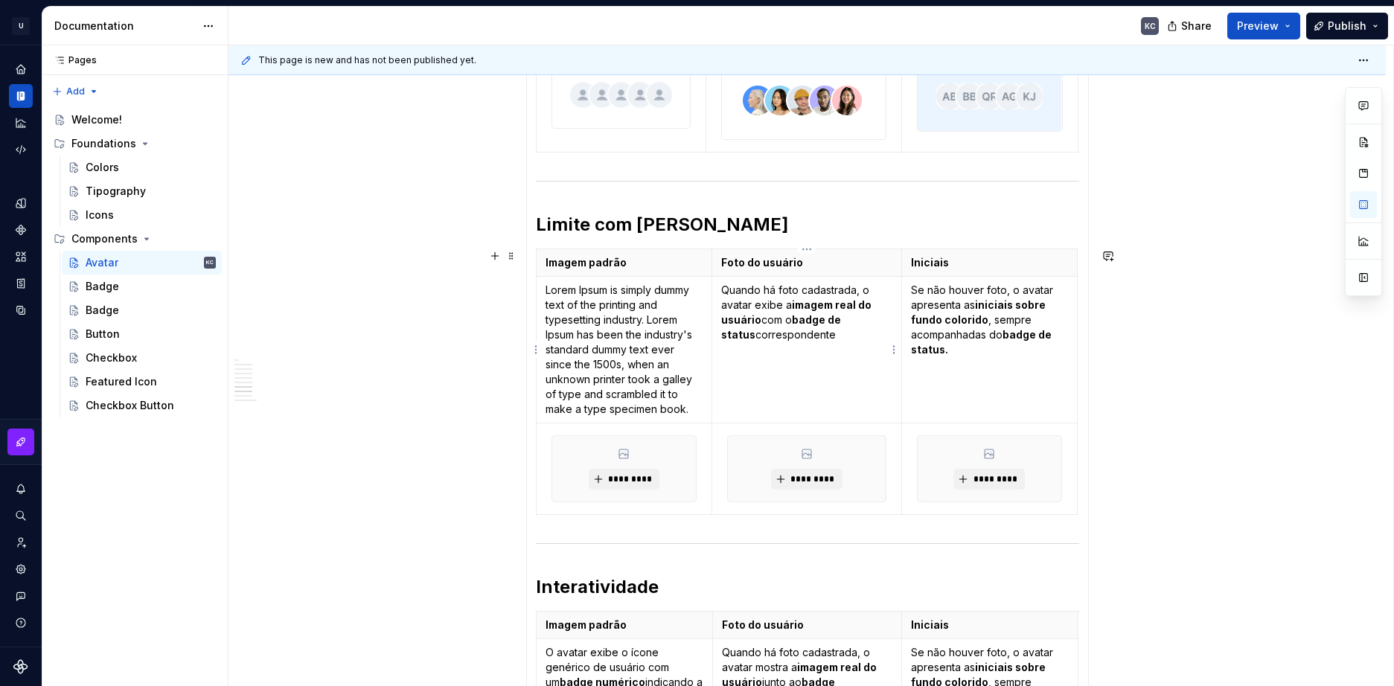
click at [781, 295] on p "Quando há foto cadastrada, o avatar exibe a imagem real do usuário com o badge …" at bounding box center [806, 313] width 171 height 60
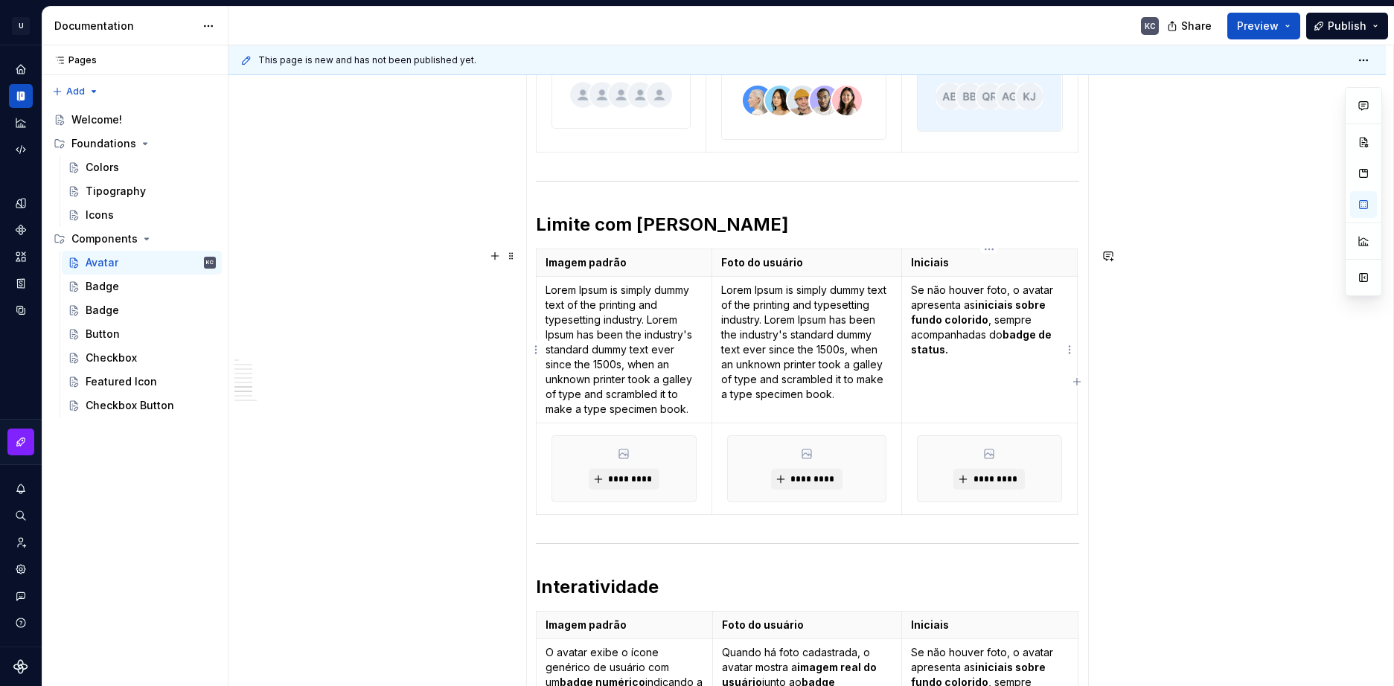
click at [973, 314] on strong "iniciais sobre fundo colorido" at bounding box center [979, 312] width 137 height 28
click at [630, 476] on span "*********" at bounding box center [629, 479] width 45 height 12
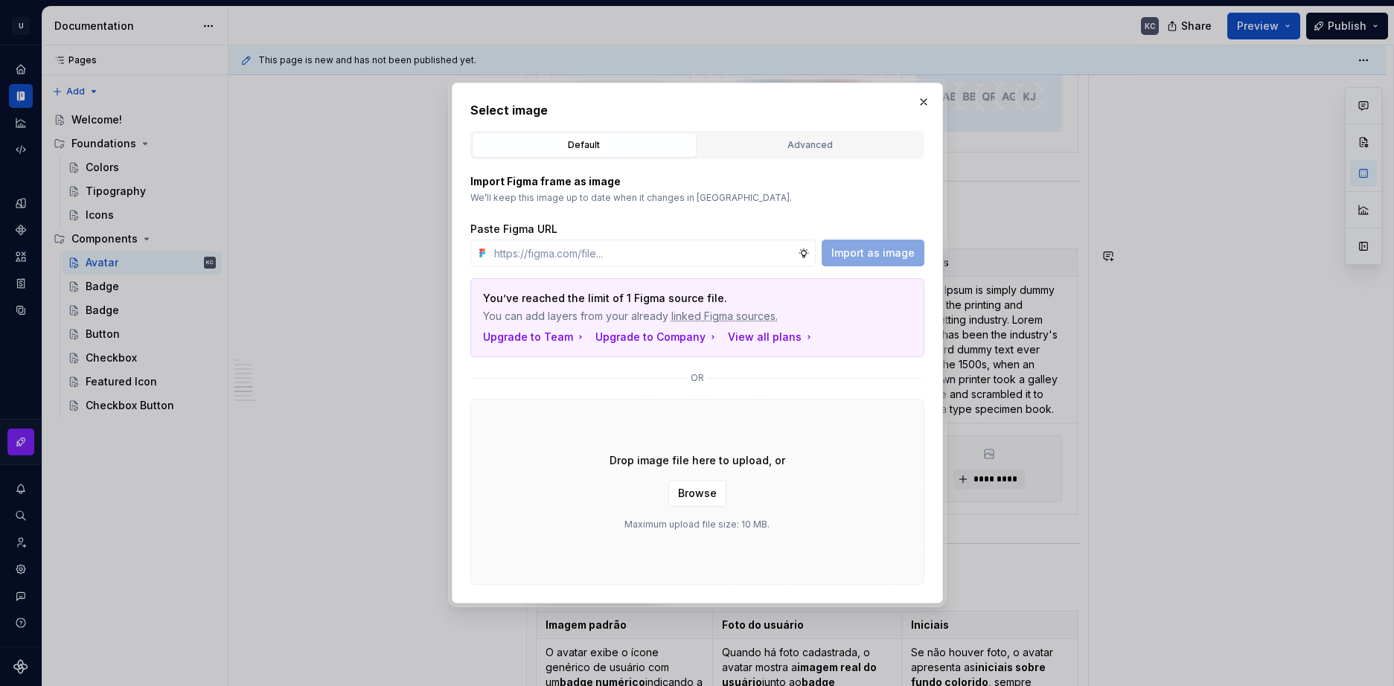
click at [691, 510] on div "Drop image file here to upload, or Browse Maximum upload file size: 10 MB." at bounding box center [697, 492] width 454 height 186
click at [699, 496] on span "Browse" at bounding box center [697, 493] width 39 height 15
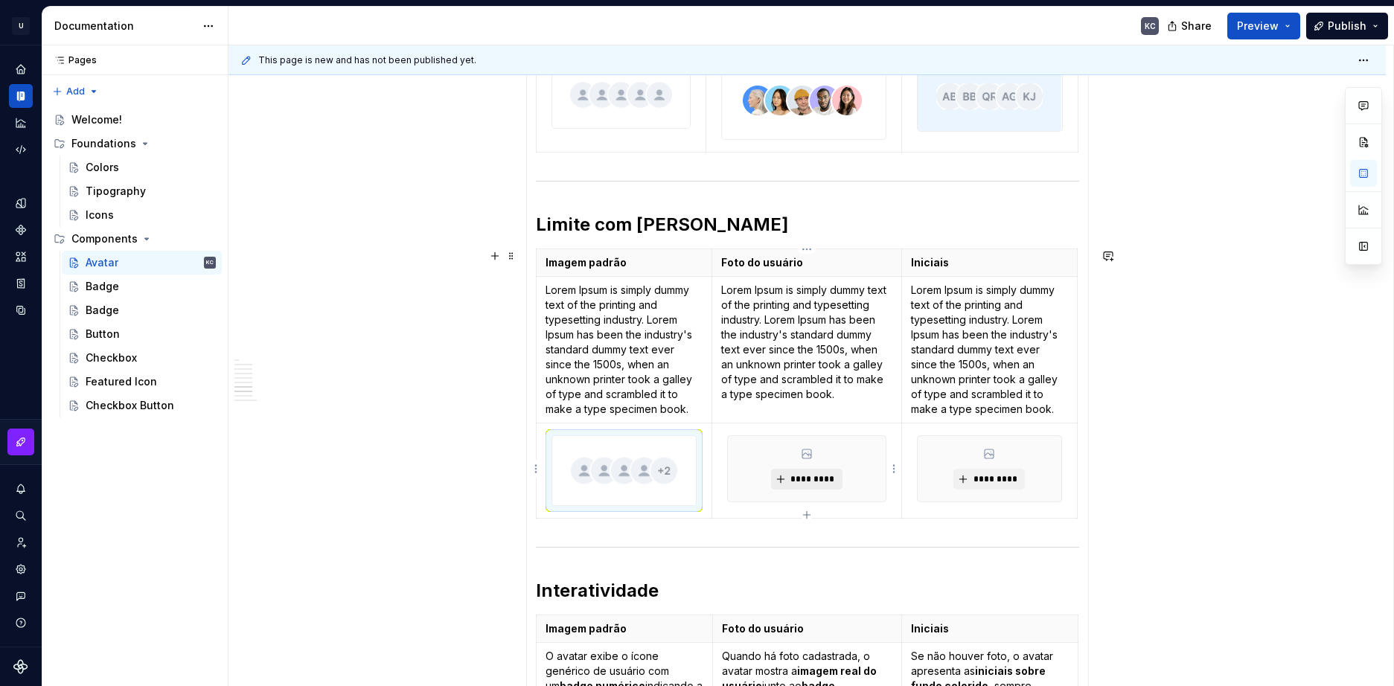
click at [804, 481] on span "*********" at bounding box center [811, 479] width 45 height 12
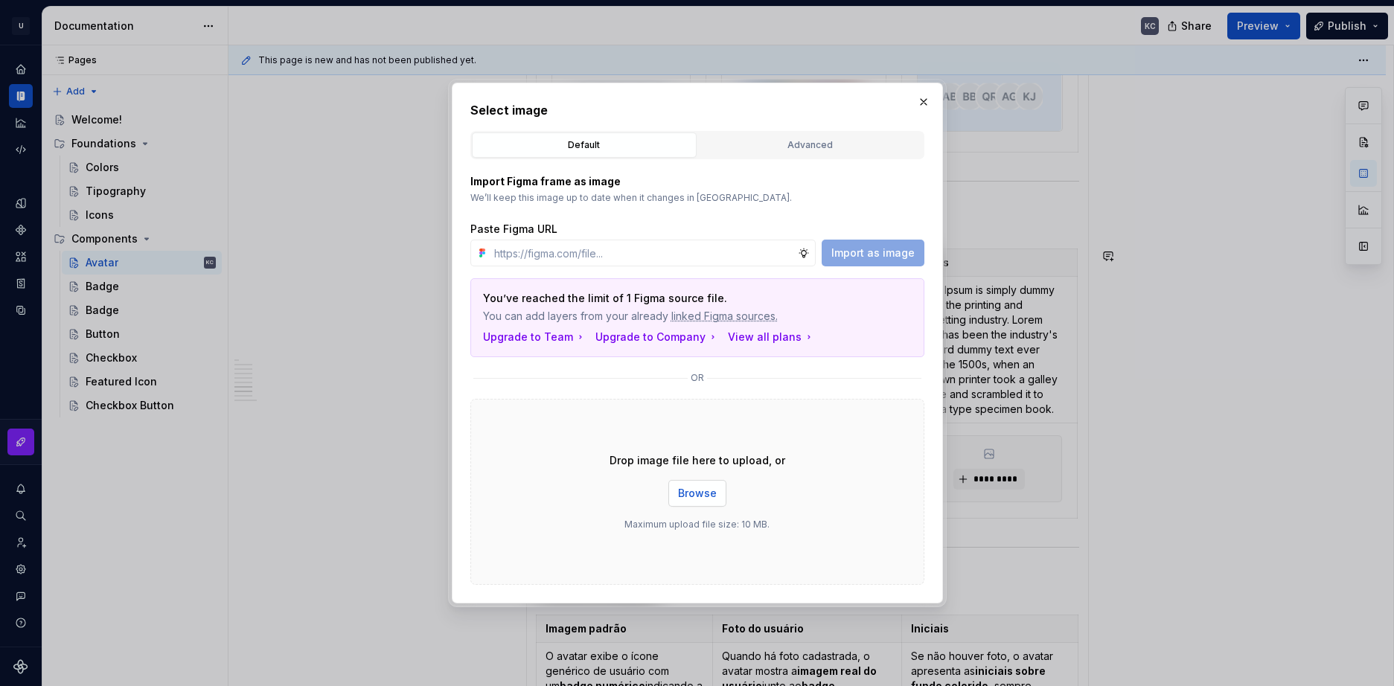
click at [697, 488] on span "Browse" at bounding box center [697, 493] width 39 height 15
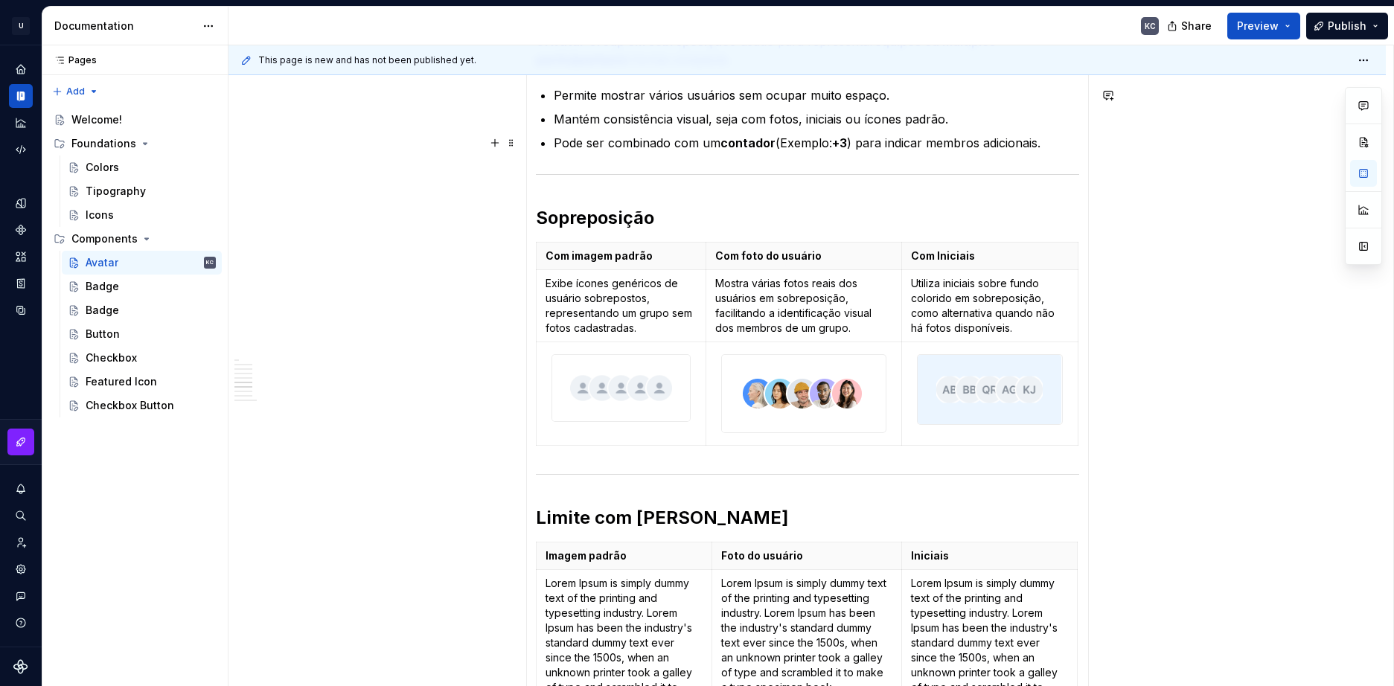
scroll to position [372, 0]
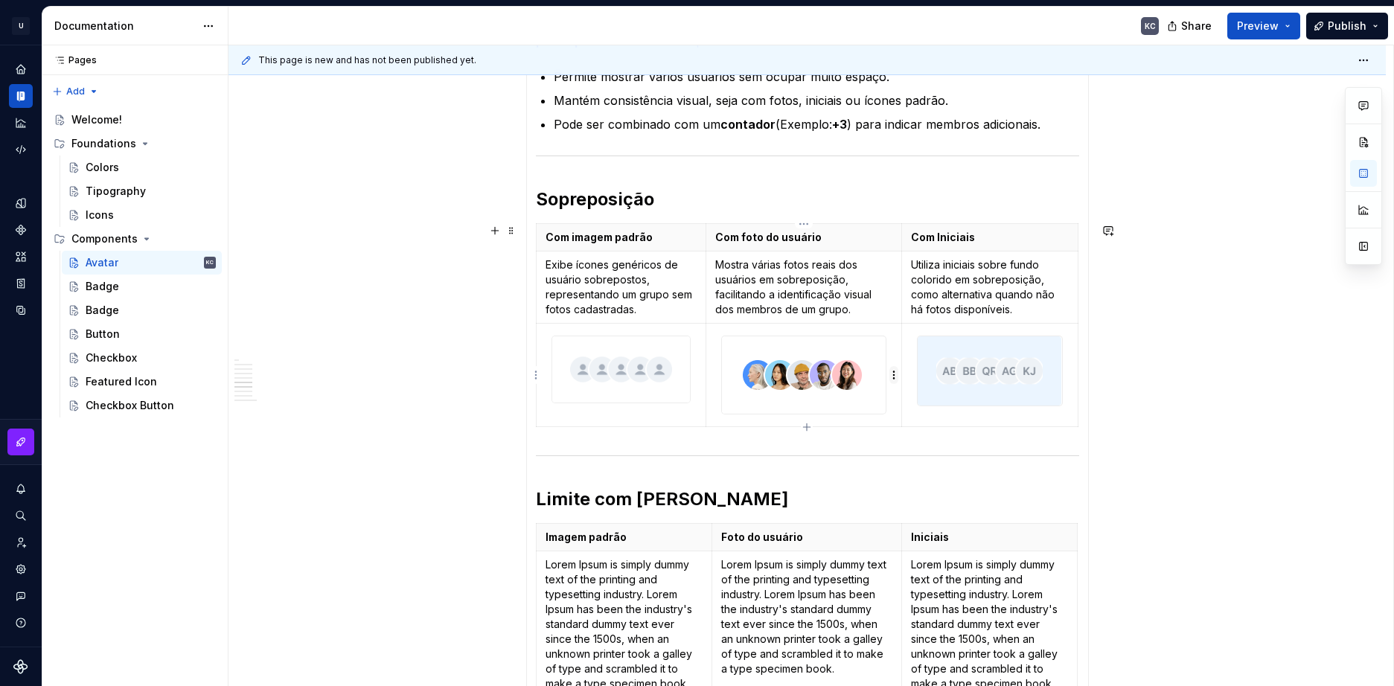
click at [895, 370] on html "U Stardust DS KC Design system data Documentation KC Share Preview Publish Page…" at bounding box center [697, 343] width 1394 height 686
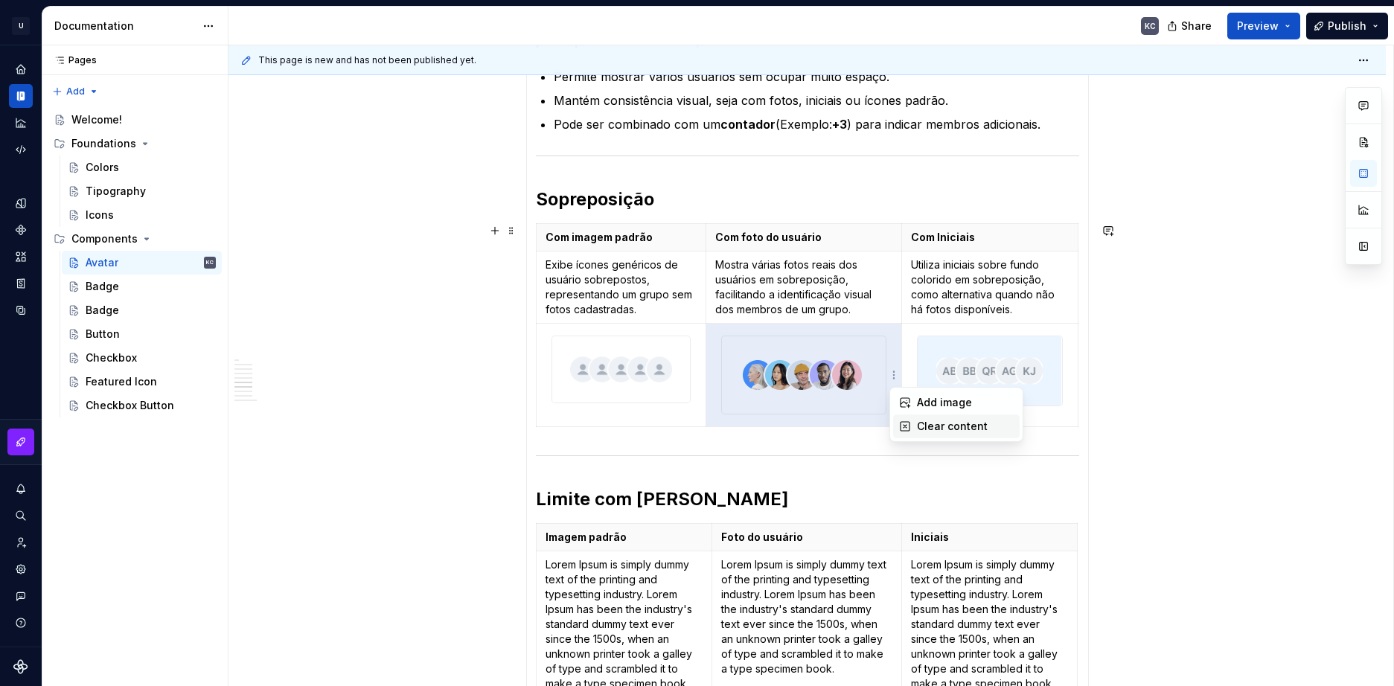
click at [912, 426] on div "Clear content" at bounding box center [956, 426] width 126 height 24
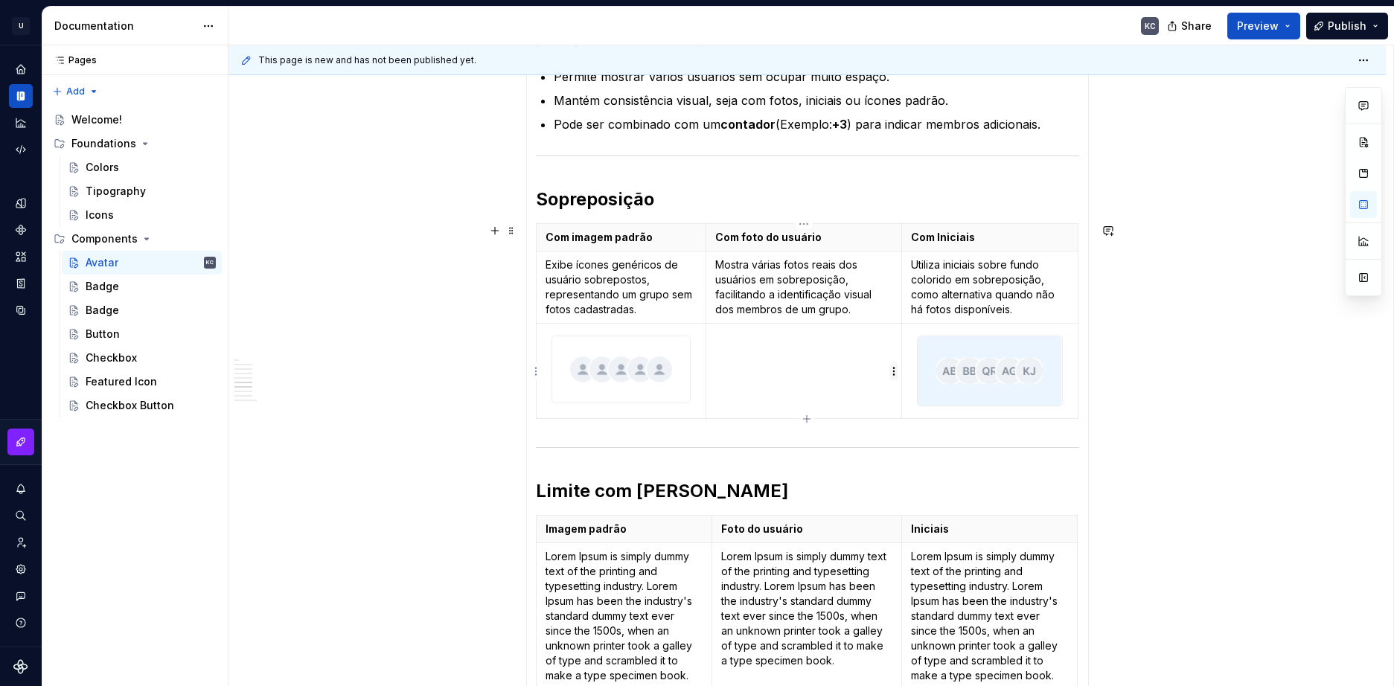
click at [896, 379] on body "U Stardust DS KC Design system data Documentation KC Share Preview Publish Page…" at bounding box center [697, 343] width 1394 height 686
click at [894, 377] on html "U Stardust DS KC Design system data Documentation KC Share Preview Publish Page…" at bounding box center [697, 343] width 1394 height 686
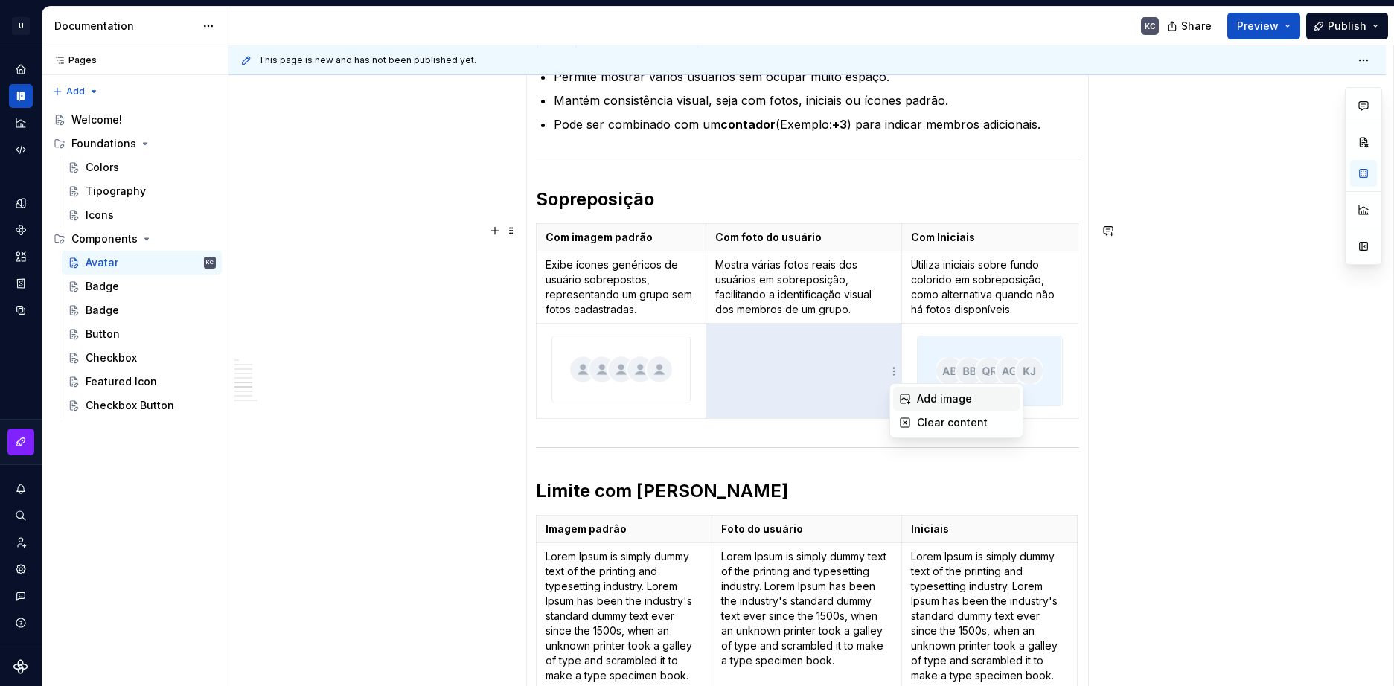
click at [922, 405] on div "Add image" at bounding box center [965, 398] width 97 height 15
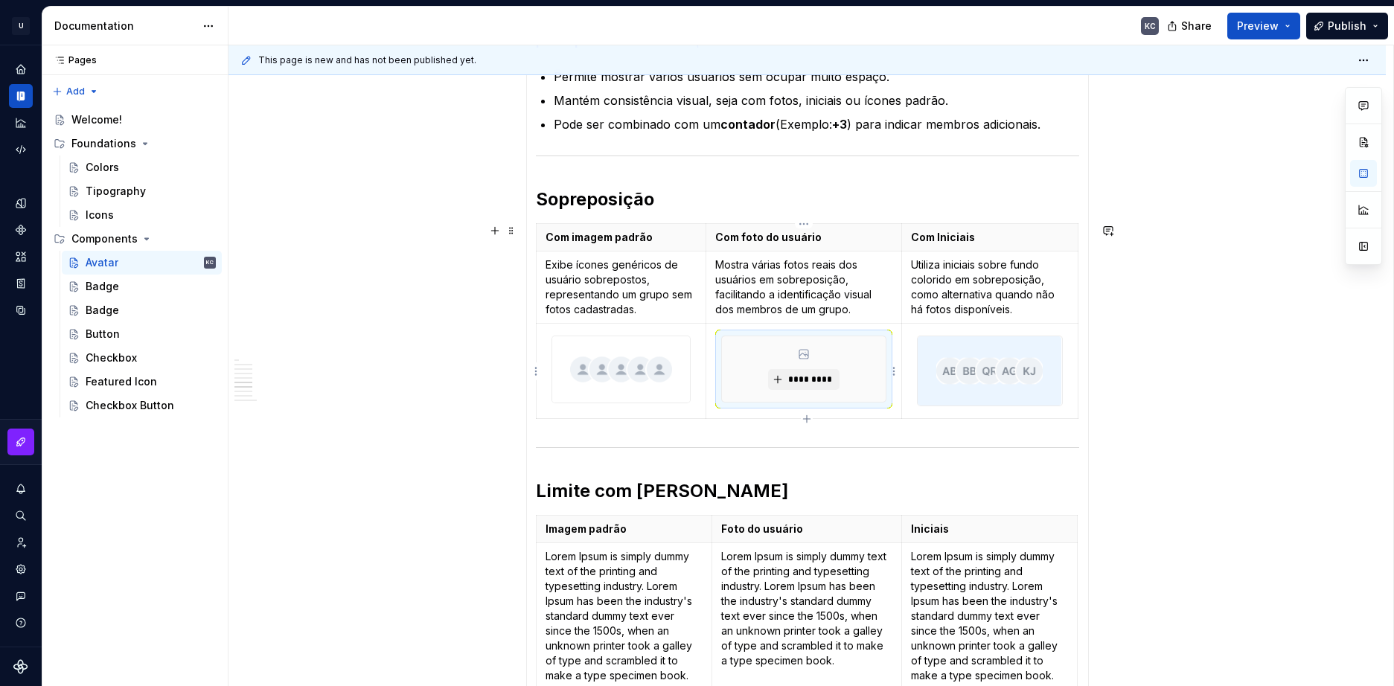
click at [806, 394] on div "*********" at bounding box center [804, 368] width 164 height 65
click at [806, 385] on span "*********" at bounding box center [809, 380] width 45 height 12
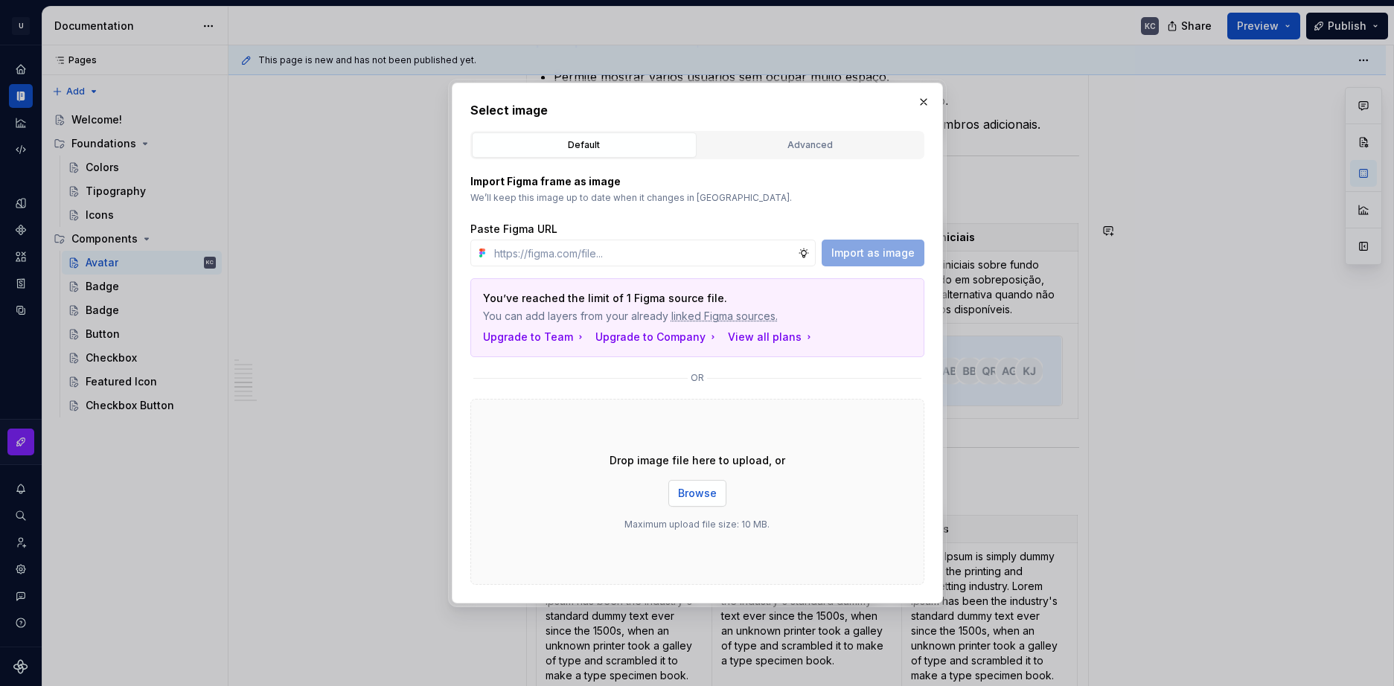
click at [685, 502] on button "Browse" at bounding box center [697, 493] width 58 height 27
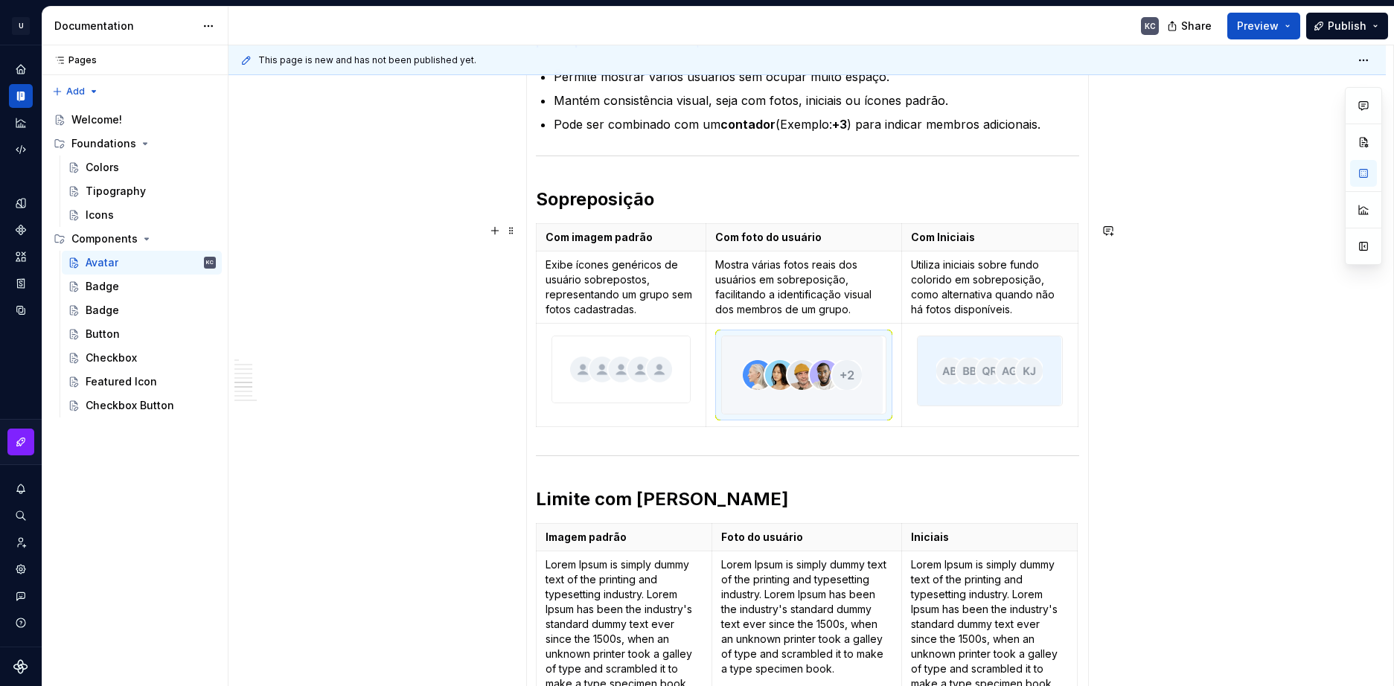
click at [1030, 381] on img at bounding box center [989, 370] width 144 height 69
click at [1322, 375] on div "**********" at bounding box center [810, 365] width 1165 height 641
click at [893, 375] on html "U Stardust DS KC Design system data Documentation KC Share Preview Publish Page…" at bounding box center [697, 343] width 1394 height 686
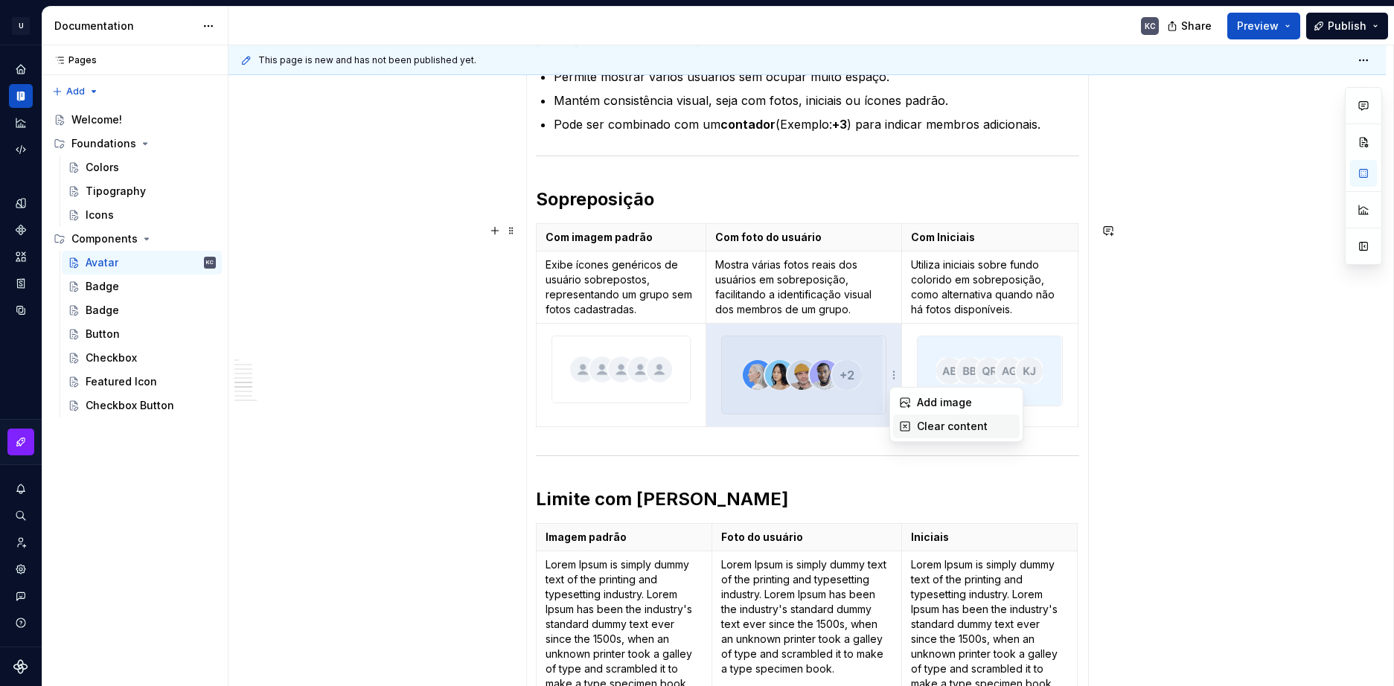
click at [912, 423] on div "Clear content" at bounding box center [956, 426] width 126 height 24
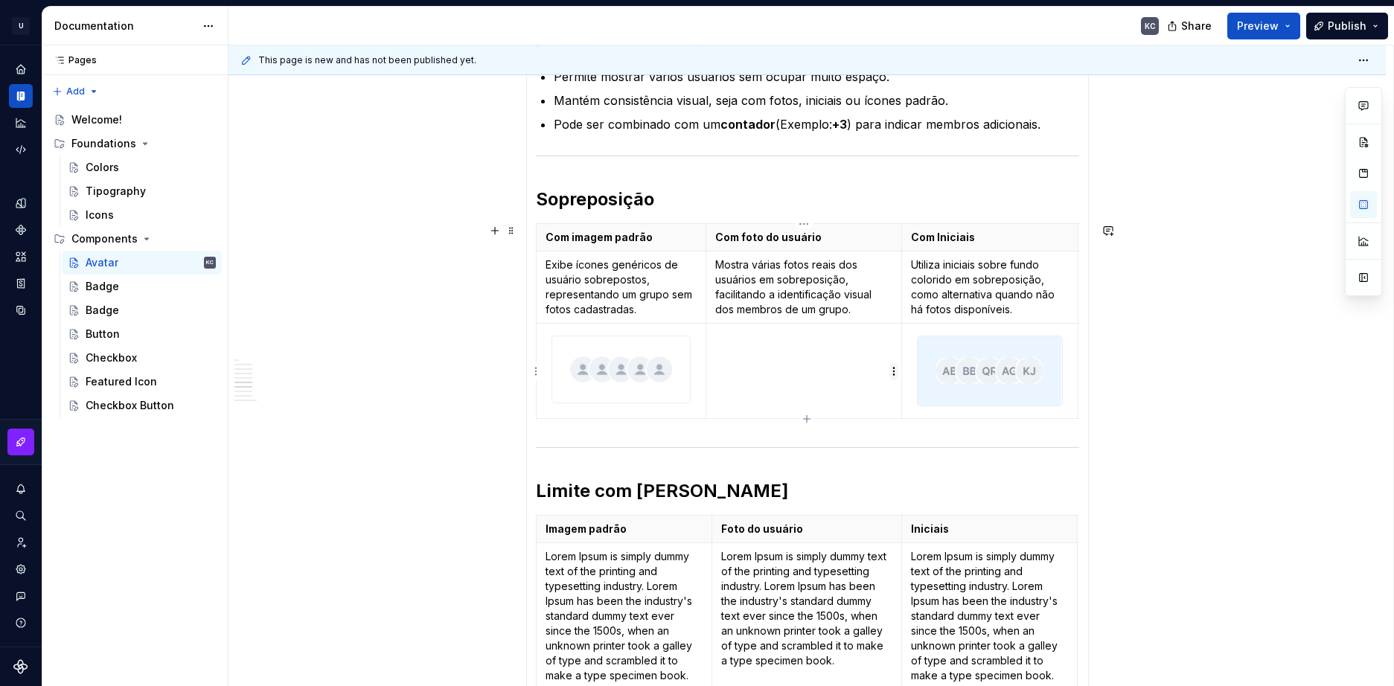
click at [892, 375] on html "U Stardust DS KC Design system data Documentation KC Share Preview Publish Page…" at bounding box center [697, 343] width 1394 height 686
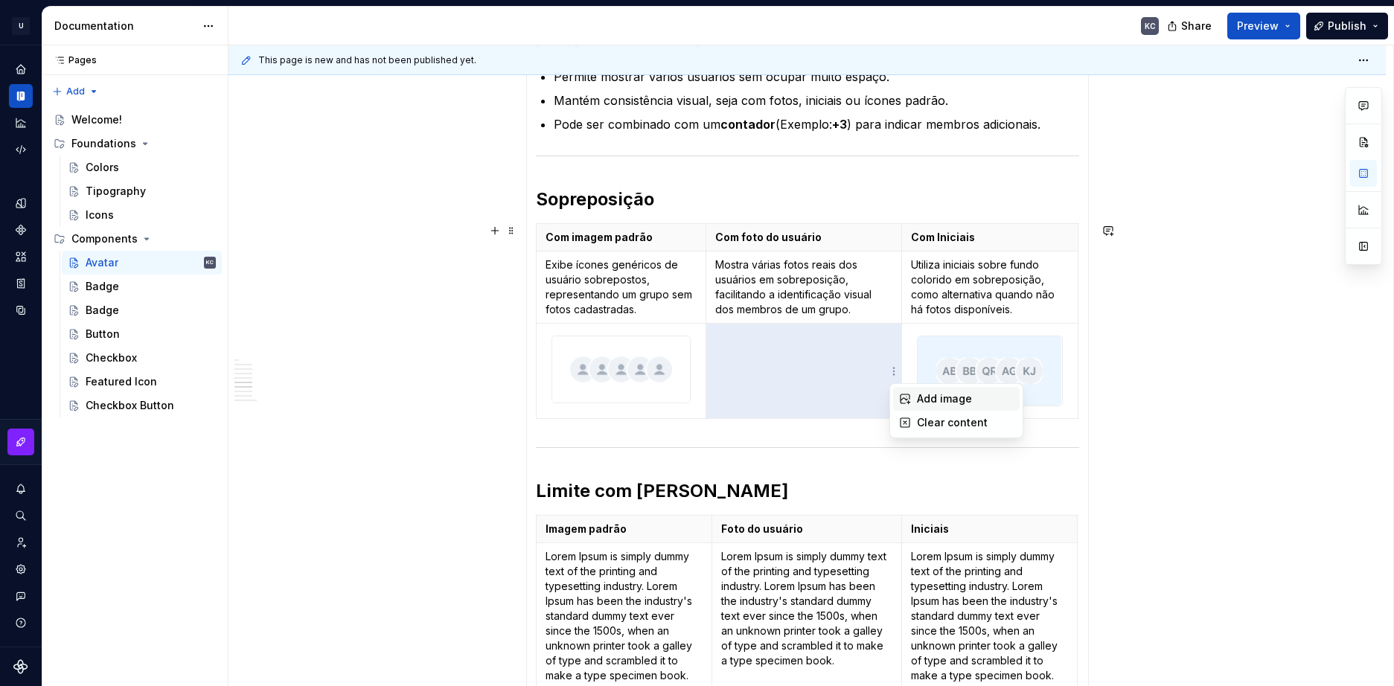
click at [911, 394] on div "Add image" at bounding box center [956, 399] width 126 height 24
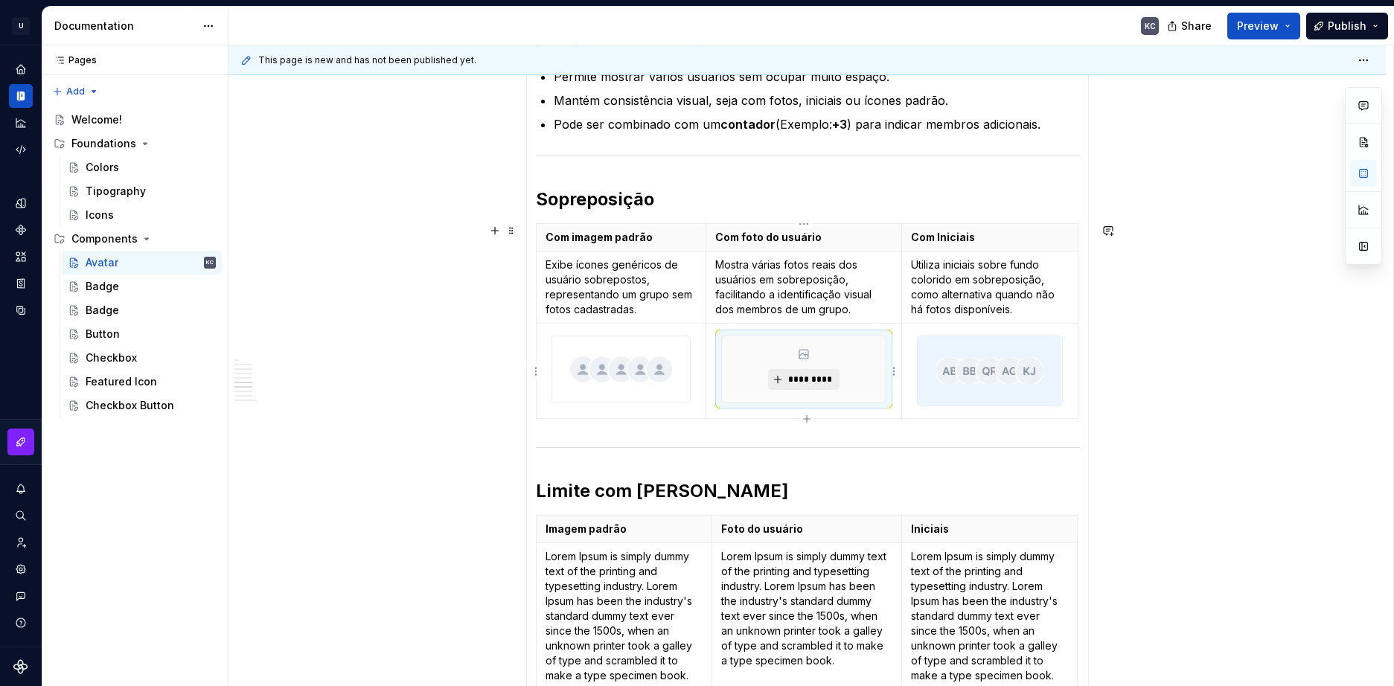
click at [812, 384] on span "*********" at bounding box center [809, 380] width 45 height 12
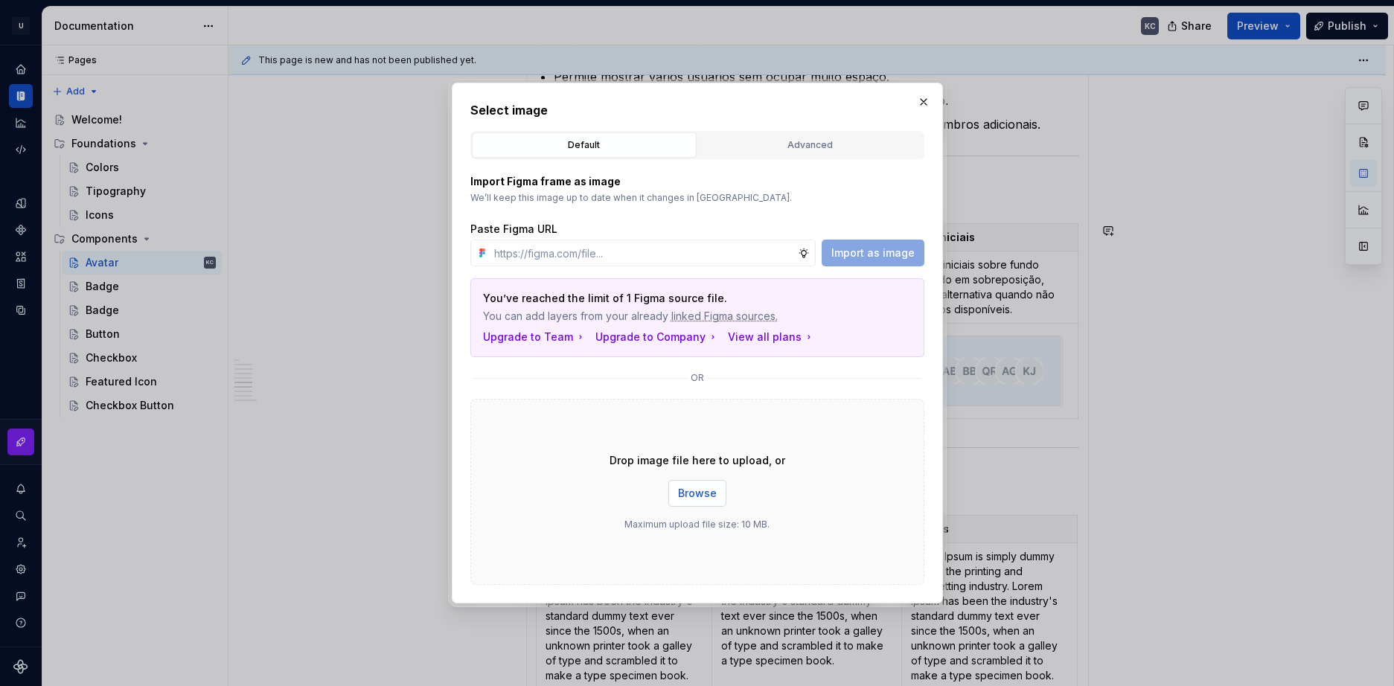
click at [691, 486] on span "Browse" at bounding box center [697, 493] width 39 height 15
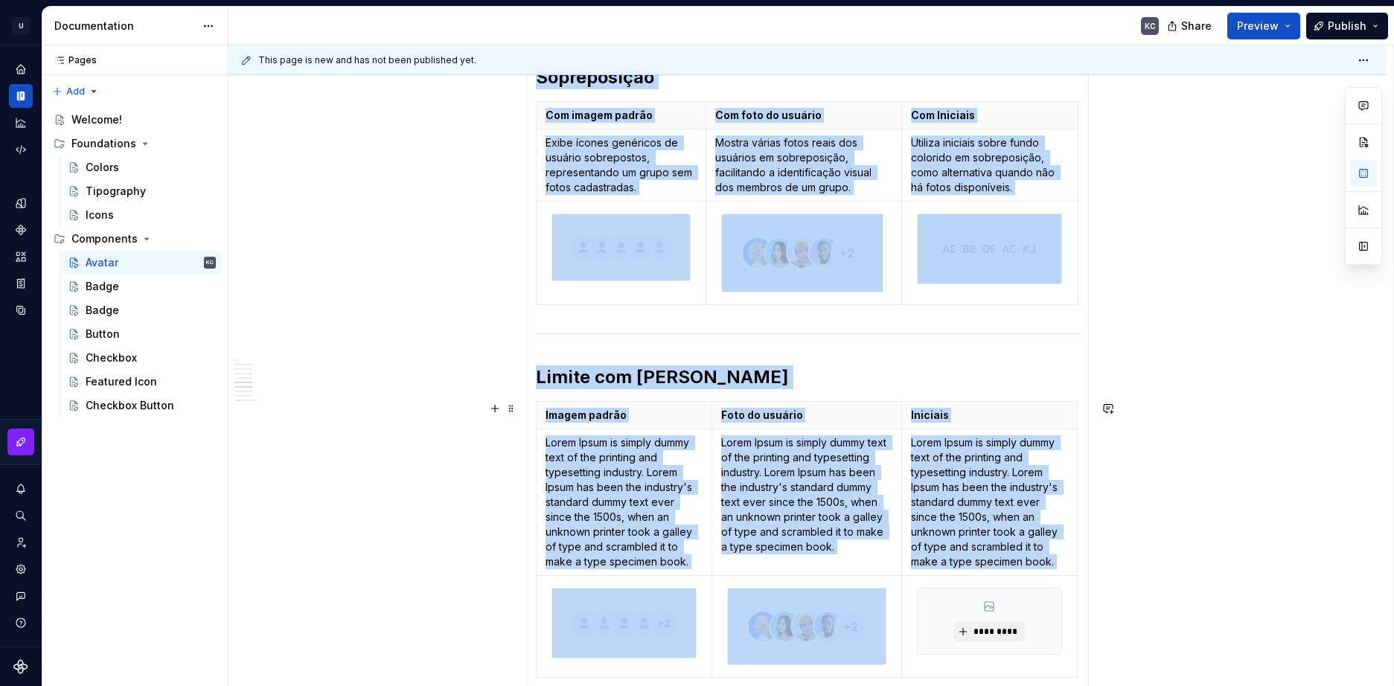
scroll to position [577, 0]
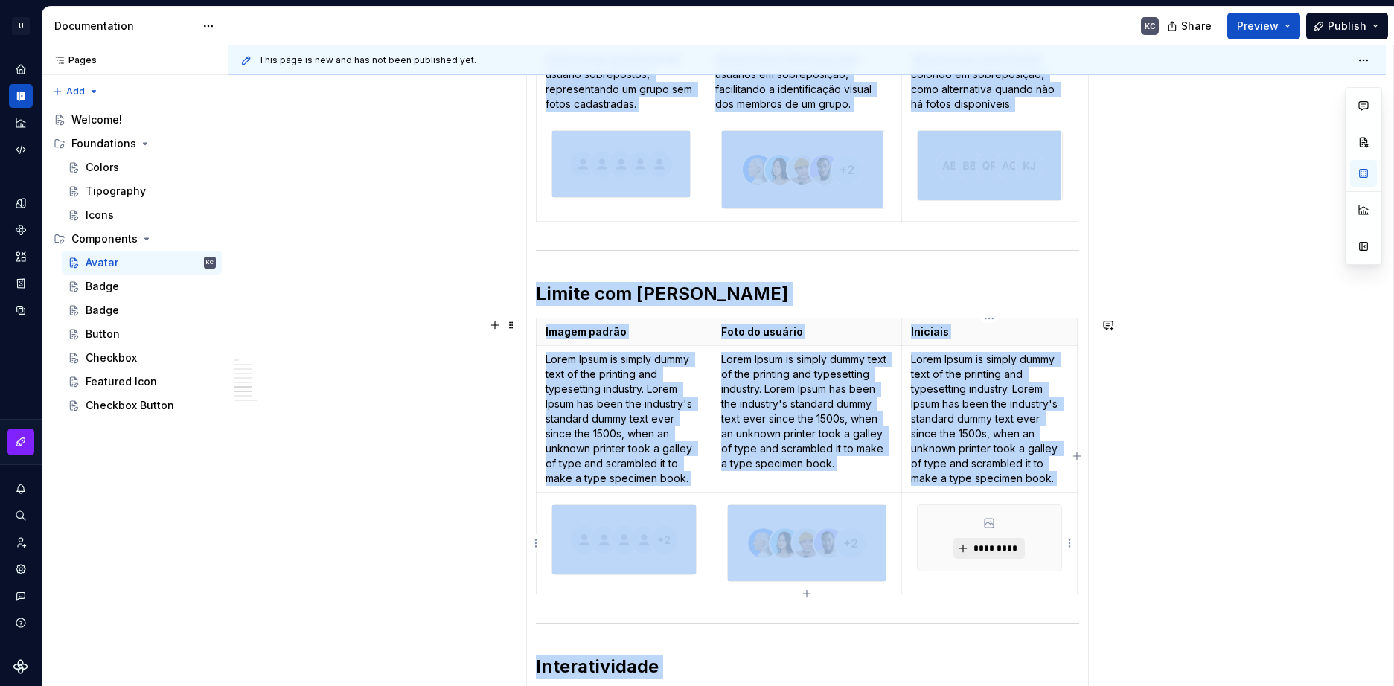
click at [1004, 543] on span "*********" at bounding box center [994, 548] width 45 height 12
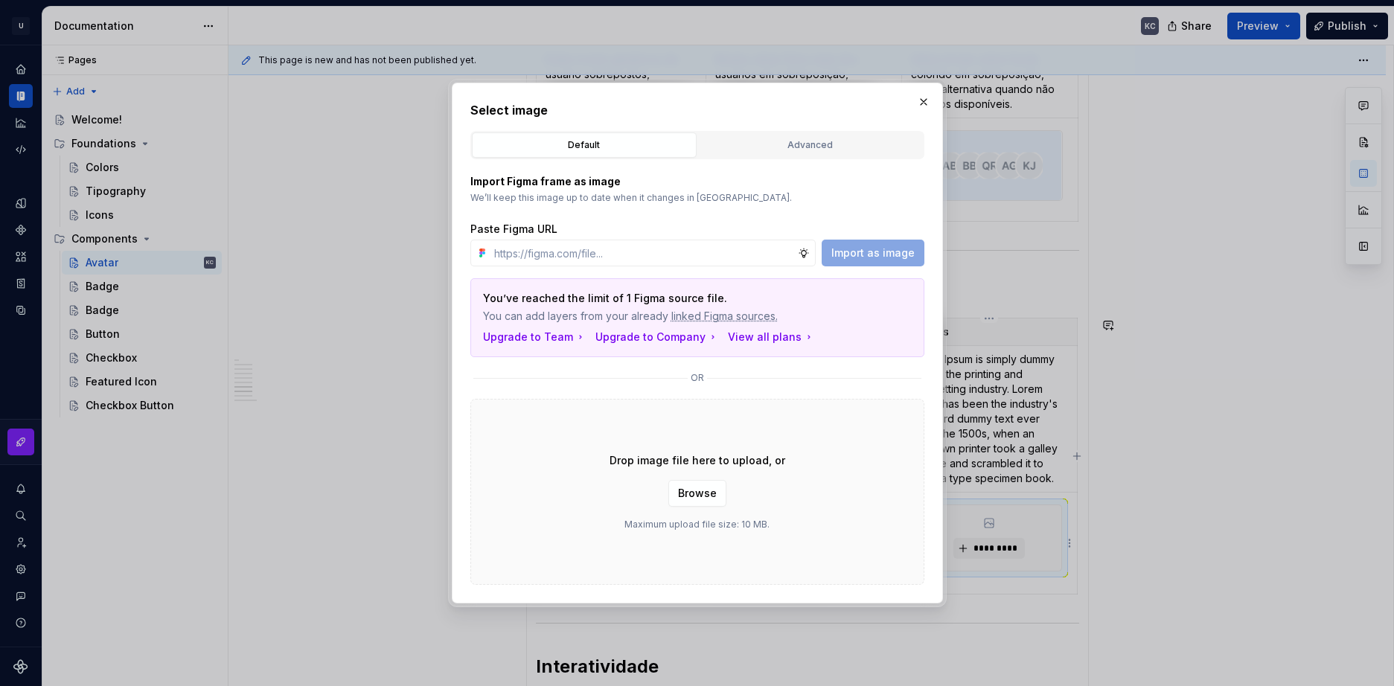
click at [926, 102] on button "button" at bounding box center [923, 102] width 21 height 21
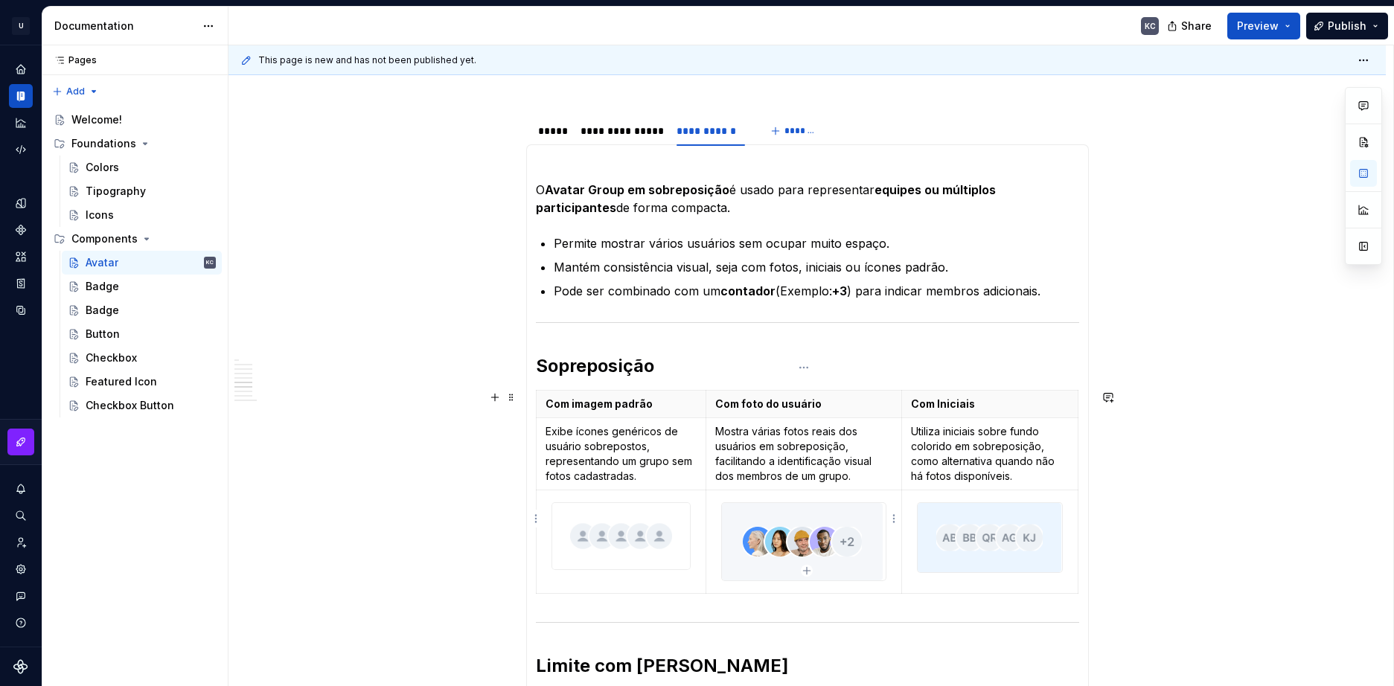
scroll to position [280, 0]
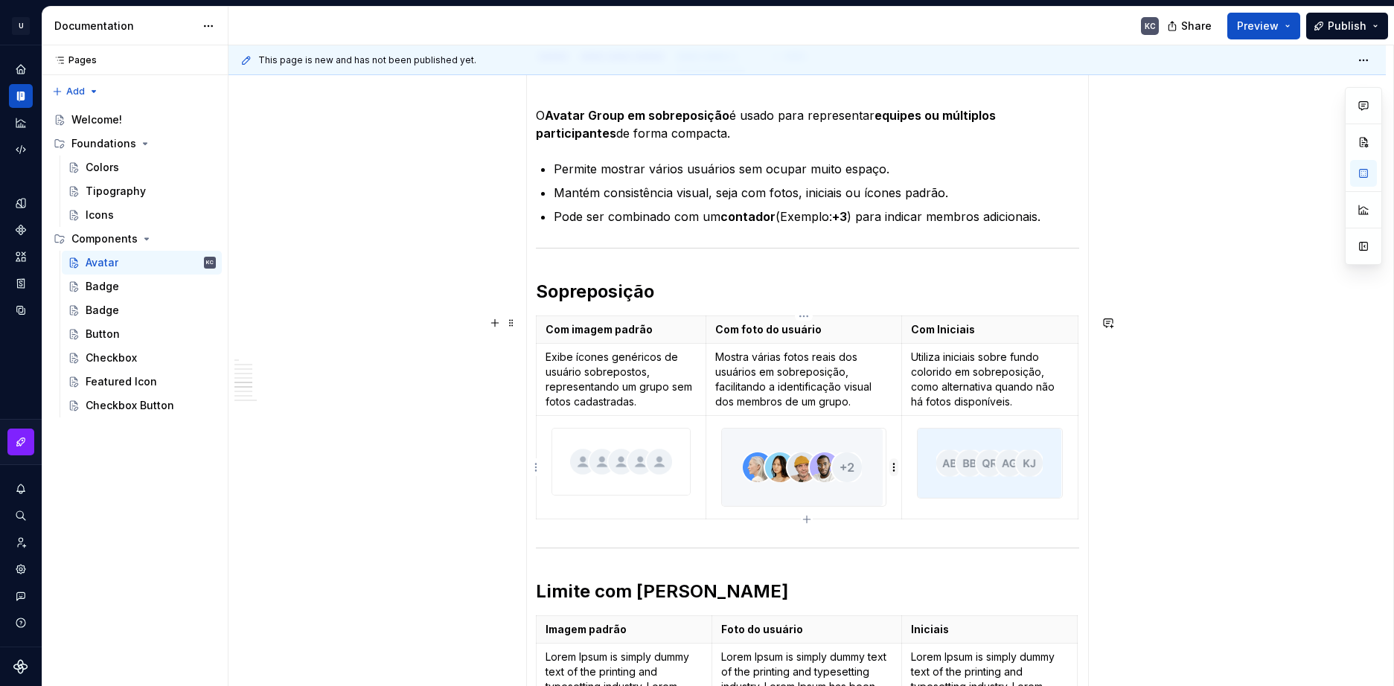
click at [893, 467] on html "U Stardust DS KC Design system data Documentation KC Share Preview Publish Page…" at bounding box center [697, 343] width 1394 height 686
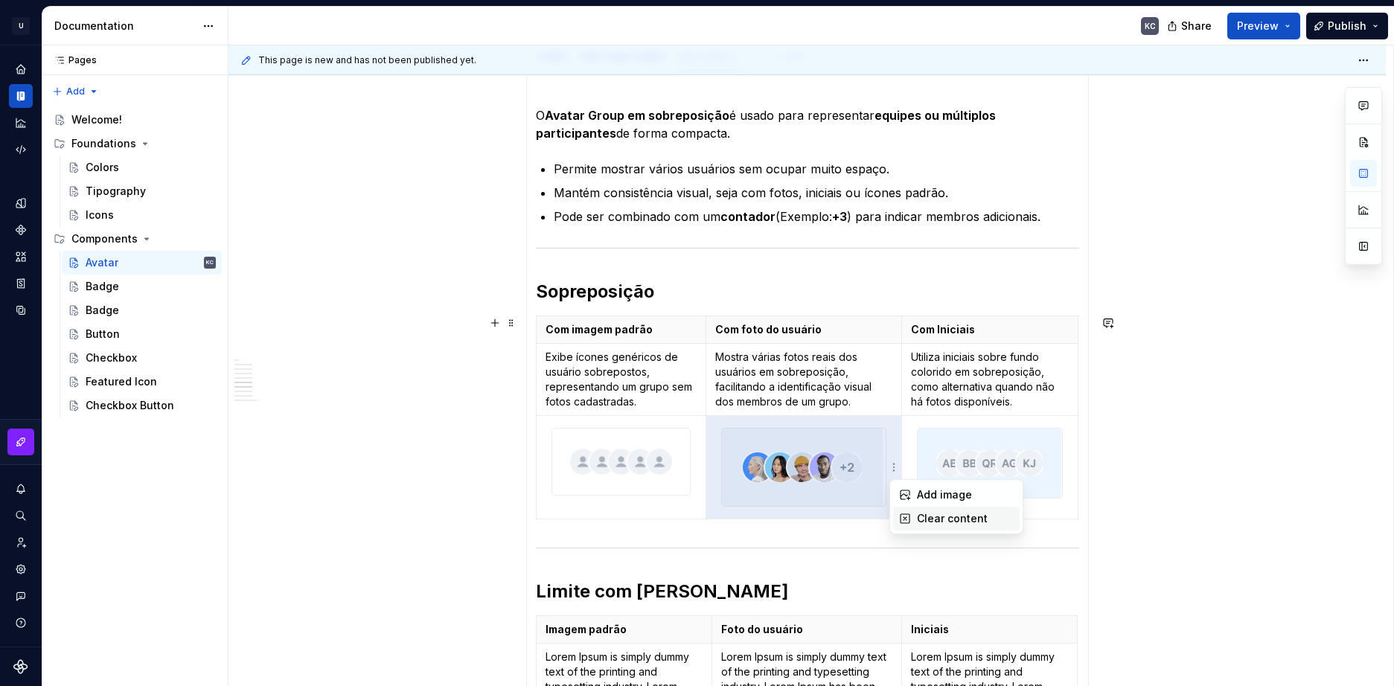
click at [966, 516] on div "Clear content" at bounding box center [965, 518] width 97 height 15
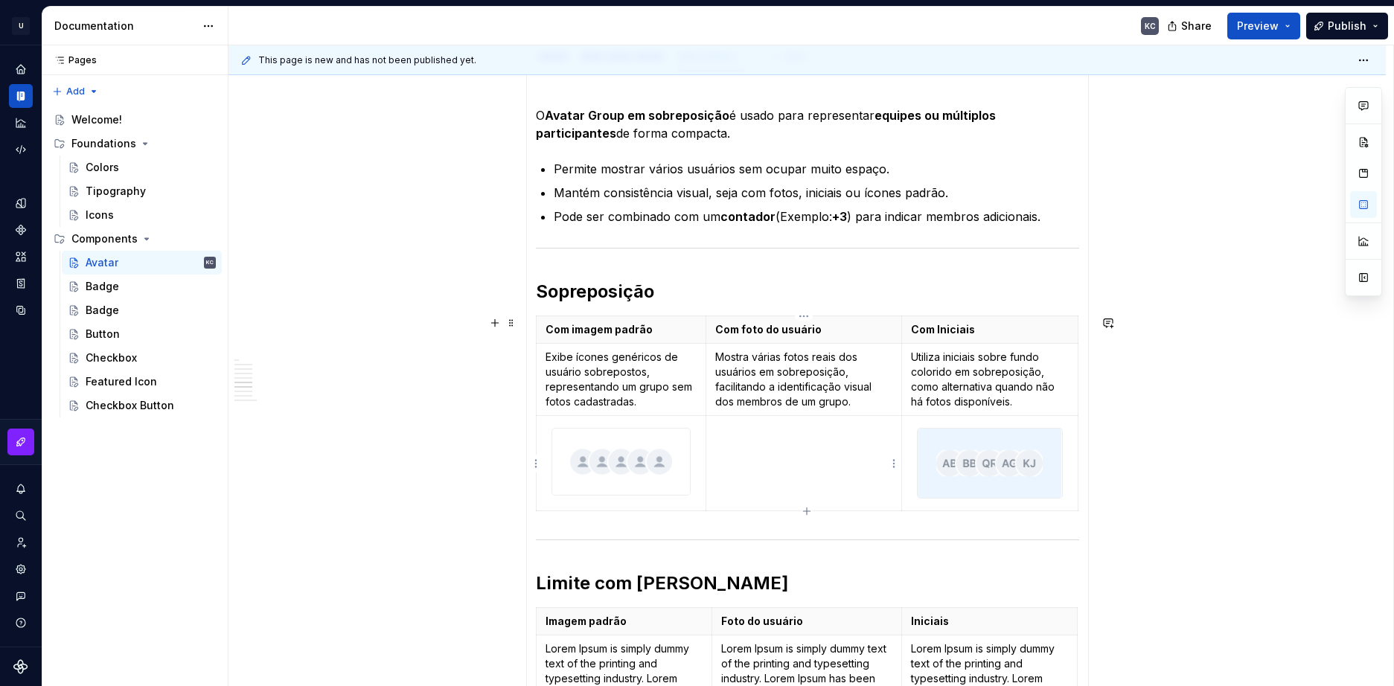
click at [893, 465] on html "U Stardust DS KC Design system data Documentation KC Share Preview Publish Page…" at bounding box center [697, 343] width 1394 height 686
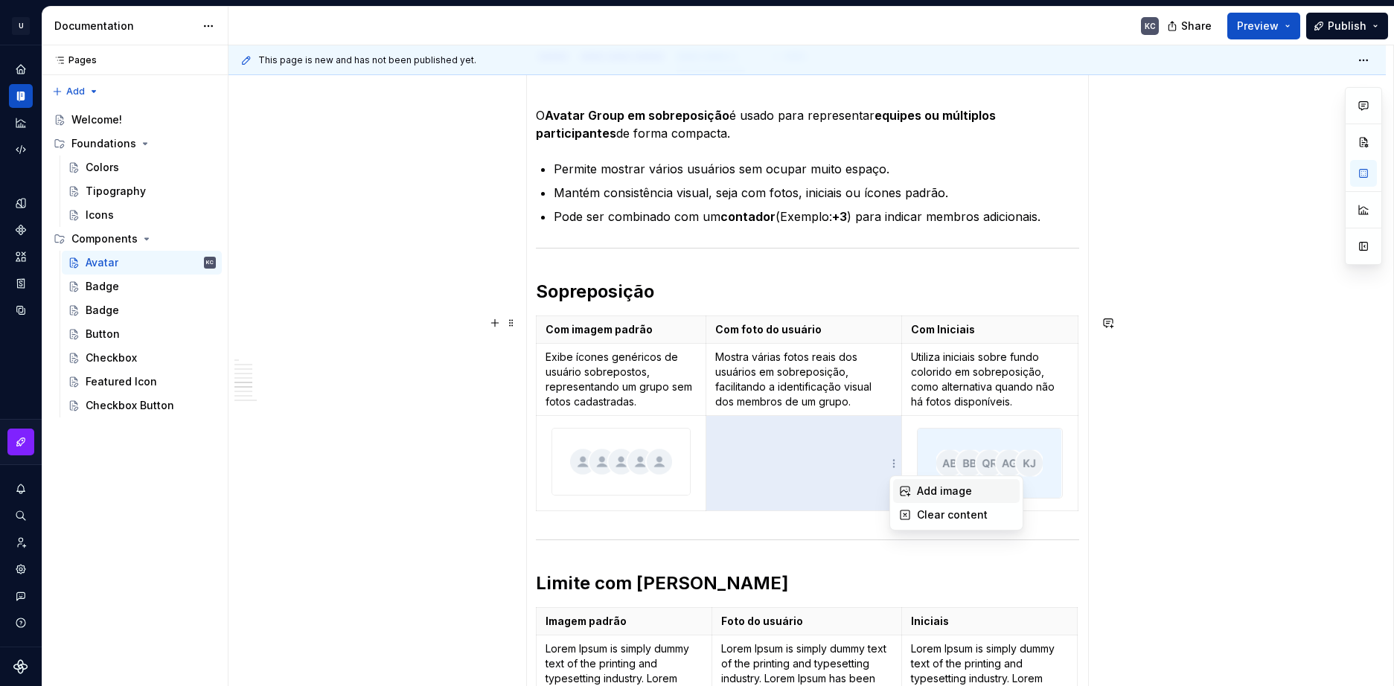
click at [943, 490] on div "Add image" at bounding box center [965, 491] width 97 height 15
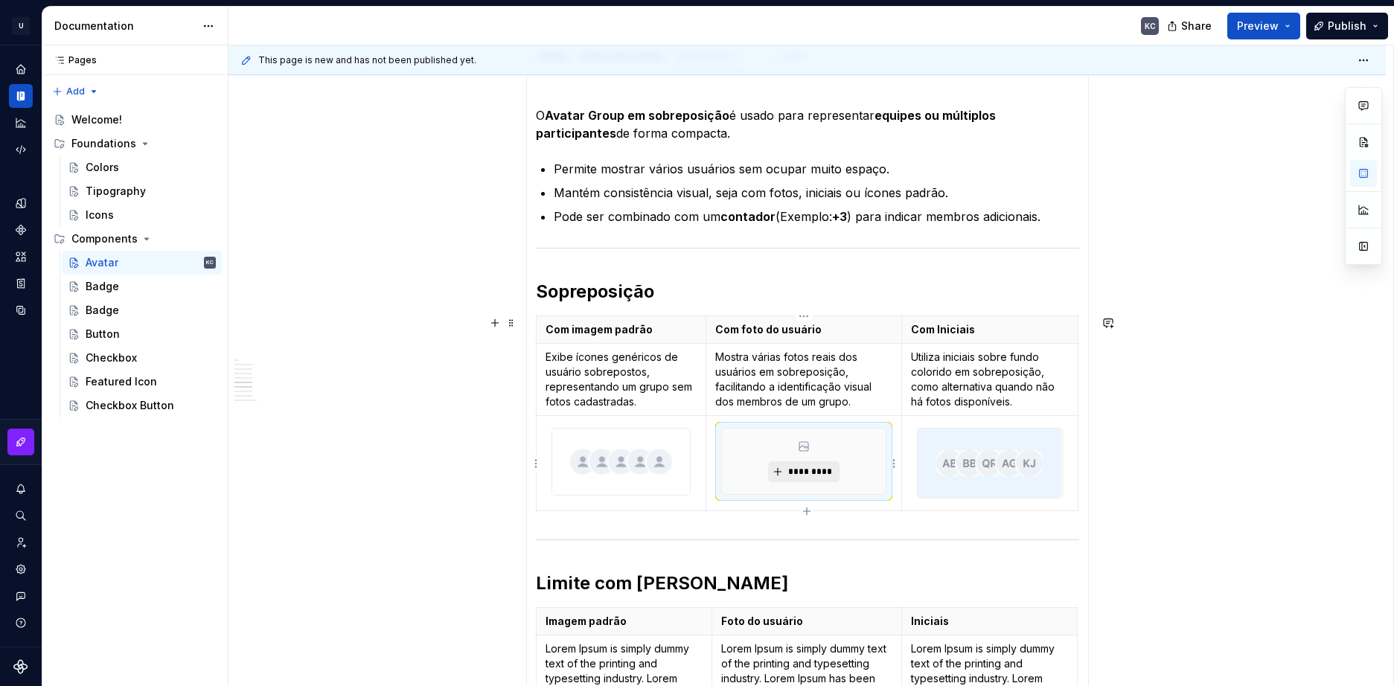
click at [813, 470] on span "*********" at bounding box center [809, 472] width 45 height 12
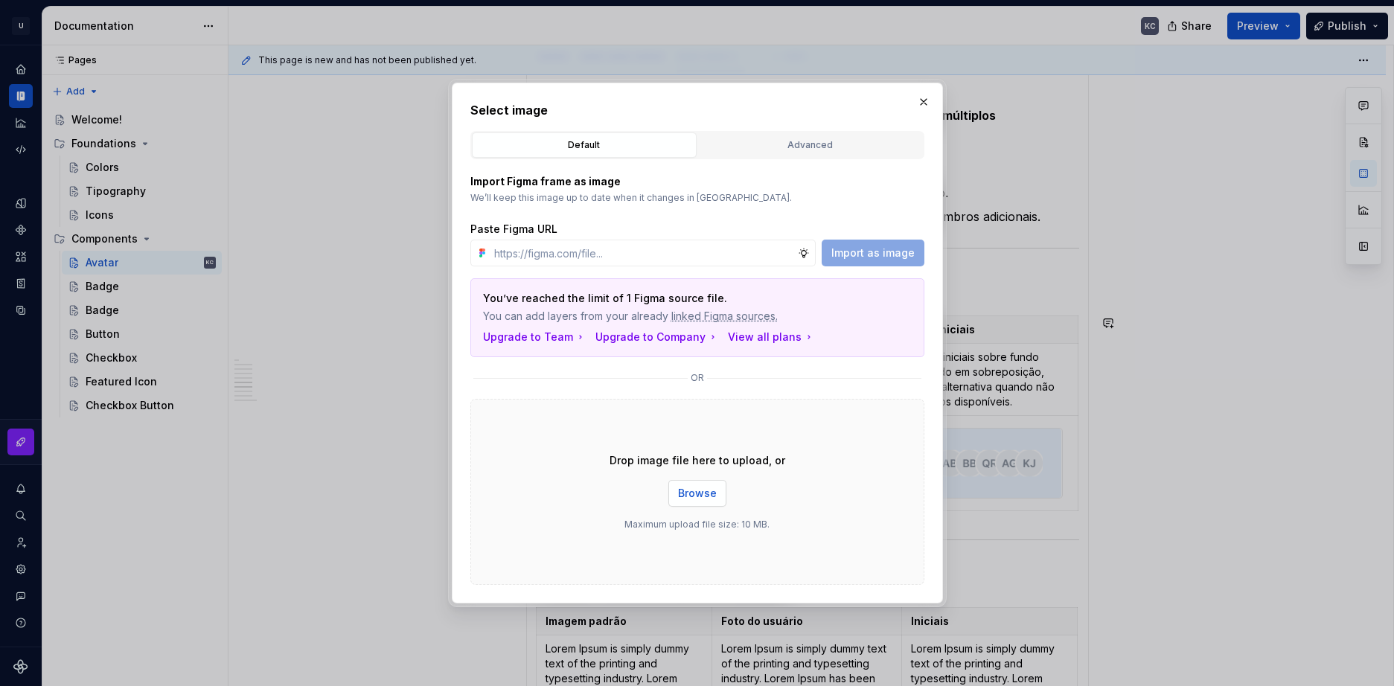
click at [702, 489] on span "Browse" at bounding box center [697, 493] width 39 height 15
click at [693, 509] on div "Drop image file here to upload, or Browse Maximum upload file size: 10 MB." at bounding box center [697, 492] width 454 height 186
click at [693, 499] on span "Browse" at bounding box center [697, 493] width 39 height 15
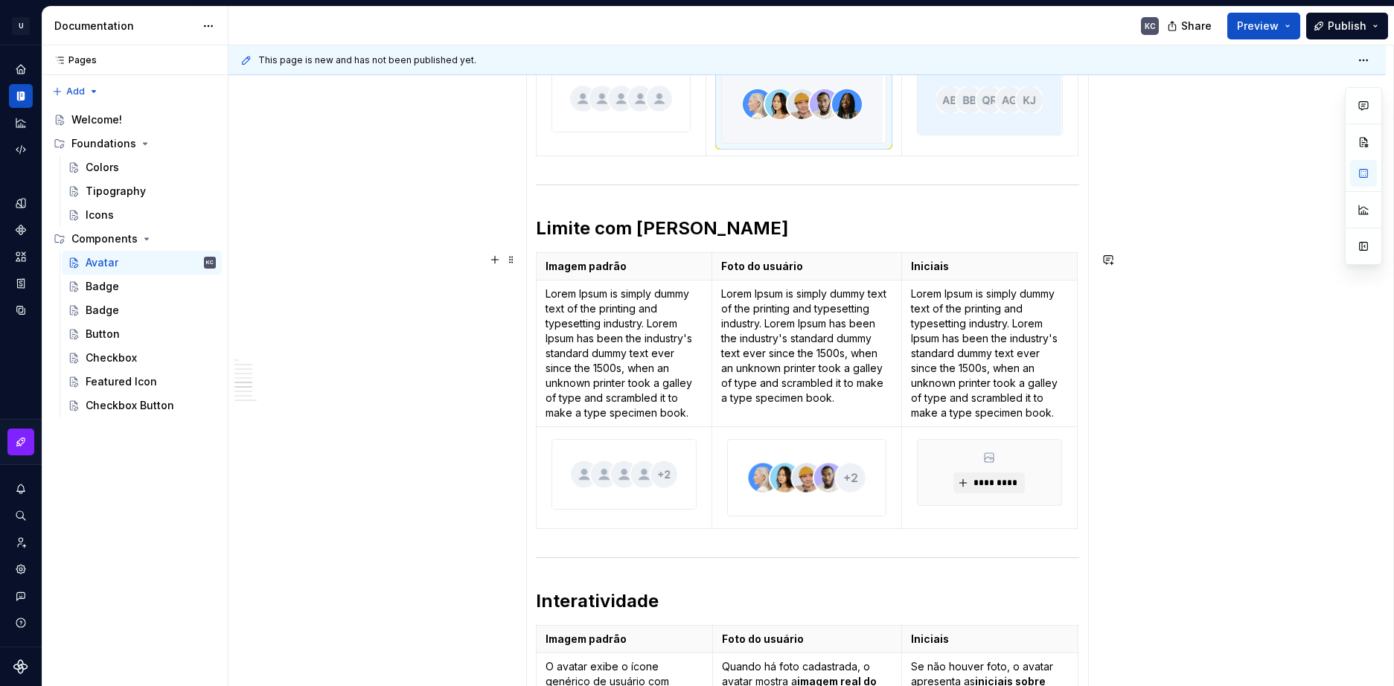
scroll to position [726, 0]
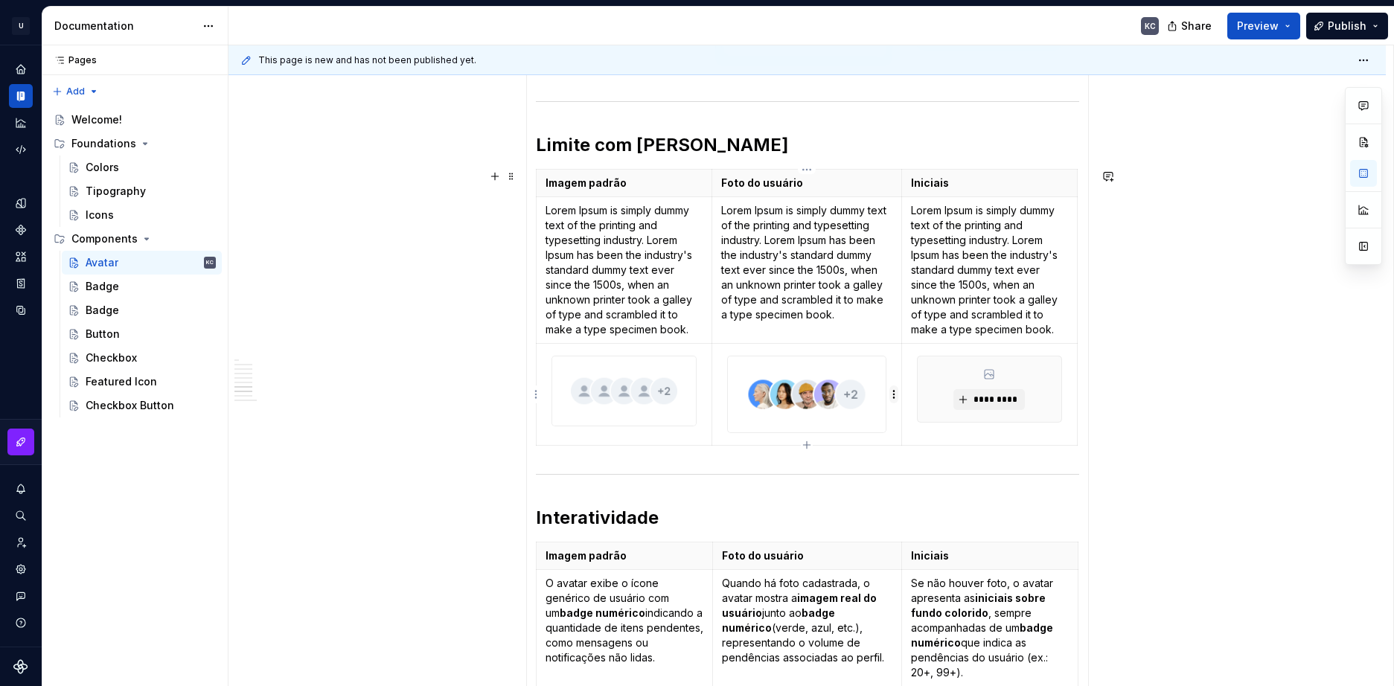
click at [894, 397] on html "U Stardust DS KC Design system data Documentation KC Share Preview Publish Page…" at bounding box center [697, 343] width 1394 height 686
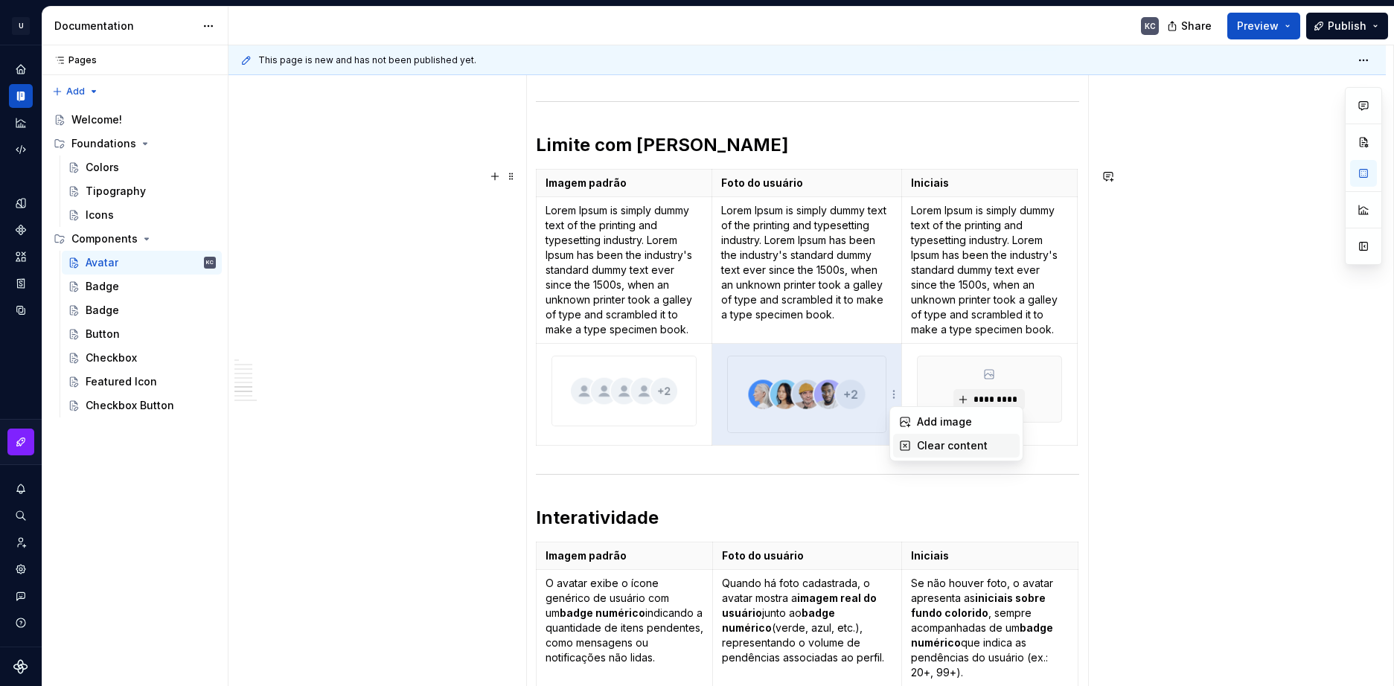
click at [972, 446] on div "Clear content" at bounding box center [965, 445] width 97 height 15
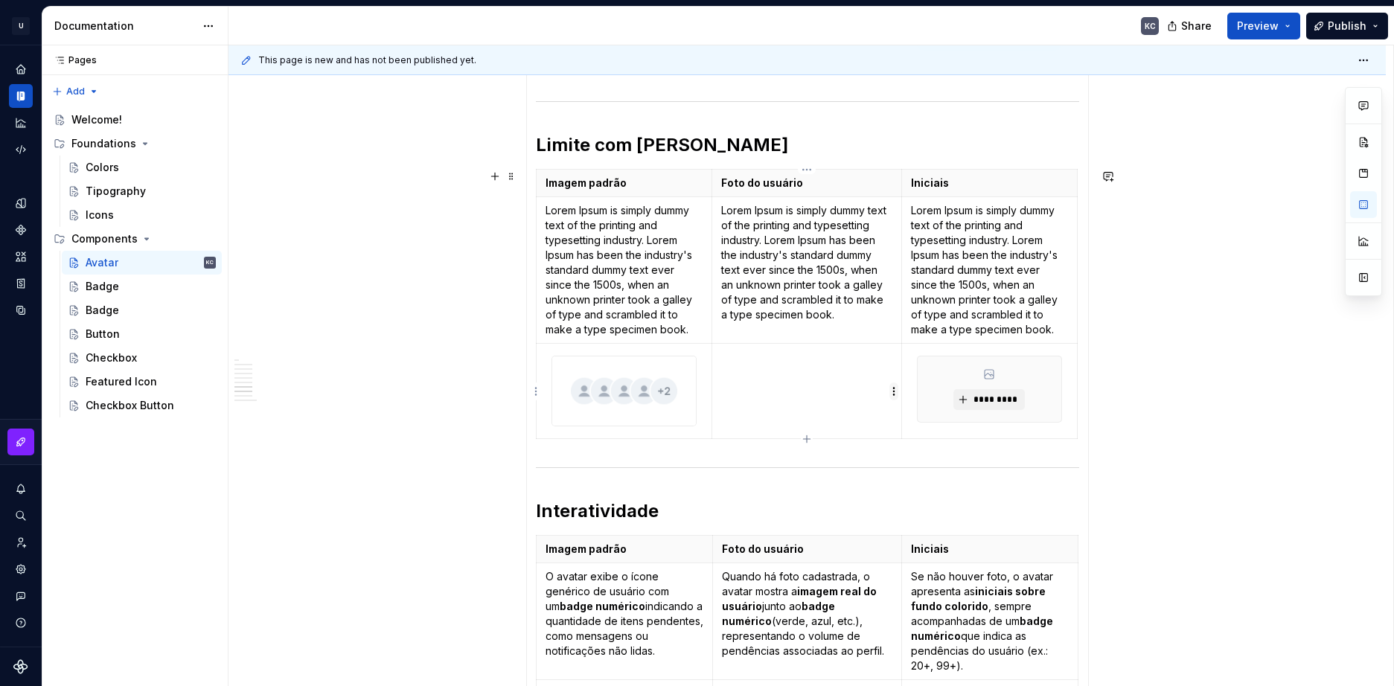
click at [891, 396] on html "U Stardust DS KC Design system data Documentation KC Share Preview Publish Page…" at bounding box center [697, 343] width 1394 height 686
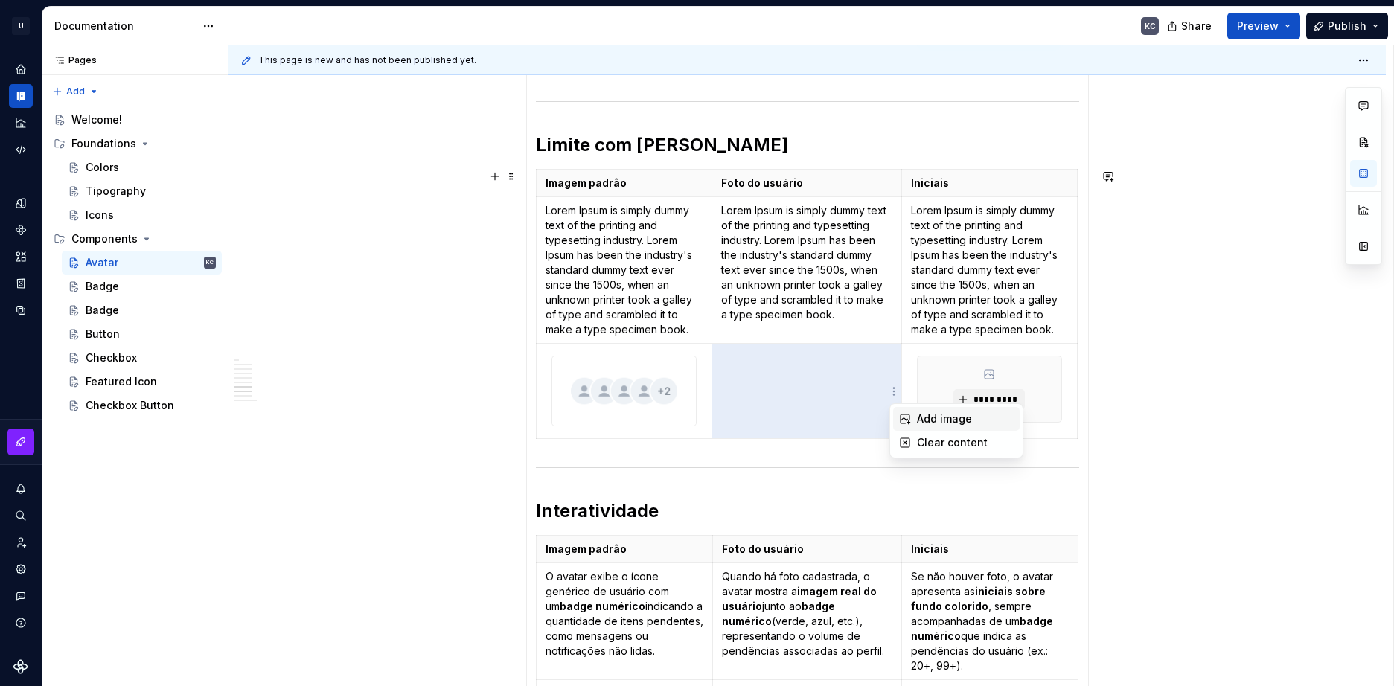
click at [915, 417] on div "Add image" at bounding box center [956, 419] width 126 height 24
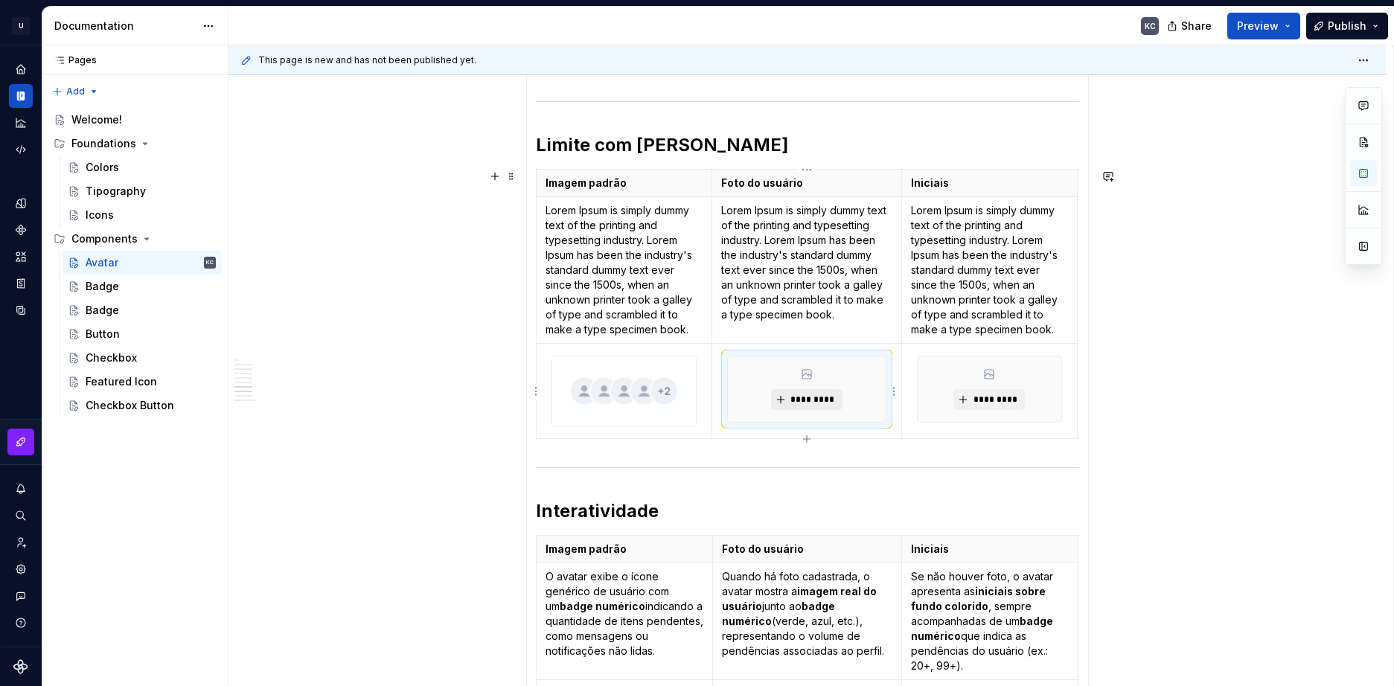
click at [817, 397] on span "*********" at bounding box center [811, 400] width 45 height 12
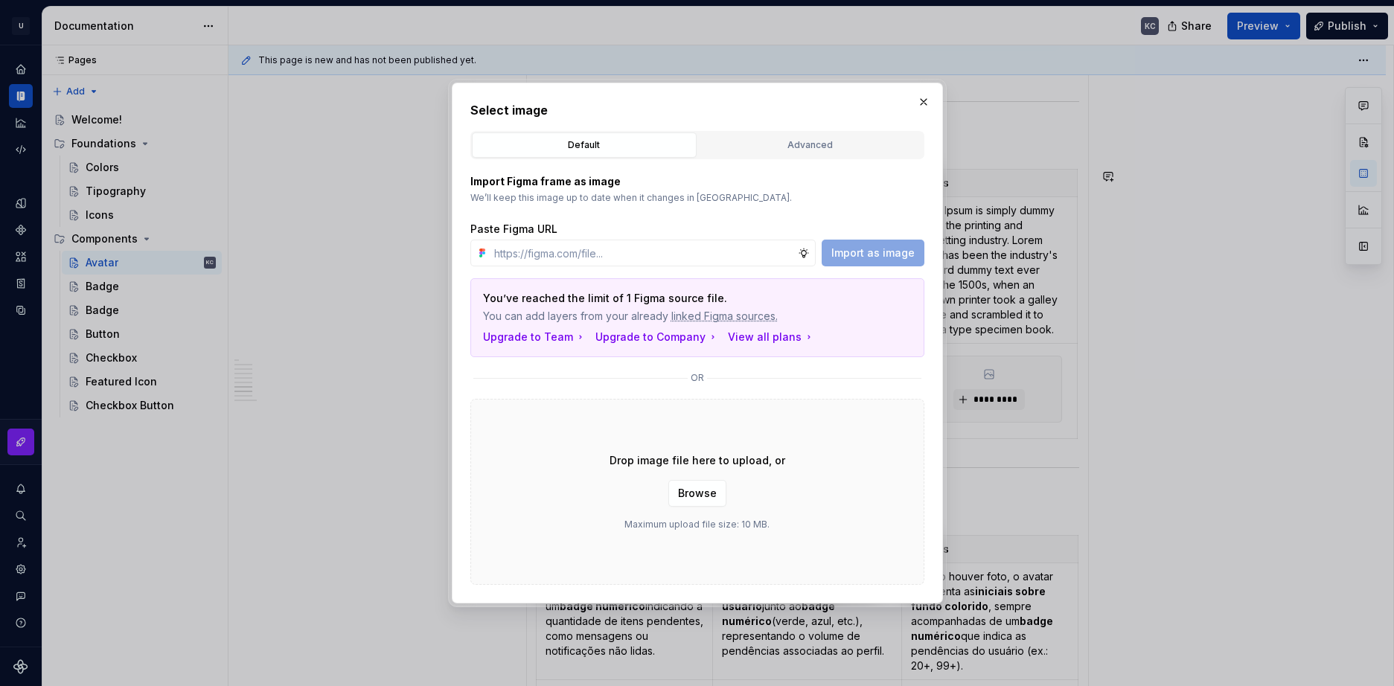
click at [689, 489] on span "Browse" at bounding box center [697, 493] width 39 height 15
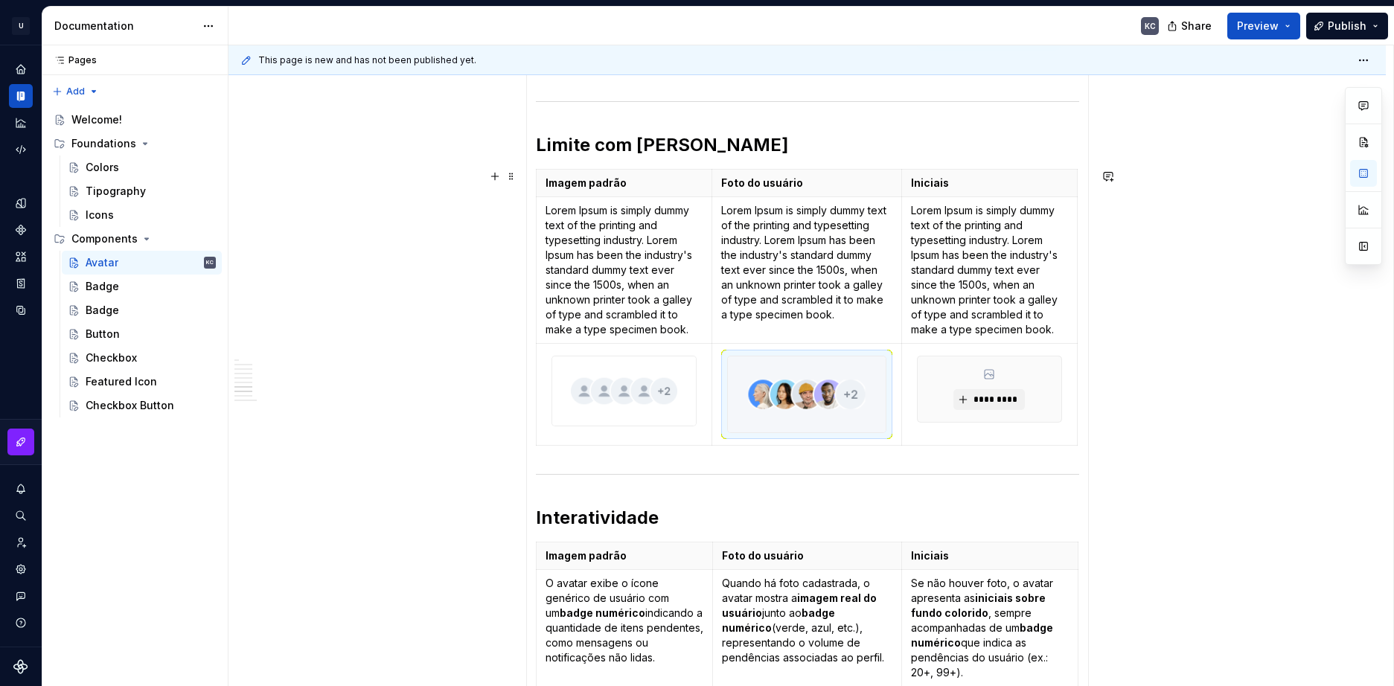
click at [1196, 415] on div "**********" at bounding box center [810, 365] width 1165 height 641
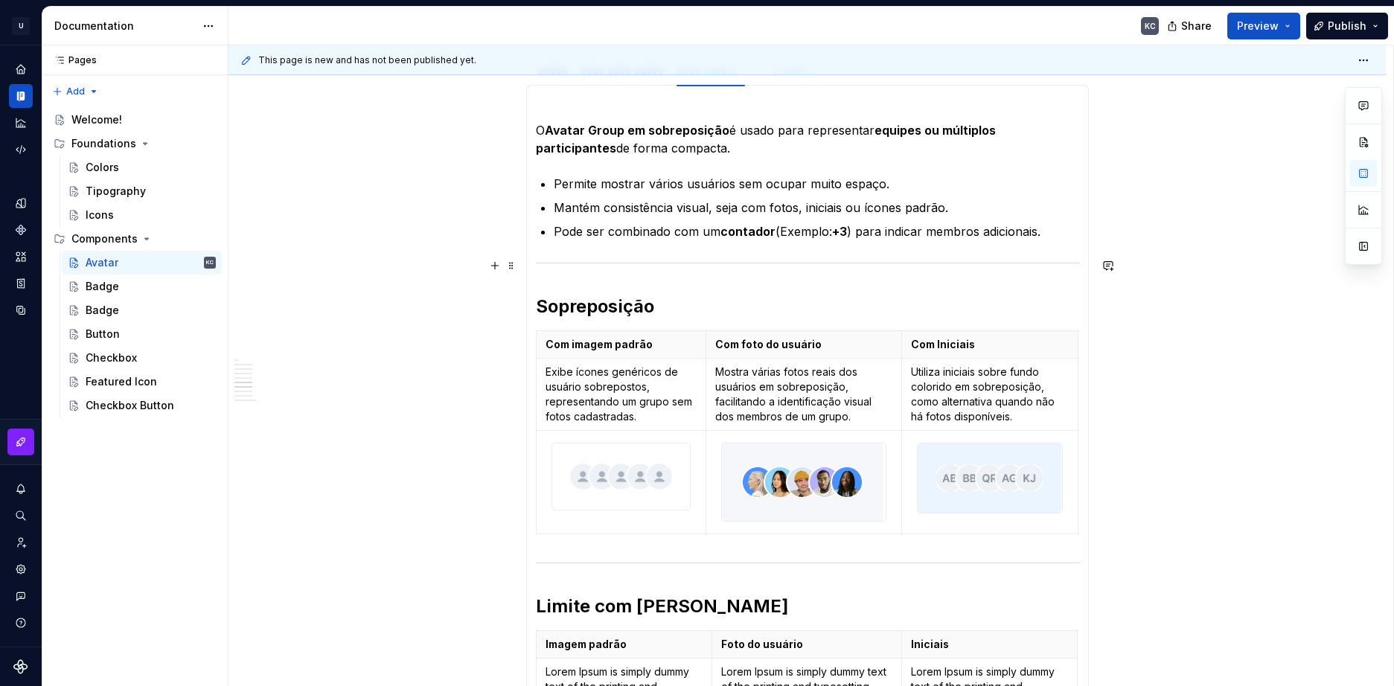
scroll to position [205, 0]
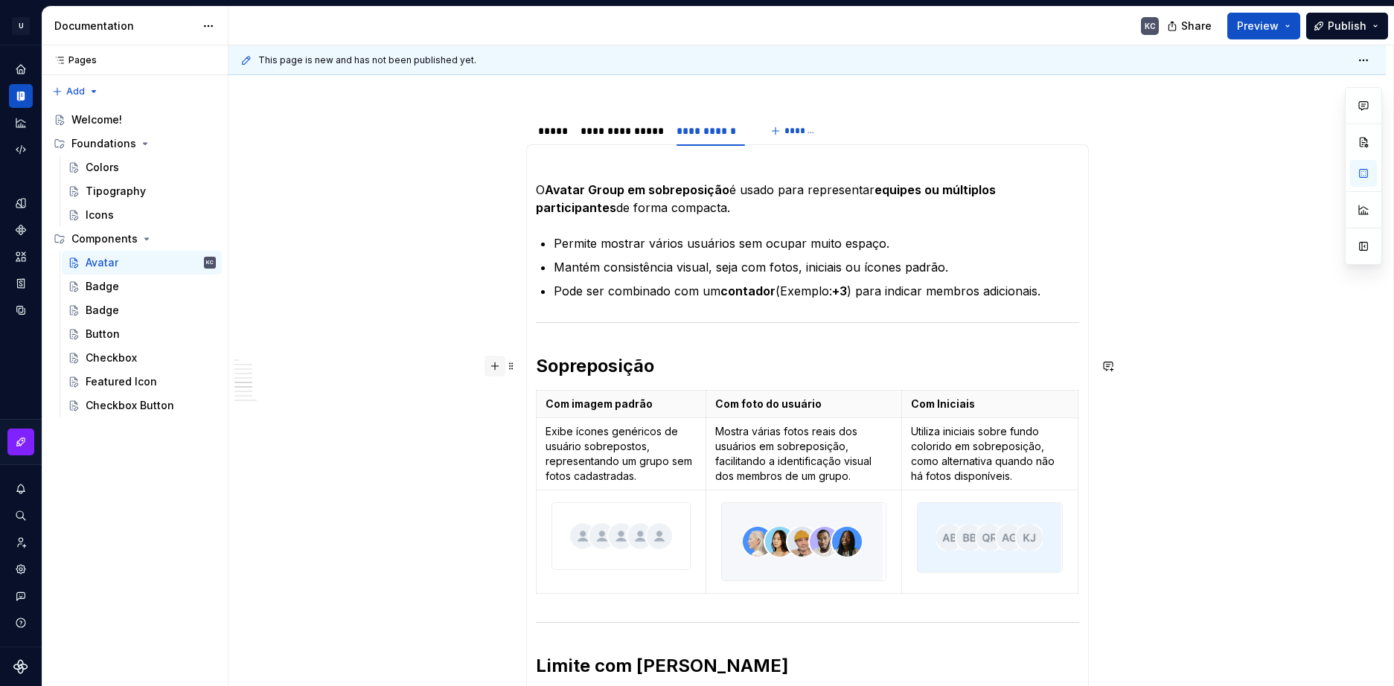
click at [503, 373] on button "button" at bounding box center [494, 366] width 21 height 21
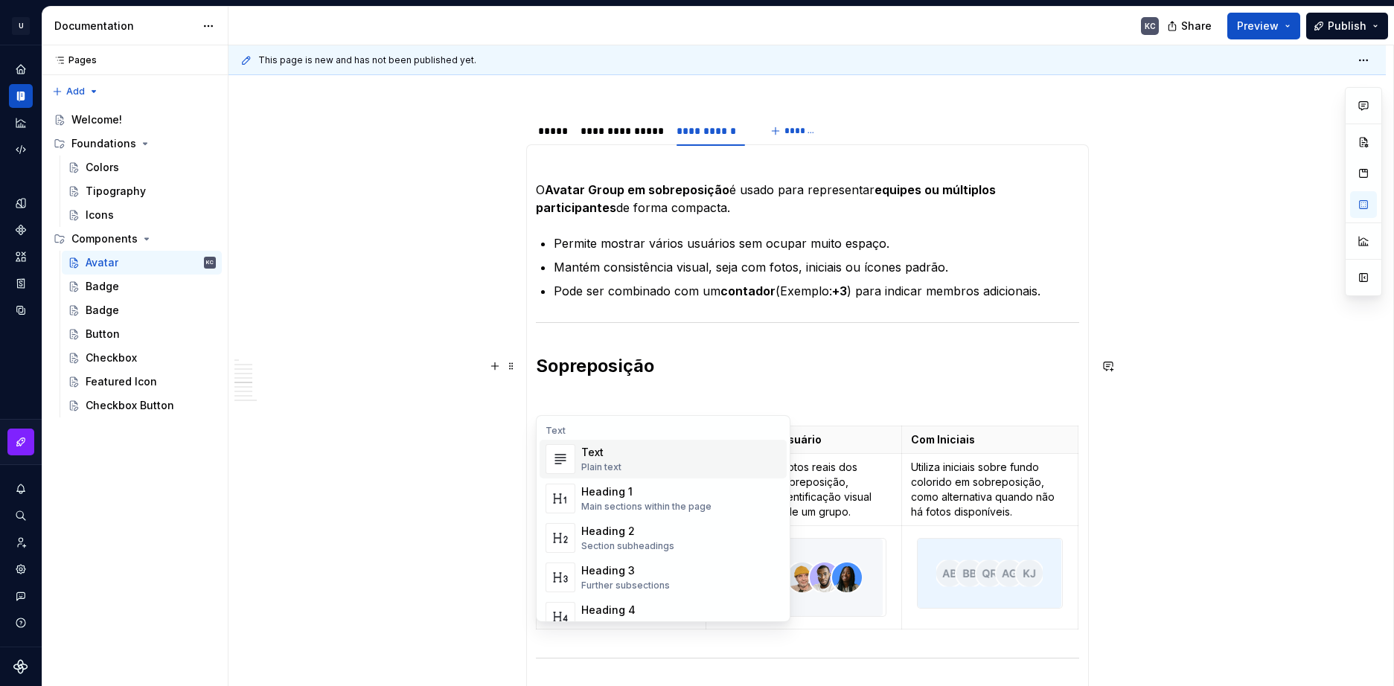
click at [601, 458] on div "Text" at bounding box center [601, 452] width 40 height 15
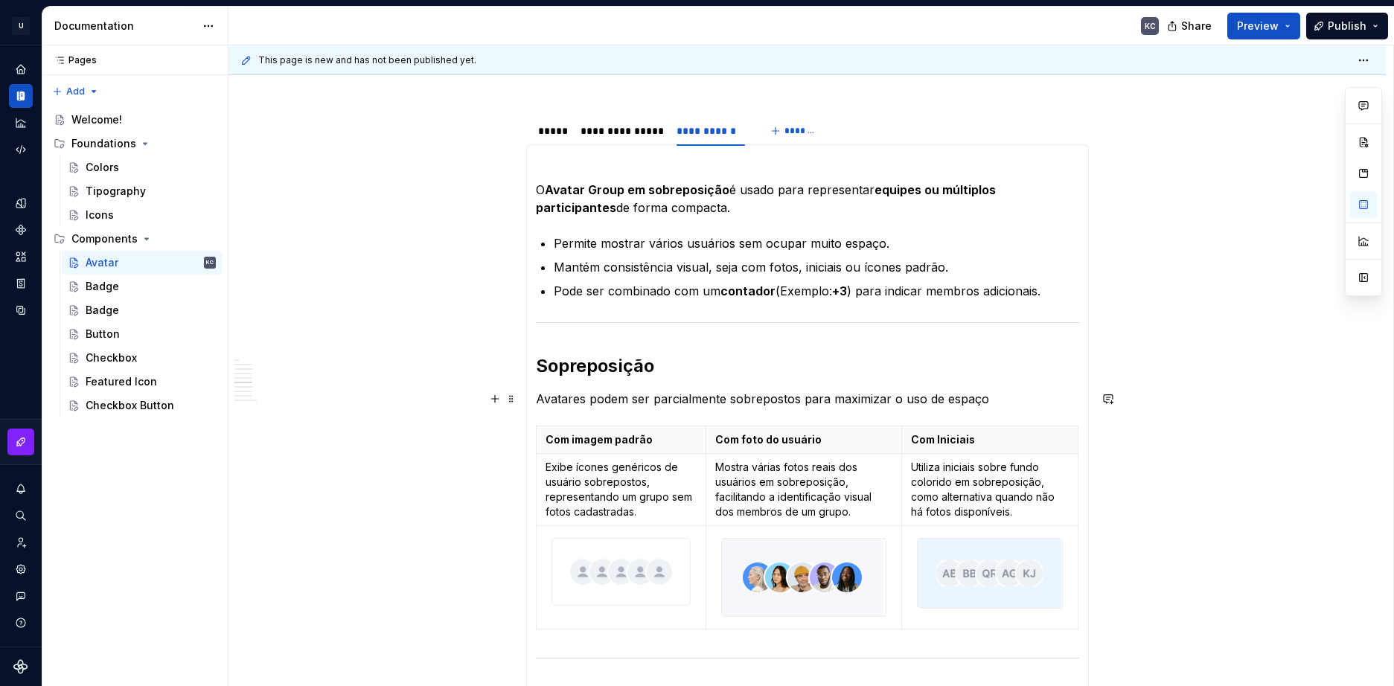
click at [989, 397] on p "Avatares podem ser parcialmente sobrepostos para maximizar o uso de espaço" at bounding box center [807, 399] width 543 height 18
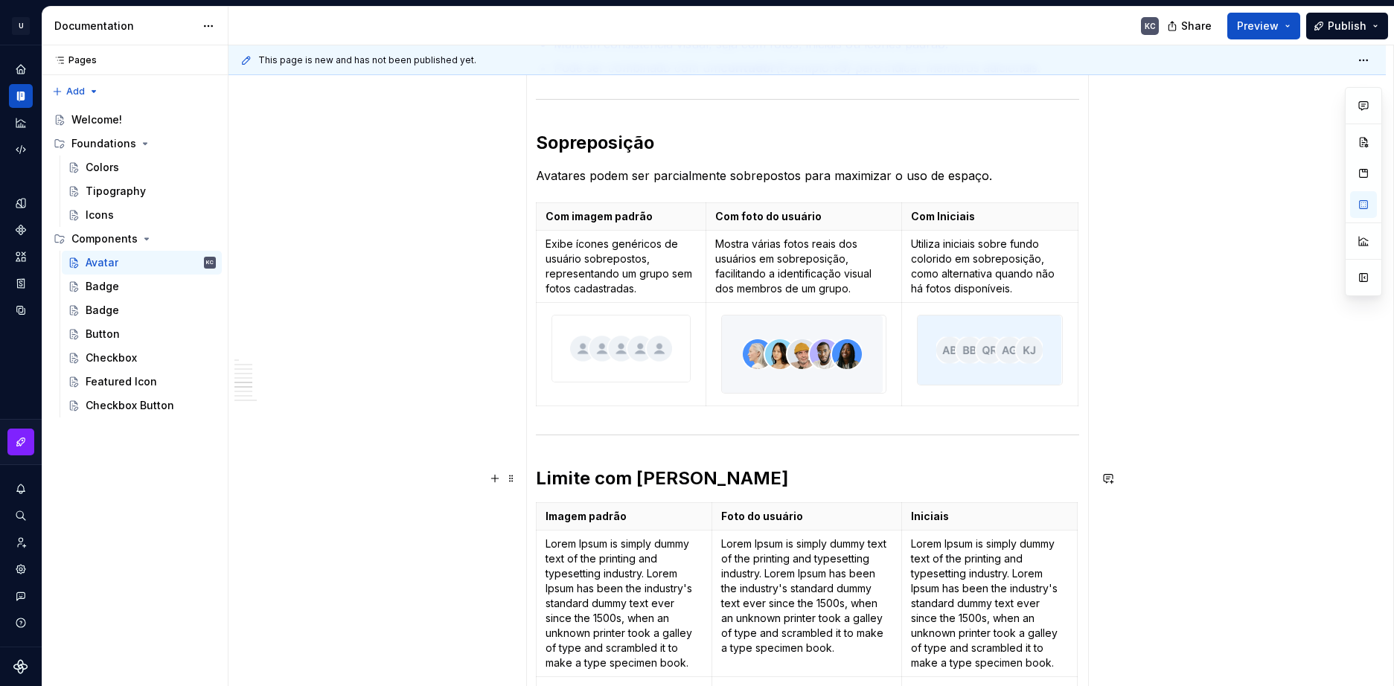
scroll to position [503, 0]
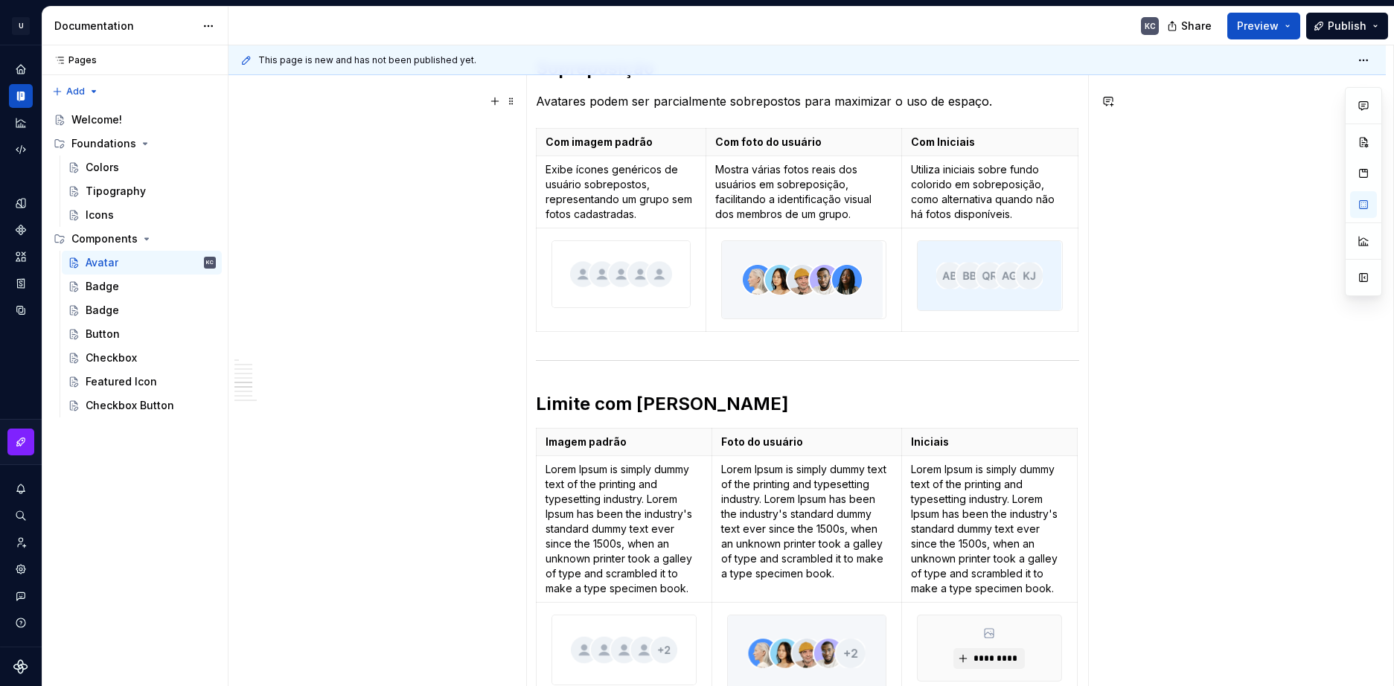
click at [572, 96] on p "Avatares podem ser parcialmente sobrepostos para maximizar o uso de espaço." at bounding box center [807, 101] width 543 height 18
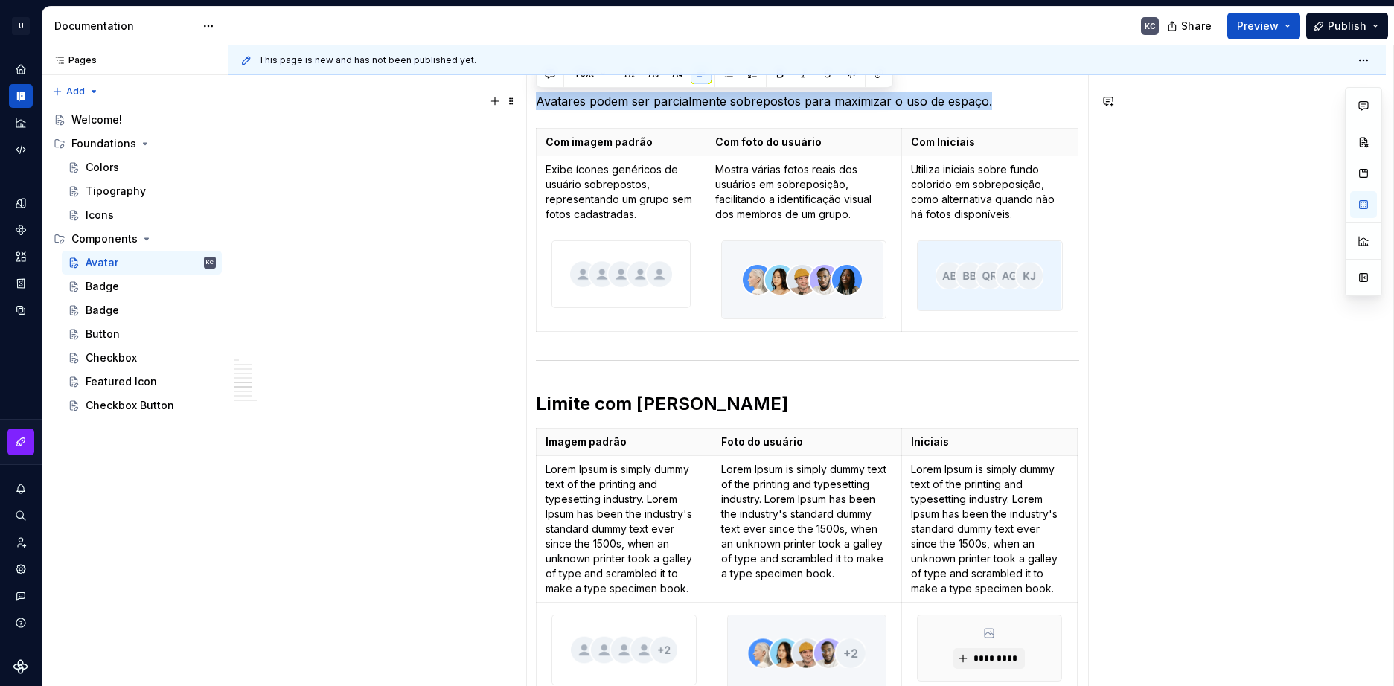
click at [572, 96] on p "Avatares podem ser parcialmente sobrepostos para maximizar o uso de espaço." at bounding box center [807, 101] width 543 height 18
copy p "Avatares podem ser parcialmente sobrepostos para maximizar o uso de espaço."
click at [499, 408] on button "button" at bounding box center [494, 404] width 21 height 21
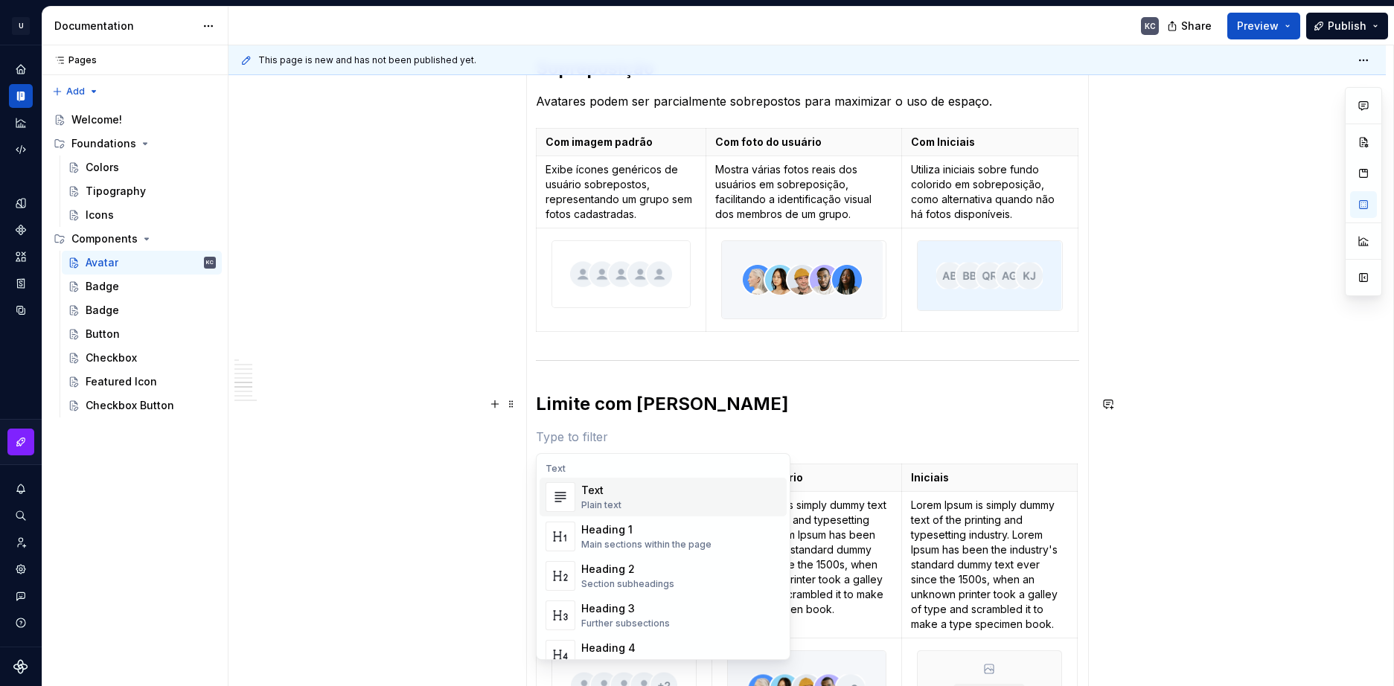
click at [584, 494] on div "Text" at bounding box center [601, 490] width 40 height 15
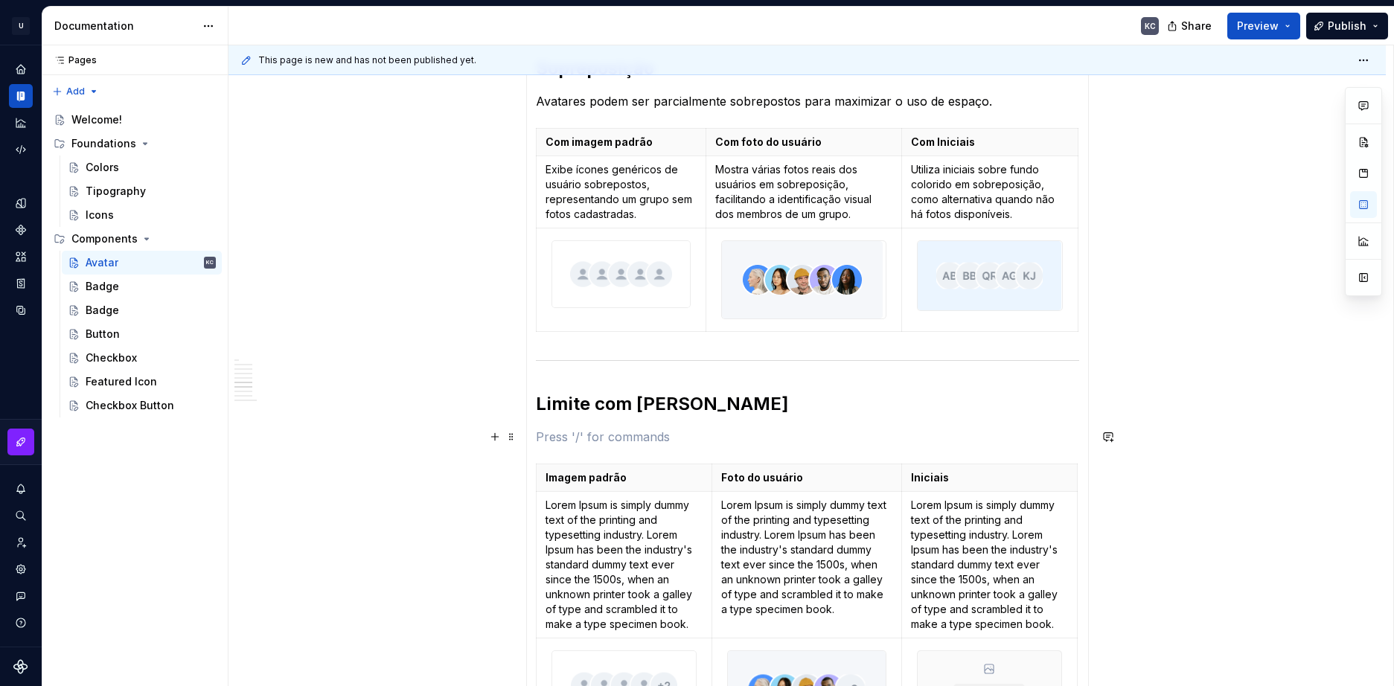
click at [555, 440] on p at bounding box center [807, 437] width 543 height 18
click at [790, 433] on p "Avatares podem ser parcialmente sobrepostos para maximizar o uso de espaço." at bounding box center [807, 437] width 543 height 18
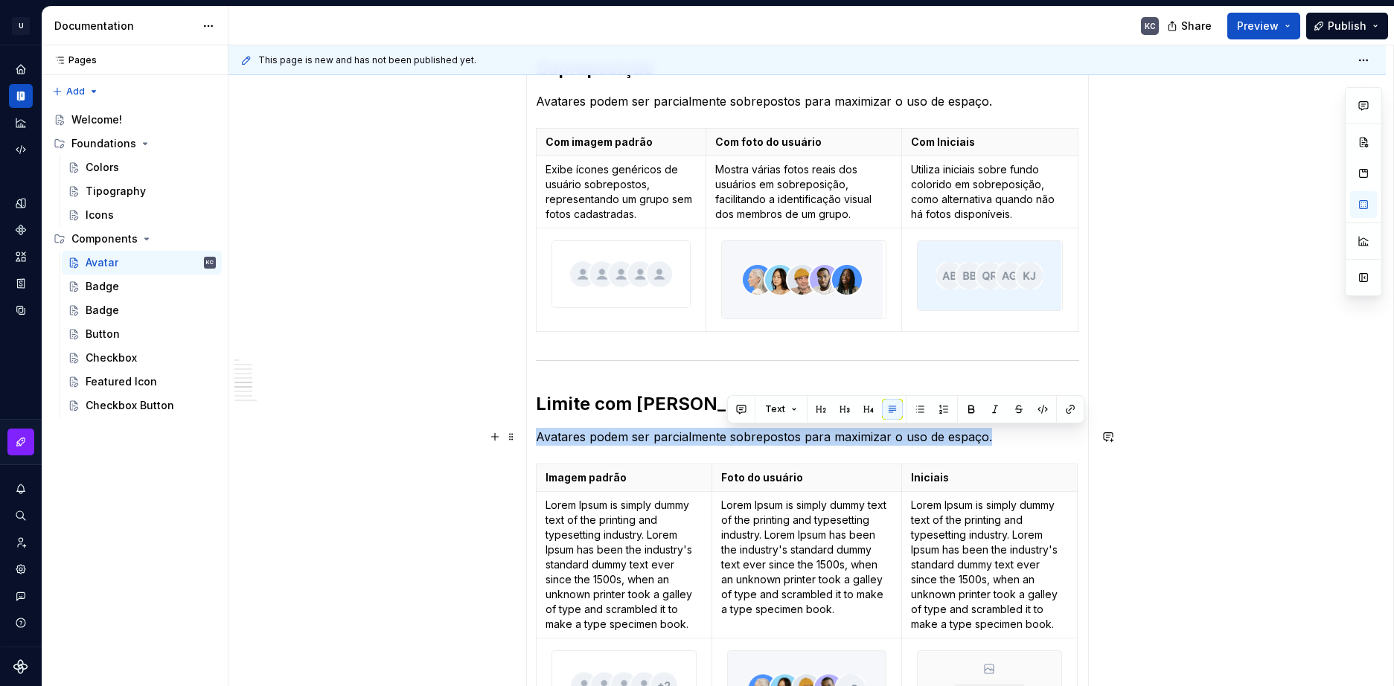
click at [790, 433] on p "Avatares podem ser parcialmente sobrepostos para maximizar o uso de espaço." at bounding box center [807, 437] width 543 height 18
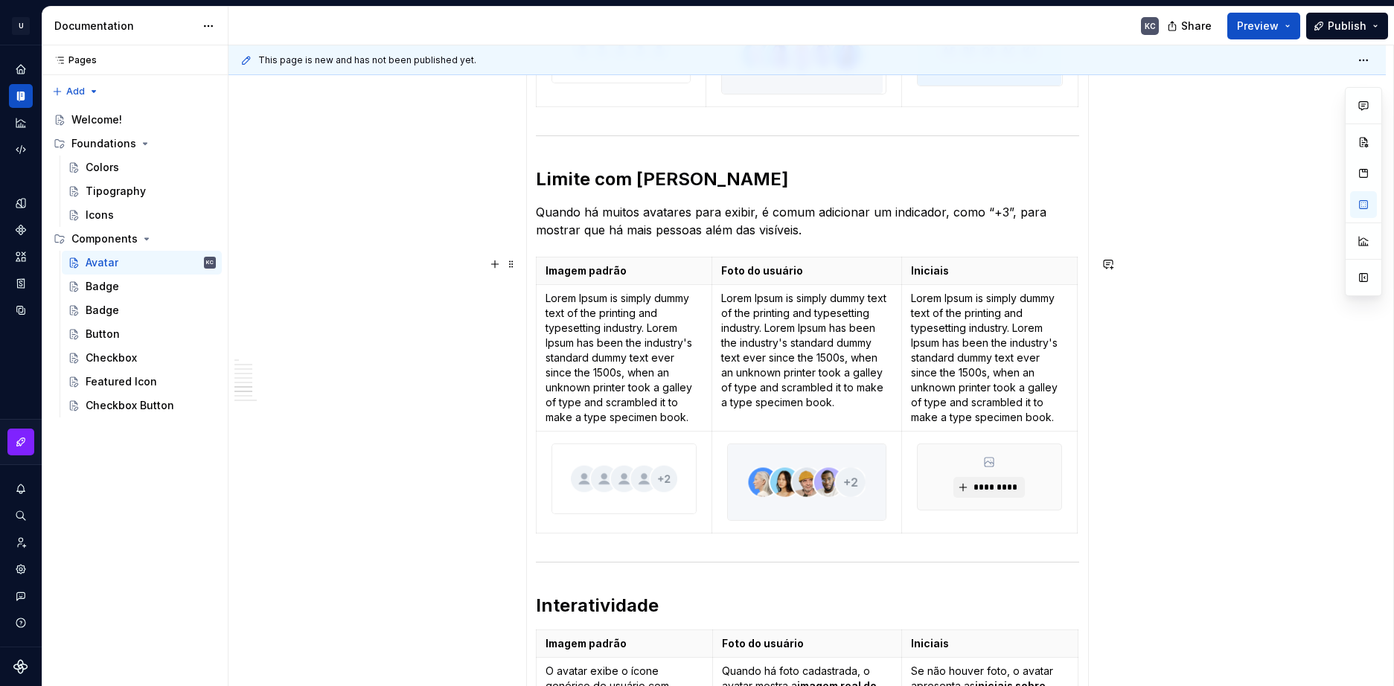
scroll to position [801, 0]
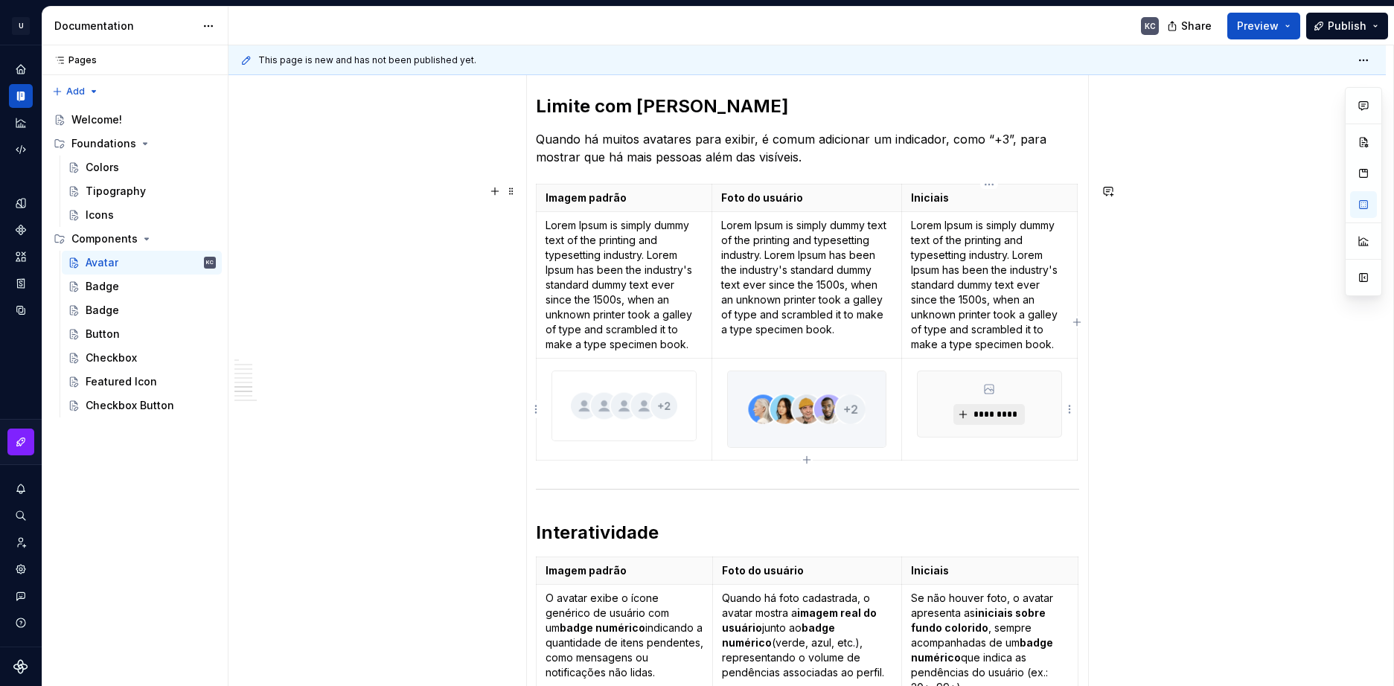
click at [987, 414] on span "*********" at bounding box center [994, 415] width 45 height 12
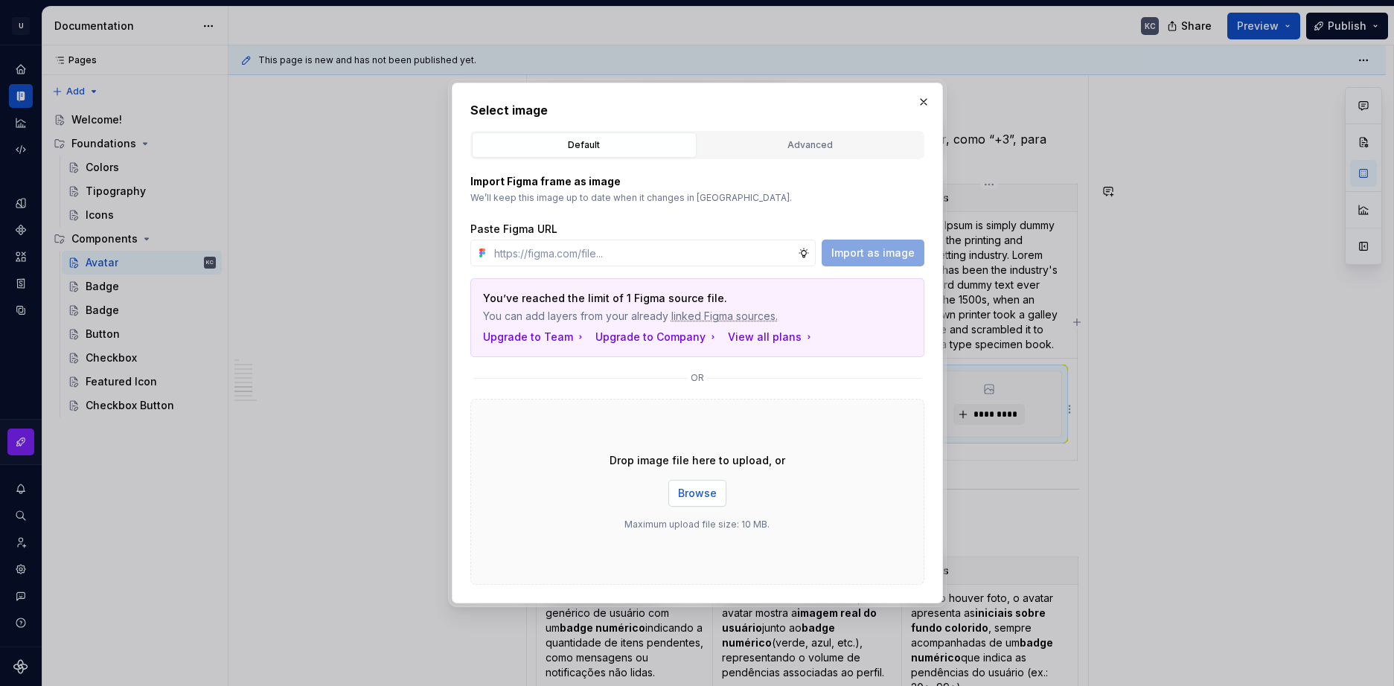
click at [703, 489] on span "Browse" at bounding box center [697, 493] width 39 height 15
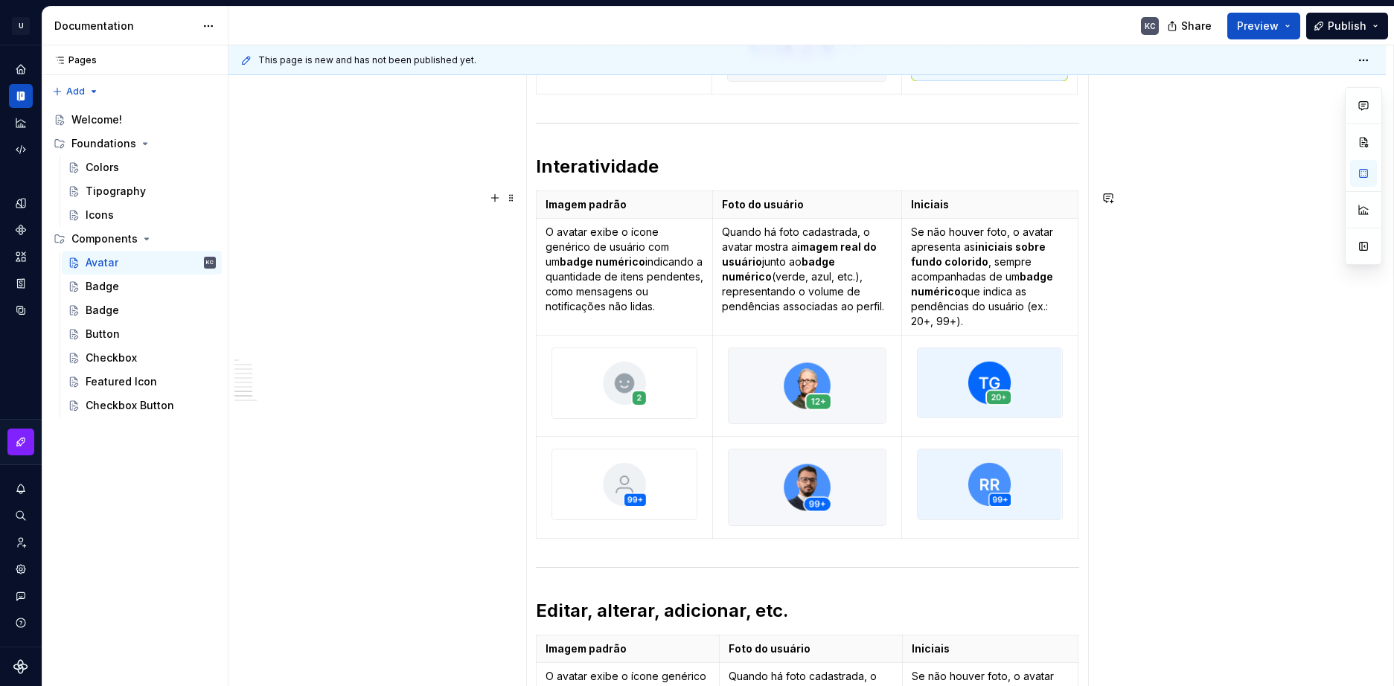
scroll to position [1173, 0]
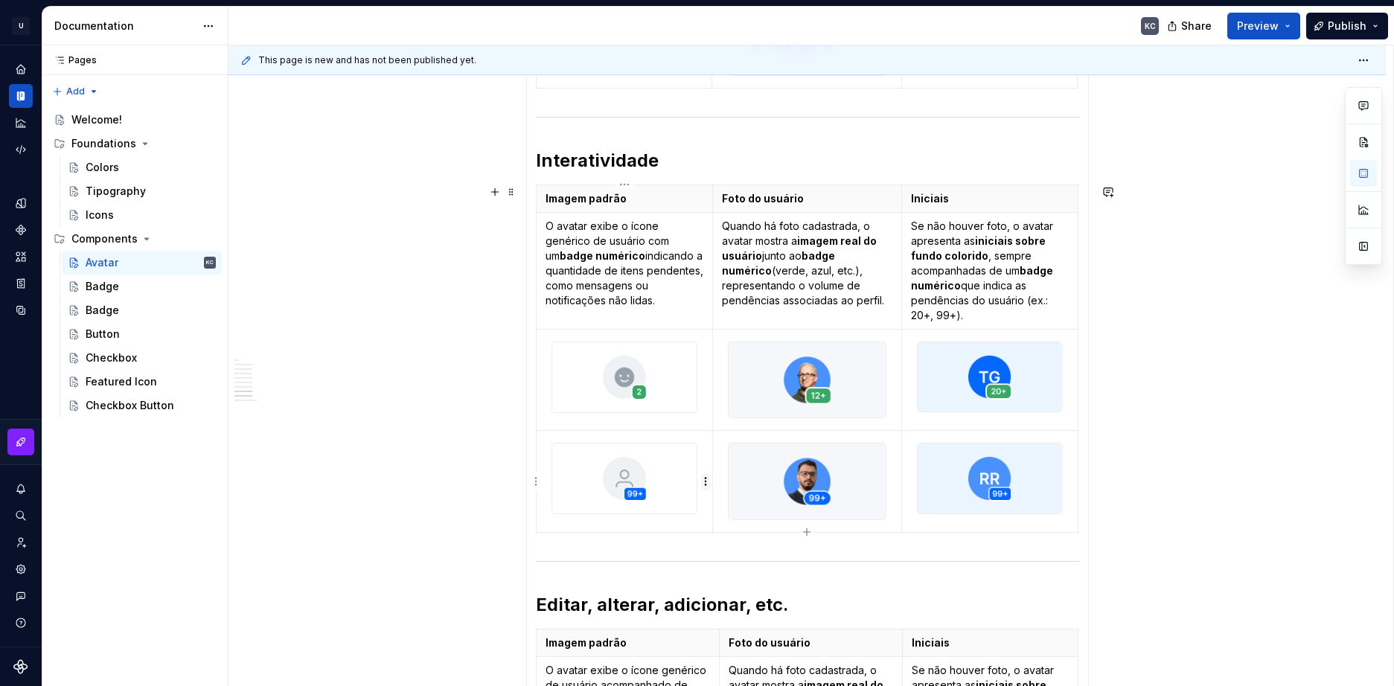
click at [706, 481] on html "U Stardust DS KC Design system data Documentation KC Share Preview Publish Page…" at bounding box center [697, 343] width 1394 height 686
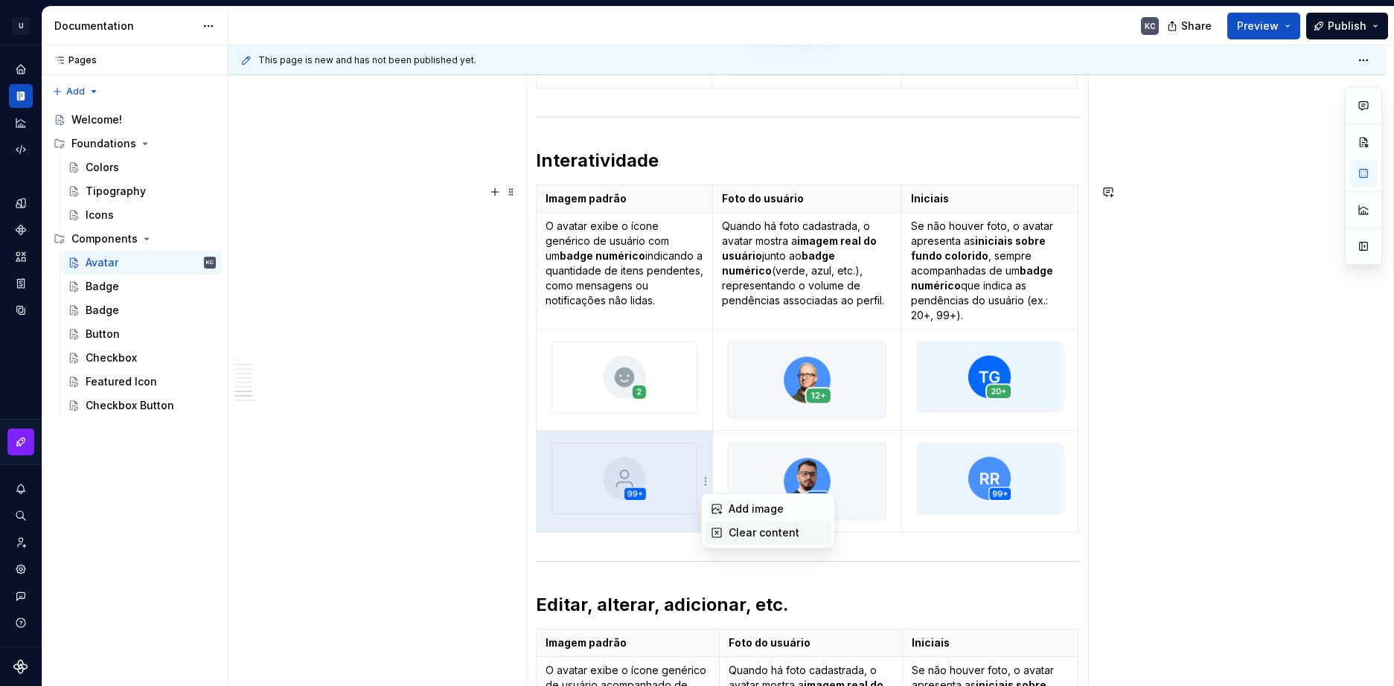
click at [733, 528] on div "Clear content" at bounding box center [776, 532] width 97 height 15
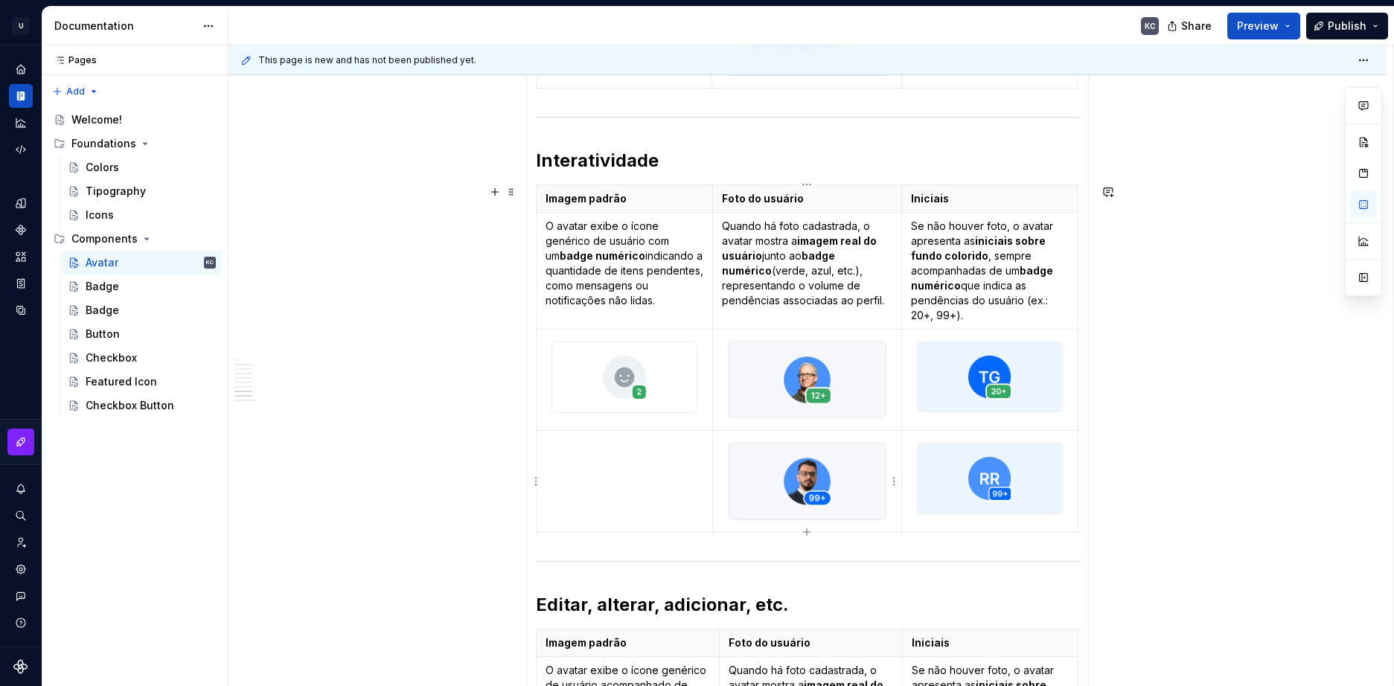
click at [886, 486] on div at bounding box center [807, 481] width 158 height 77
click at [894, 484] on html "U Stardust DS KC Design system data Documentation KC Share Preview Publish Page…" at bounding box center [697, 343] width 1394 height 686
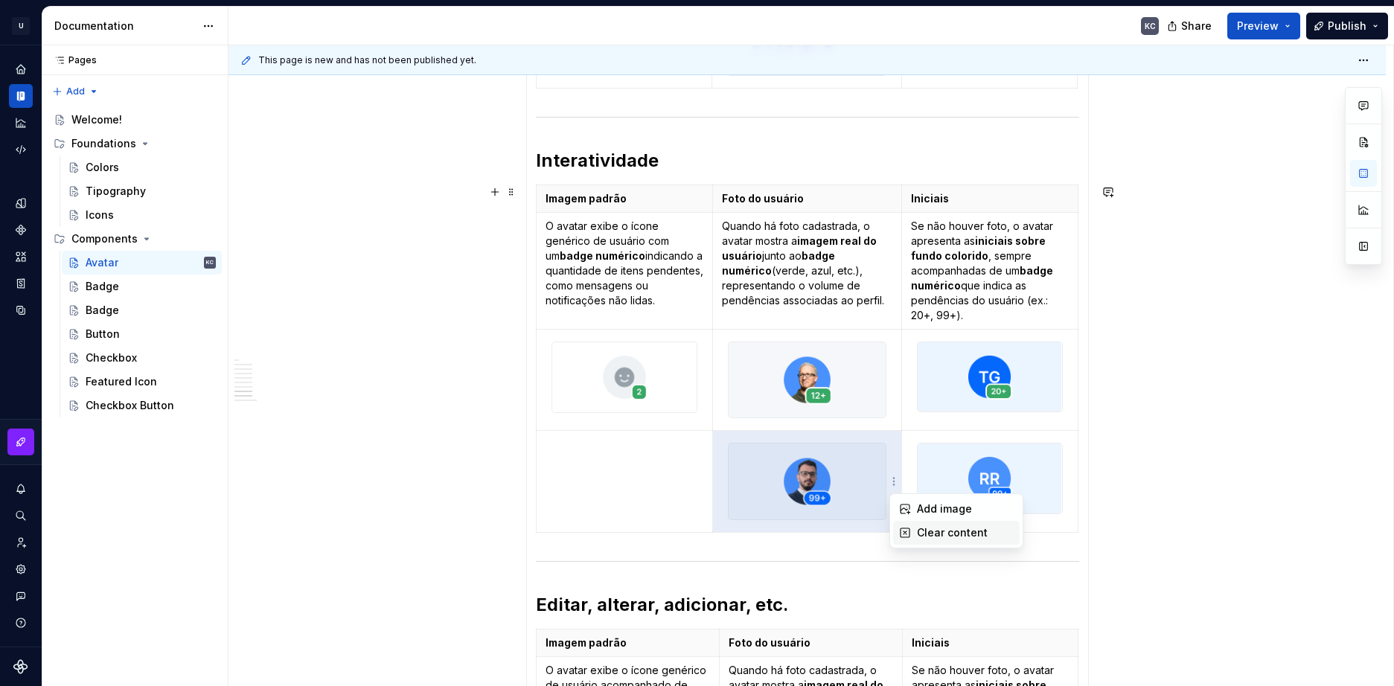
click at [908, 532] on icon at bounding box center [905, 533] width 12 height 12
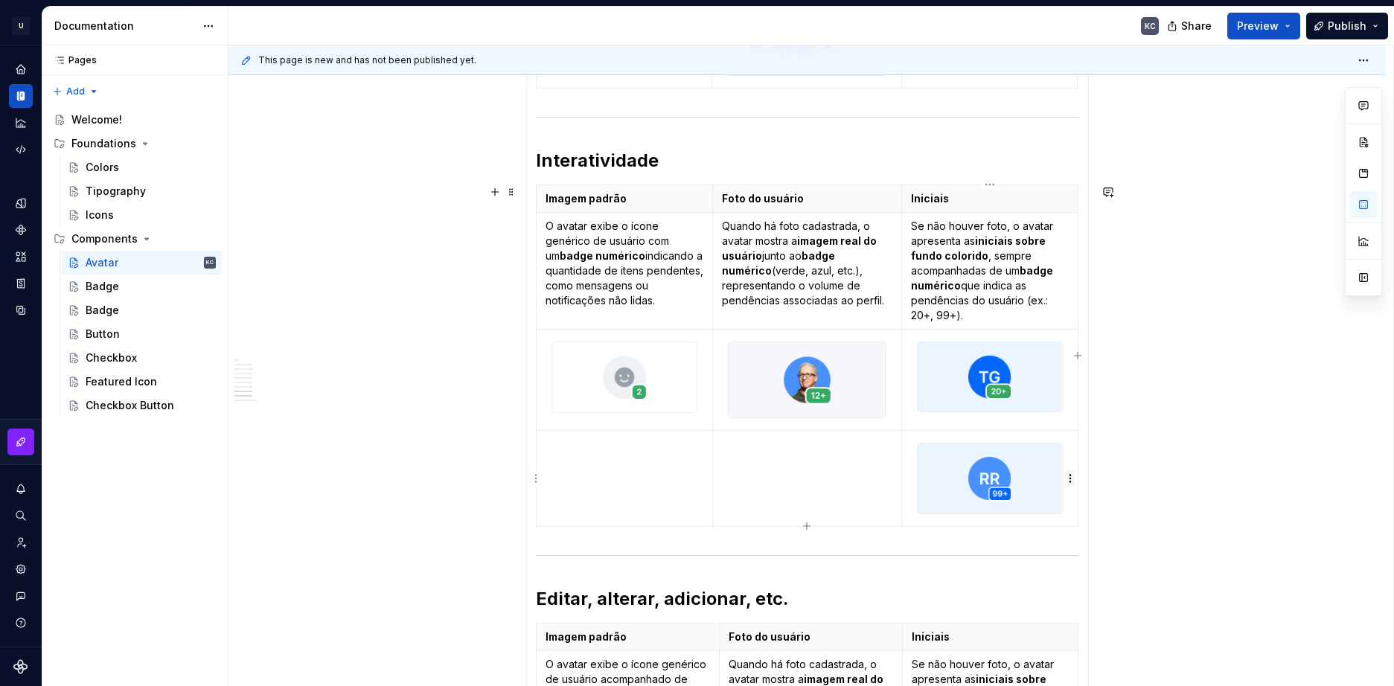
click at [1072, 481] on html "U Stardust DS KC Design system data Documentation KC Share Preview Publish Page…" at bounding box center [697, 343] width 1394 height 686
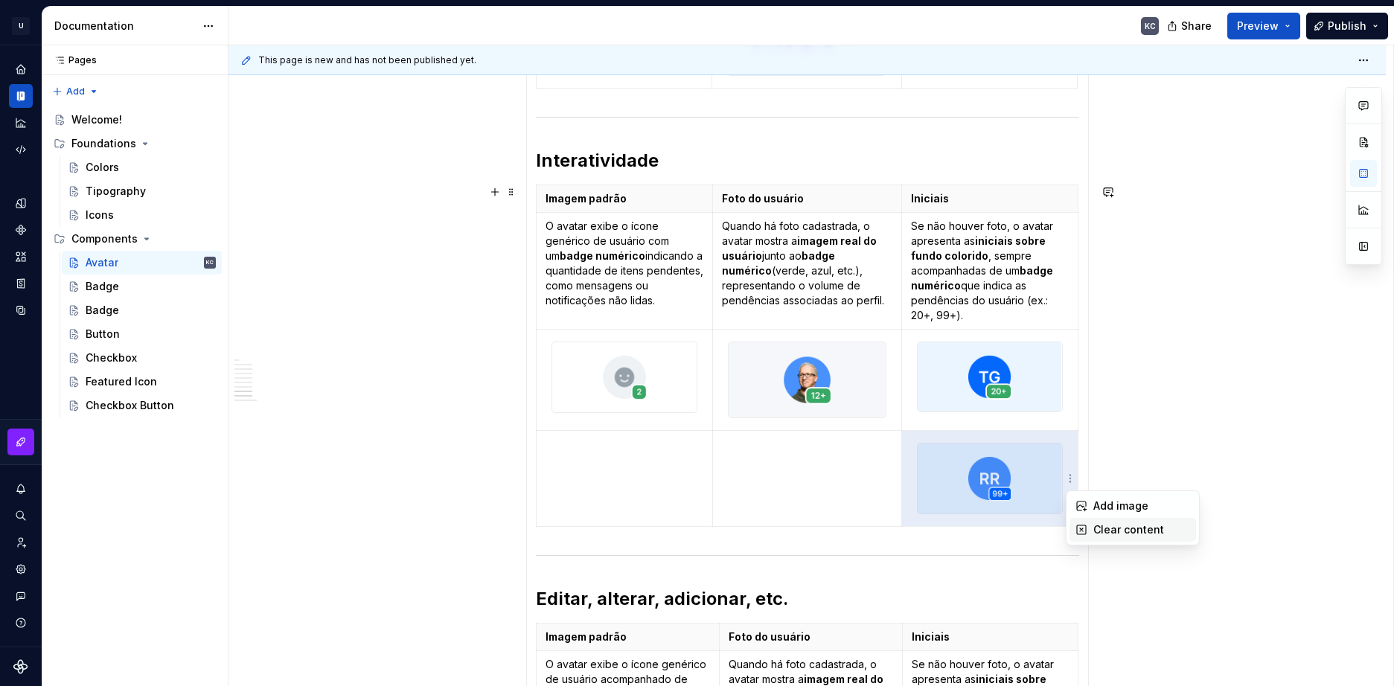
click at [1092, 525] on div "Clear content" at bounding box center [1132, 530] width 126 height 24
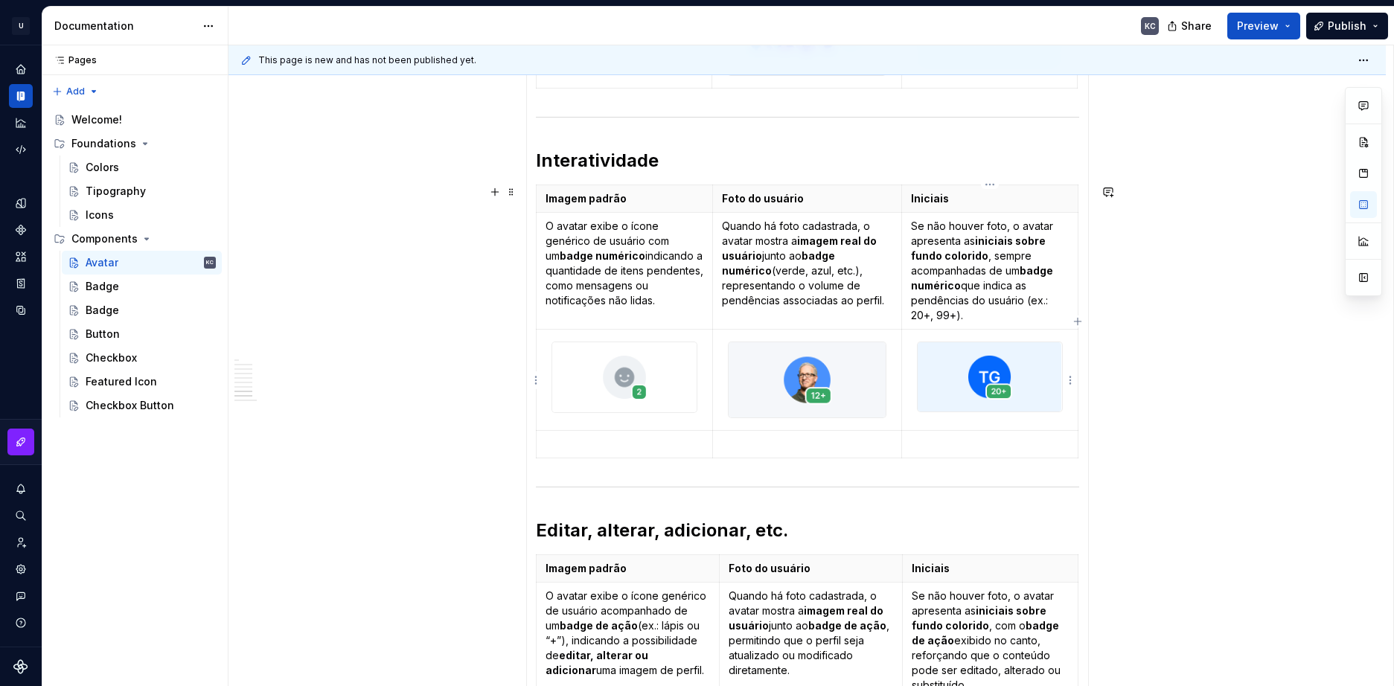
click at [1073, 381] on html "U Stardust DS KC Design system data Documentation KC Share Preview Publish Page…" at bounding box center [697, 343] width 1394 height 686
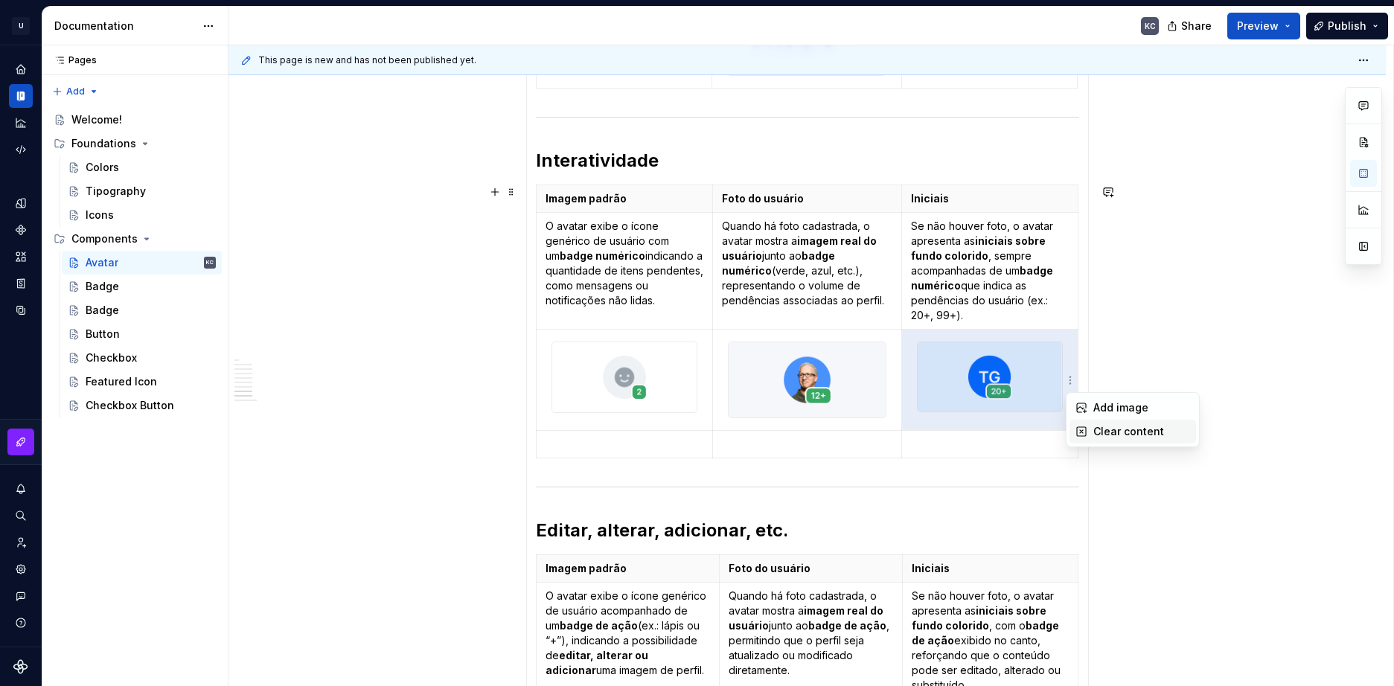
click at [1106, 432] on div "Clear content" at bounding box center [1141, 431] width 97 height 15
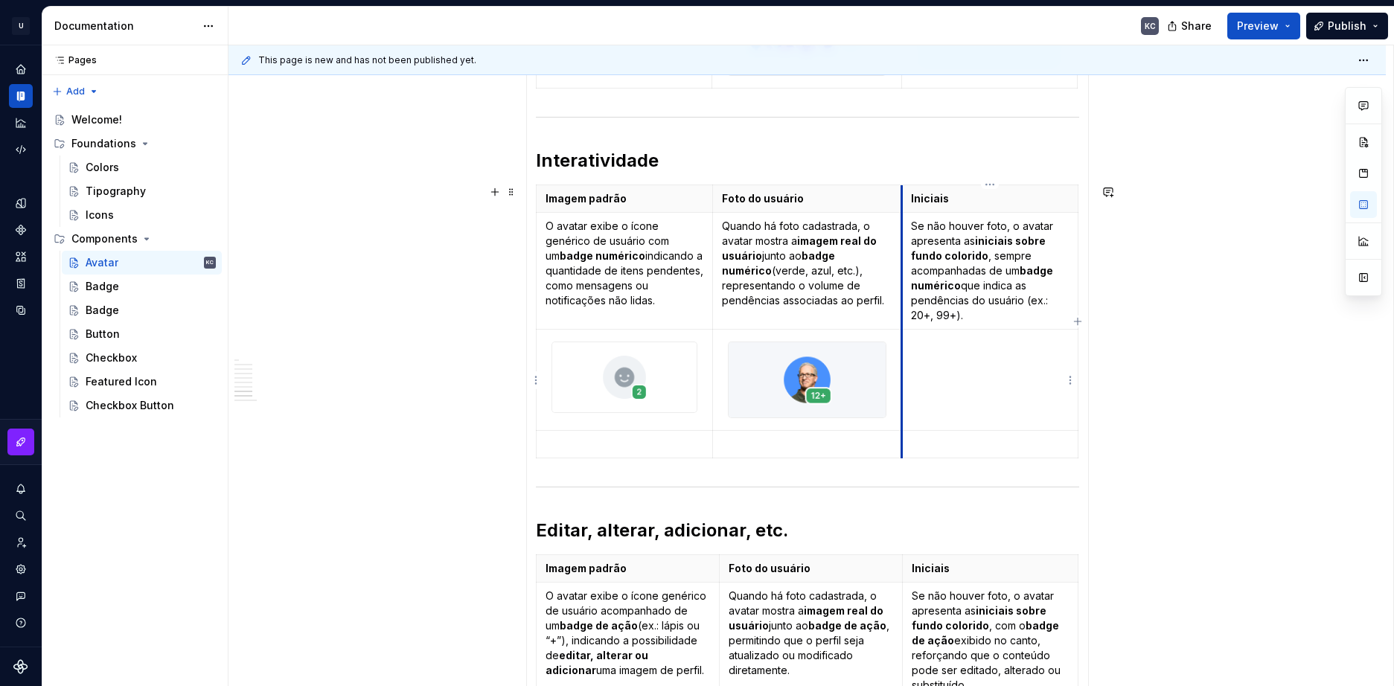
click at [902, 379] on td at bounding box center [989, 379] width 176 height 101
click at [894, 379] on html "U Stardust DS KC Design system data Documentation KC Share Preview Publish Page…" at bounding box center [697, 343] width 1394 height 686
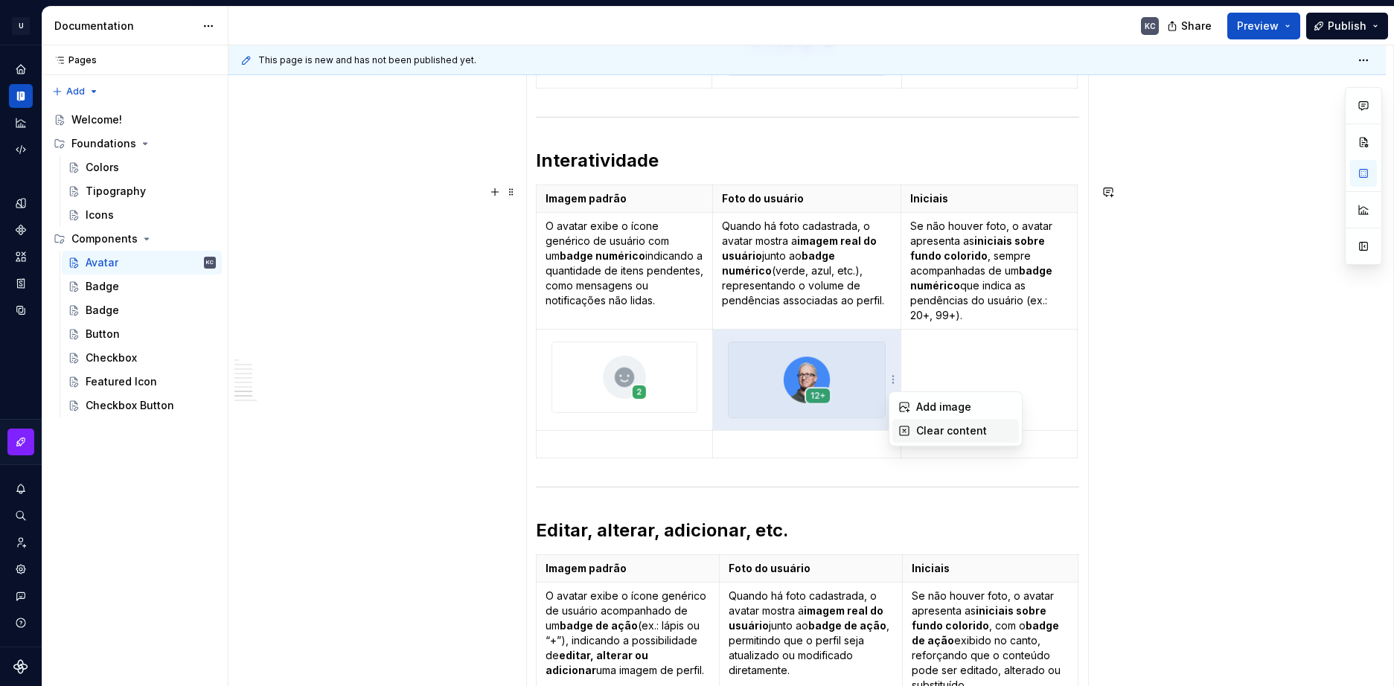
click at [941, 429] on div "Clear content" at bounding box center [964, 430] width 97 height 15
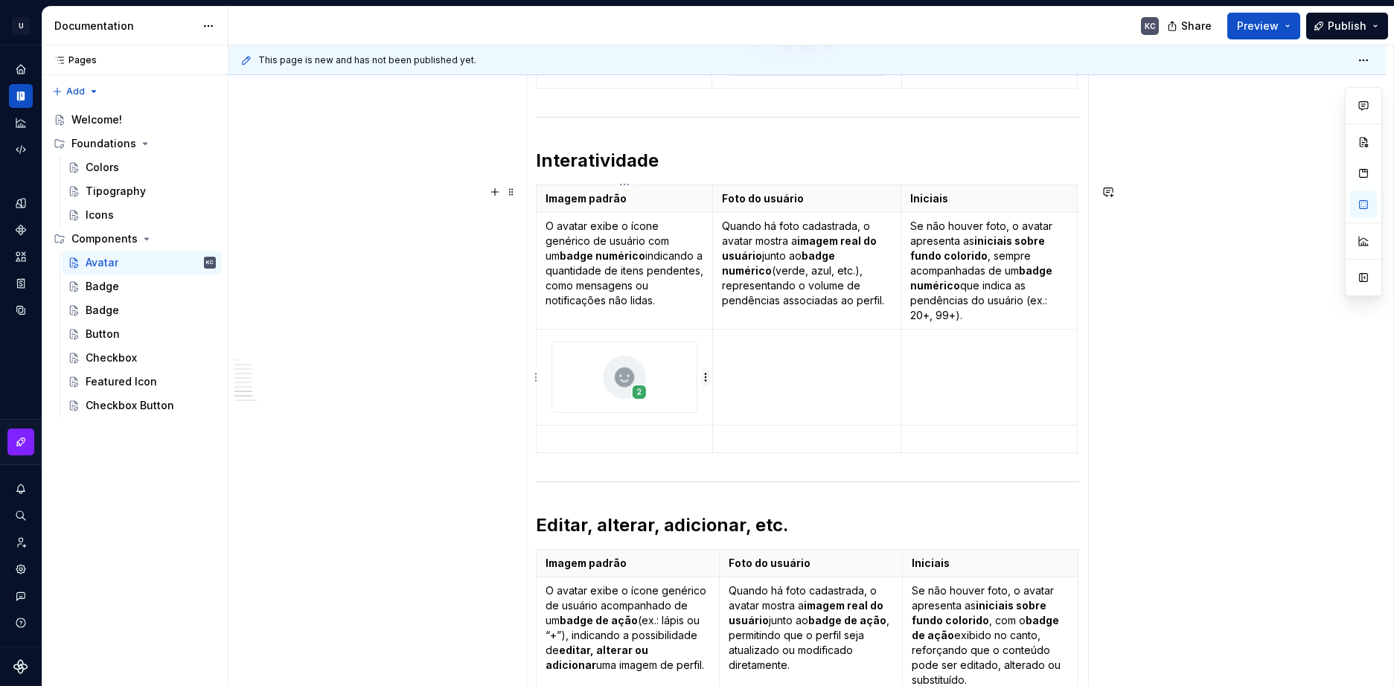
click at [704, 379] on html "U Stardust DS KC Design system data Documentation KC Share Preview Publish Page…" at bounding box center [697, 343] width 1394 height 686
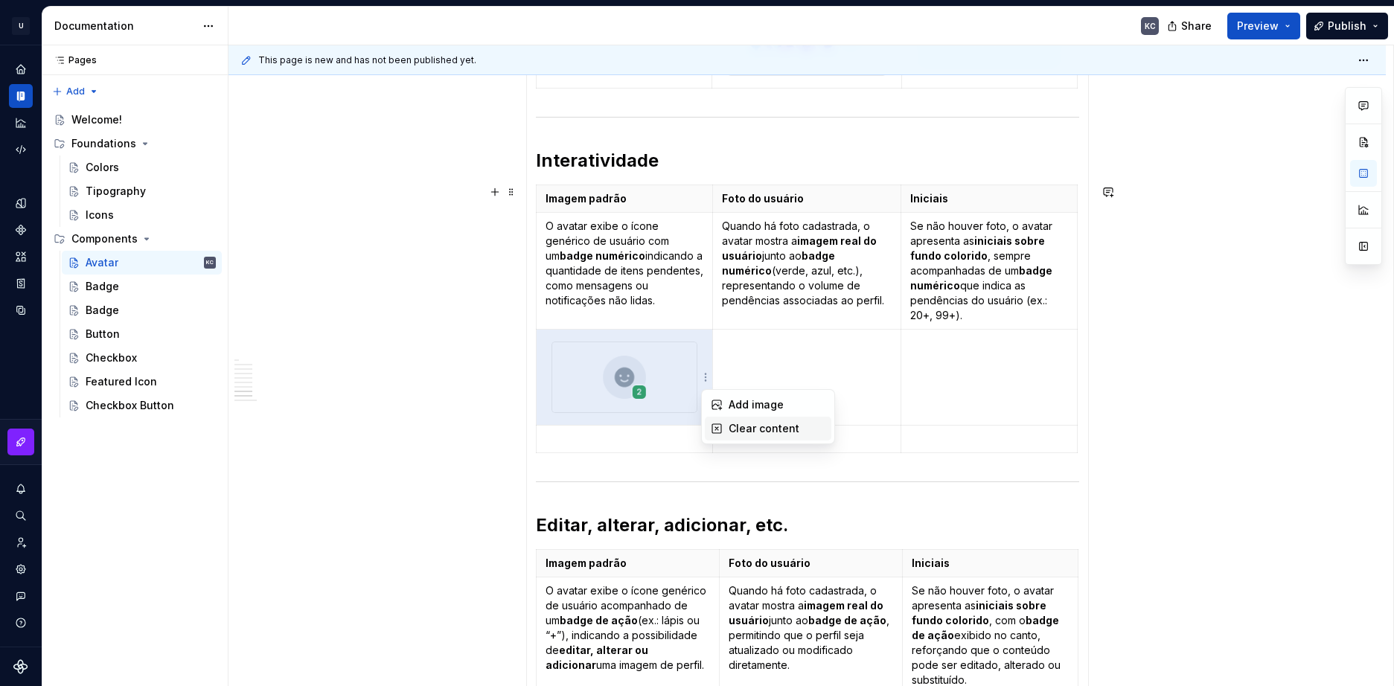
click at [724, 420] on div "Clear content" at bounding box center [768, 429] width 126 height 24
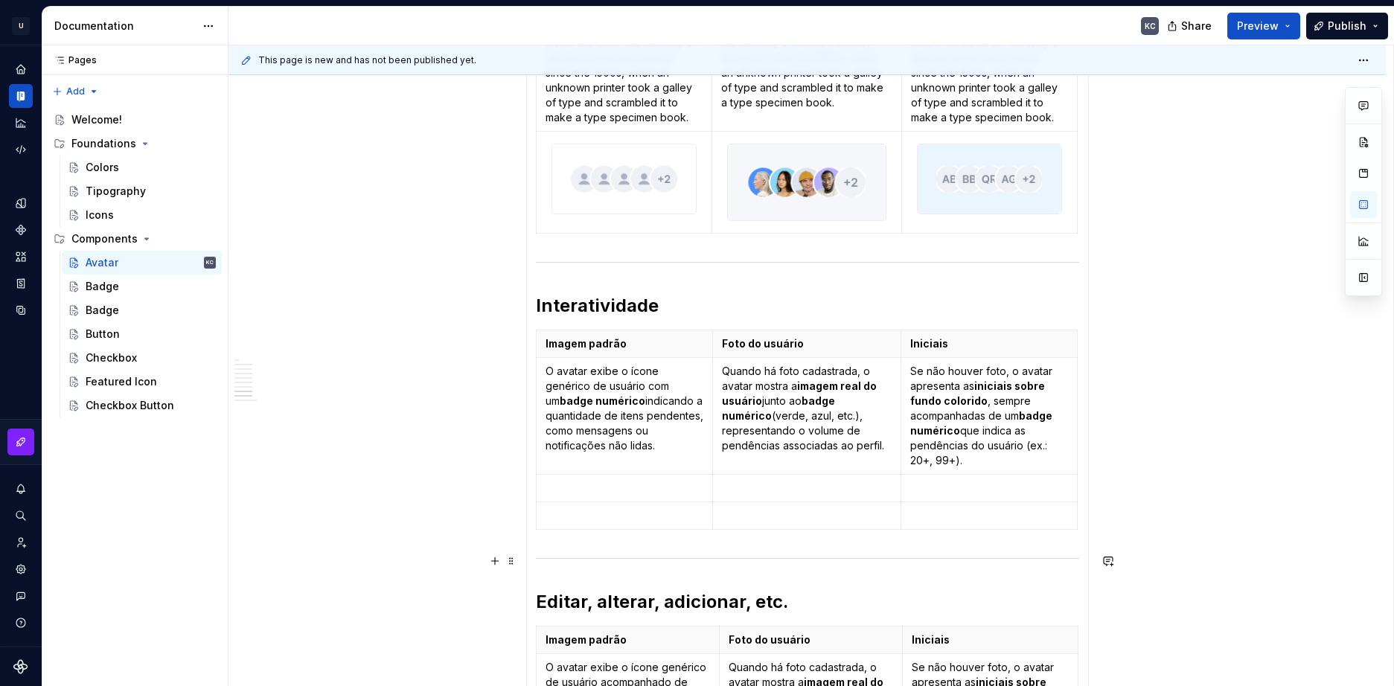
scroll to position [1024, 0]
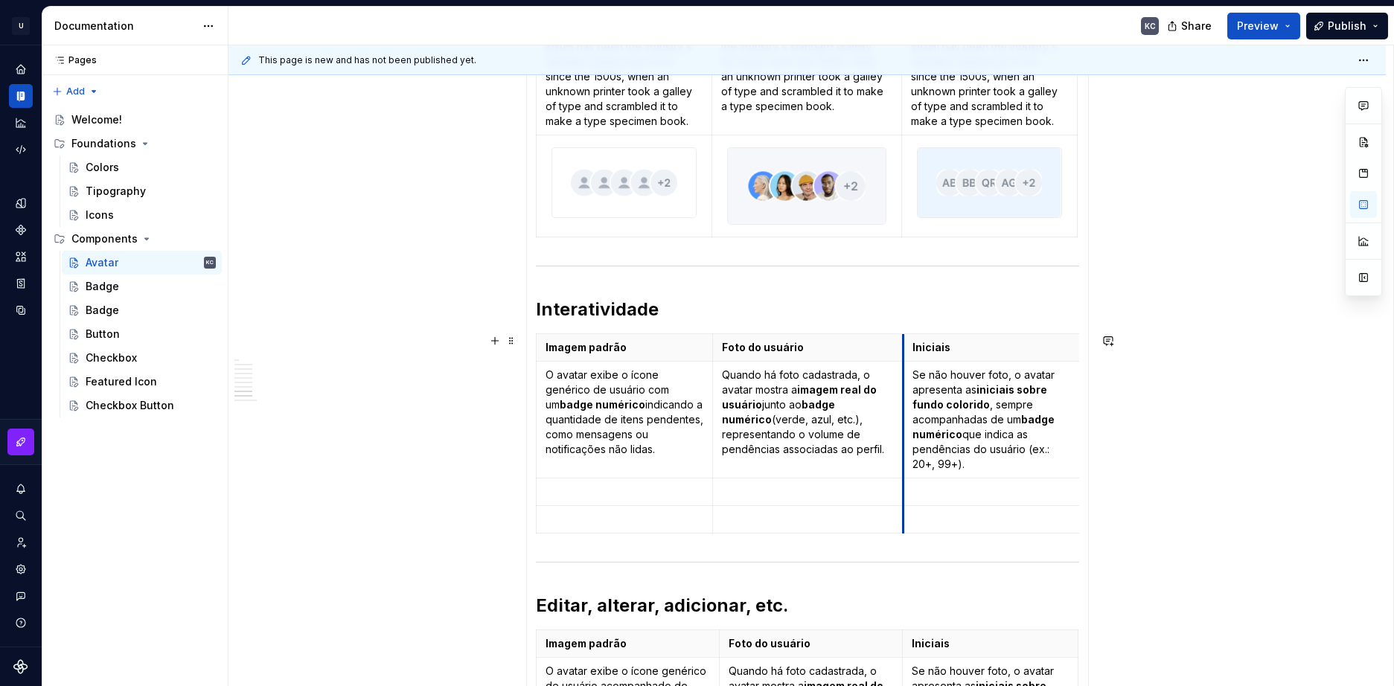
click at [903, 350] on th "Iniciais" at bounding box center [991, 347] width 176 height 28
click at [534, 521] on div "Lorem Ipsum is simply dummy text of the printing and typesetting industry Image…" at bounding box center [807, 112] width 563 height 1572
click at [536, 519] on html "U Stardust DS KC Design system data Documentation KC Share Preview Publish Page…" at bounding box center [697, 343] width 1394 height 686
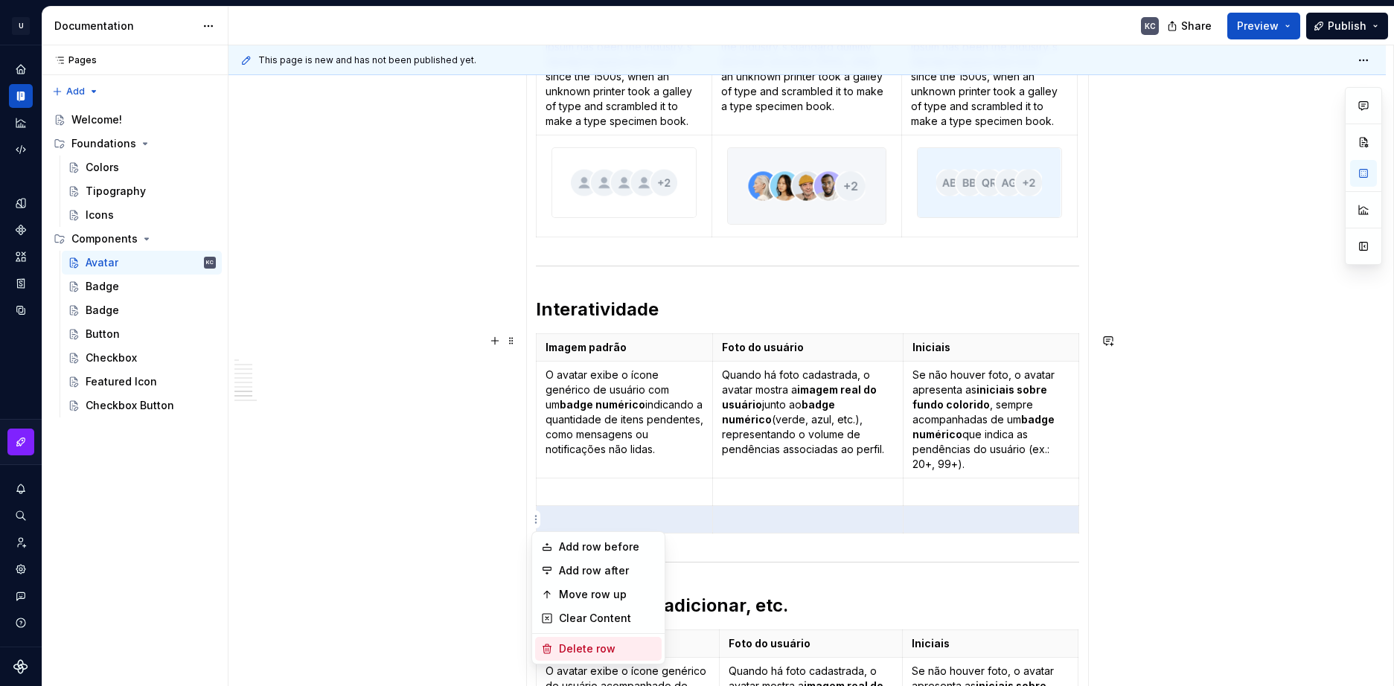
click at [595, 650] on div "Delete row" at bounding box center [607, 648] width 97 height 15
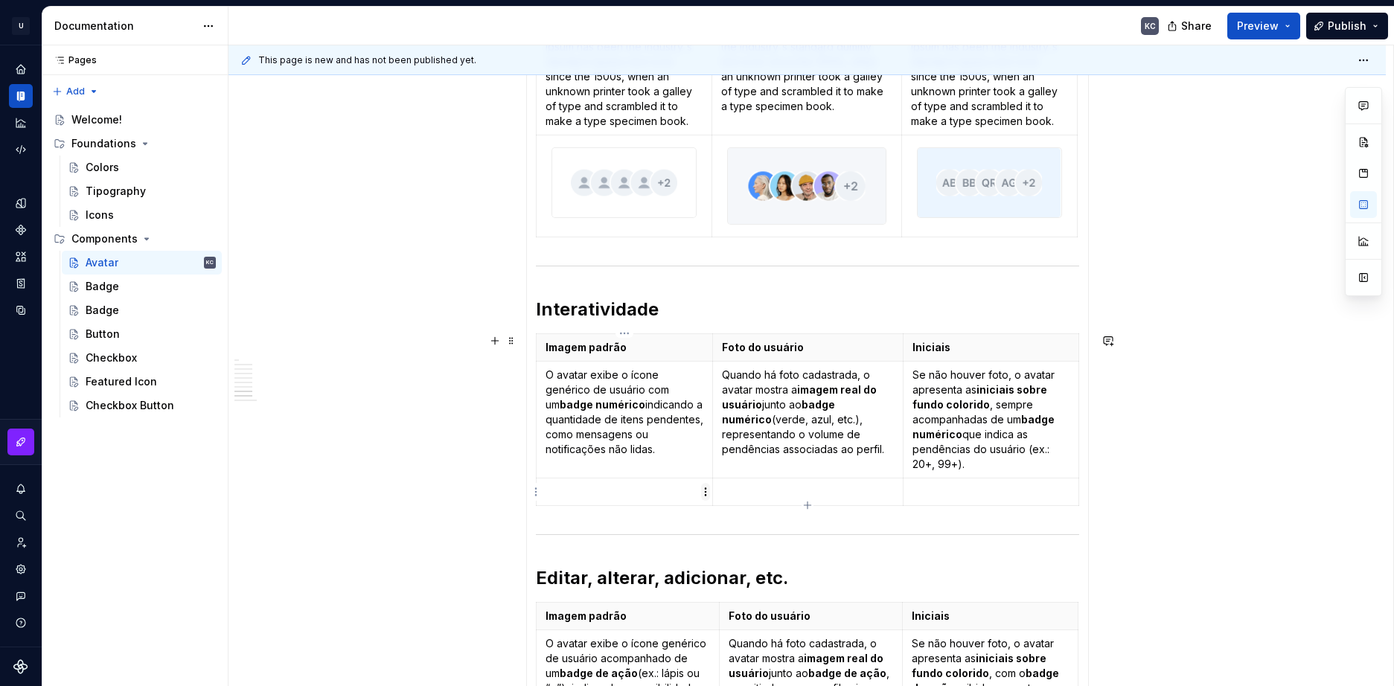
click at [704, 494] on html "U Stardust DS KC Design system data Documentation KC Share Preview Publish Page…" at bounding box center [697, 343] width 1394 height 686
drag, startPoint x: 742, startPoint y: 521, endPoint x: 880, endPoint y: 495, distance: 140.1
click at [744, 521] on div "Add image" at bounding box center [776, 519] width 97 height 15
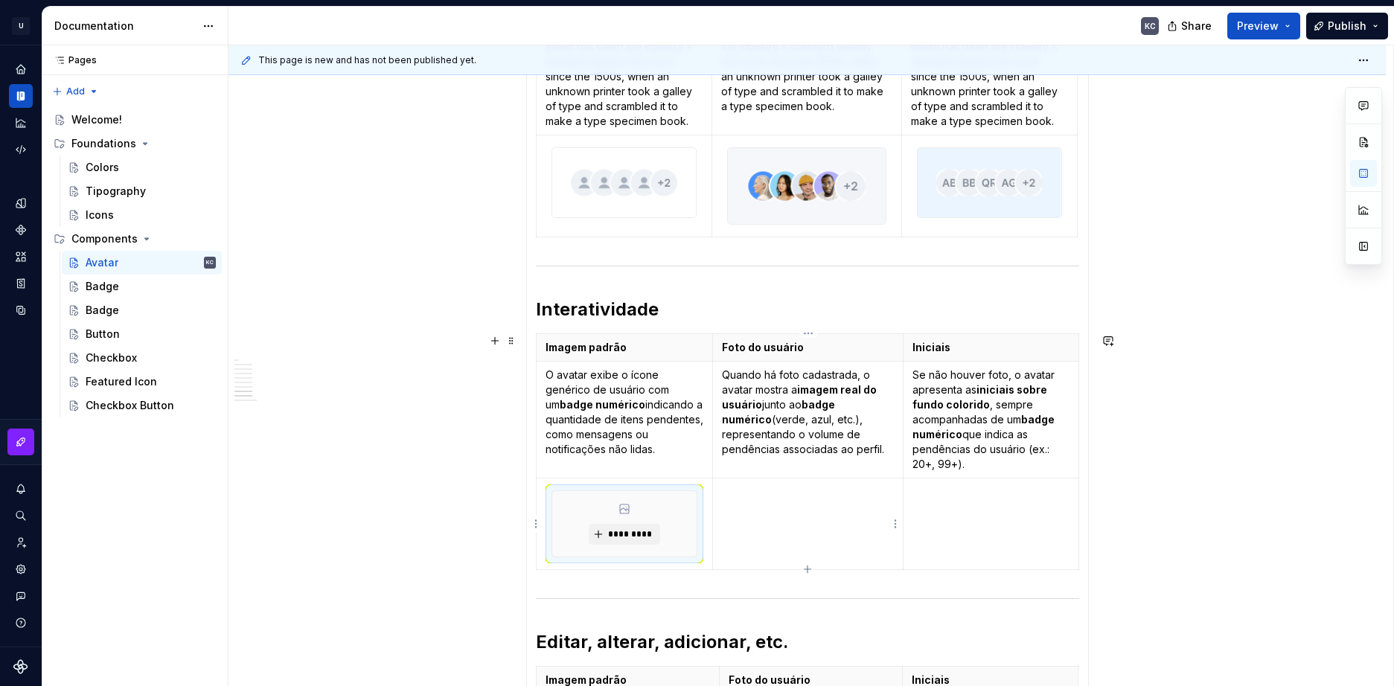
click at [896, 515] on html "U Stardust DS KC Design system data Documentation KC Share Preview Publish Page…" at bounding box center [697, 343] width 1394 height 686
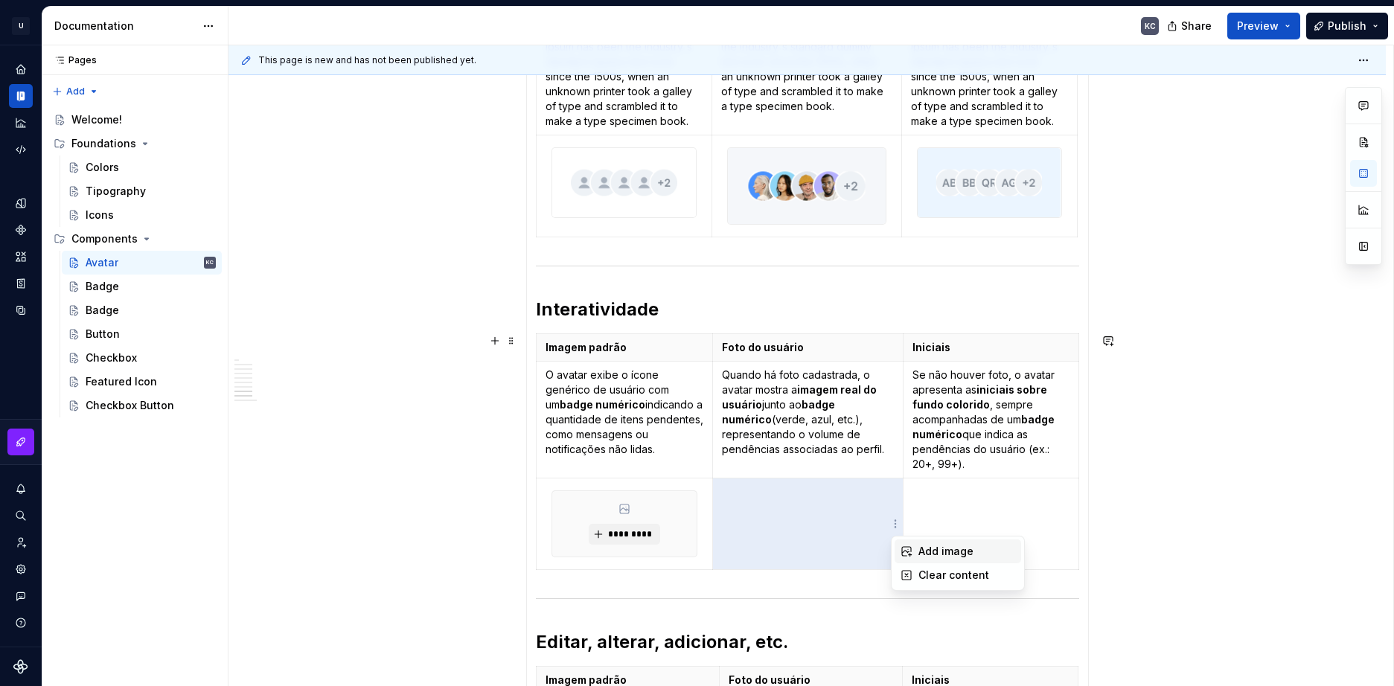
drag, startPoint x: 910, startPoint y: 546, endPoint x: 1072, endPoint y: 531, distance: 163.0
click at [912, 547] on div "Add image" at bounding box center [957, 551] width 126 height 24
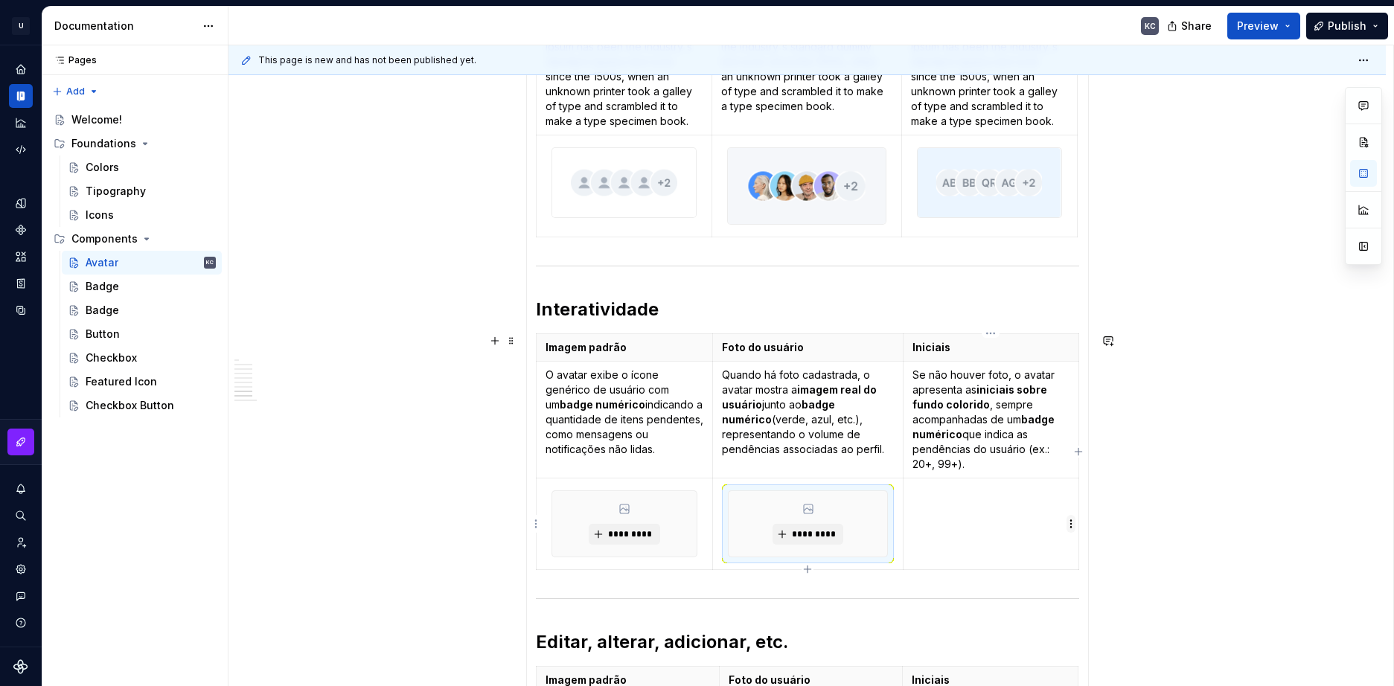
click at [1072, 528] on html "U Stardust DS KC Design system data Documentation KC Share Preview Publish Page…" at bounding box center [697, 343] width 1394 height 686
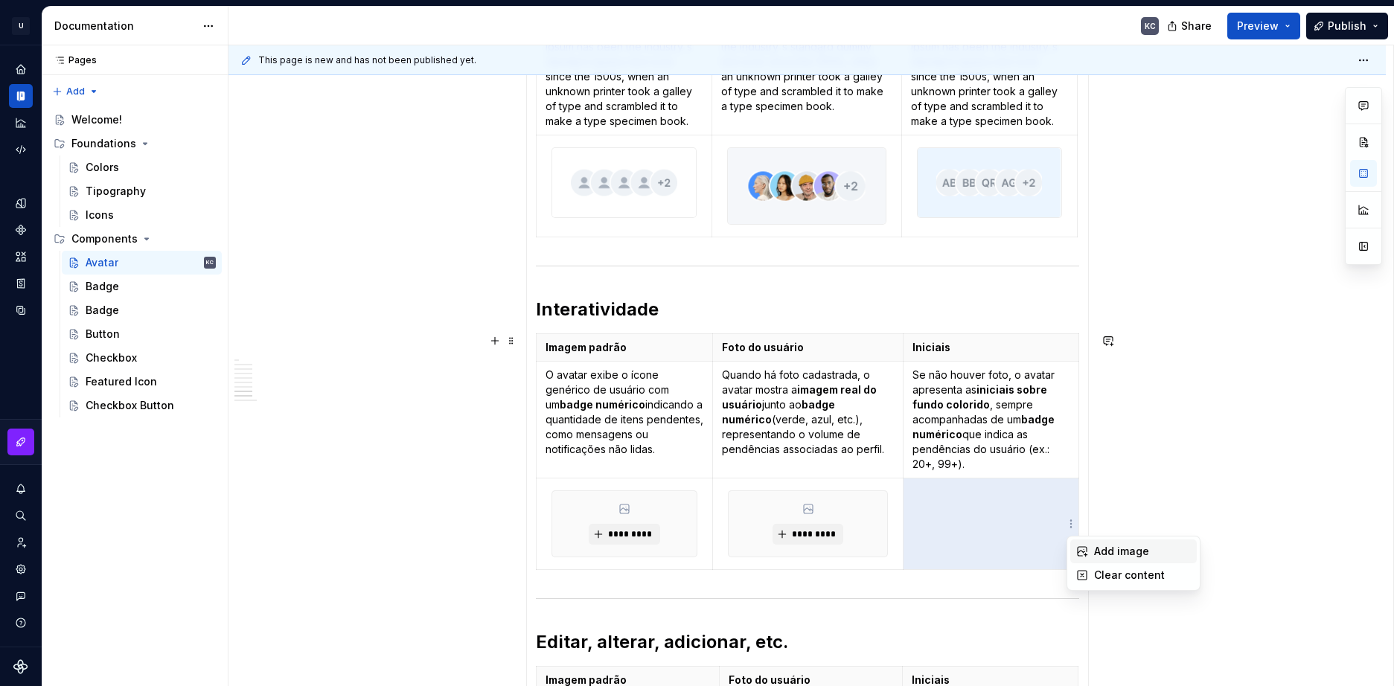
click at [1090, 554] on div "Add image" at bounding box center [1133, 551] width 126 height 24
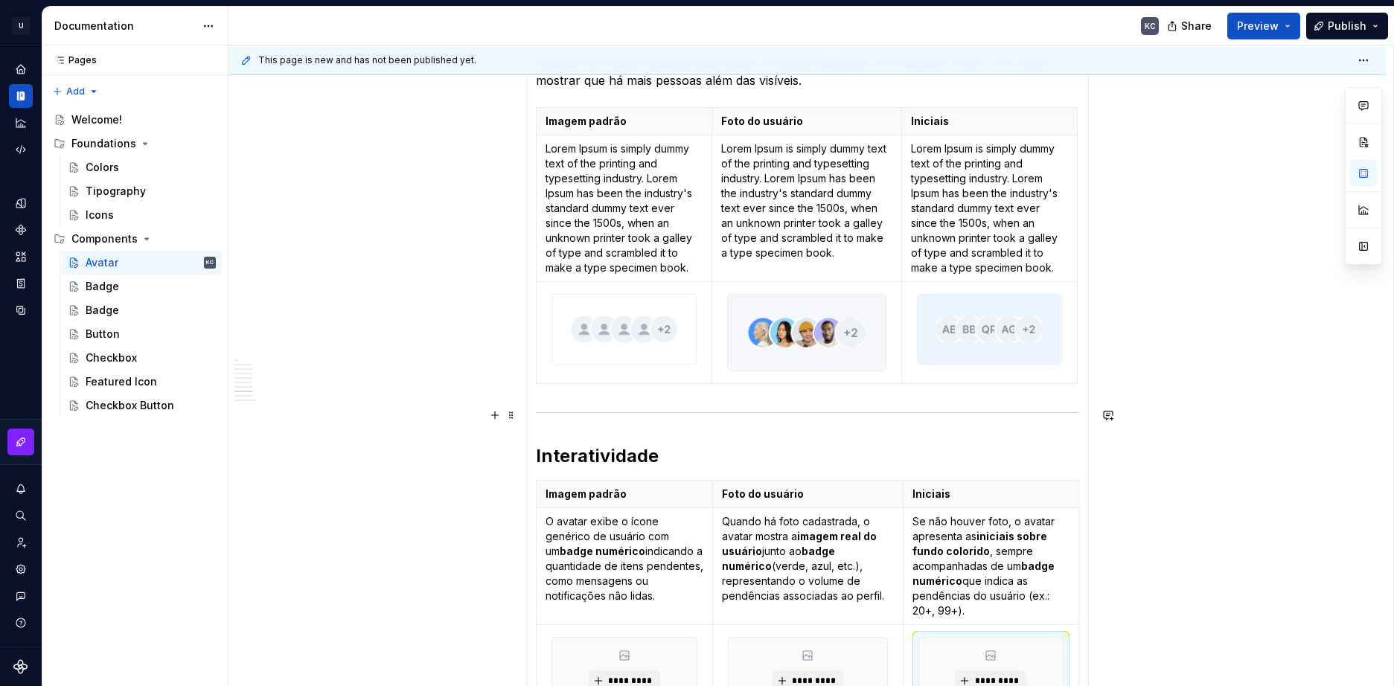
scroll to position [875, 0]
click at [627, 179] on p "Lorem Ipsum is simply dummy text of the printing and typesetting industry. Lore…" at bounding box center [624, 211] width 158 height 134
click at [608, 212] on p "Lorem Ipsum is simply dummy text of the printing and typesetting industry. Lore…" at bounding box center [624, 211] width 158 height 134
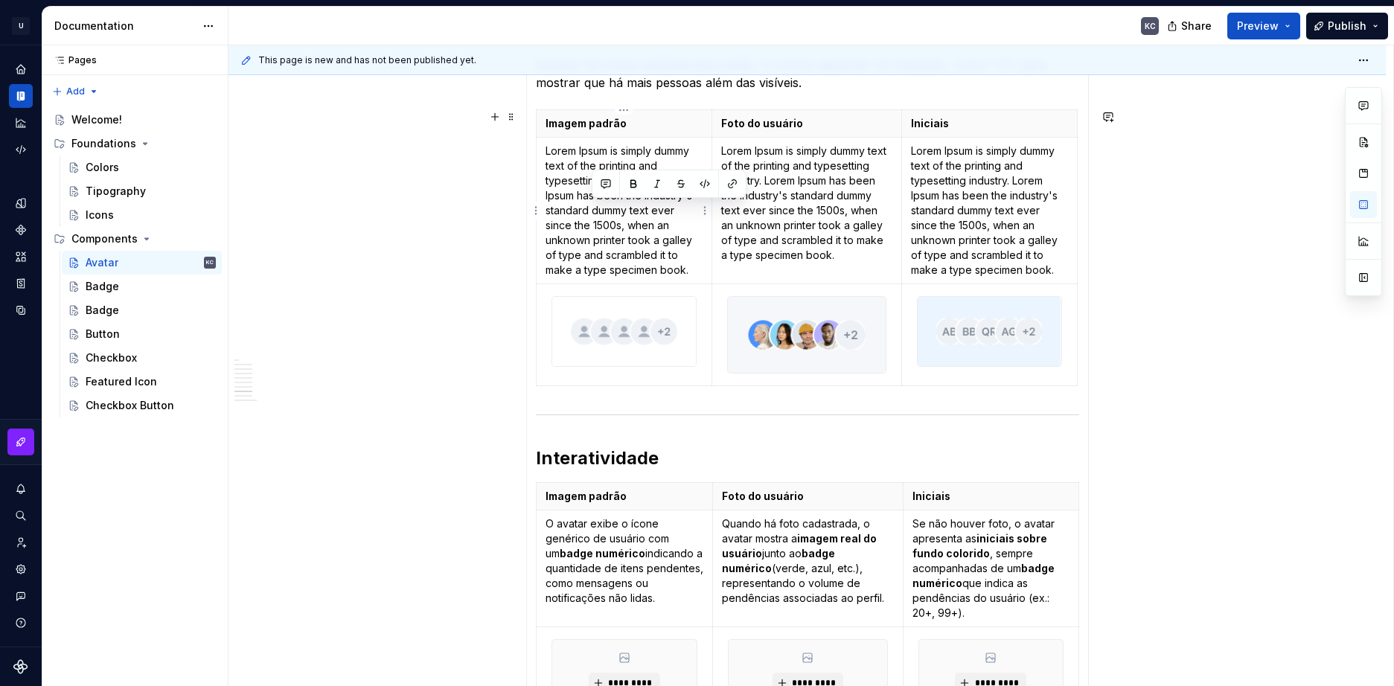
click at [608, 212] on p "Lorem Ipsum is simply dummy text of the printing and typesetting industry. Lore…" at bounding box center [624, 211] width 158 height 134
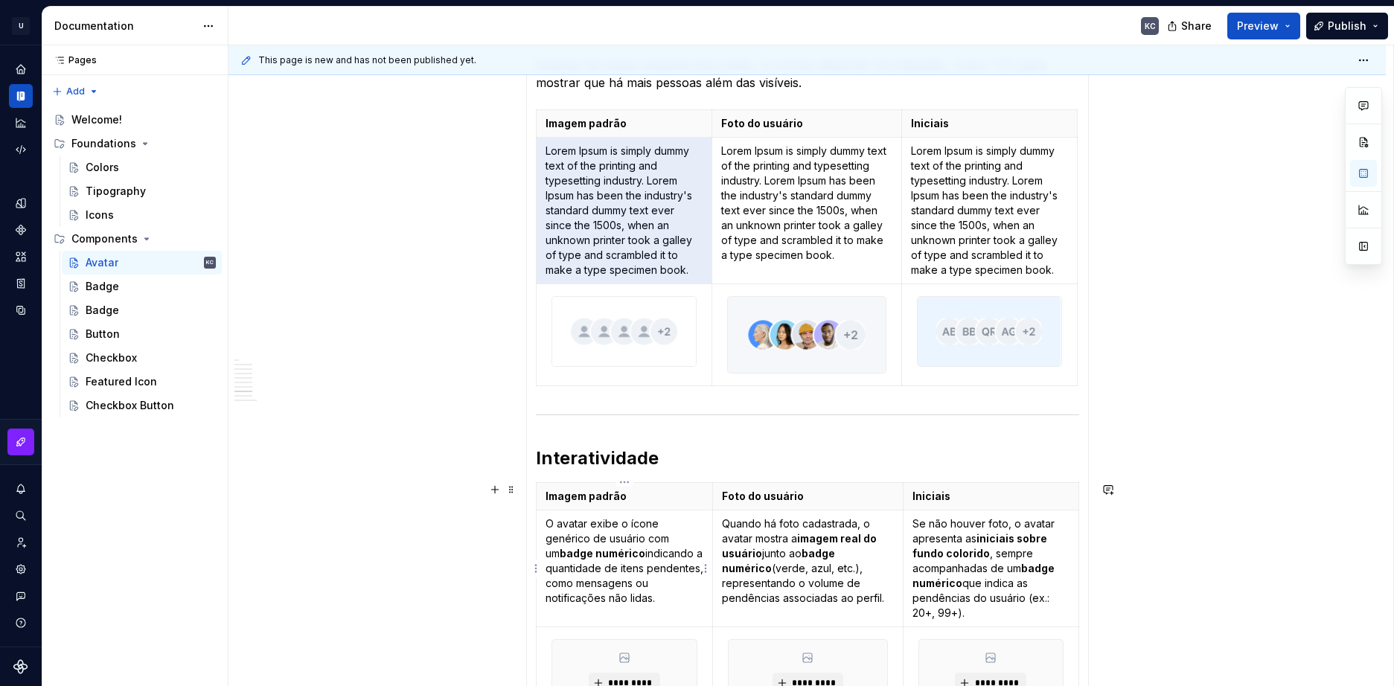
click at [603, 531] on p "O avatar exibe o ícone genérico de usuário com um badge numérico indicando a qu…" at bounding box center [624, 560] width 158 height 89
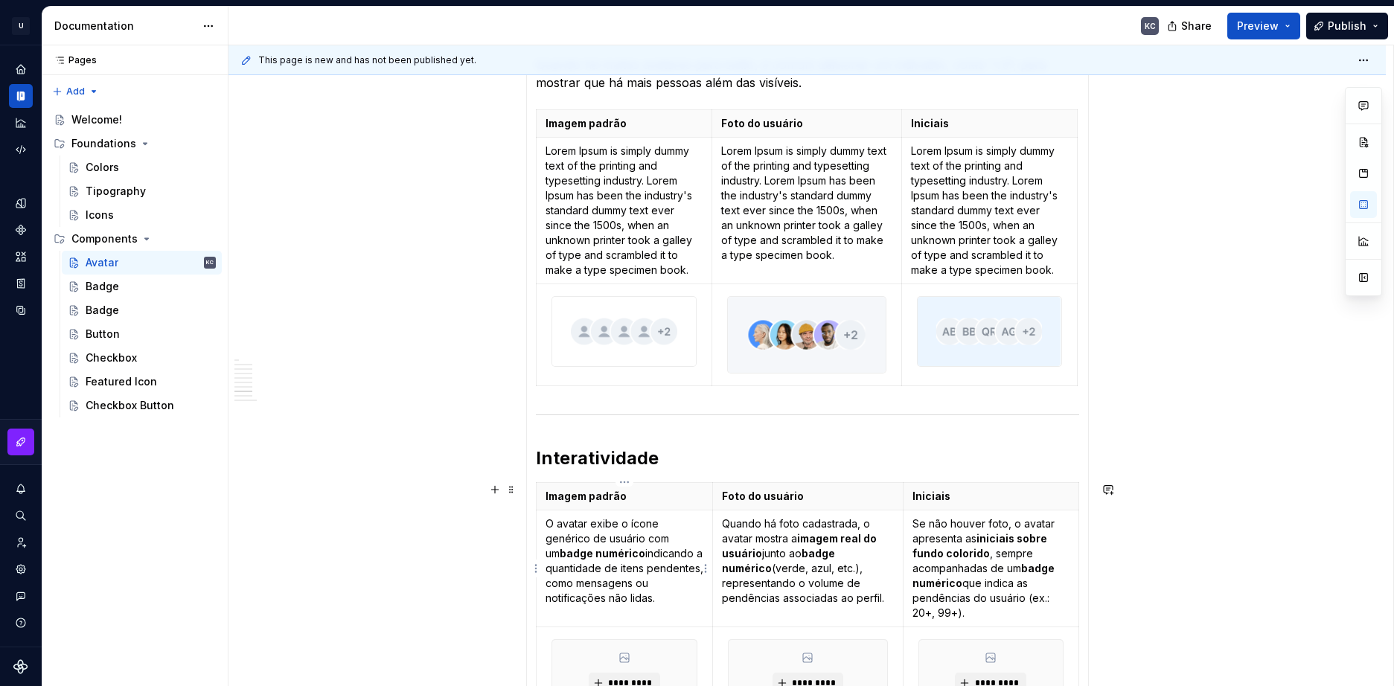
click at [603, 531] on p "O avatar exibe o ícone genérico de usuário com um badge numérico indicando a qu…" at bounding box center [624, 560] width 158 height 89
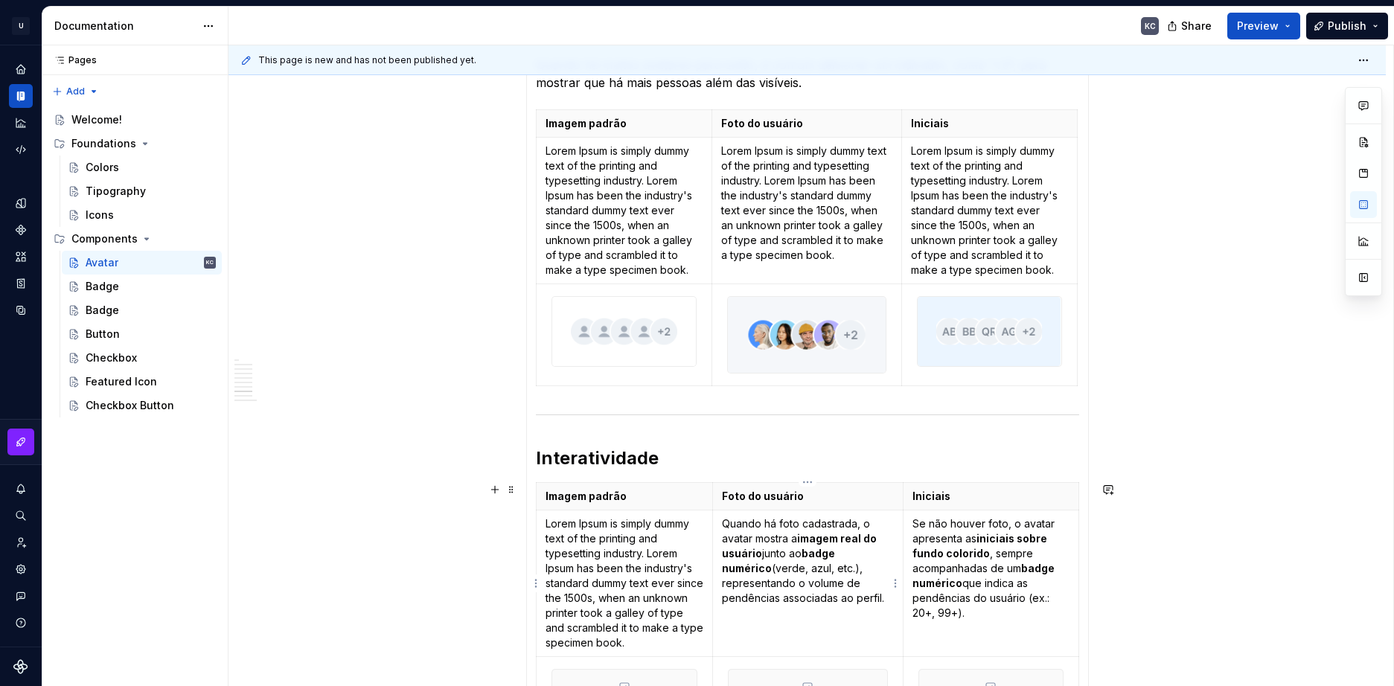
click at [802, 562] on p "Quando há foto cadastrada, o avatar mostra a imagem real do usuário junto ao ba…" at bounding box center [808, 560] width 172 height 89
click at [982, 562] on p "Se não houver foto, o avatar apresenta as iniciais sobre fundo colorido , sempr…" at bounding box center [990, 568] width 157 height 104
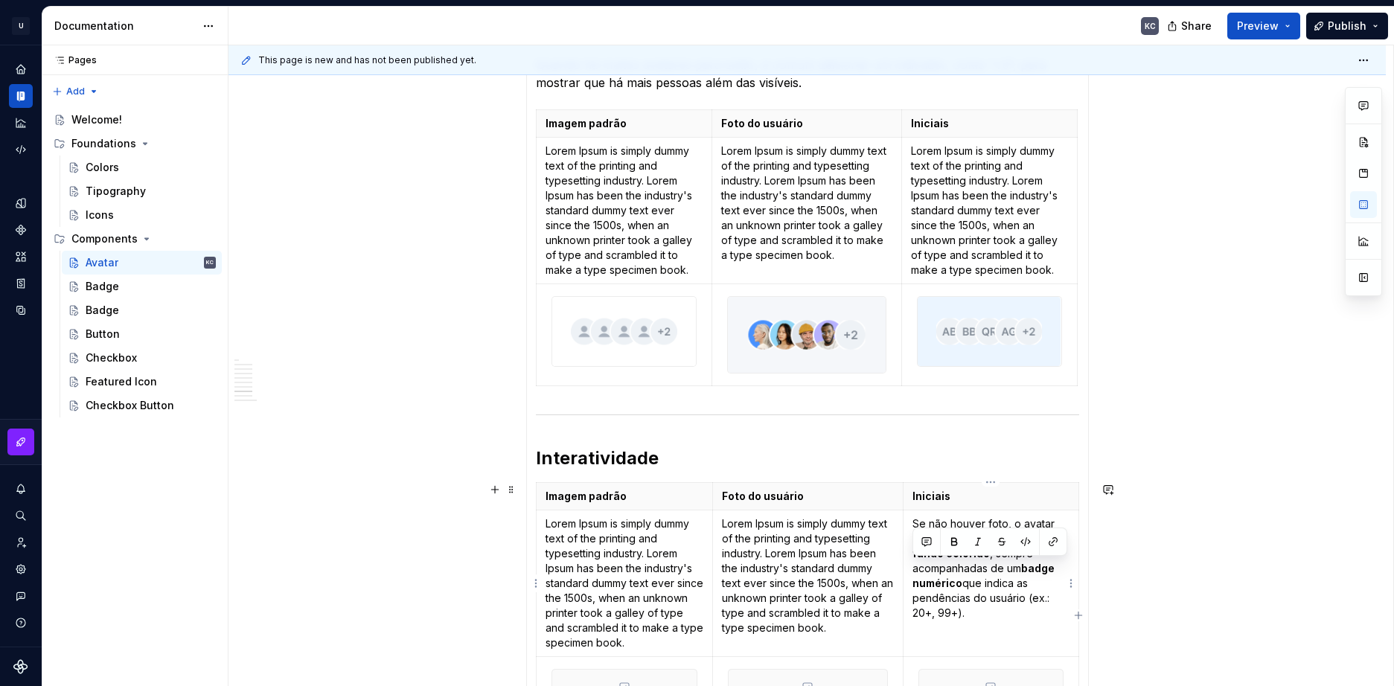
click at [982, 562] on p "Se não houver foto, o avatar apresenta as iniciais sobre fundo colorido , sempr…" at bounding box center [990, 568] width 157 height 104
click at [983, 584] on p "Se não houver foto, o avatar apresenta as iniciais sobre fundo colorido , sempr…" at bounding box center [990, 568] width 157 height 104
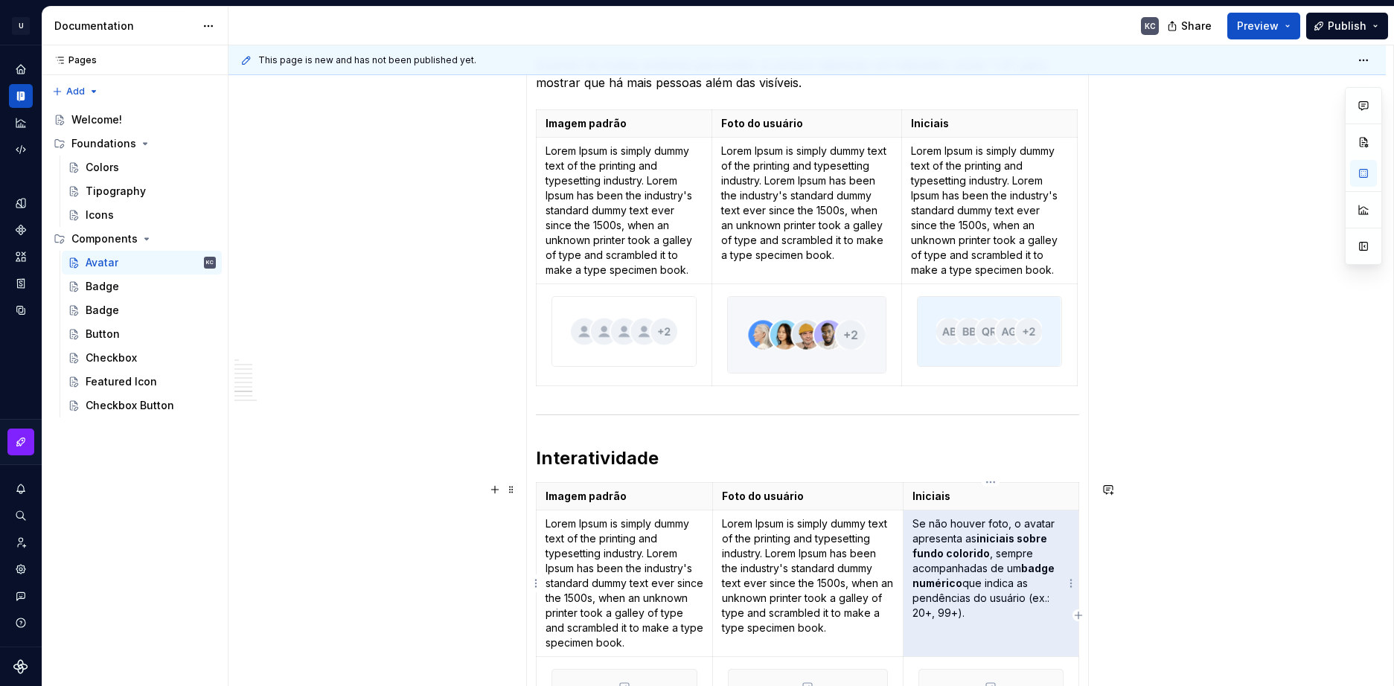
click at [983, 584] on p "Se não houver foto, o avatar apresenta as iniciais sobre fundo colorido , sempr…" at bounding box center [990, 568] width 157 height 104
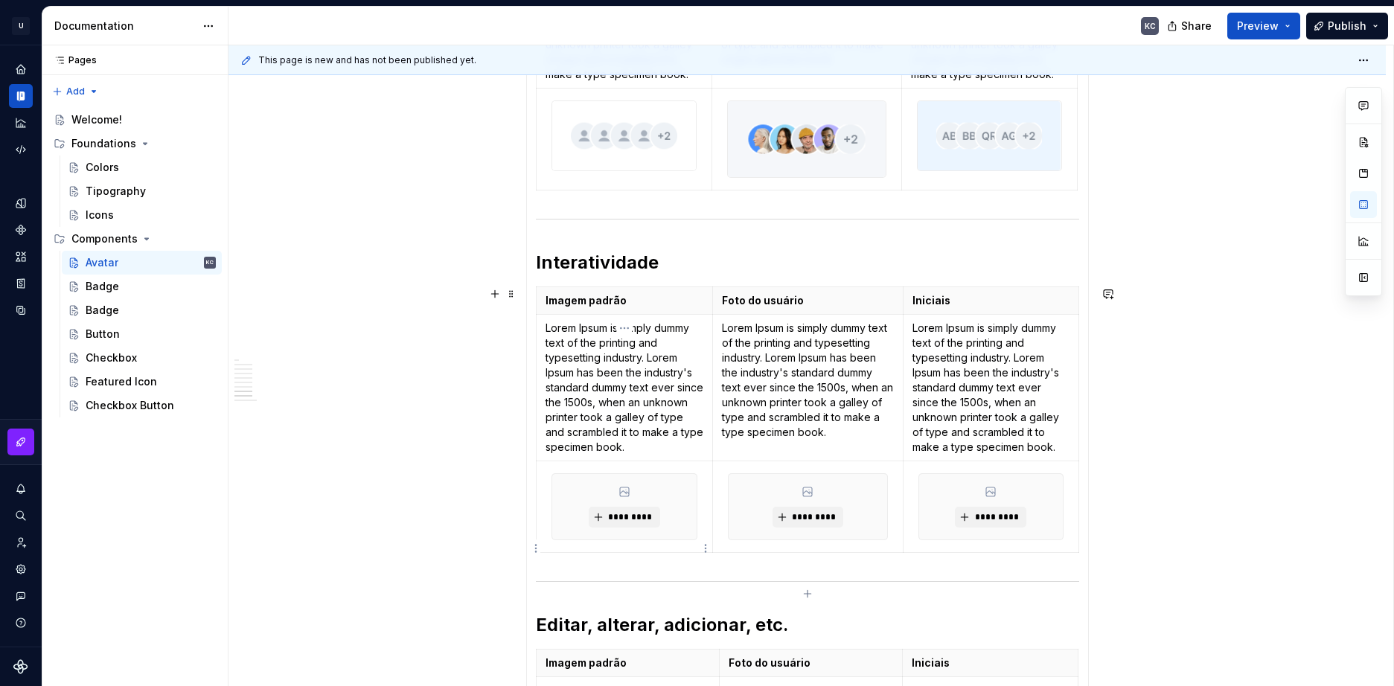
scroll to position [1098, 0]
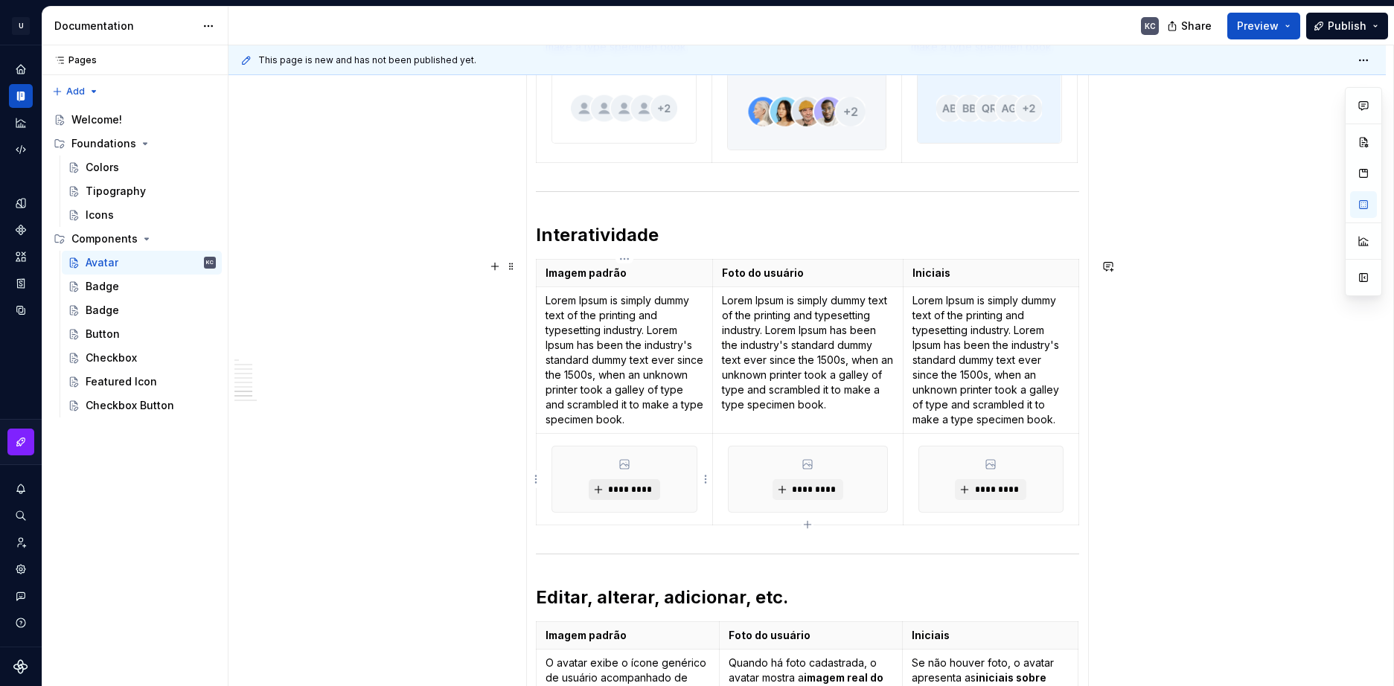
click at [650, 486] on span "*********" at bounding box center [629, 490] width 45 height 12
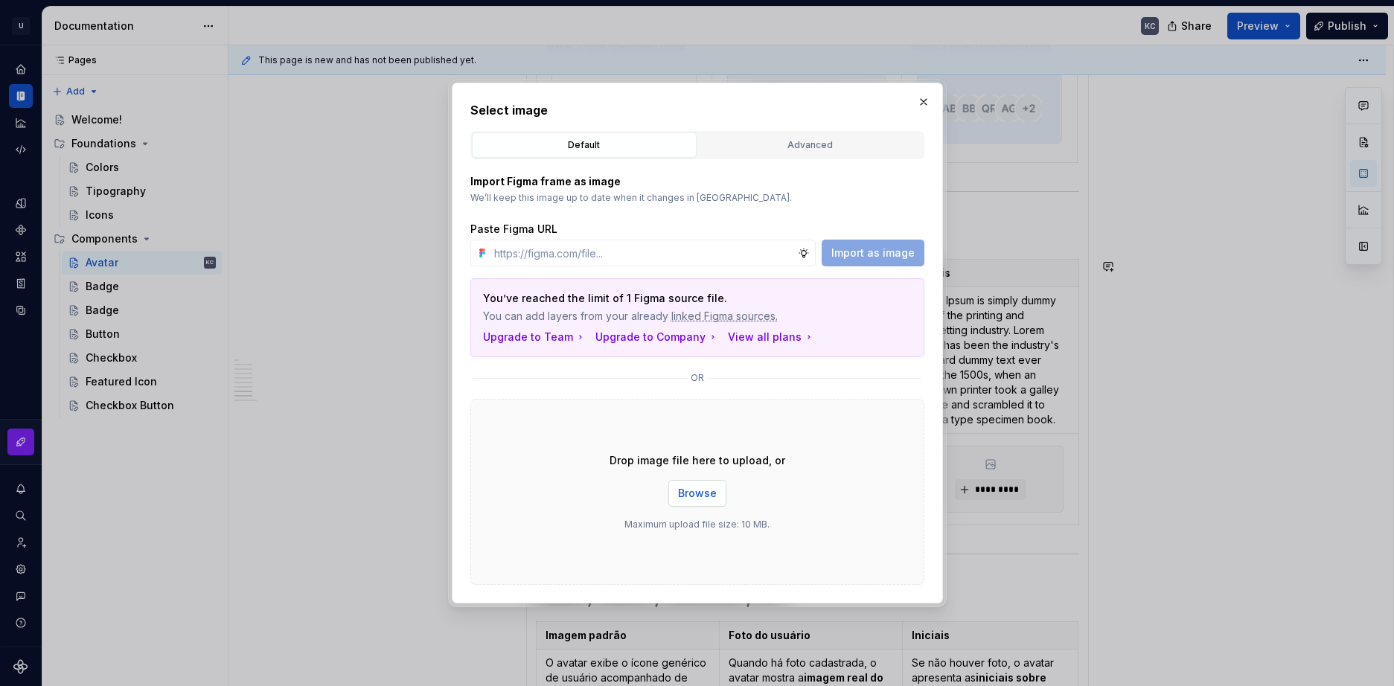
click at [691, 488] on span "Browse" at bounding box center [697, 493] width 39 height 15
click at [924, 106] on button "button" at bounding box center [923, 102] width 21 height 21
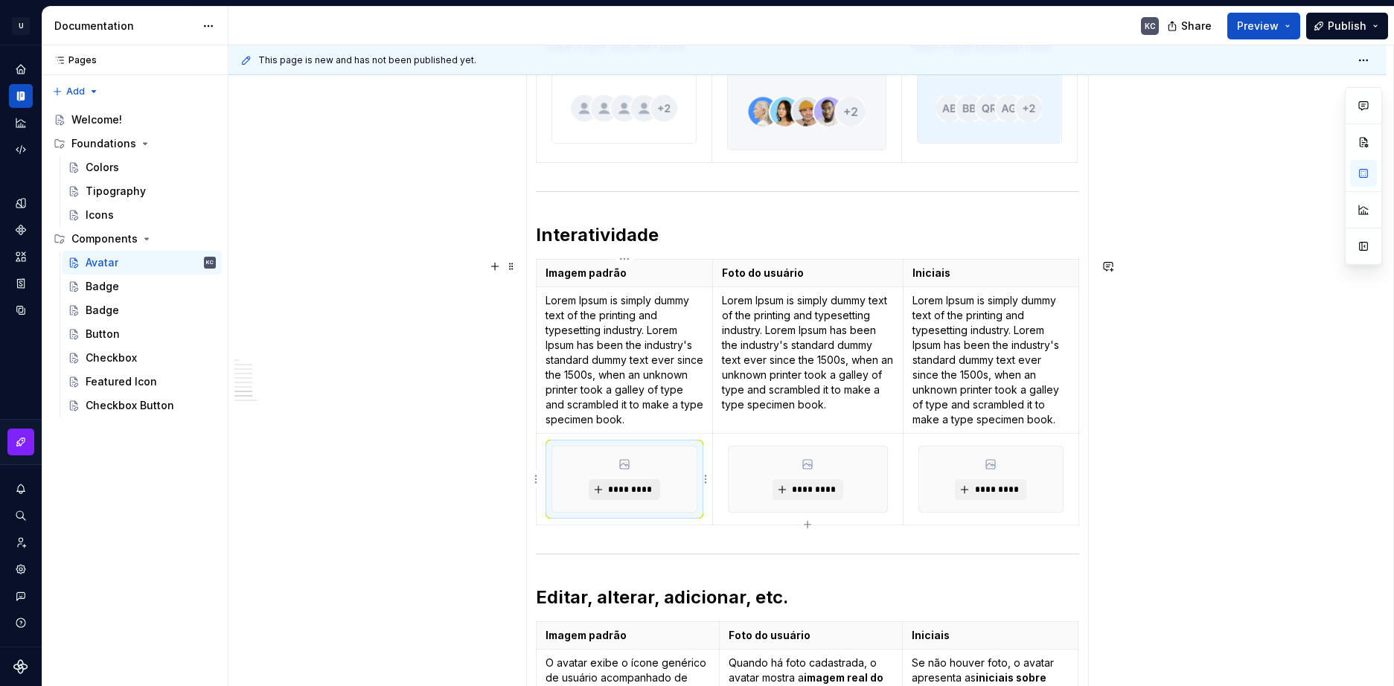
click at [617, 490] on span "*********" at bounding box center [629, 490] width 45 height 12
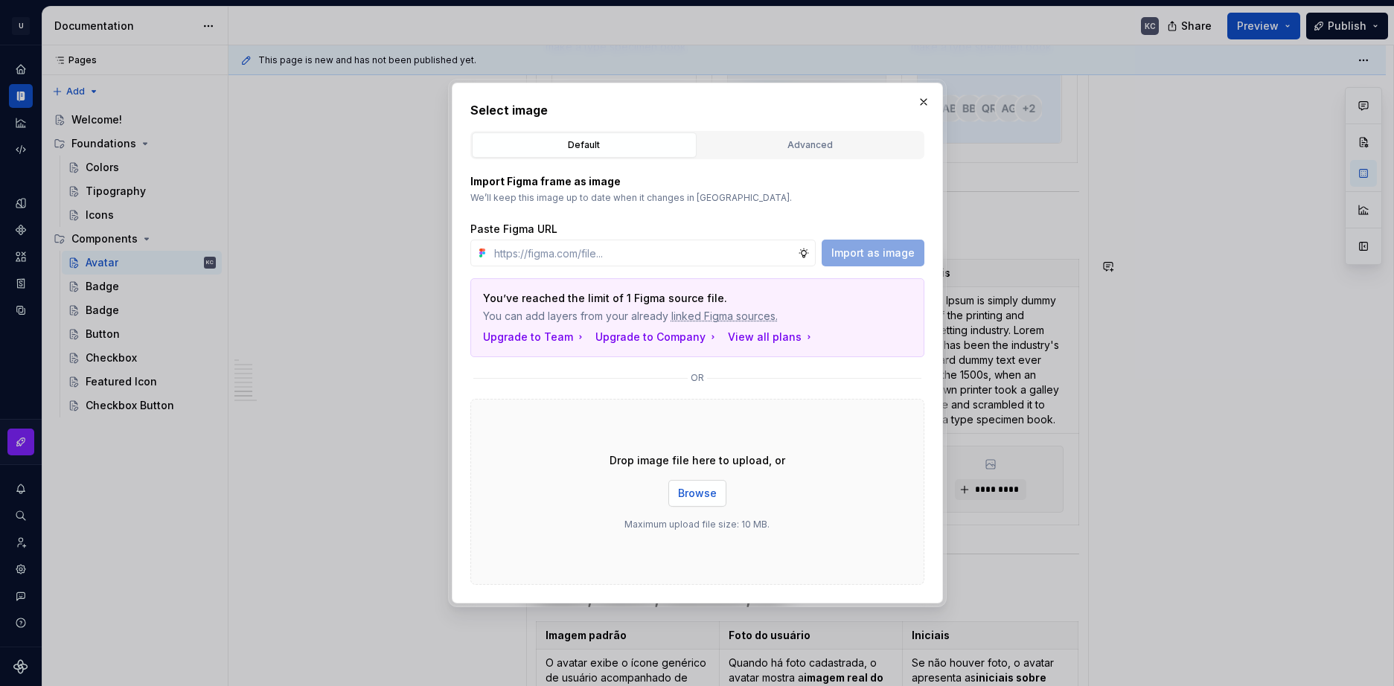
click at [697, 486] on span "Browse" at bounding box center [697, 493] width 39 height 15
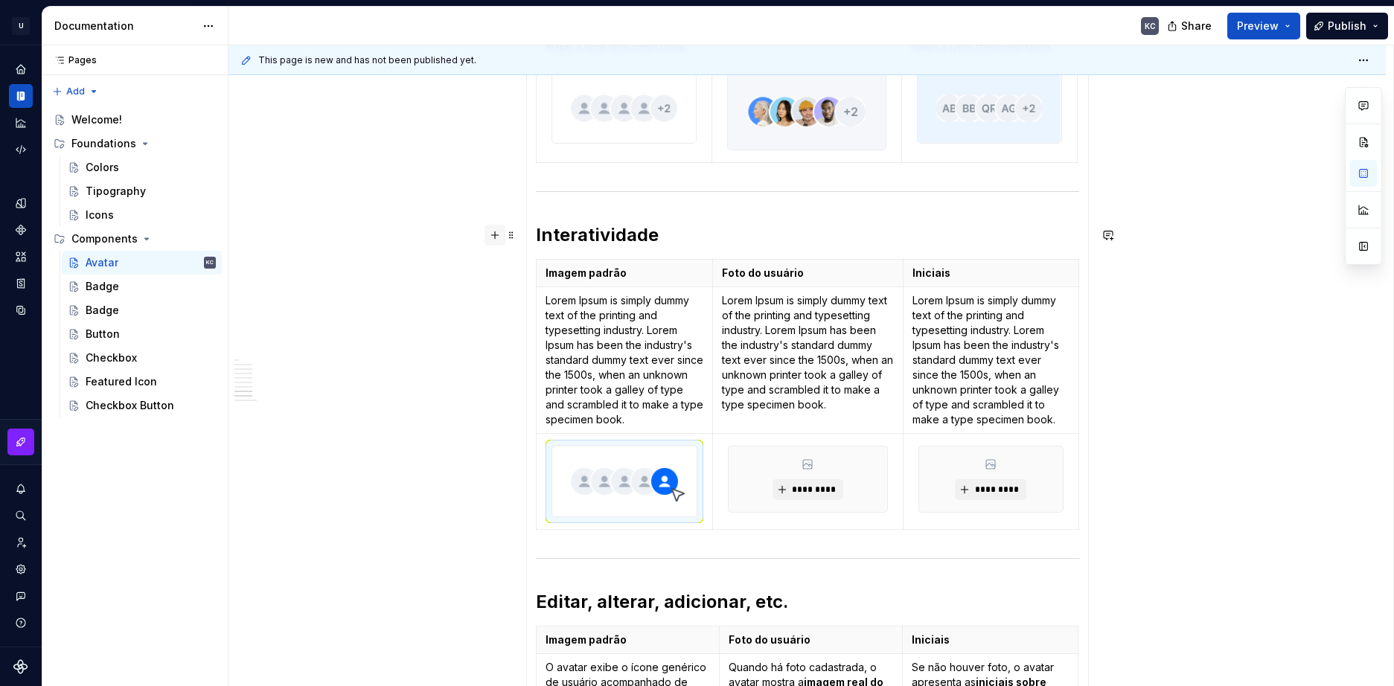
click at [496, 239] on button "button" at bounding box center [494, 235] width 21 height 21
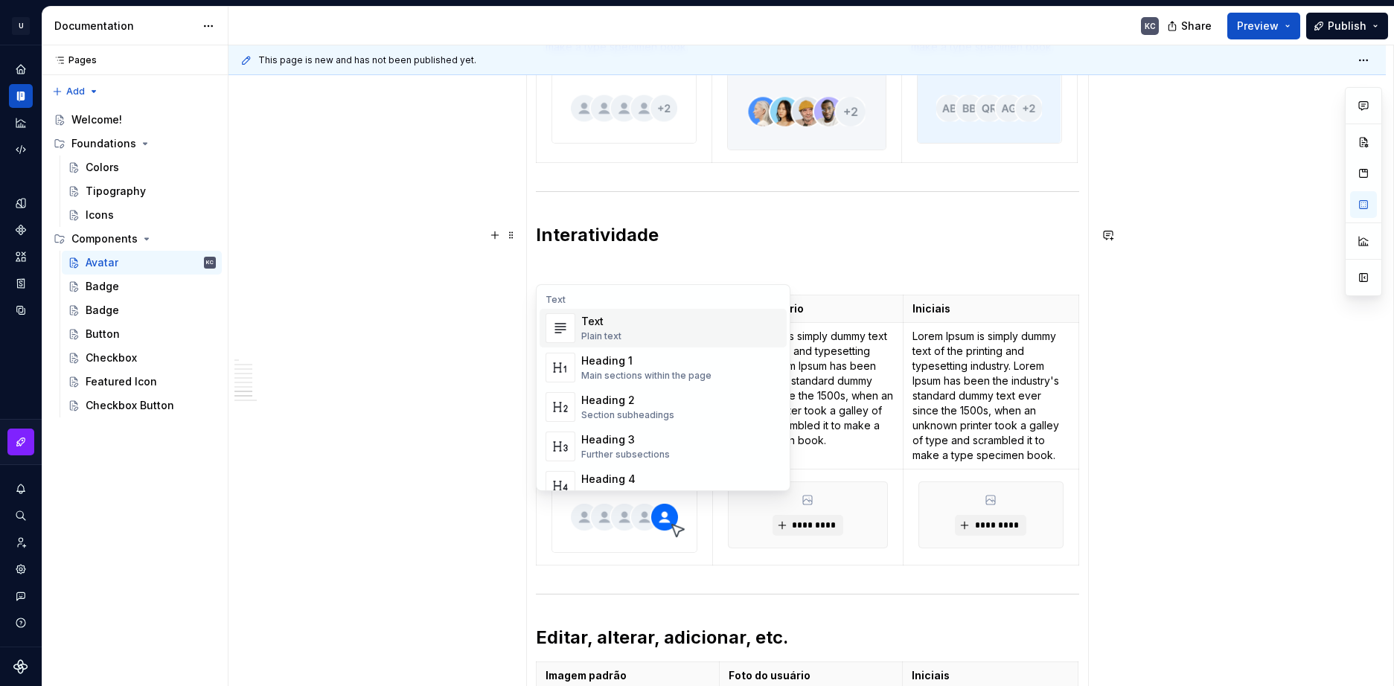
click at [570, 321] on img "Suggestions" at bounding box center [560, 328] width 28 height 30
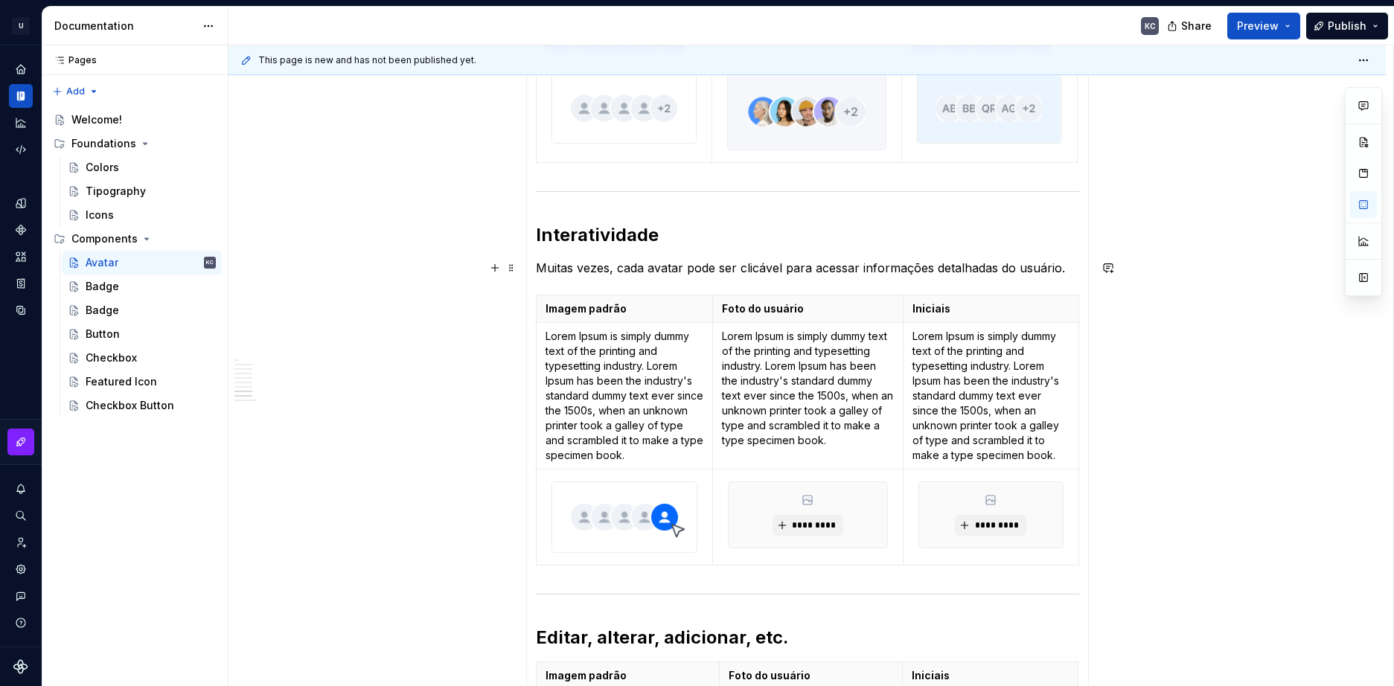
click at [769, 270] on p "Muitas vezes, cada avatar pode ser clicável para acessar informações detalhadas…" at bounding box center [807, 268] width 543 height 18
click at [762, 269] on p "Muitas vezes, cada avatar pode ser clicável para acessar informações detalhadas…" at bounding box center [807, 268] width 543 height 18
click at [810, 231] on h2 "Interatividade" at bounding box center [807, 235] width 543 height 24
click at [1246, 324] on div "**********" at bounding box center [810, 365] width 1165 height 641
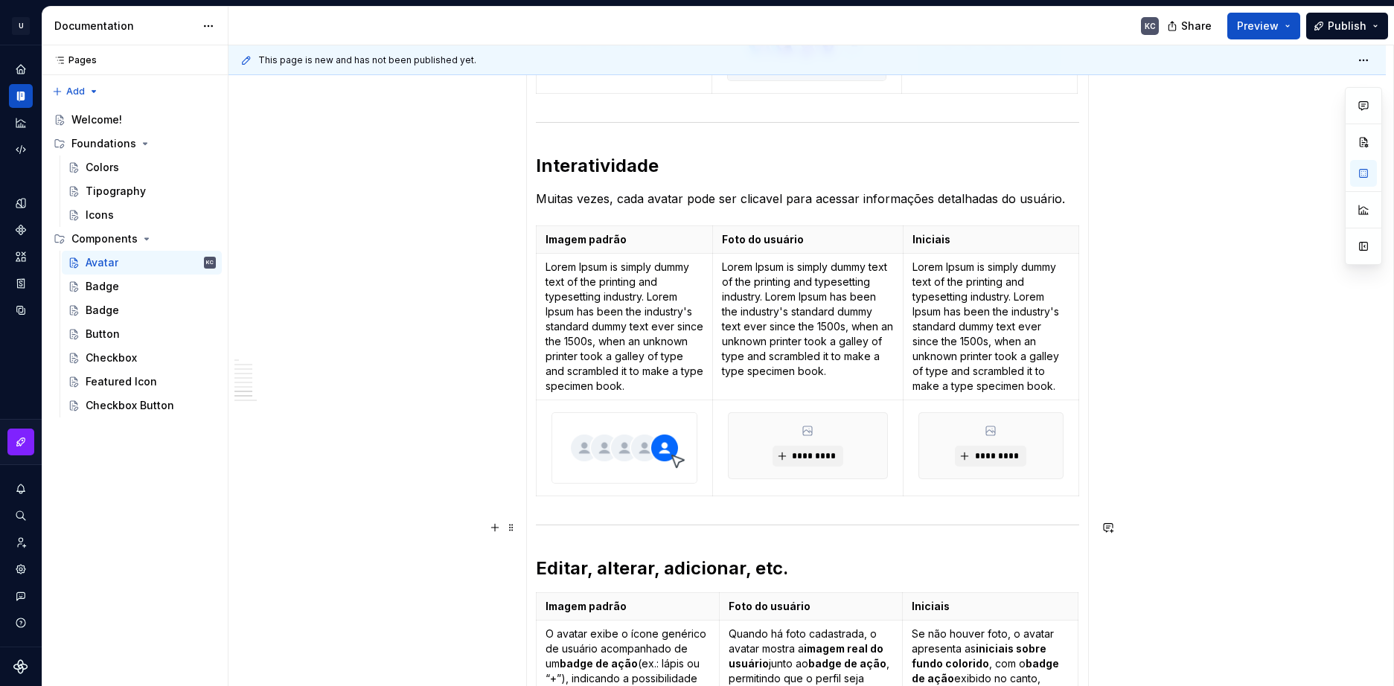
scroll to position [1173, 0]
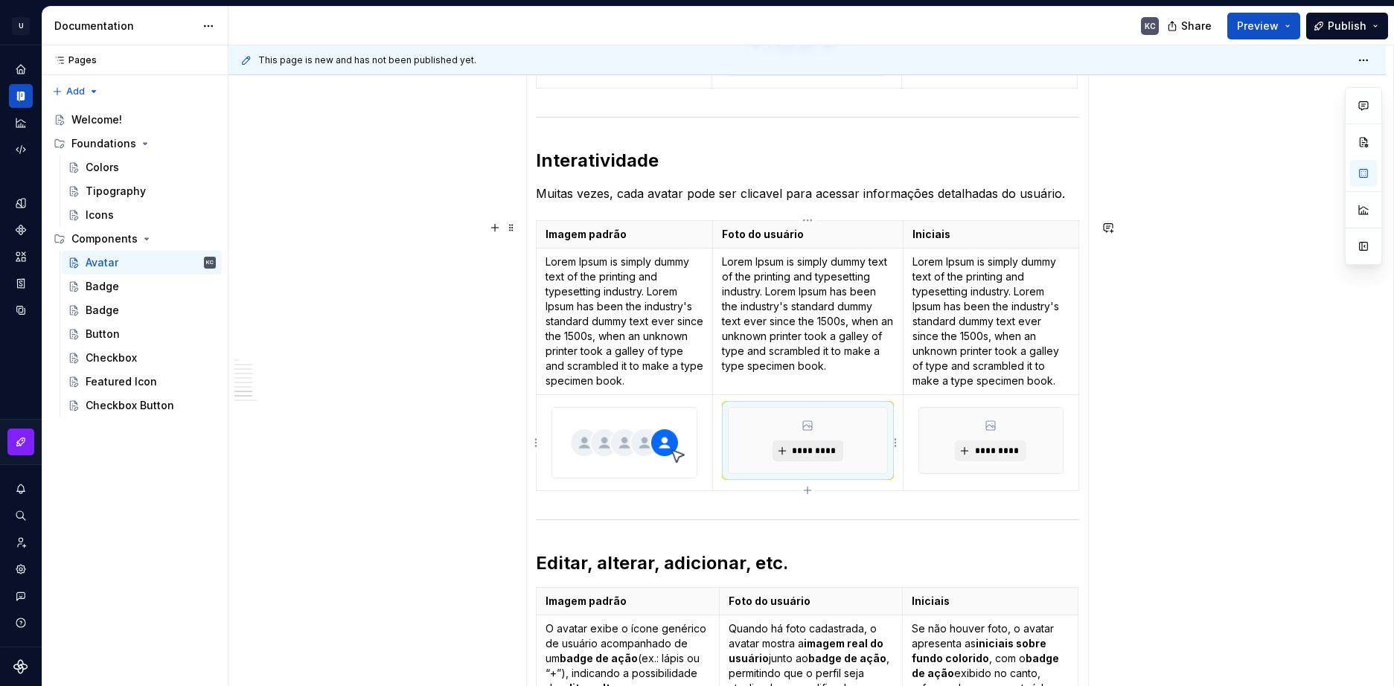
click at [813, 455] on span "*********" at bounding box center [813, 451] width 45 height 12
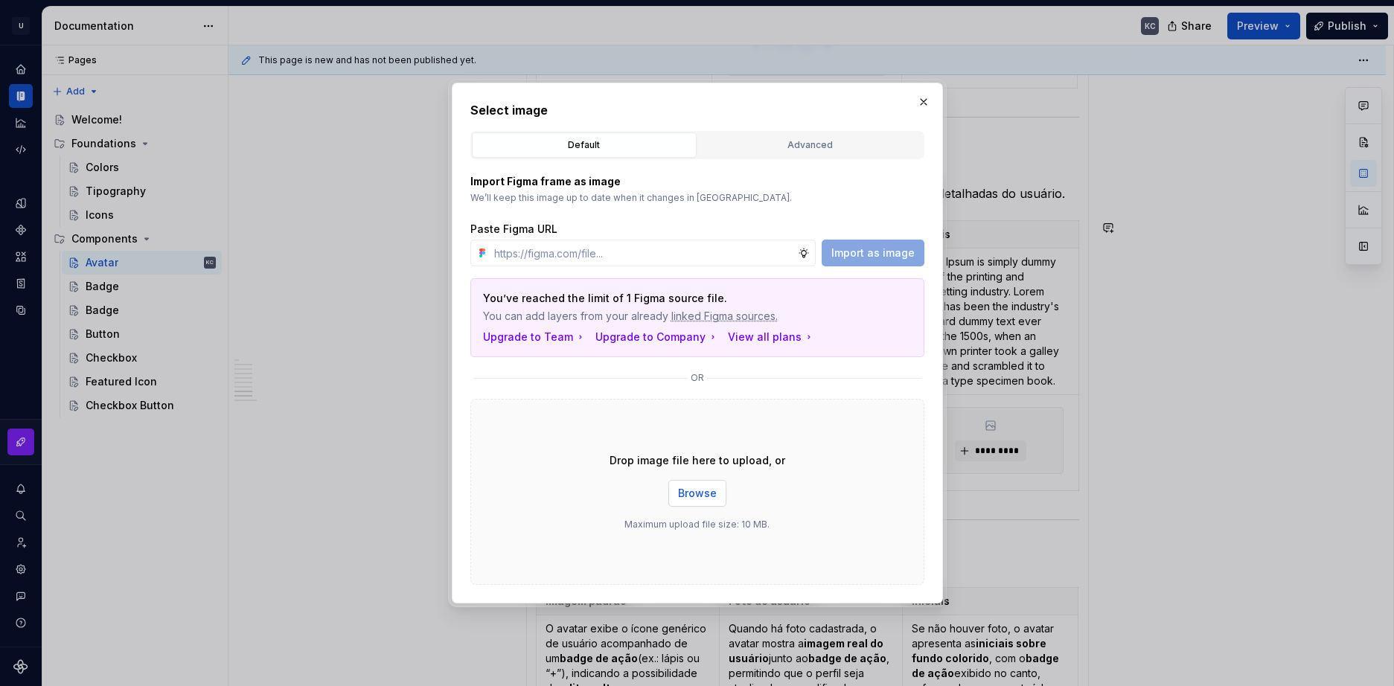
click at [706, 491] on span "Browse" at bounding box center [697, 493] width 39 height 15
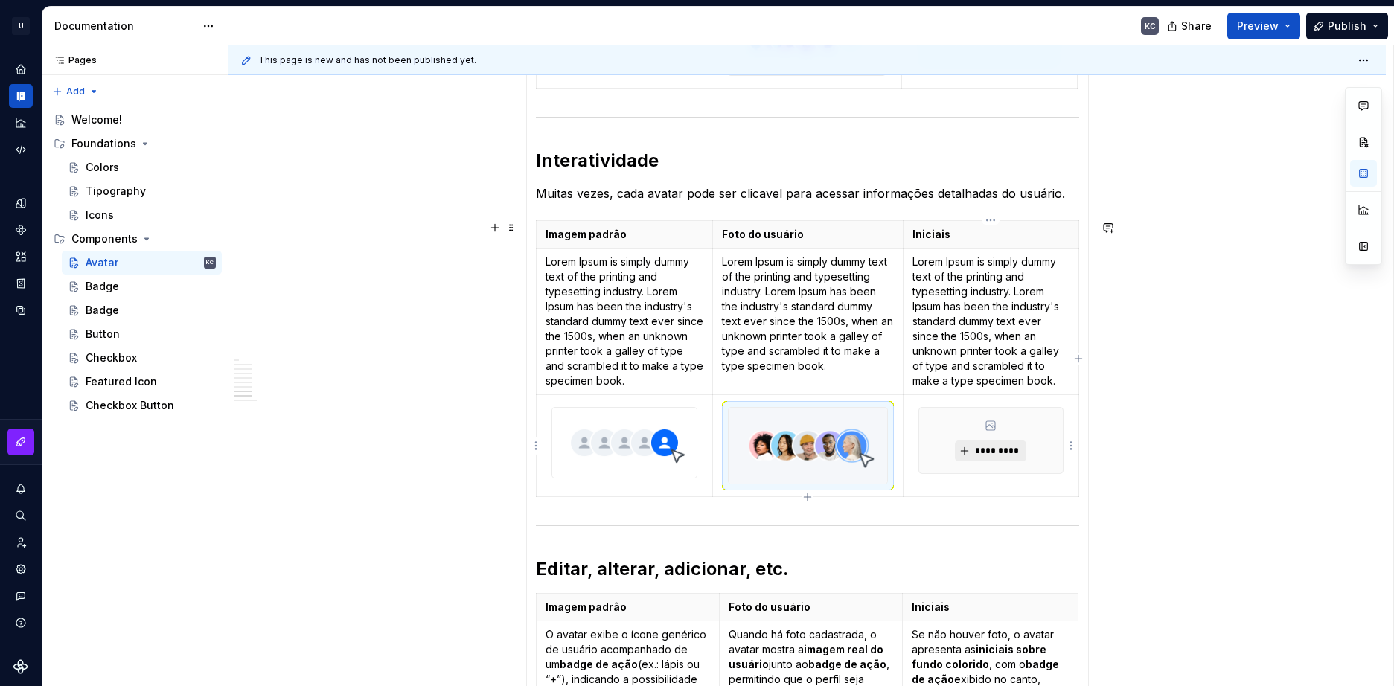
click at [987, 441] on button "*********" at bounding box center [990, 451] width 71 height 21
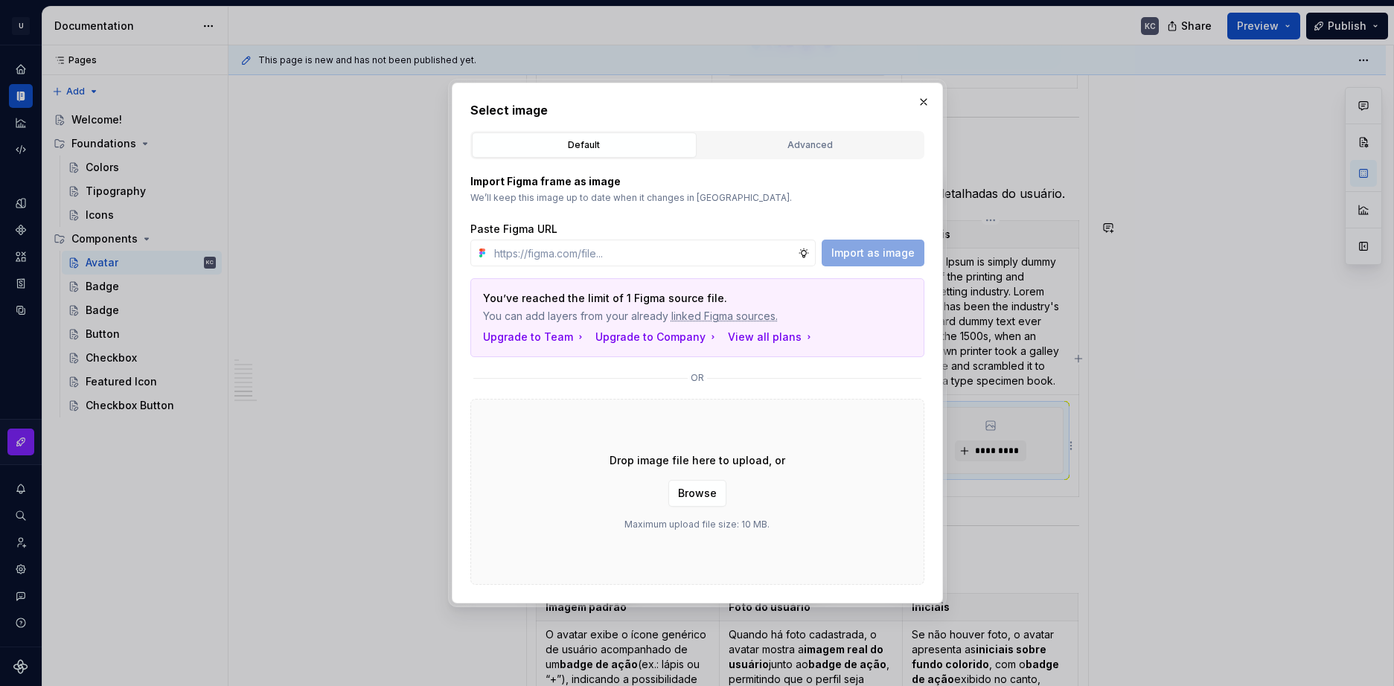
click at [706, 490] on span "Browse" at bounding box center [697, 493] width 39 height 15
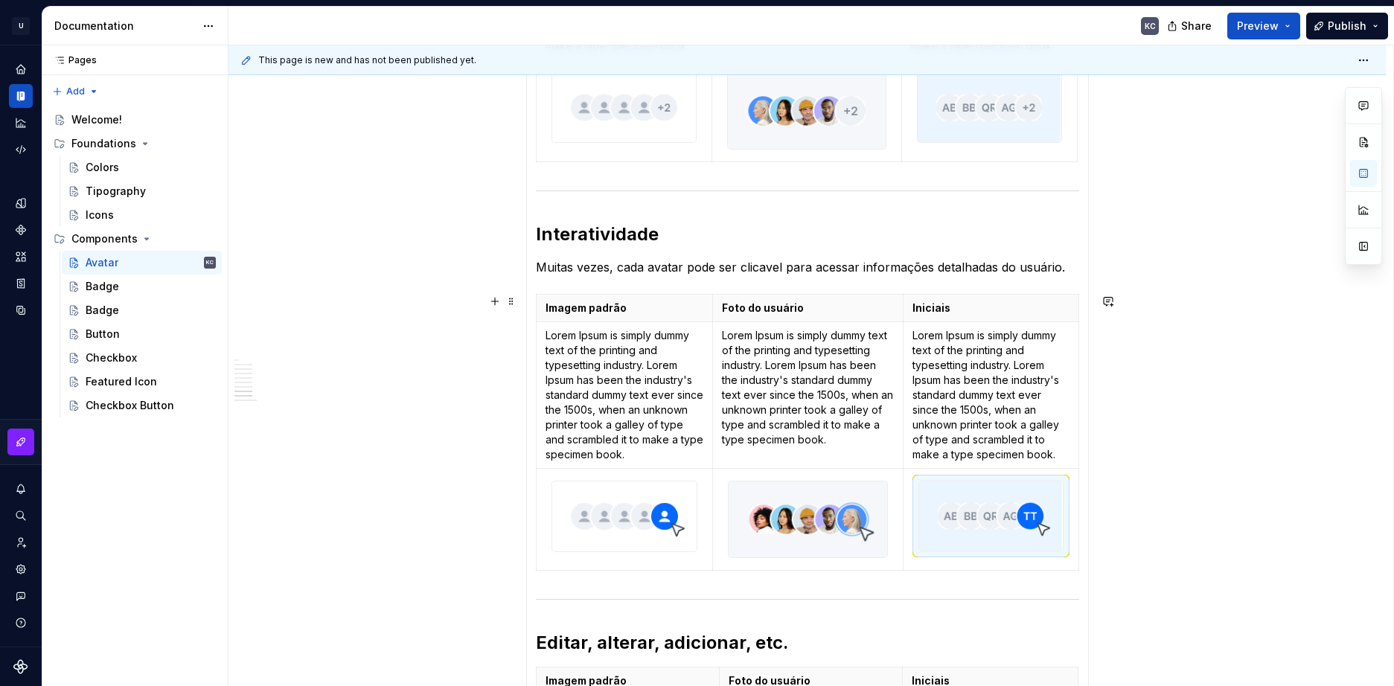
scroll to position [1098, 0]
click at [1197, 424] on div "**********" at bounding box center [806, 585] width 1157 height 2822
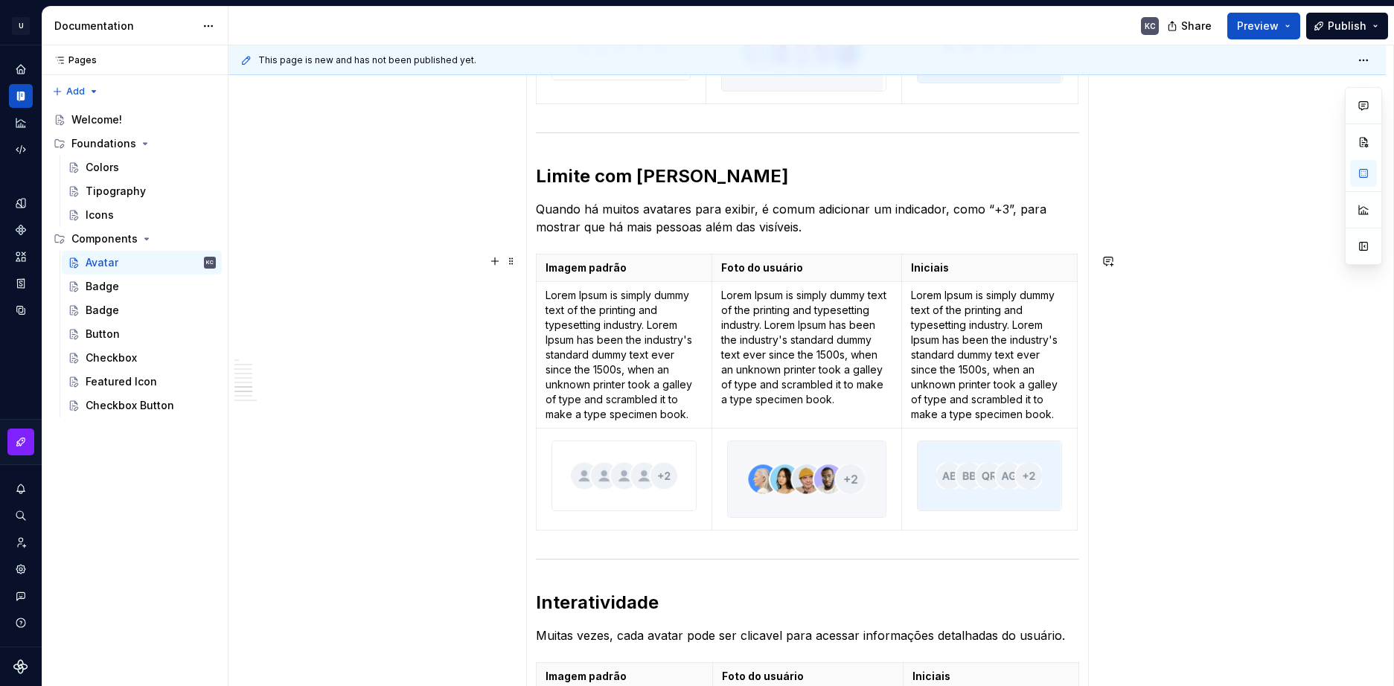
scroll to position [726, 0]
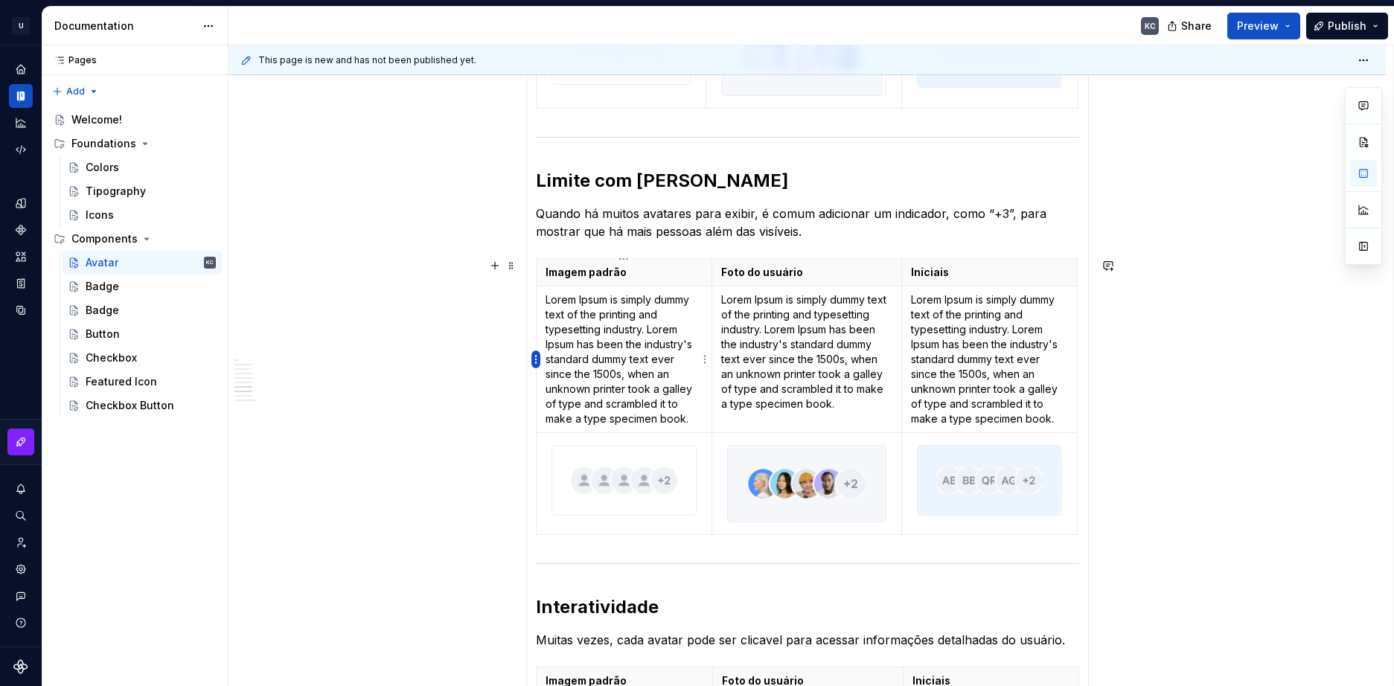
click at [536, 356] on html "U Stardust DS KC Design system data Documentation KC Share Preview Publish Page…" at bounding box center [697, 343] width 1394 height 686
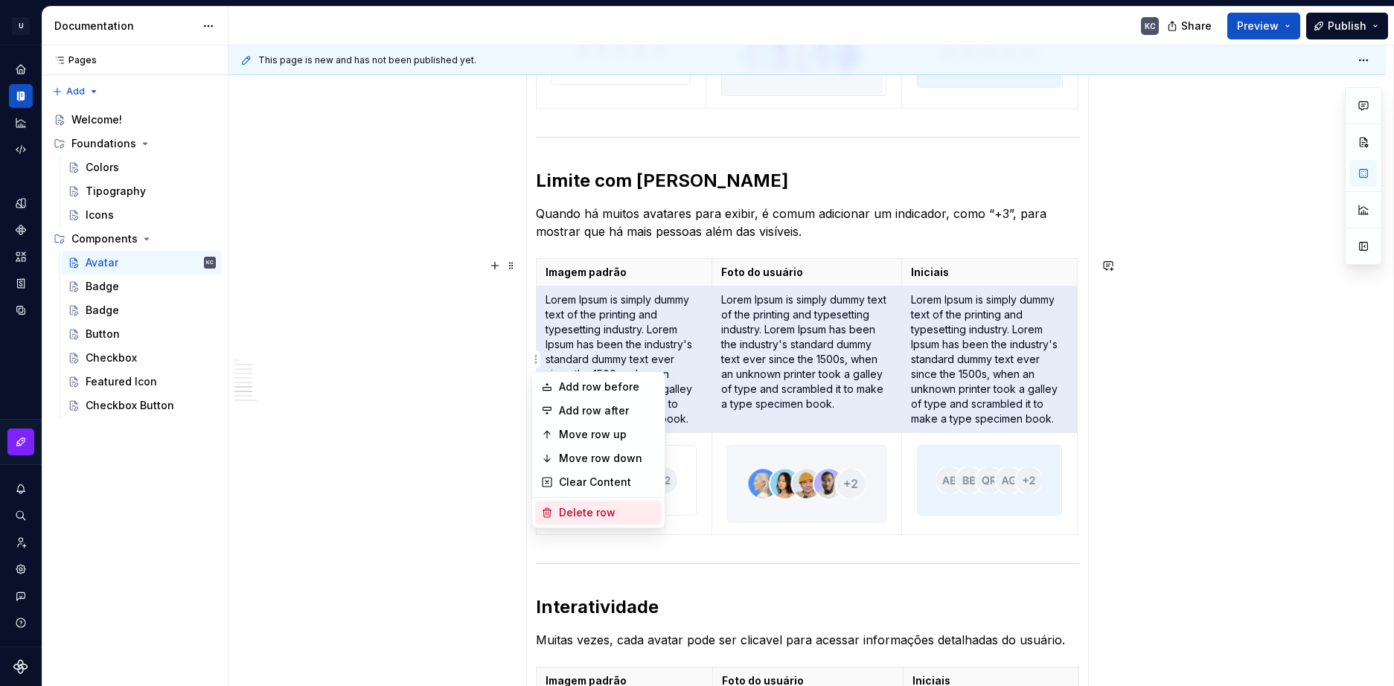
click at [598, 507] on div "Delete row" at bounding box center [607, 512] width 97 height 15
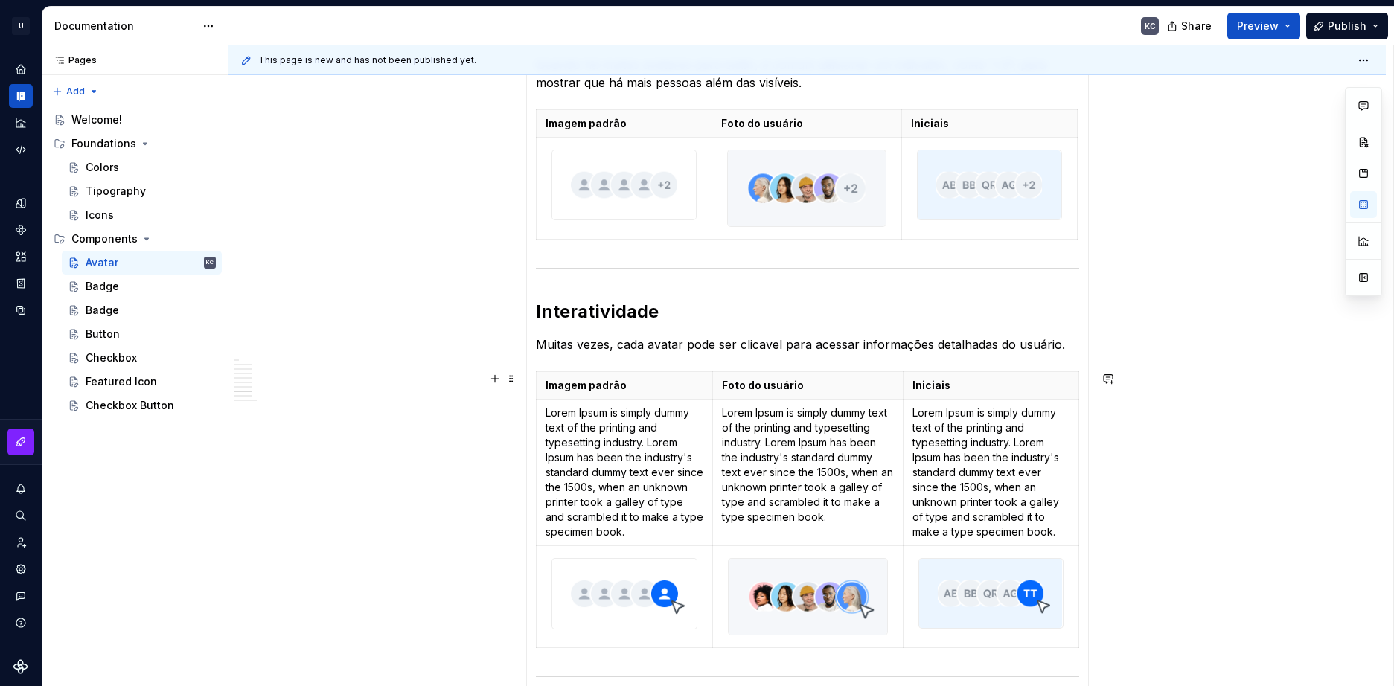
scroll to position [1024, 0]
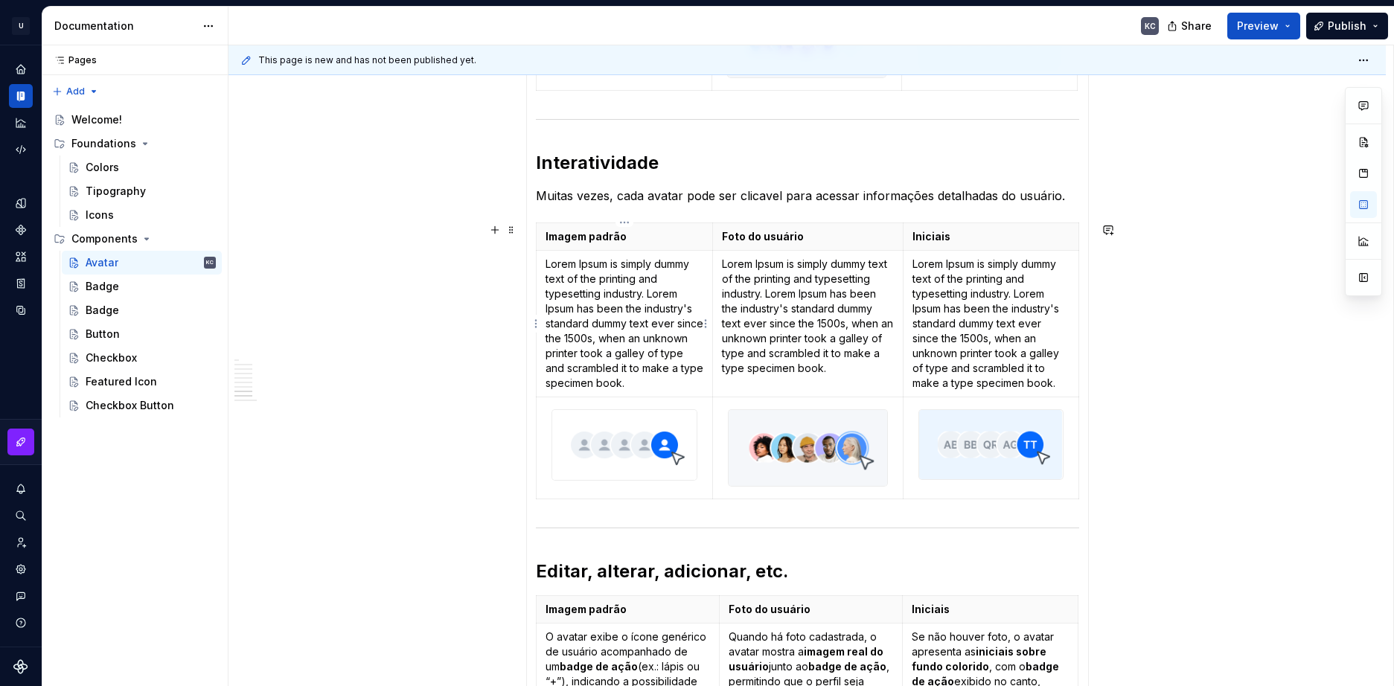
click at [641, 293] on p "Lorem Ipsum is simply dummy text of the printing and typesetting industry. Lore…" at bounding box center [624, 324] width 158 height 134
click at [532, 324] on html "U Stardust DS KC Design system data Documentation KC Share Preview Publish Page…" at bounding box center [697, 343] width 1394 height 686
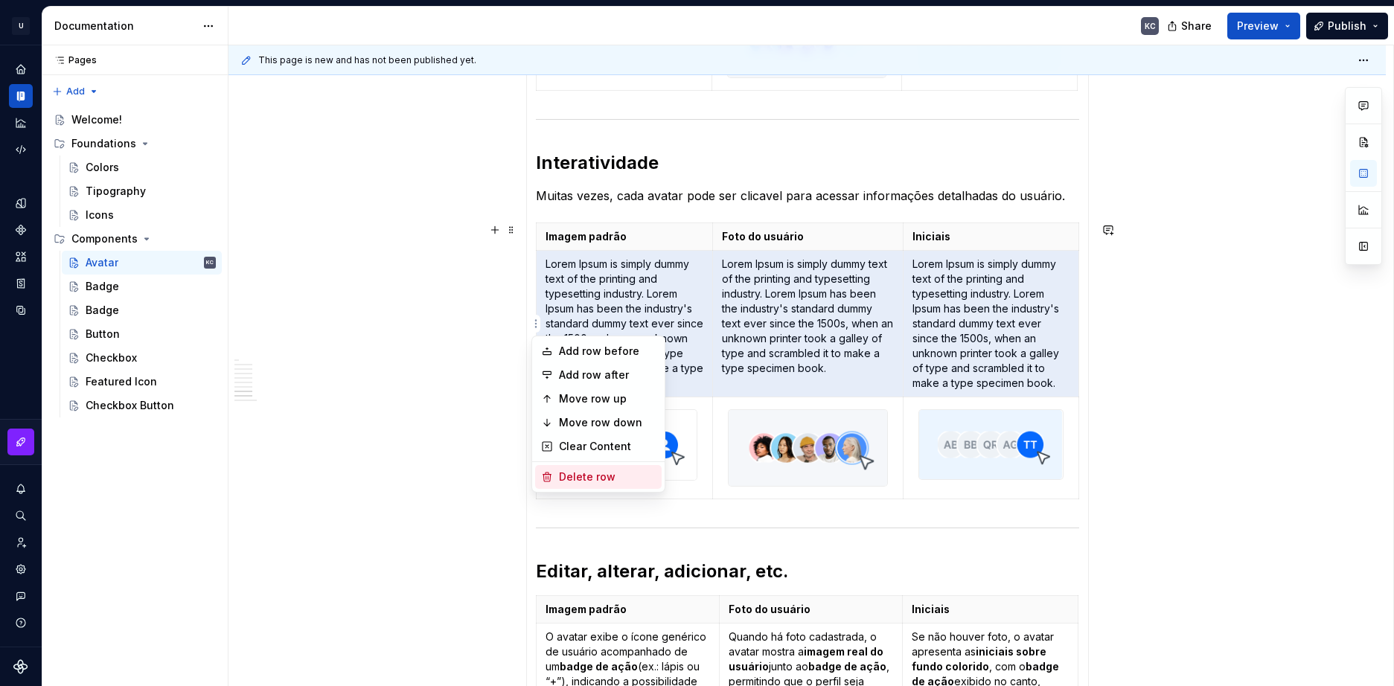
click at [598, 474] on div "Delete row" at bounding box center [607, 477] width 97 height 15
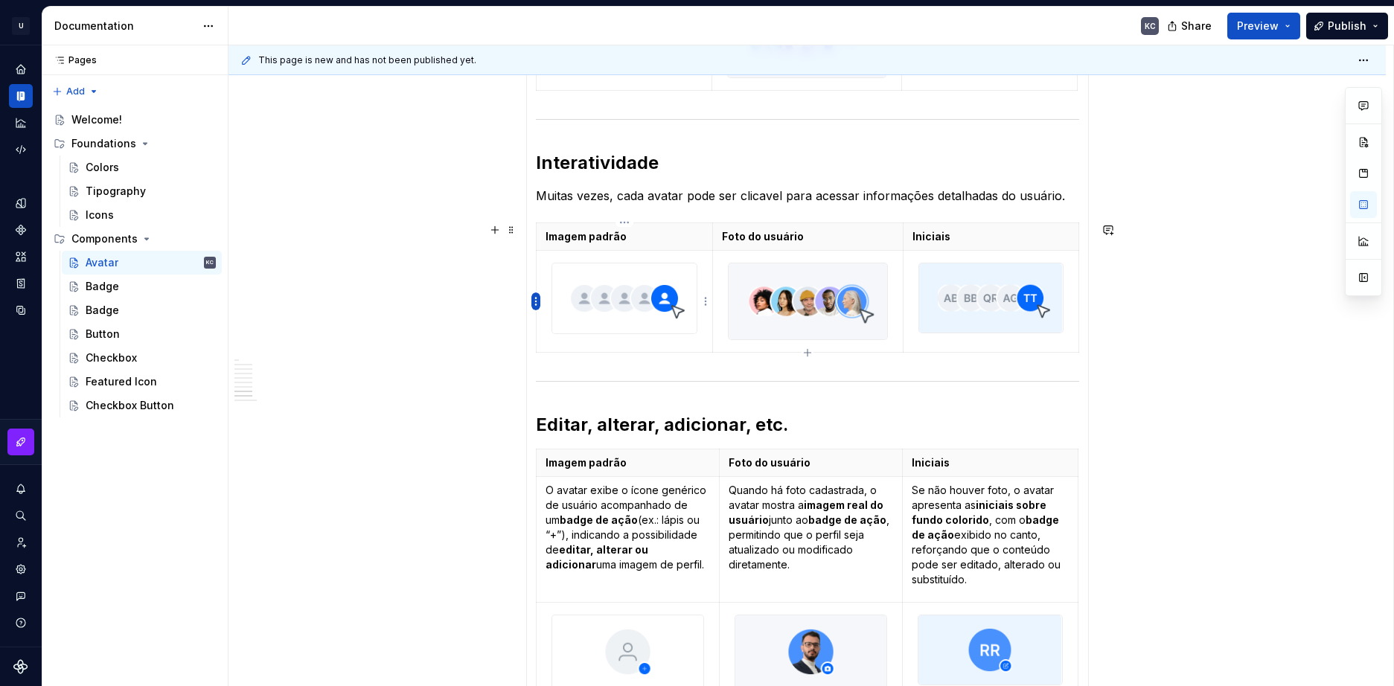
click at [537, 298] on html "U Stardust DS KC Design system data Documentation KC Share Preview Publish Page…" at bounding box center [697, 343] width 1394 height 686
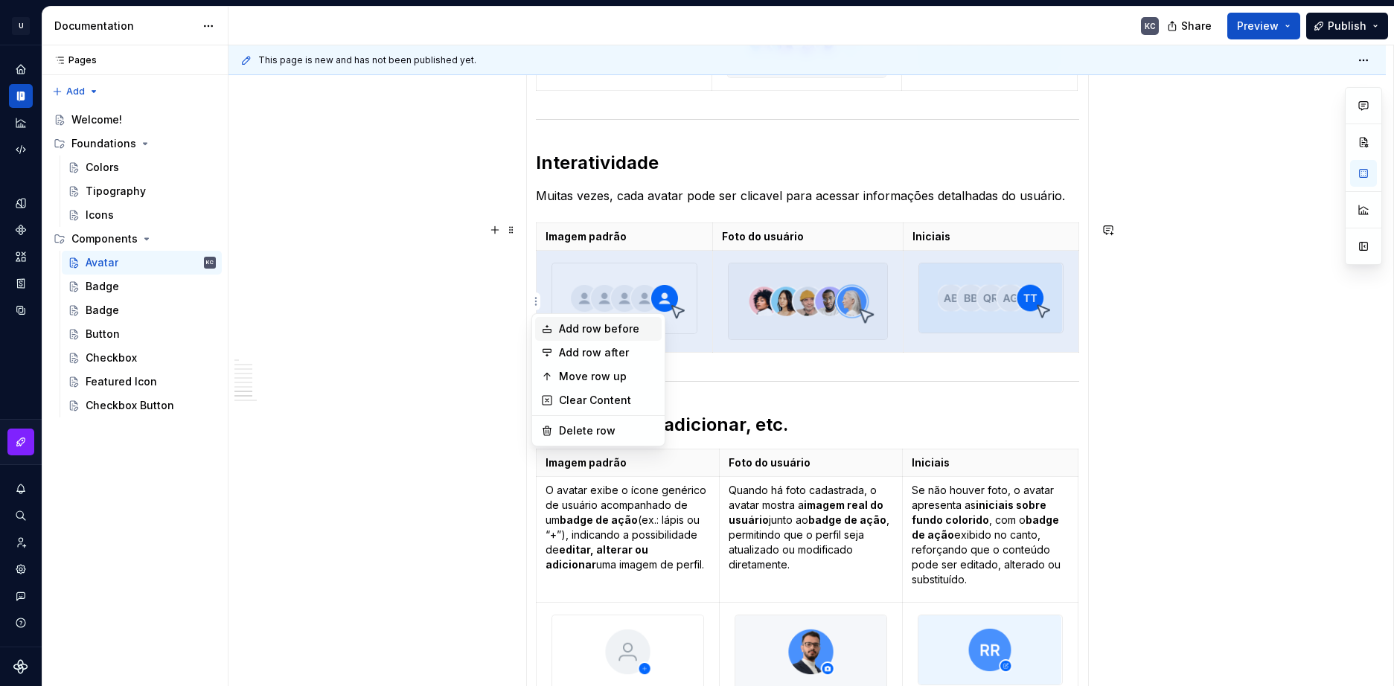
click at [563, 330] on div "Add row before" at bounding box center [607, 328] width 97 height 15
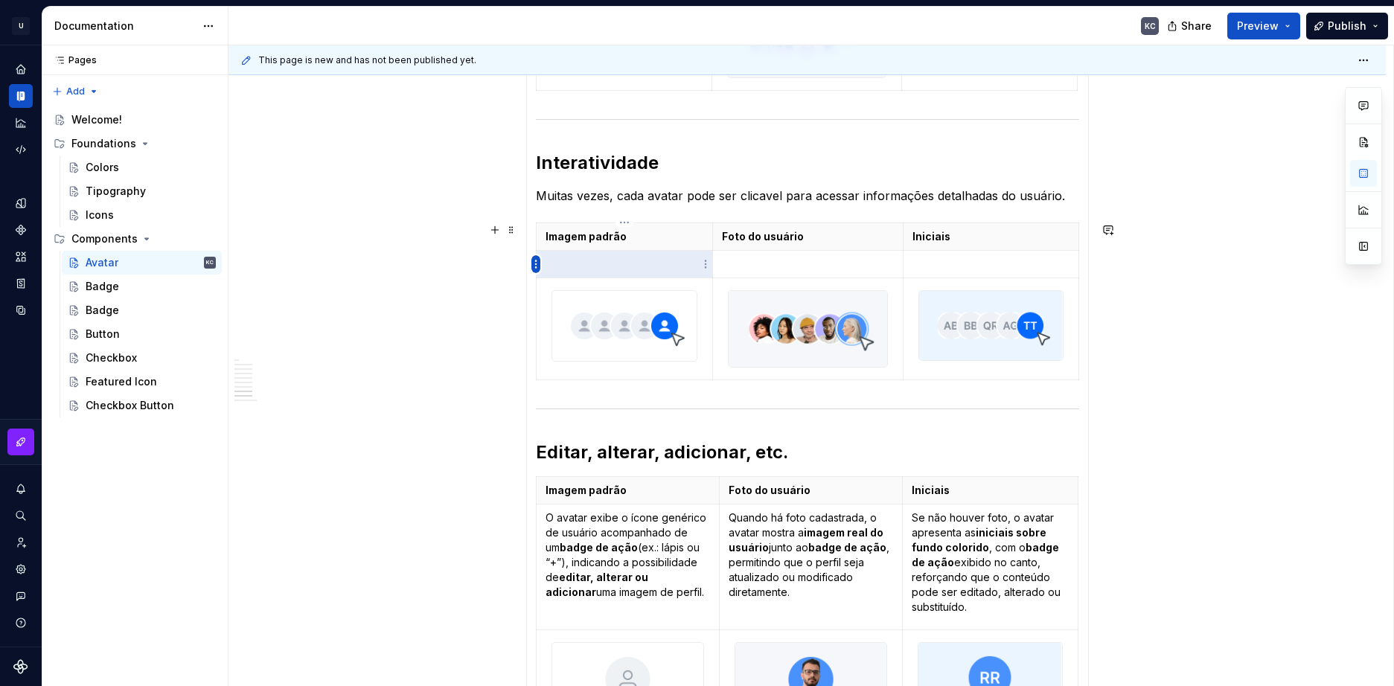
click at [536, 267] on html "U Stardust DS KC Design system data Documentation KC Share Preview Publish Page…" at bounding box center [697, 343] width 1394 height 686
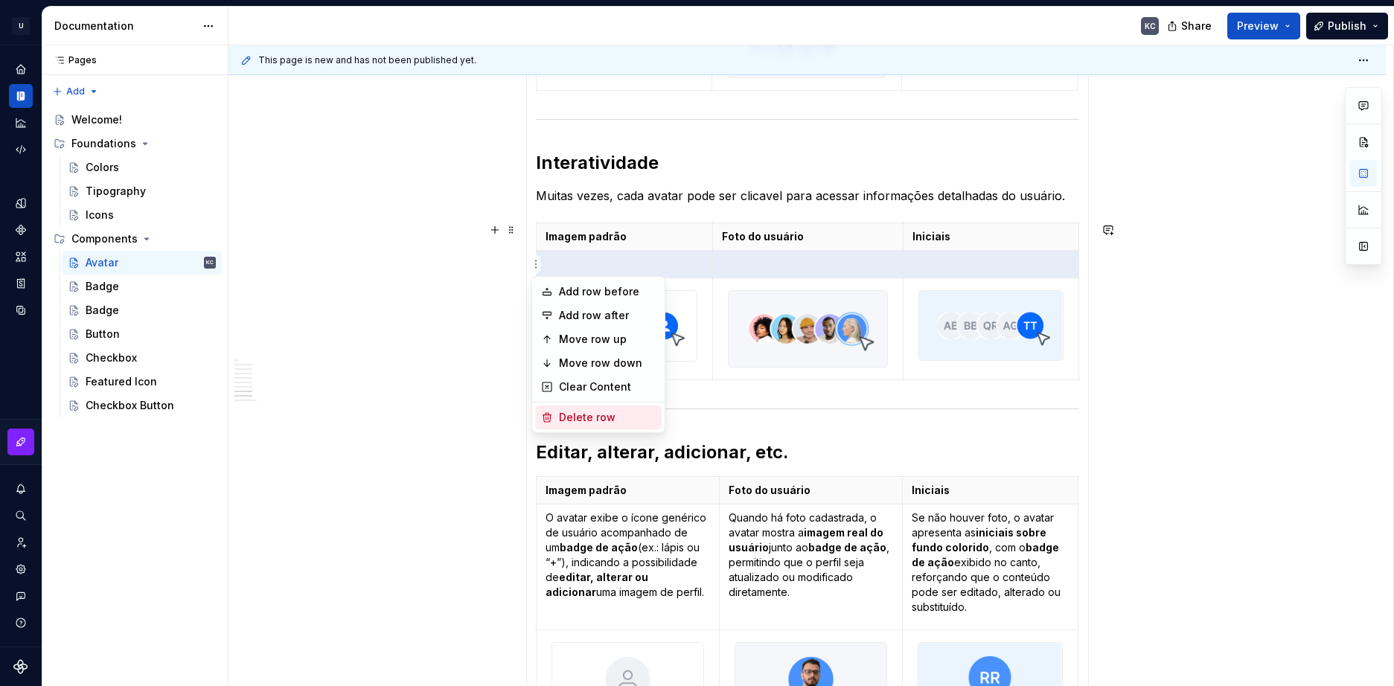
click at [577, 410] on div "Delete row" at bounding box center [607, 417] width 97 height 15
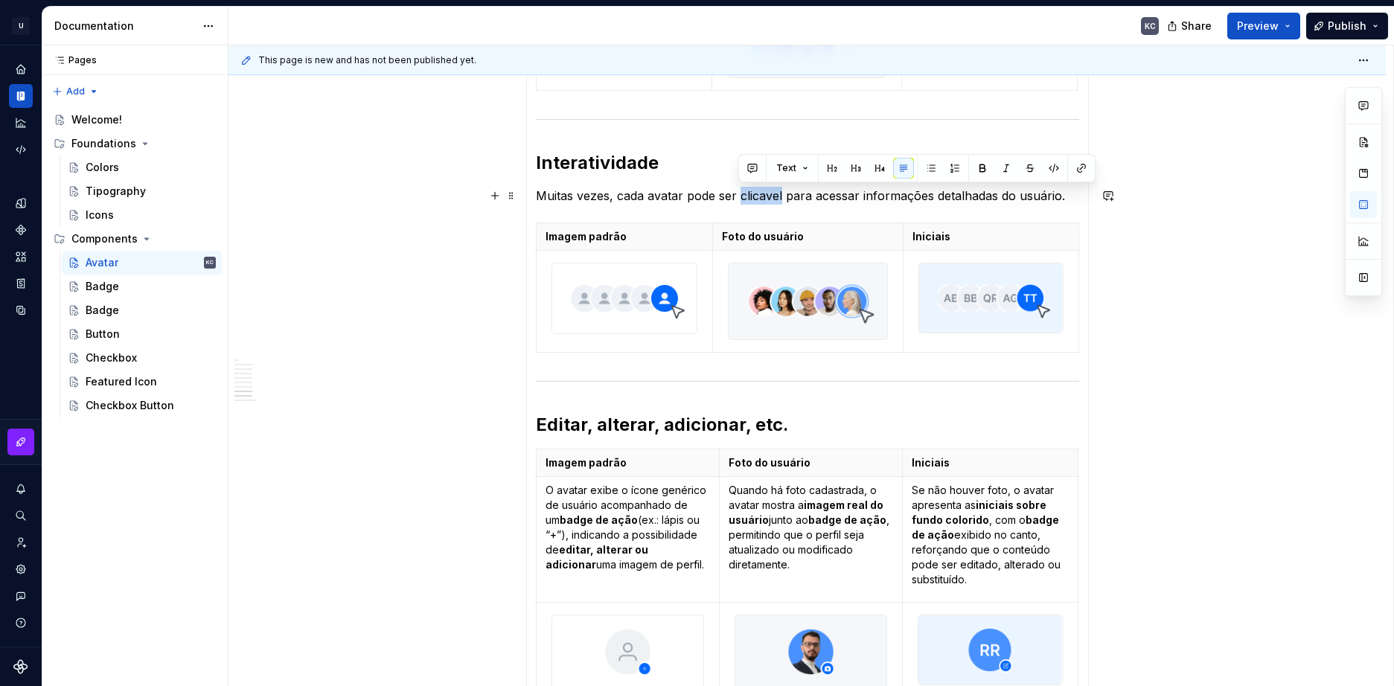
drag, startPoint x: 772, startPoint y: 199, endPoint x: 1272, endPoint y: 278, distance: 505.5
click at [1272, 278] on div "**********" at bounding box center [806, 512] width 1157 height 2529
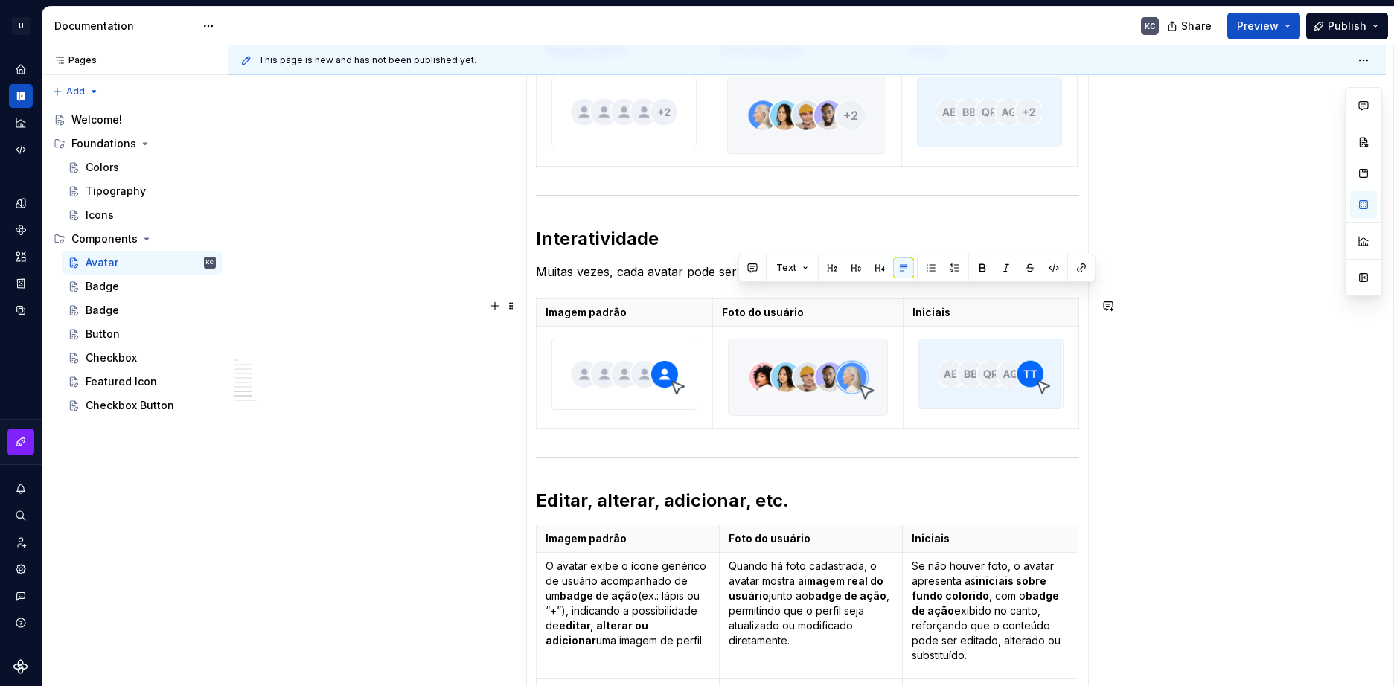
scroll to position [949, 0]
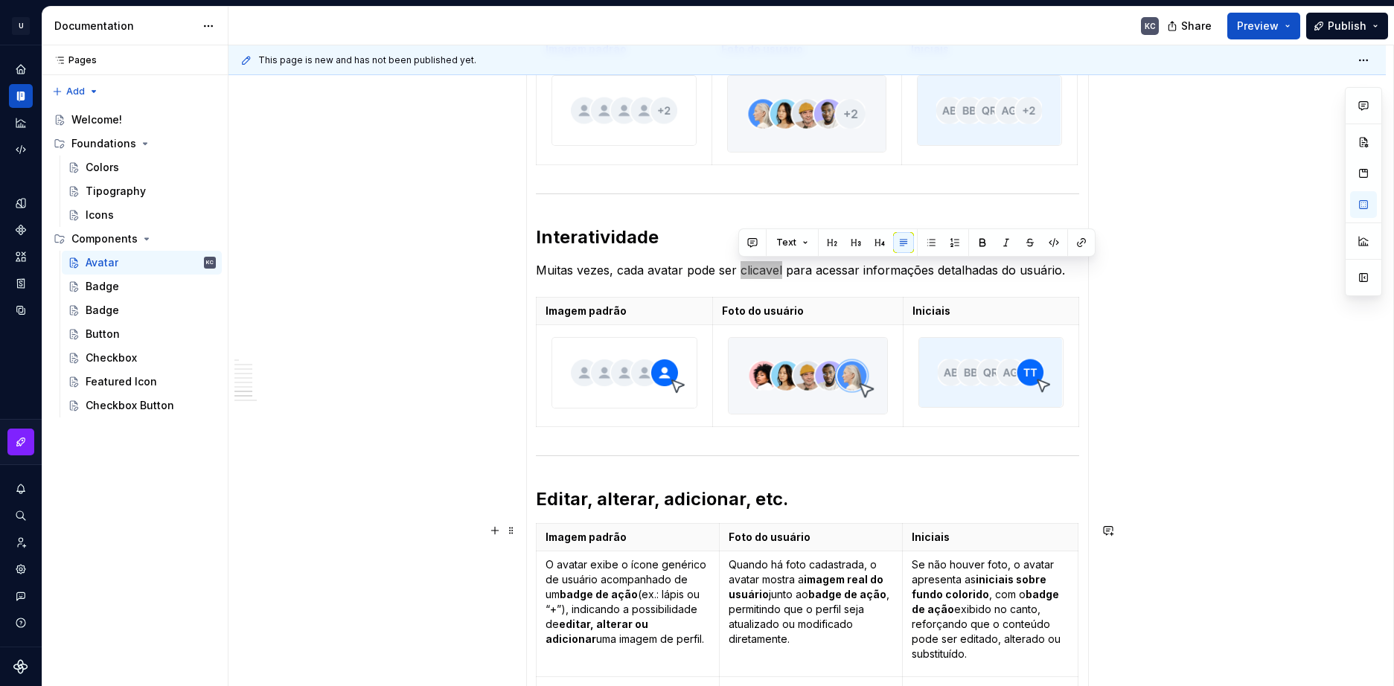
type textarea "*"
